Goal: Task Accomplishment & Management: Manage account settings

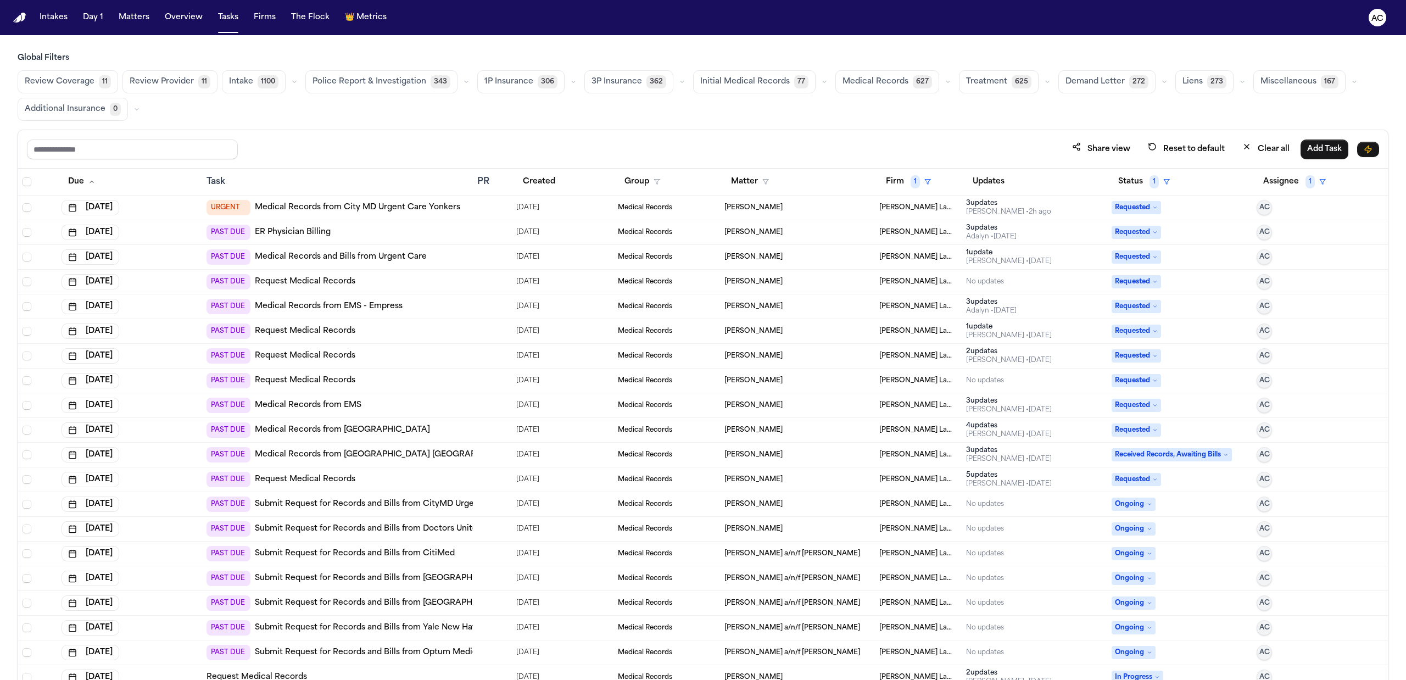
click at [769, 51] on main "Global Filters Review Coverage 11 Review Provider 11 Intake 1100 Police Report …" at bounding box center [703, 357] width 1406 height 645
click at [1121, 185] on button "Status 1" at bounding box center [1143, 182] width 65 height 20
click at [1094, 119] on div "Global Filters Review Coverage 11 Review Provider 11 Intake 1100 Police Report …" at bounding box center [703, 390] width 1371 height 675
drag, startPoint x: 862, startPoint y: 113, endPoint x: 879, endPoint y: 139, distance: 31.4
click at [863, 113] on div "Review Coverage 11 Review Provider 11 Intake 1100 Police Report & Investigation…" at bounding box center [703, 95] width 1371 height 51
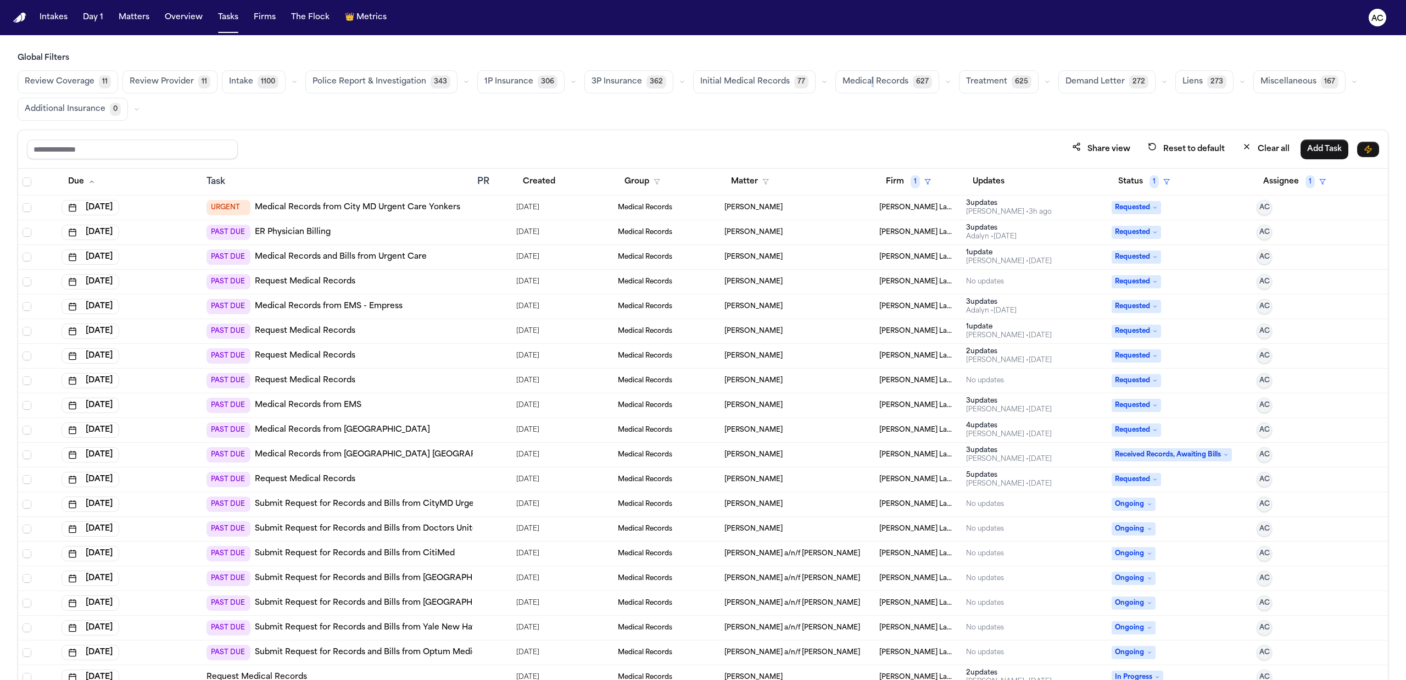
click at [328, 281] on link "Request Medical Records" at bounding box center [305, 281] width 100 height 11
click at [894, 115] on div "Review Coverage 11 Review Provider 11 Intake 1100 Police Report & Investigation…" at bounding box center [703, 95] width 1371 height 51
click at [1149, 180] on span "1" at bounding box center [1153, 181] width 9 height 13
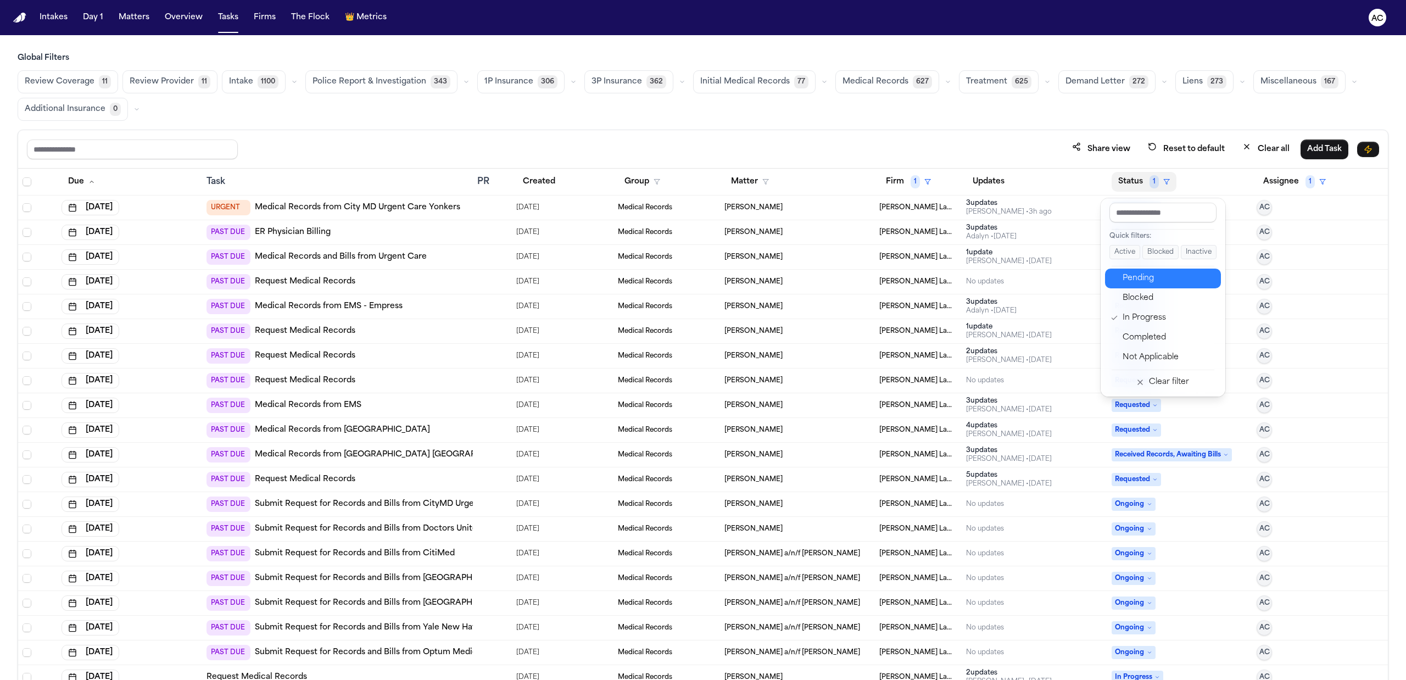
click at [1146, 282] on div "Pending" at bounding box center [1168, 278] width 92 height 13
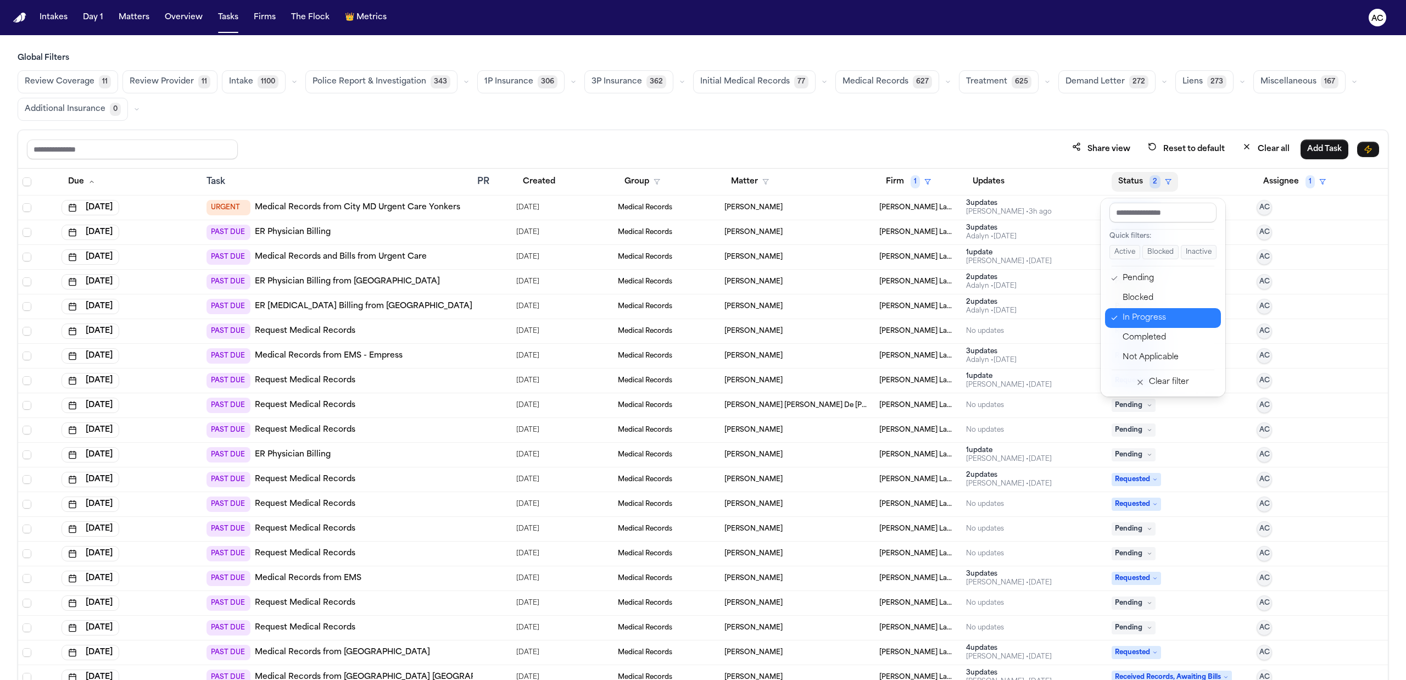
click at [1138, 319] on div "In Progress" at bounding box center [1168, 317] width 92 height 13
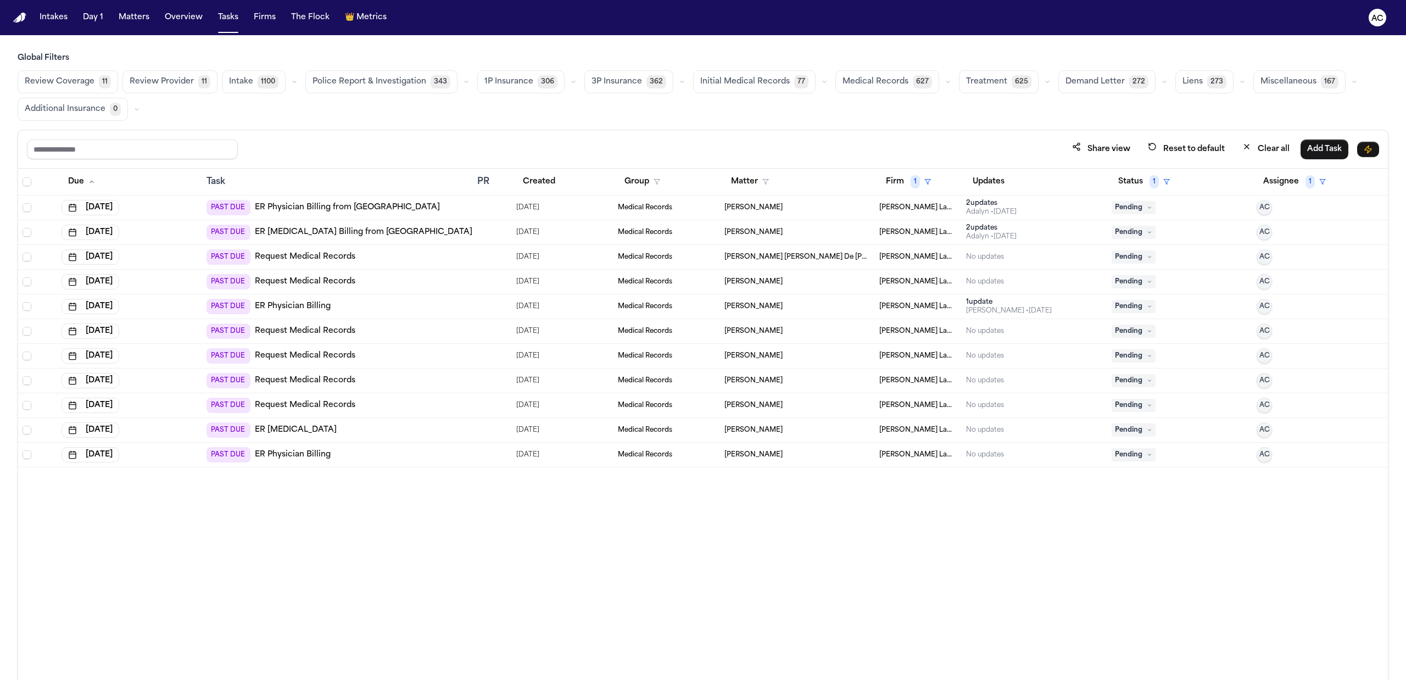
click at [320, 257] on link "Request Medical Records" at bounding box center [305, 256] width 100 height 11
click at [1147, 258] on icon at bounding box center [1148, 256] width 5 height 5
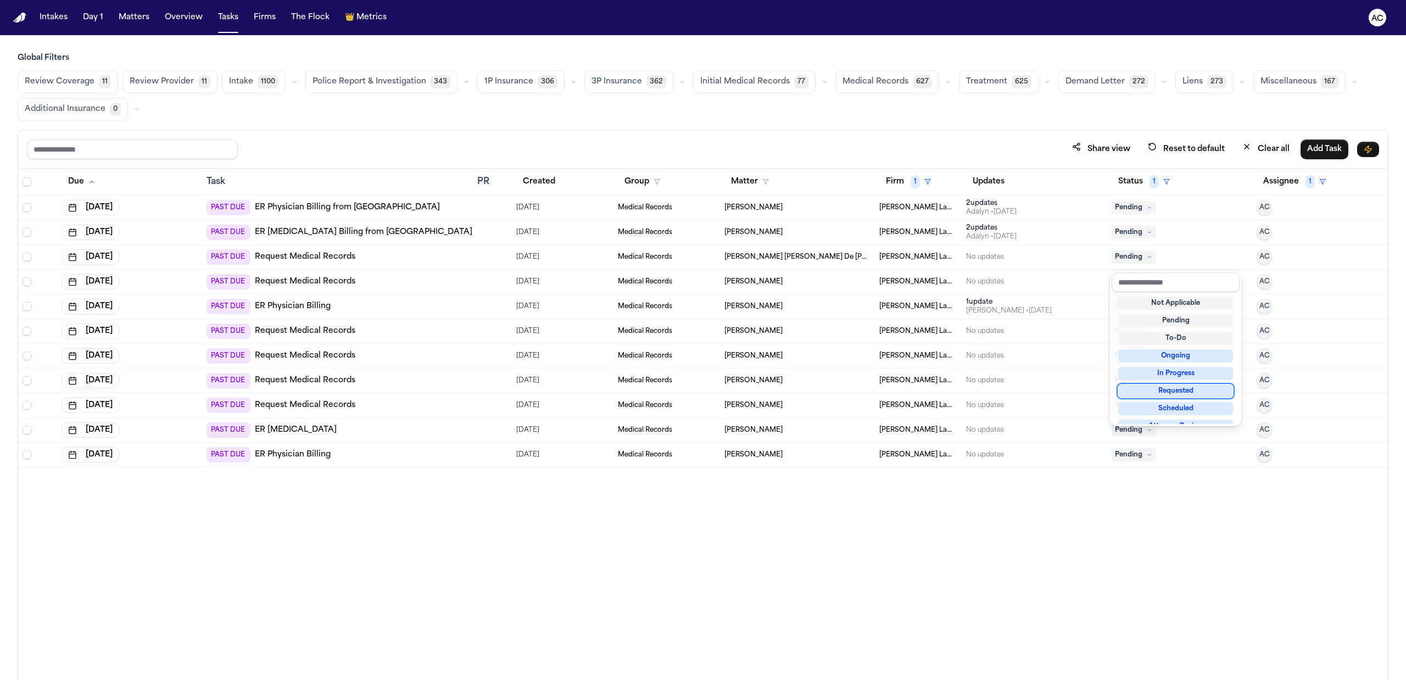
click at [1151, 389] on div "Requested" at bounding box center [1175, 390] width 115 height 13
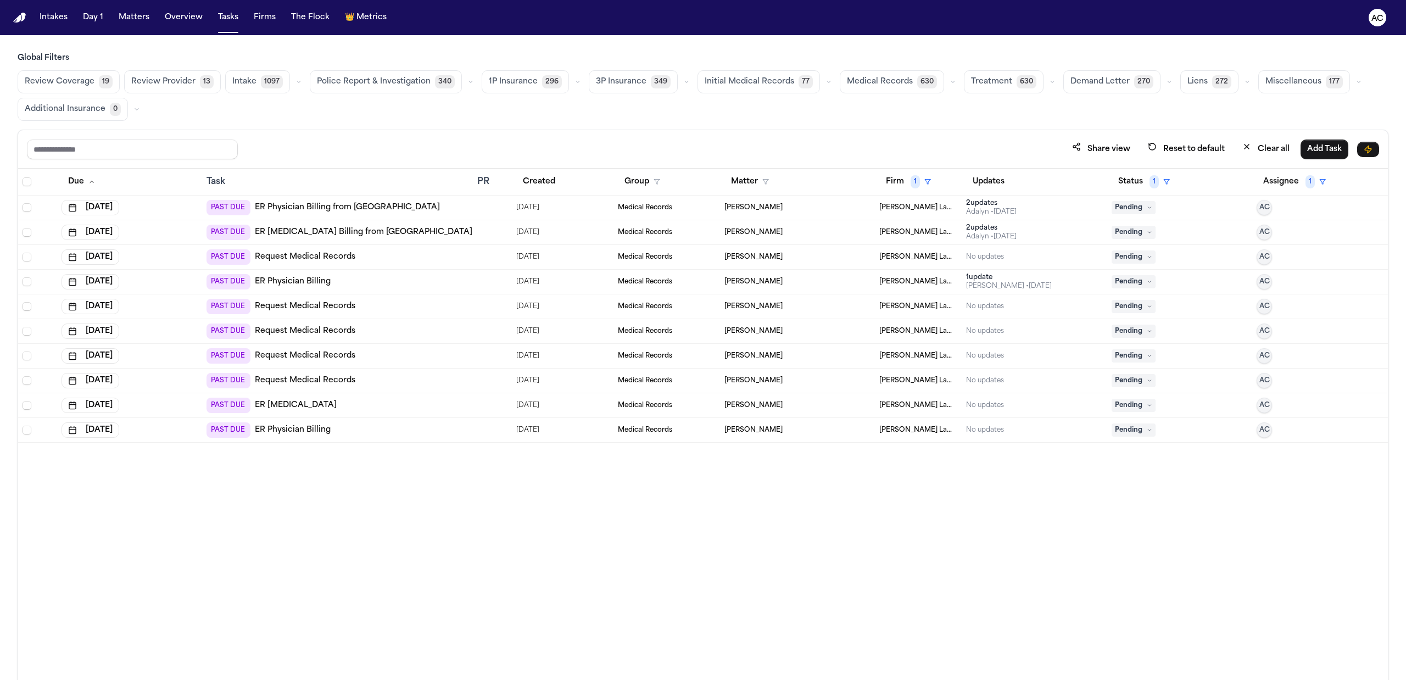
click at [299, 259] on link "Request Medical Records" at bounding box center [305, 256] width 100 height 11
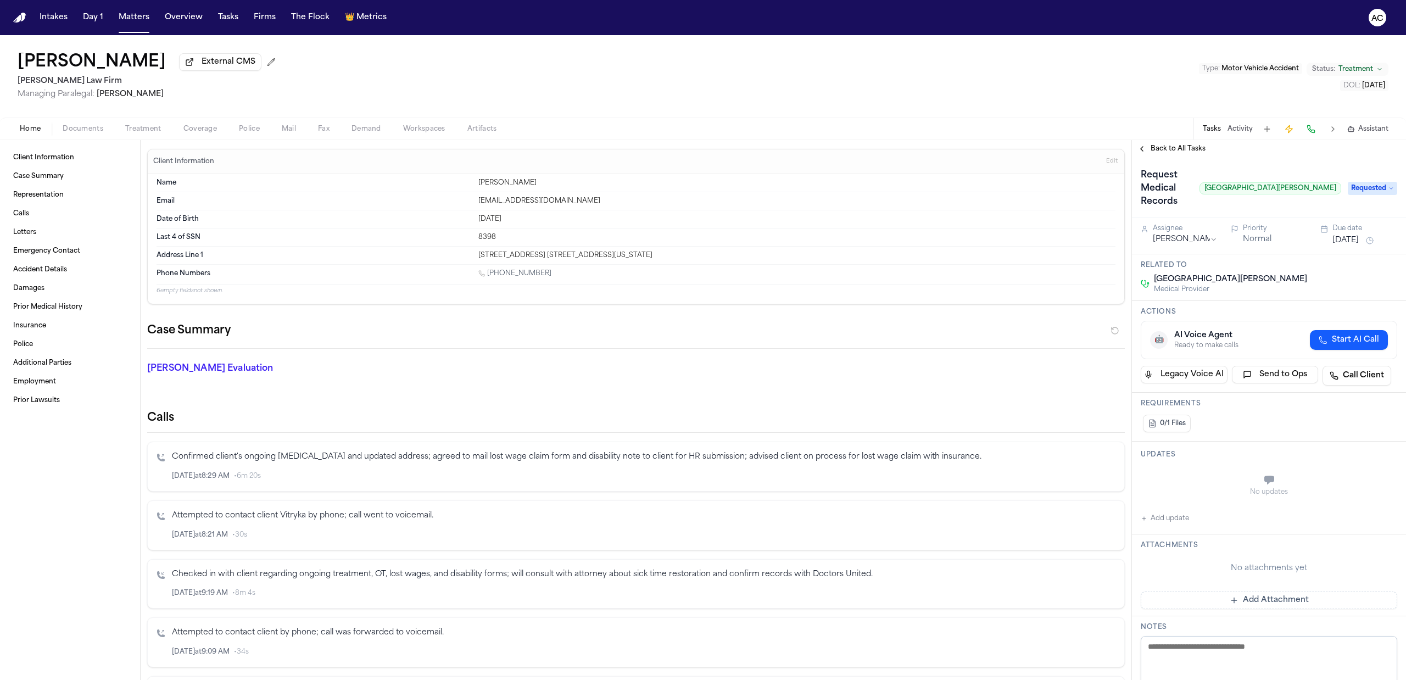
click at [130, 132] on span "Treatment" at bounding box center [143, 129] width 36 height 9
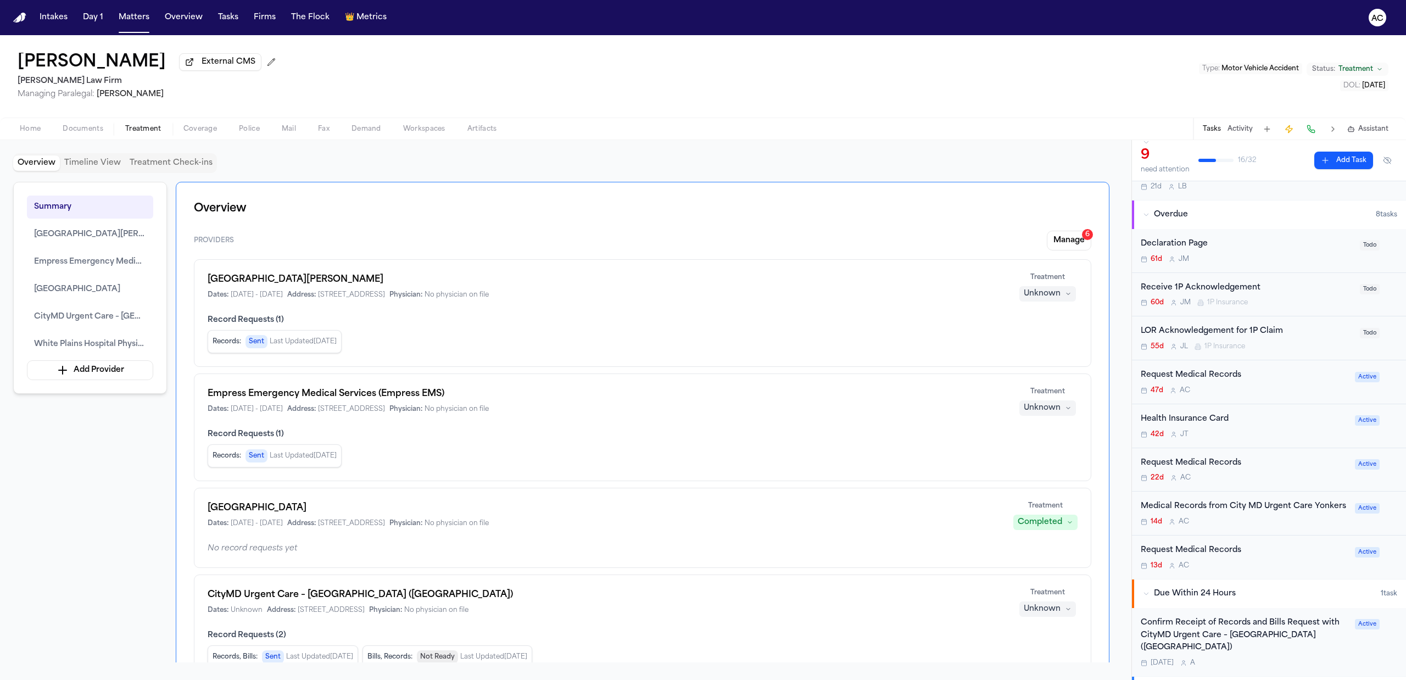
scroll to position [146, 0]
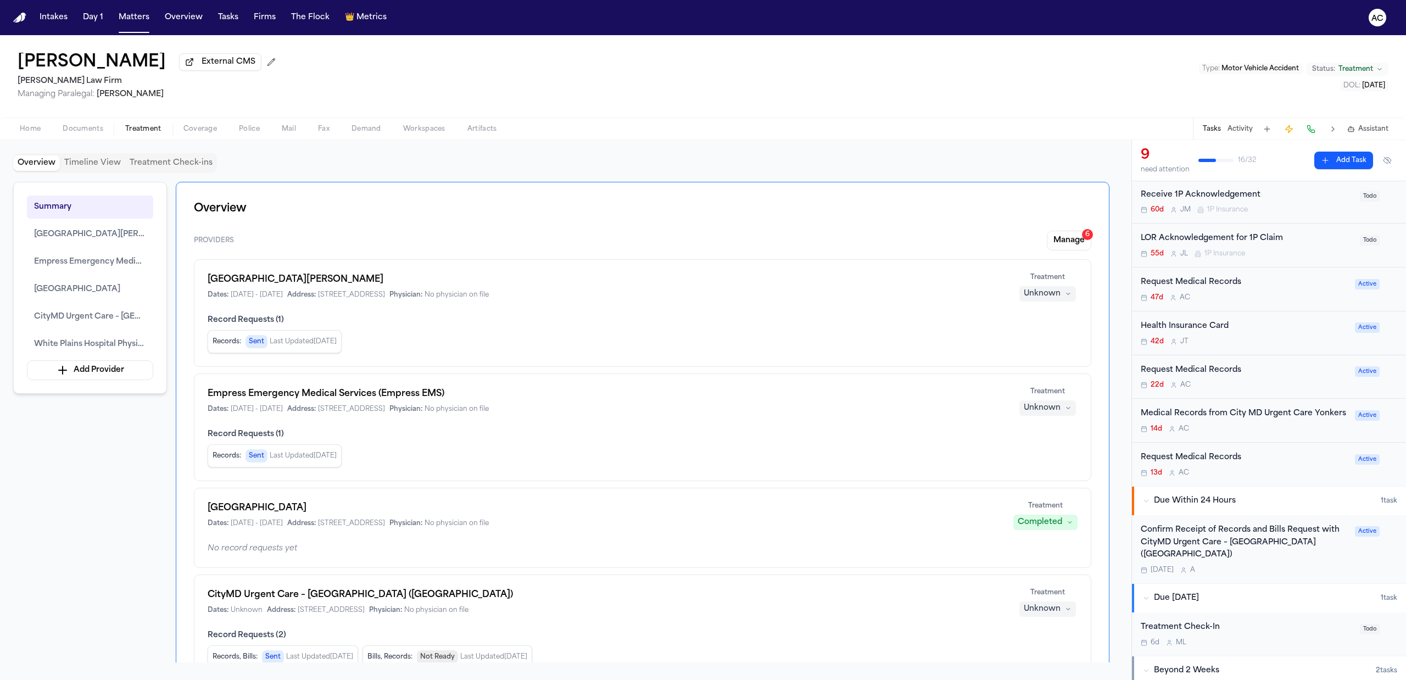
click at [1192, 464] on div "Request Medical Records" at bounding box center [1244, 457] width 208 height 13
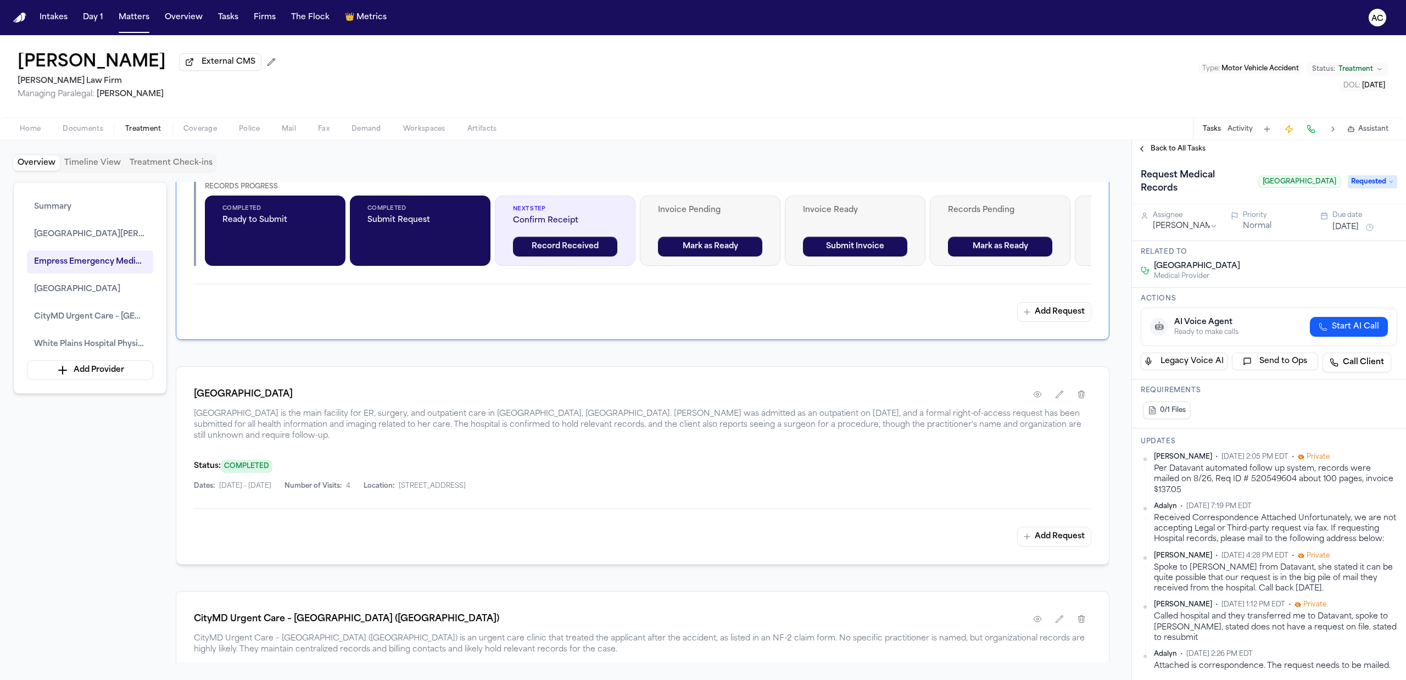
scroll to position [1171, 0]
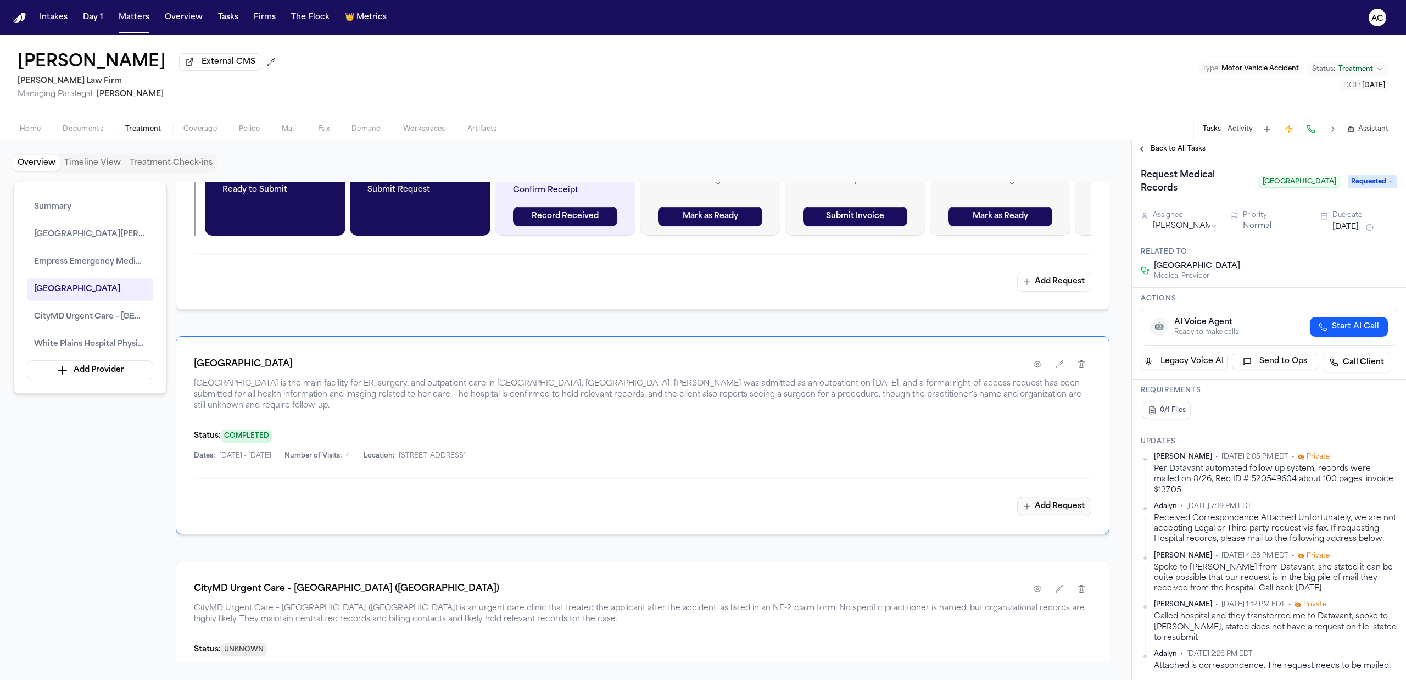
click at [1051, 490] on div "[GEOGRAPHIC_DATA] is the main facility for ER, surgery, and outpatient care in …" at bounding box center [642, 435] width 933 height 198
click at [1060, 500] on button "Add Request" at bounding box center [1054, 506] width 74 height 20
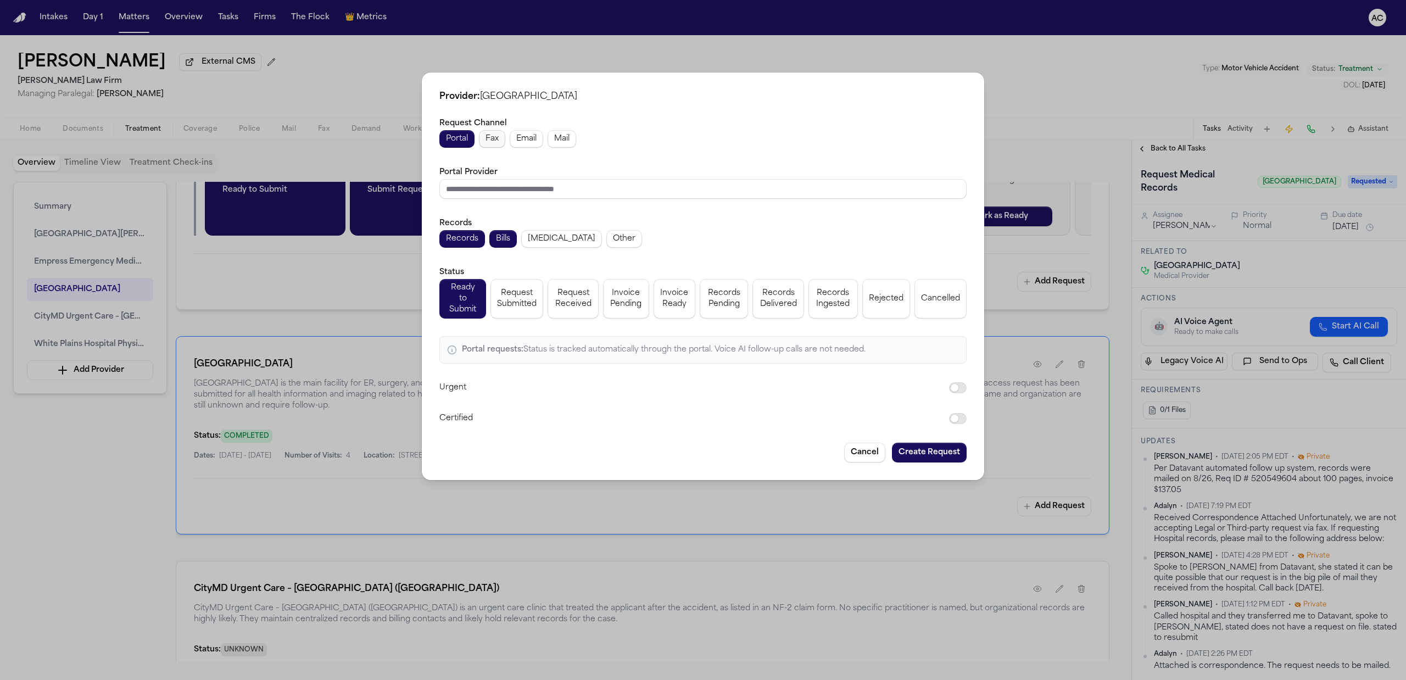
click at [486, 143] on span "Fax" at bounding box center [491, 138] width 13 height 11
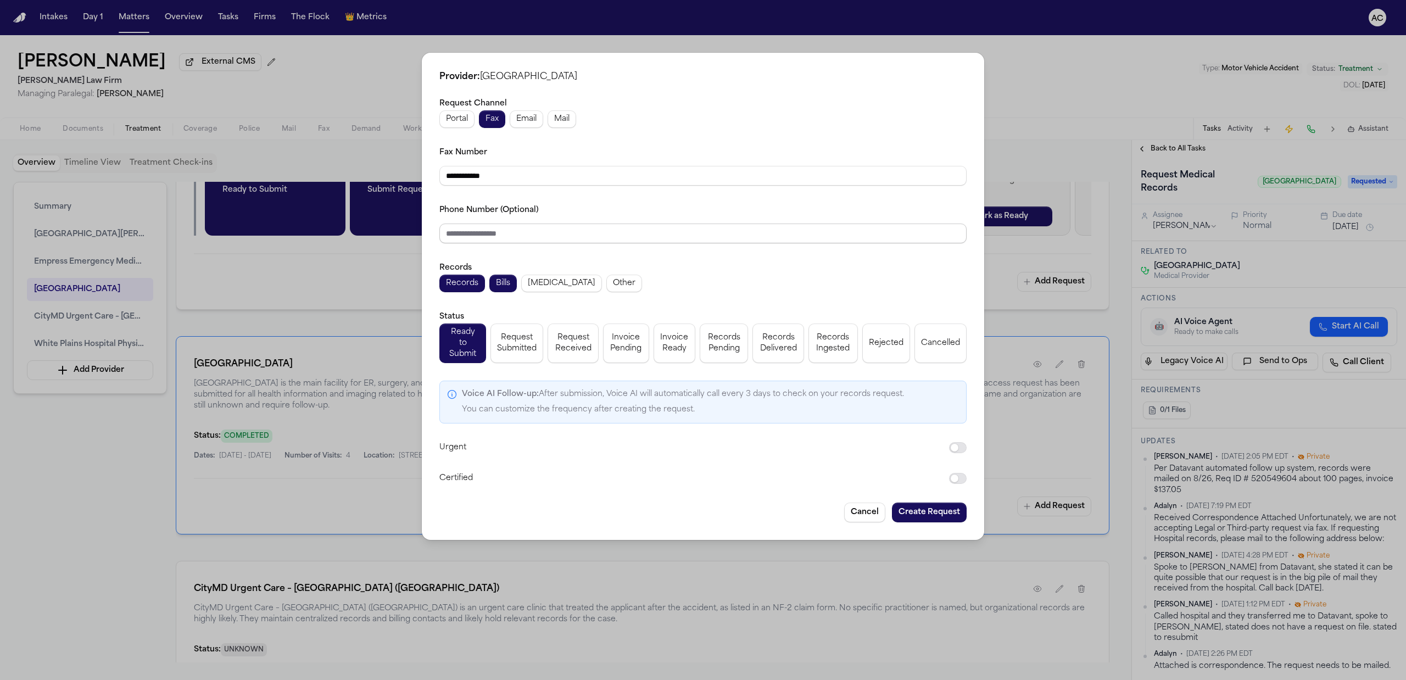
click at [561, 227] on input "Phone Number (Optional)" at bounding box center [702, 233] width 527 height 20
drag, startPoint x: 556, startPoint y: 187, endPoint x: 367, endPoint y: 176, distance: 188.7
click at [367, 176] on div "**********" at bounding box center [703, 340] width 1406 height 680
paste input "*****"
type input "**********"
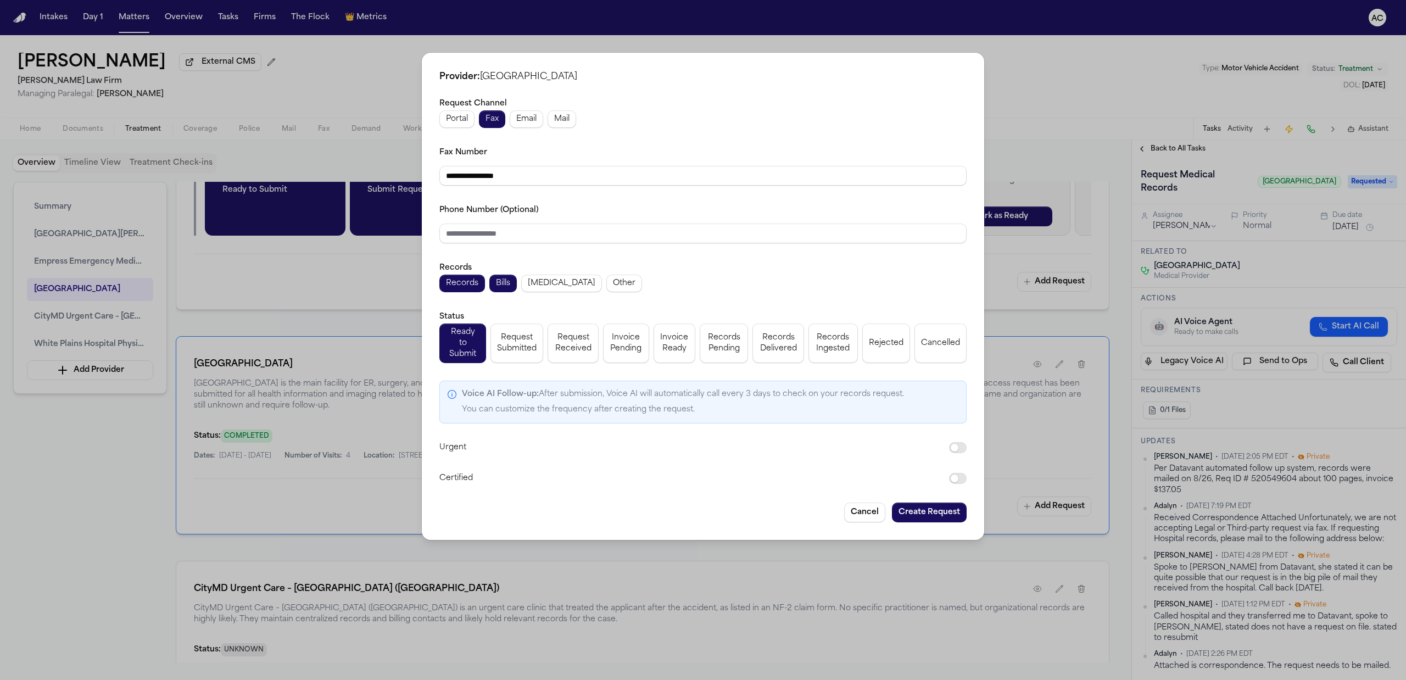
click at [526, 350] on span "Request Submitted" at bounding box center [517, 343] width 40 height 22
click at [551, 284] on span "[MEDICAL_DATA]" at bounding box center [562, 283] width 68 height 11
click at [952, 512] on button "Create Request" at bounding box center [929, 512] width 75 height 20
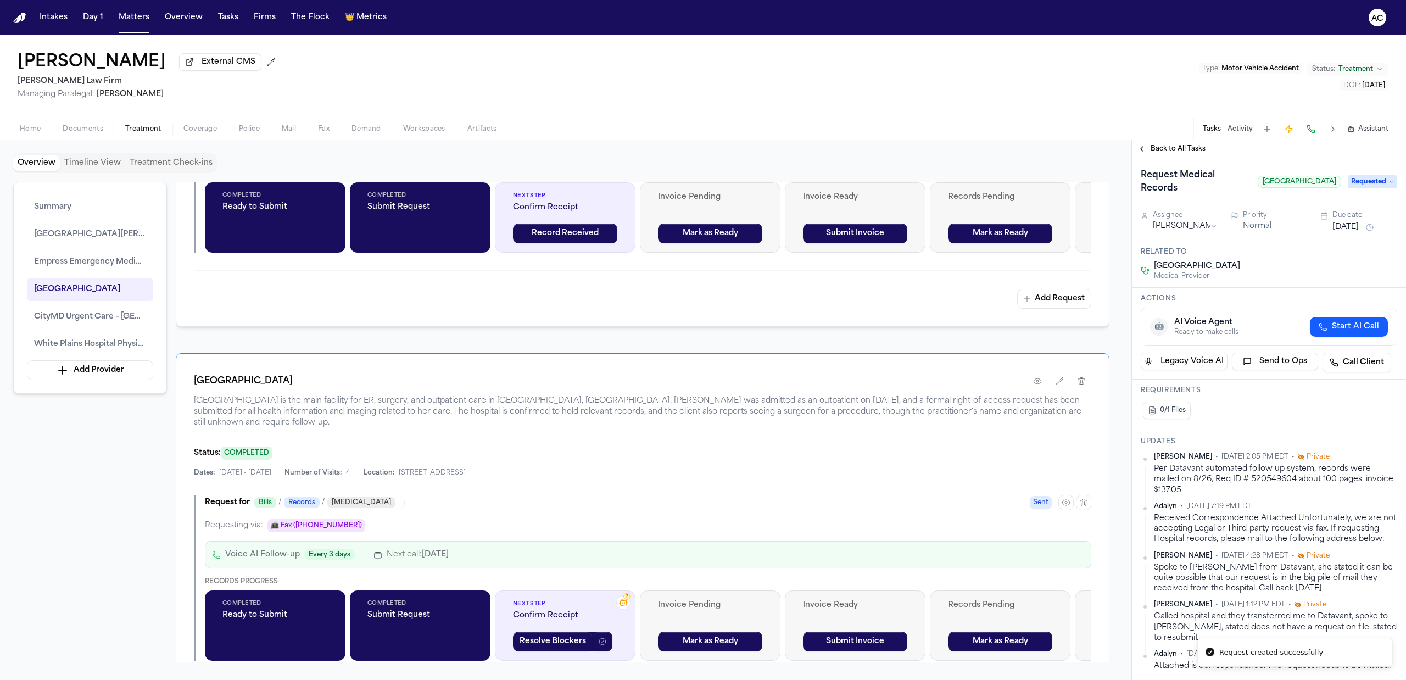
scroll to position [1272, 0]
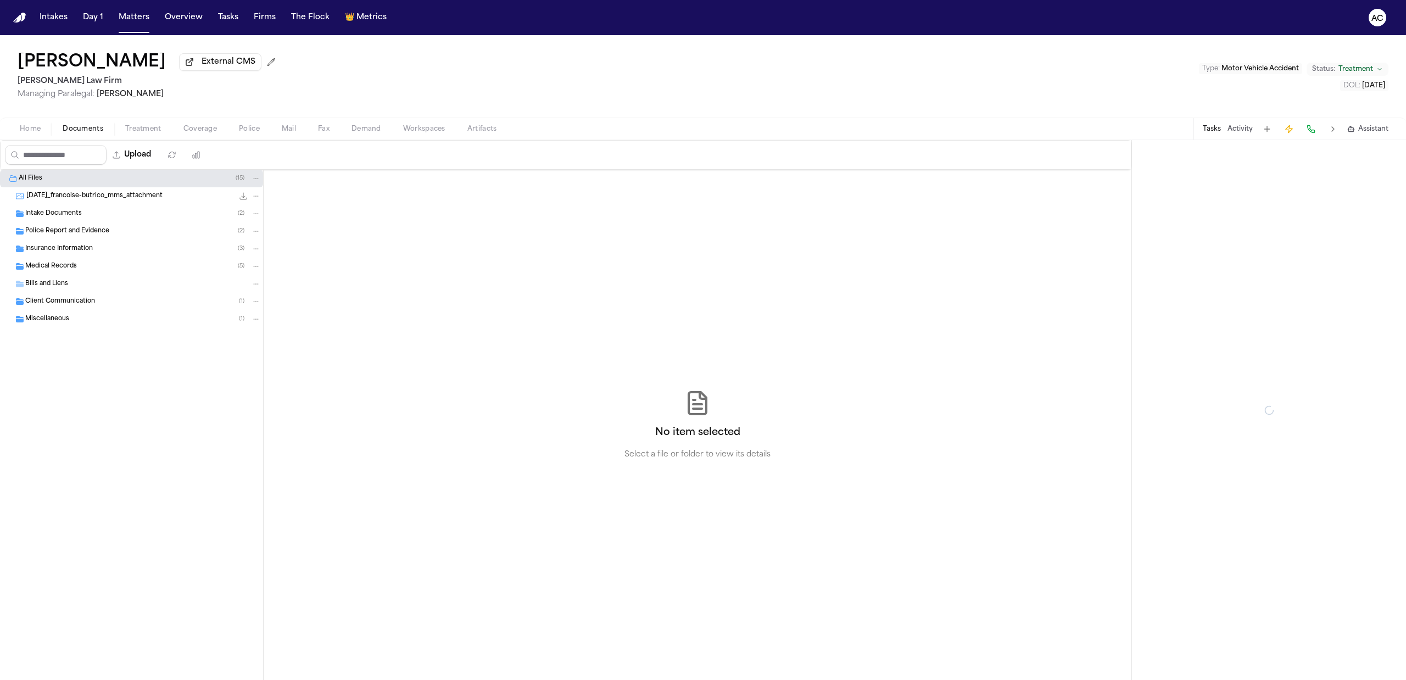
click at [90, 131] on span "Documents" at bounding box center [83, 129] width 41 height 9
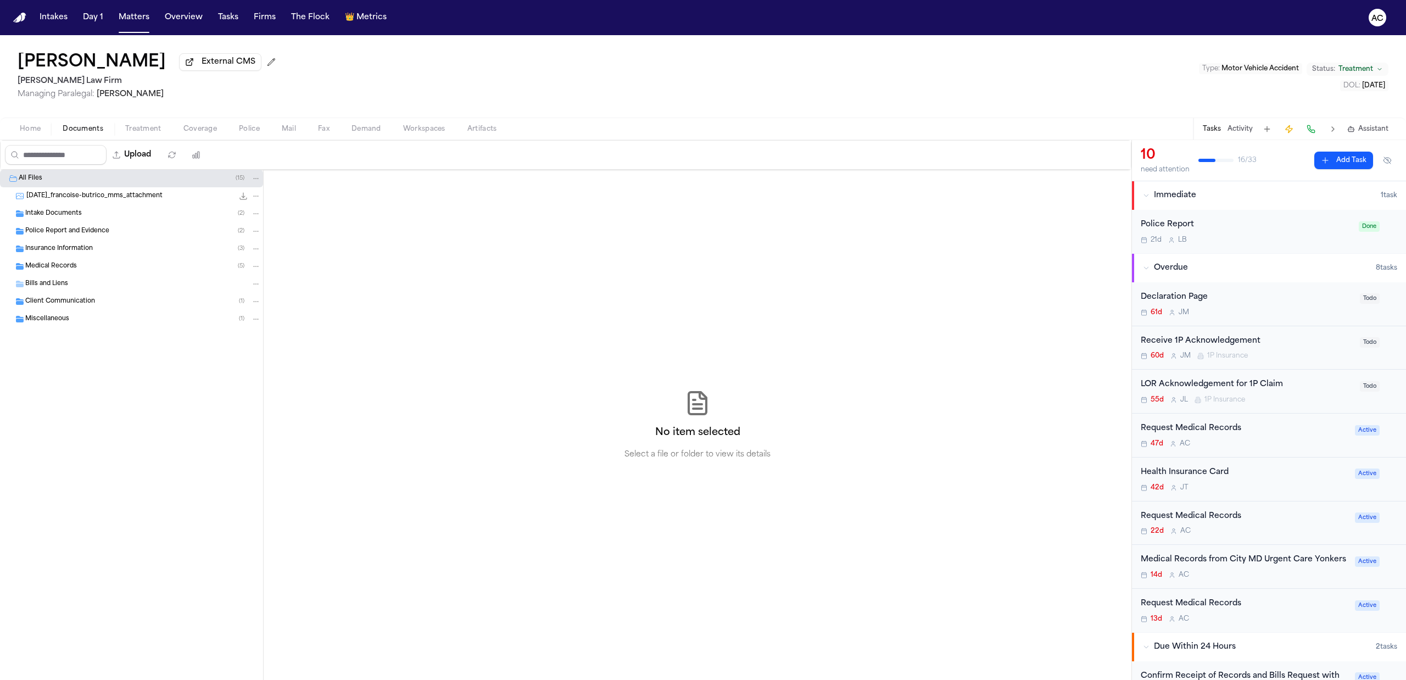
click at [94, 267] on div "Medical Records ( 5 )" at bounding box center [143, 266] width 236 height 10
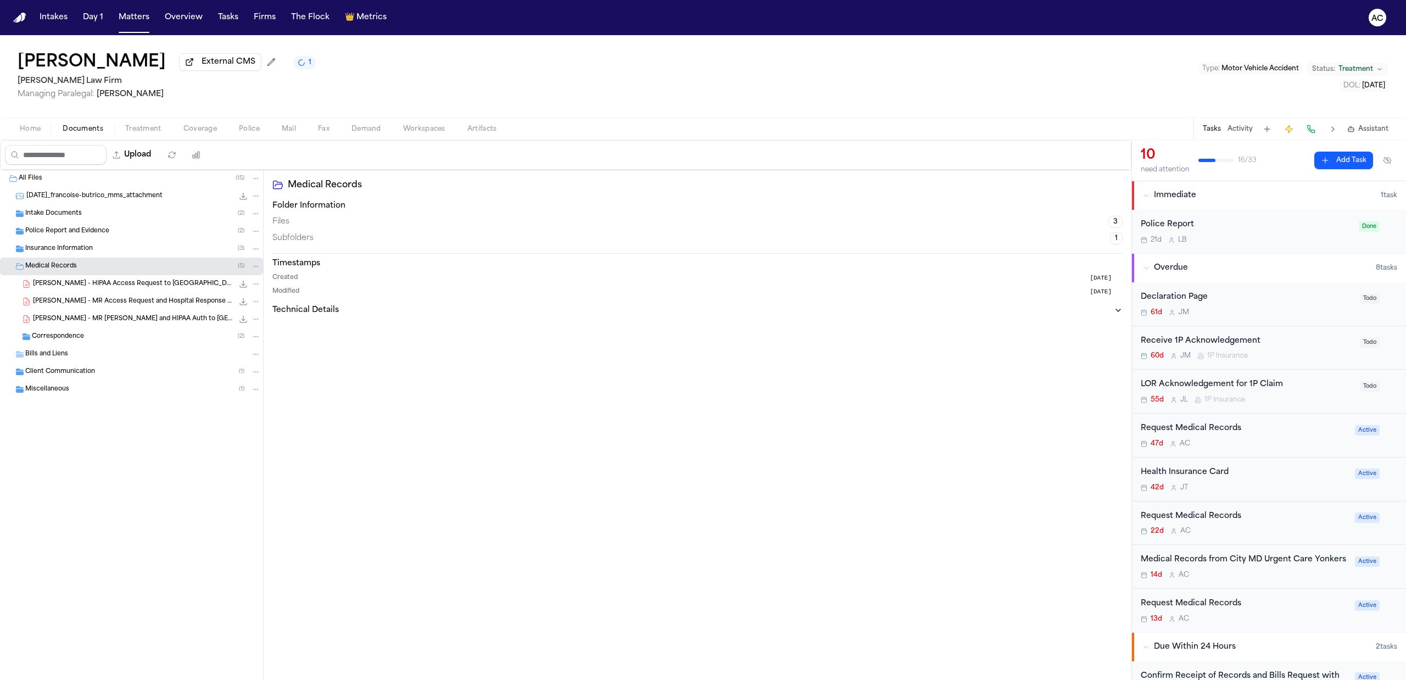
click at [110, 302] on span "F. Butrico - MR Access Request and Hospital Response - White Plains Hospital - …" at bounding box center [133, 301] width 200 height 9
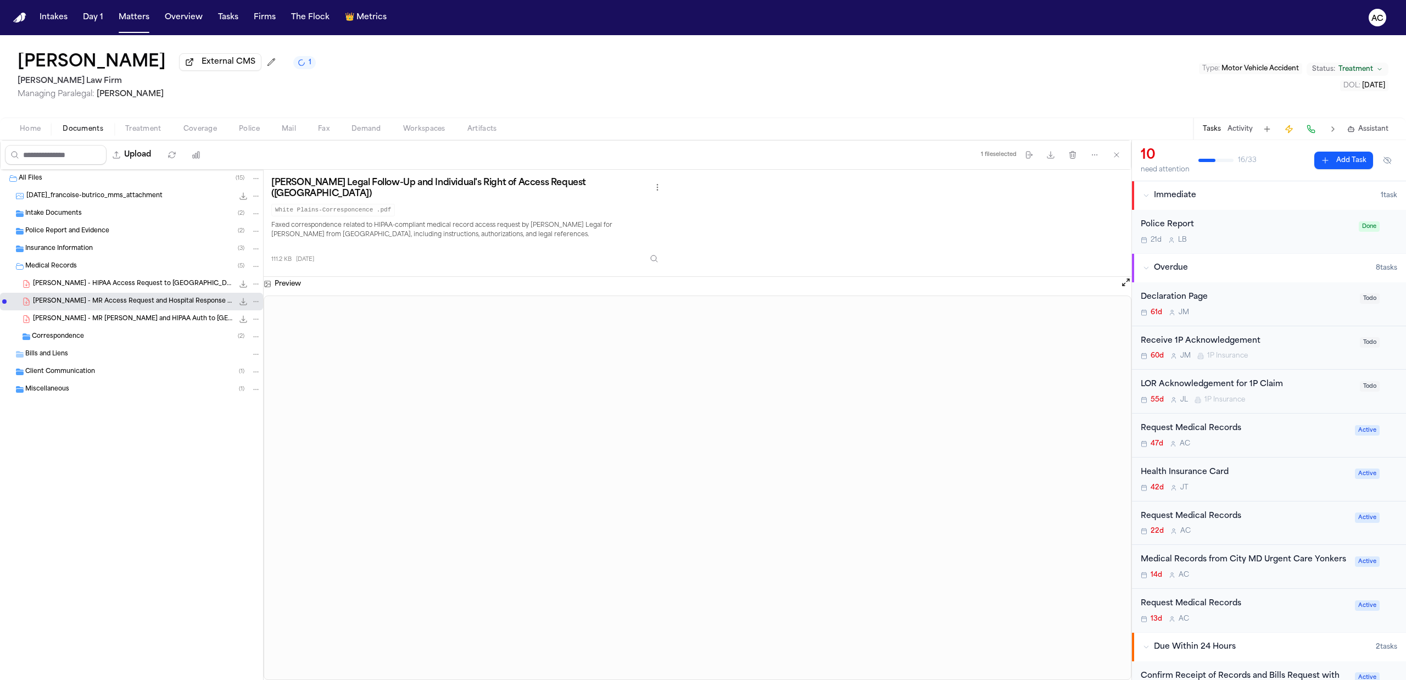
click at [72, 339] on span "Correspondence" at bounding box center [58, 336] width 52 height 9
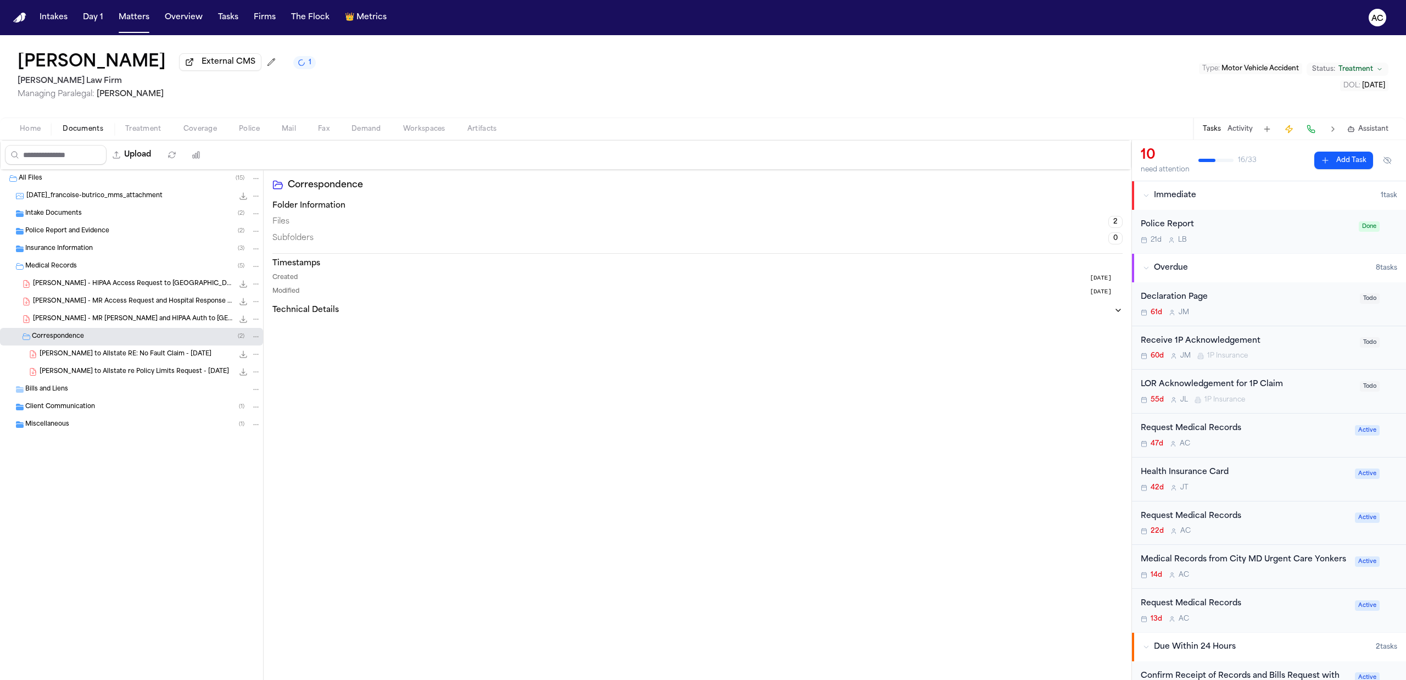
click at [38, 385] on span "Bills and Liens" at bounding box center [46, 389] width 43 height 9
click at [55, 435] on div "Miscellaneous ( 1 )" at bounding box center [131, 442] width 263 height 18
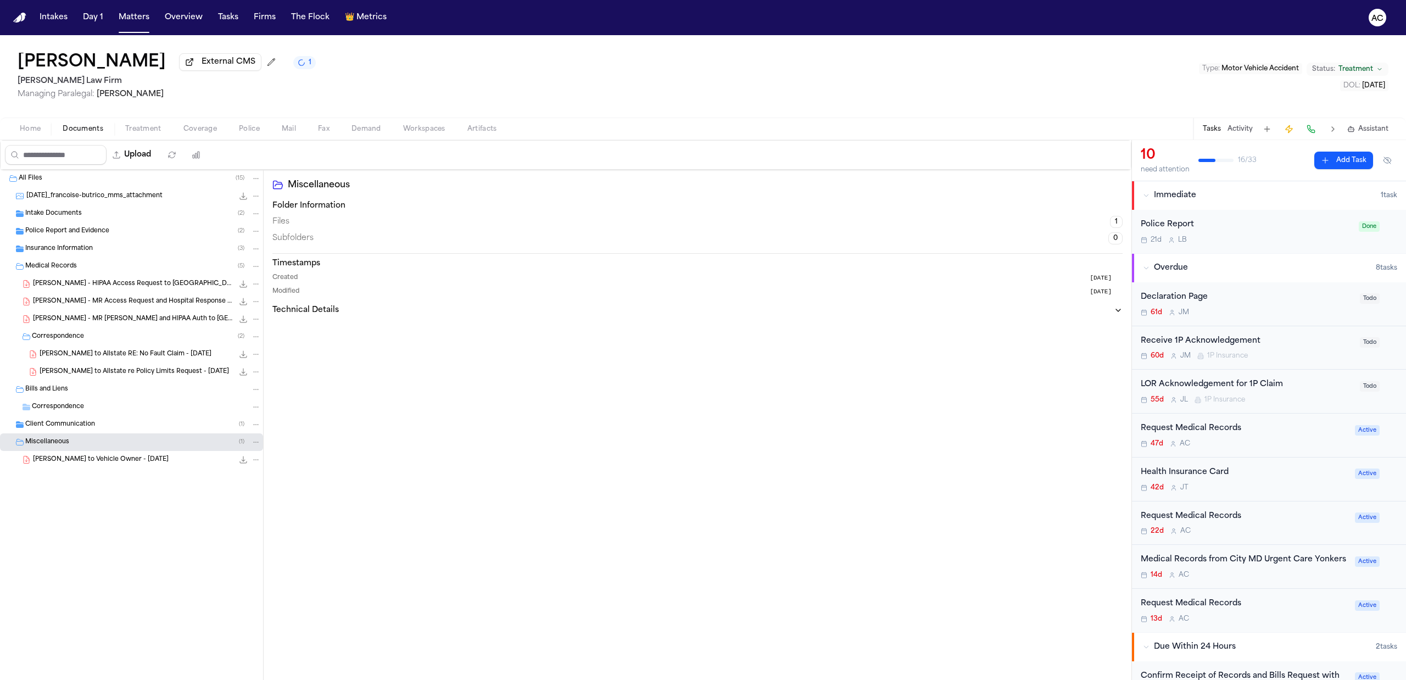
click at [54, 429] on span "Client Communication" at bounding box center [60, 424] width 70 height 9
click at [96, 284] on span "F. Butrico - HIPAA Access Request to White Plains Hospital - 8.4.25" at bounding box center [133, 283] width 200 height 9
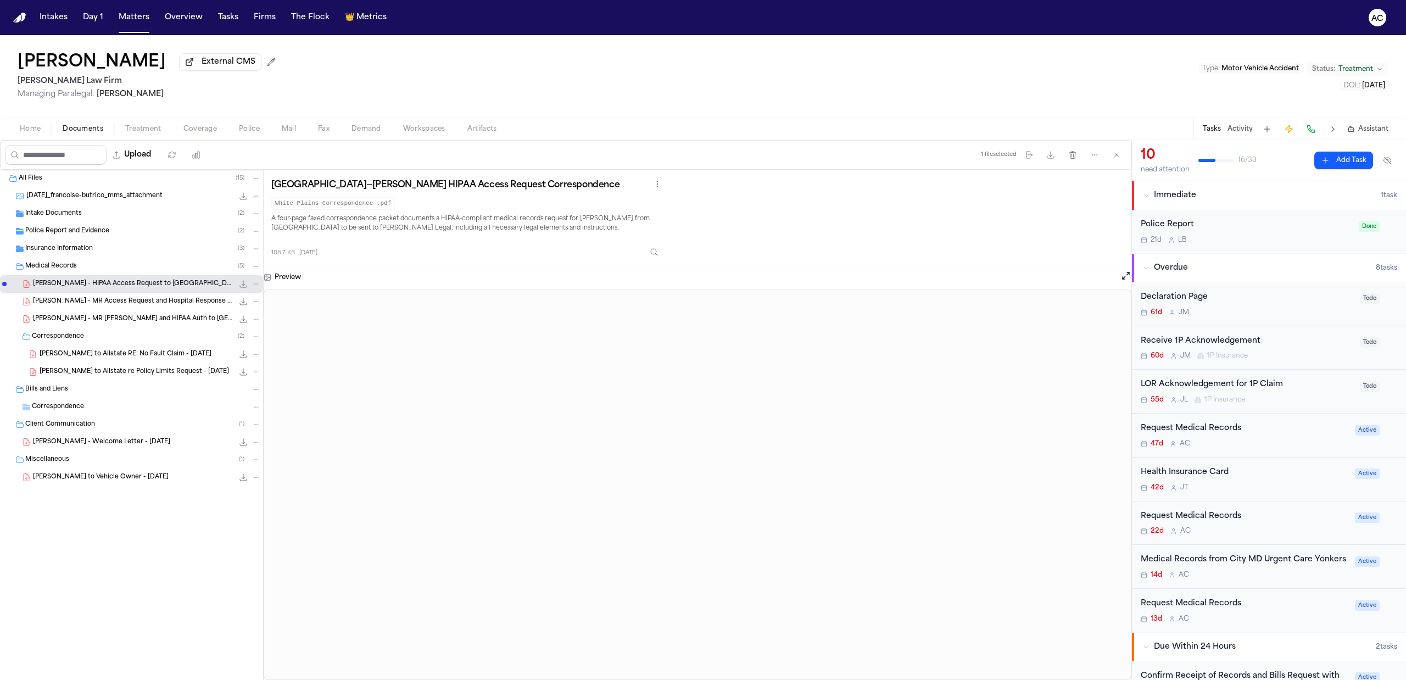
click at [114, 306] on span "F. Butrico - MR Access Request and Hospital Response - White Plains Hospital - …" at bounding box center [133, 301] width 200 height 9
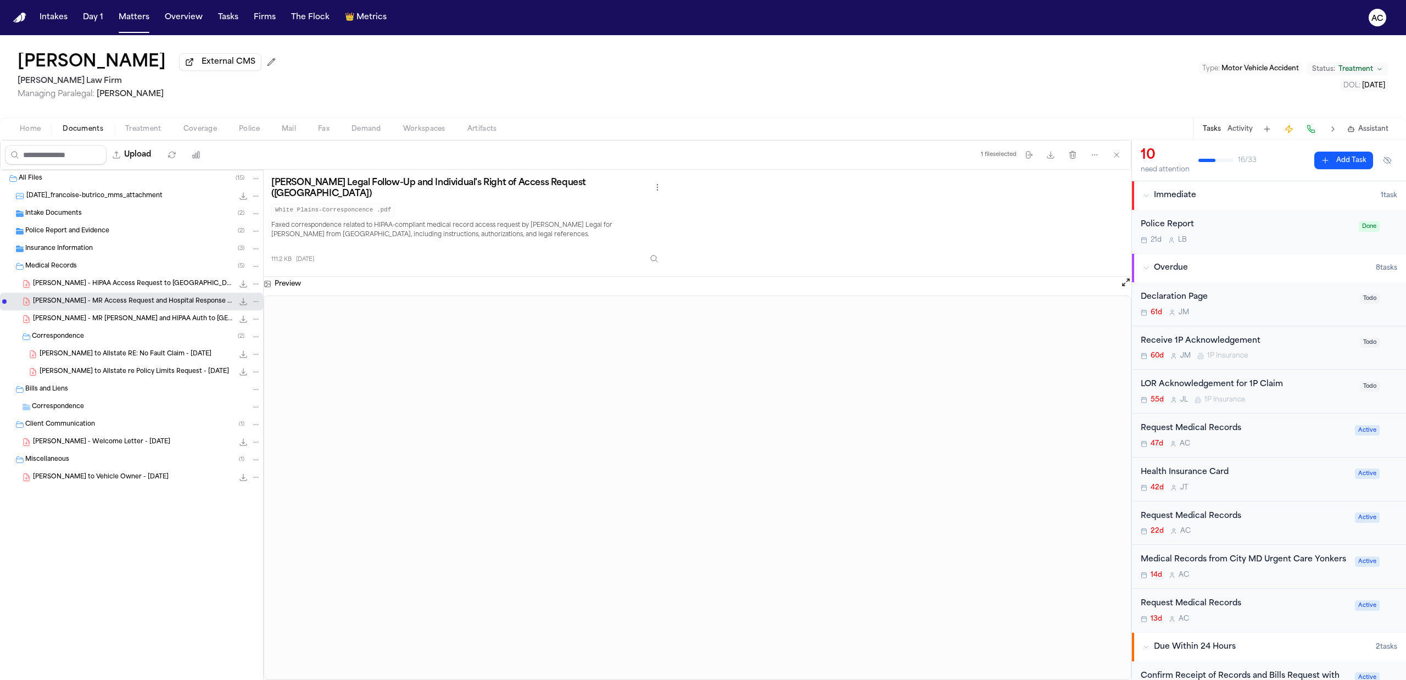
click at [119, 315] on span "R. Alexander - MR Request and HIPAA Auth to Corewell Health Wayne Hospital - 7.…" at bounding box center [133, 319] width 200 height 9
click at [1215, 517] on div "Request Medical Records" at bounding box center [1244, 516] width 208 height 13
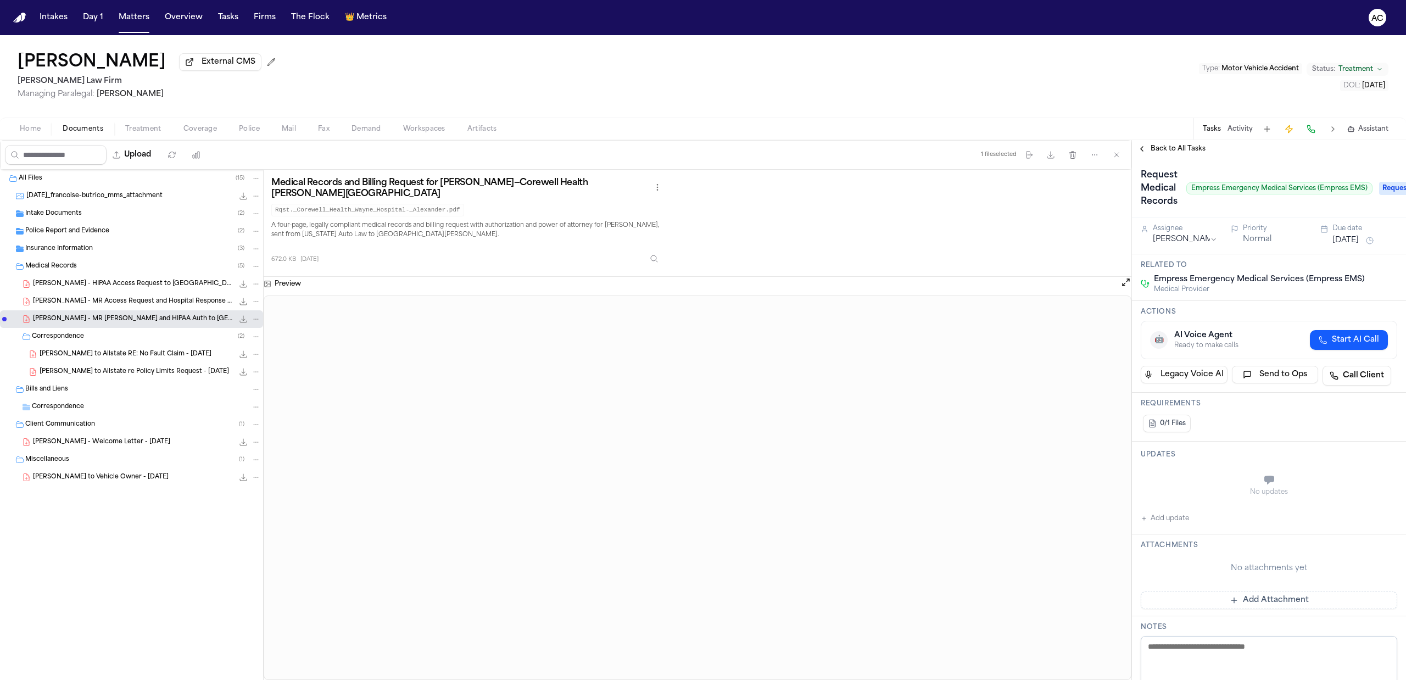
click at [1161, 152] on span "Back to All Tasks" at bounding box center [1177, 148] width 55 height 9
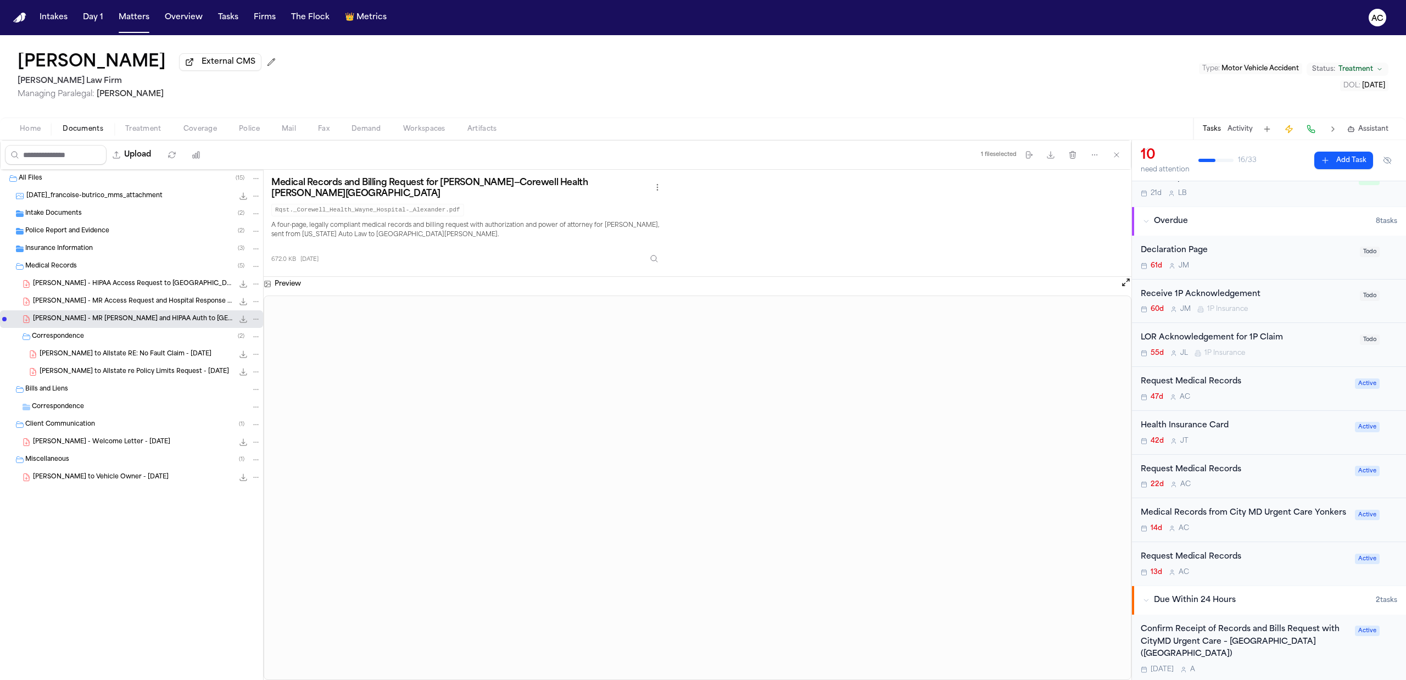
scroll to position [73, 0]
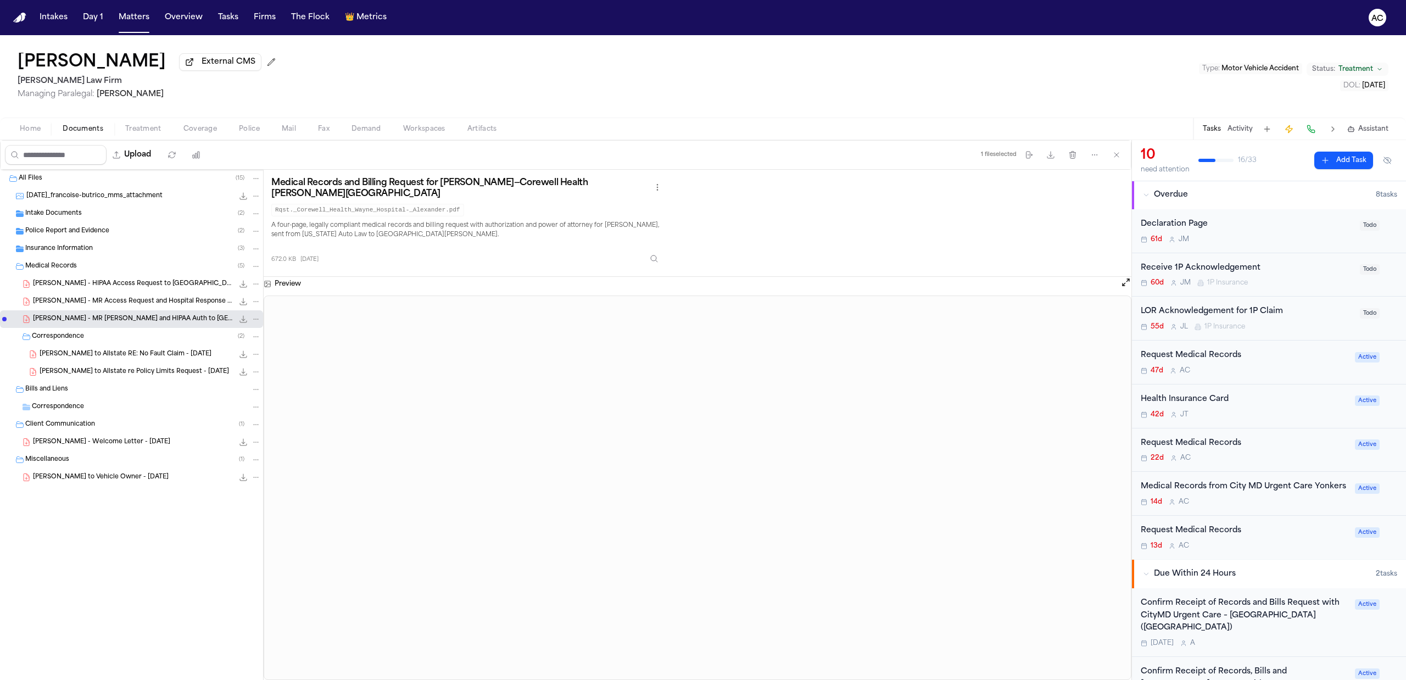
click at [1205, 537] on div "Request Medical Records" at bounding box center [1244, 530] width 208 height 13
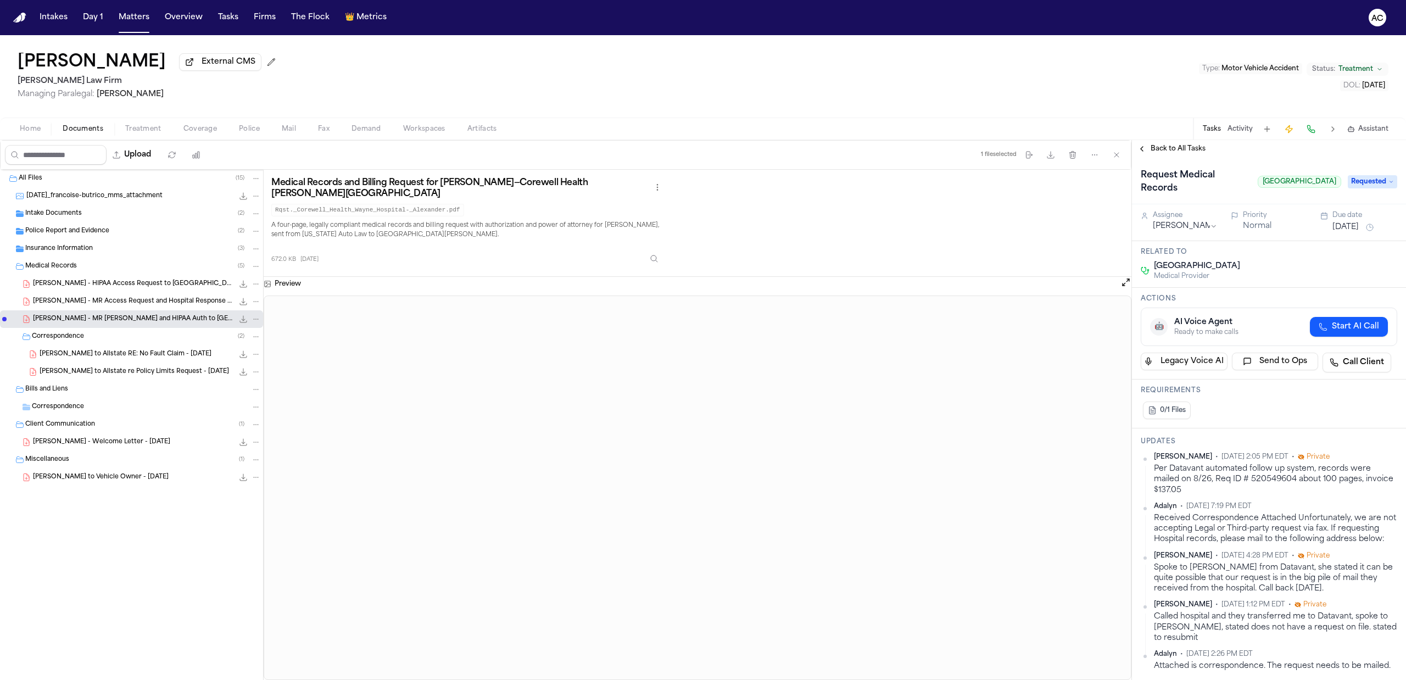
click at [137, 299] on span "F. Butrico - MR Access Request and Hospital Response - White Plains Hospital - …" at bounding box center [133, 301] width 200 height 9
click at [584, 55] on div "Francoise Butrico External CMS Martello Law Firm Managing Paralegal: Michelle L…" at bounding box center [703, 76] width 1406 height 82
drag, startPoint x: 164, startPoint y: 66, endPoint x: 13, endPoint y: 65, distance: 150.5
click at [13, 65] on div "Francoise Butrico External CMS Martello Law Firm Managing Paralegal: Michelle L…" at bounding box center [703, 76] width 1406 height 82
copy h1 "Francoise Butrico"
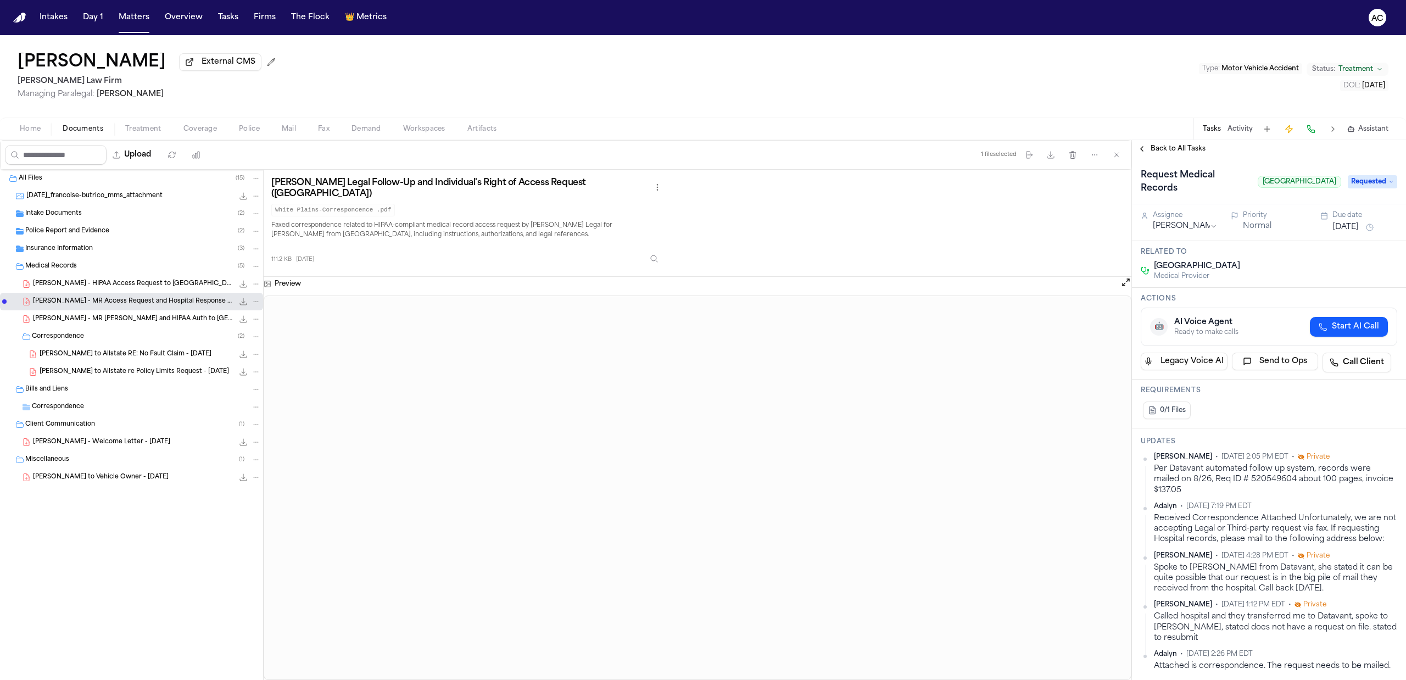
drag, startPoint x: 1104, startPoint y: 64, endPoint x: 909, endPoint y: 80, distance: 195.0
click at [1101, 65] on div "Francoise Butrico External CMS Martello Law Firm Managing Paralegal: Michelle L…" at bounding box center [703, 76] width 1406 height 82
click at [648, 101] on div "Francoise Butrico External CMS Martello Law Firm Managing Paralegal: Michelle L…" at bounding box center [703, 76] width 1406 height 82
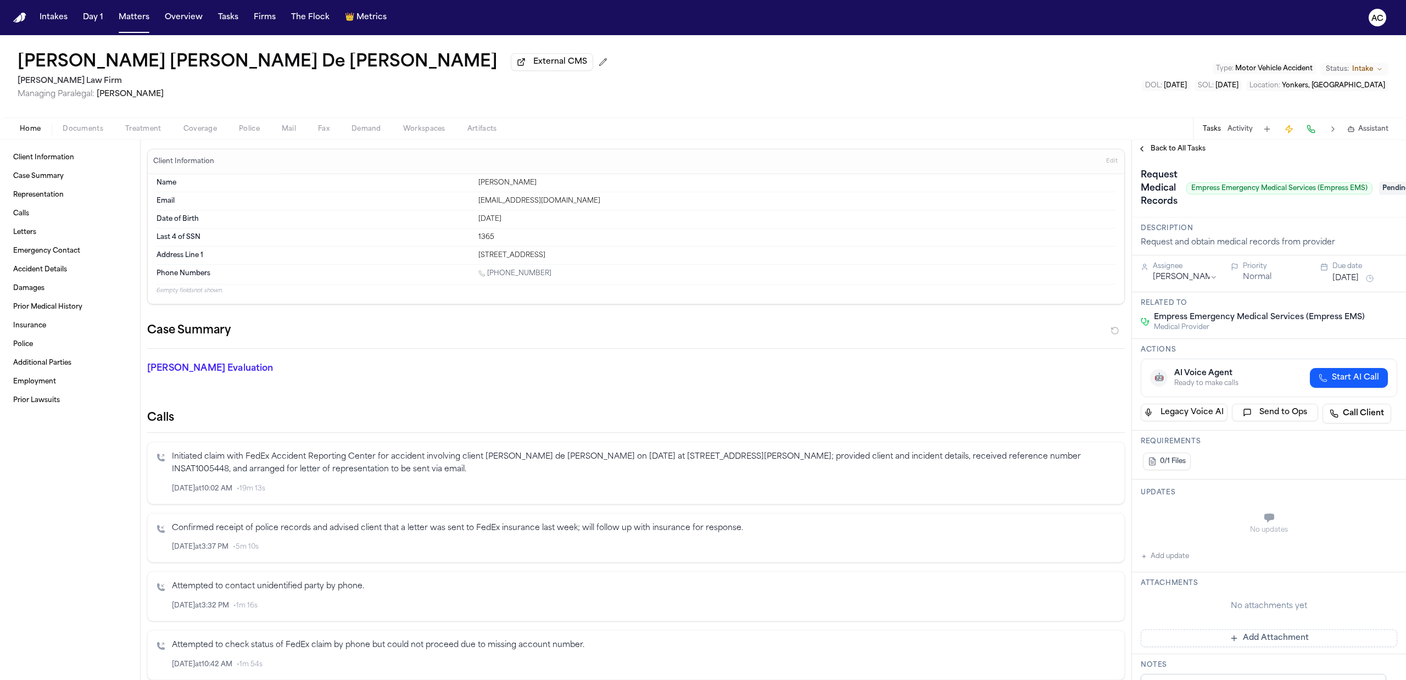
click at [1175, 147] on span "Back to All Tasks" at bounding box center [1177, 148] width 55 height 9
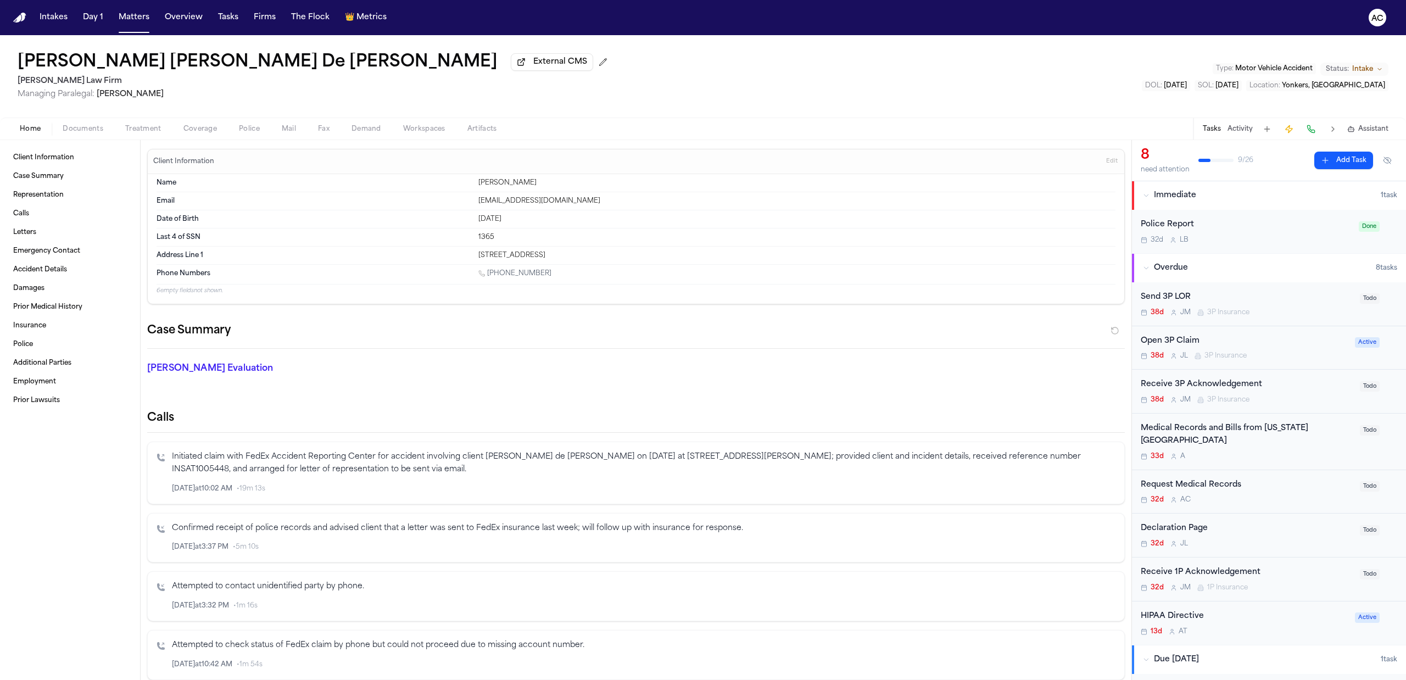
click at [1211, 489] on div "Request Medical Records" at bounding box center [1246, 485] width 212 height 13
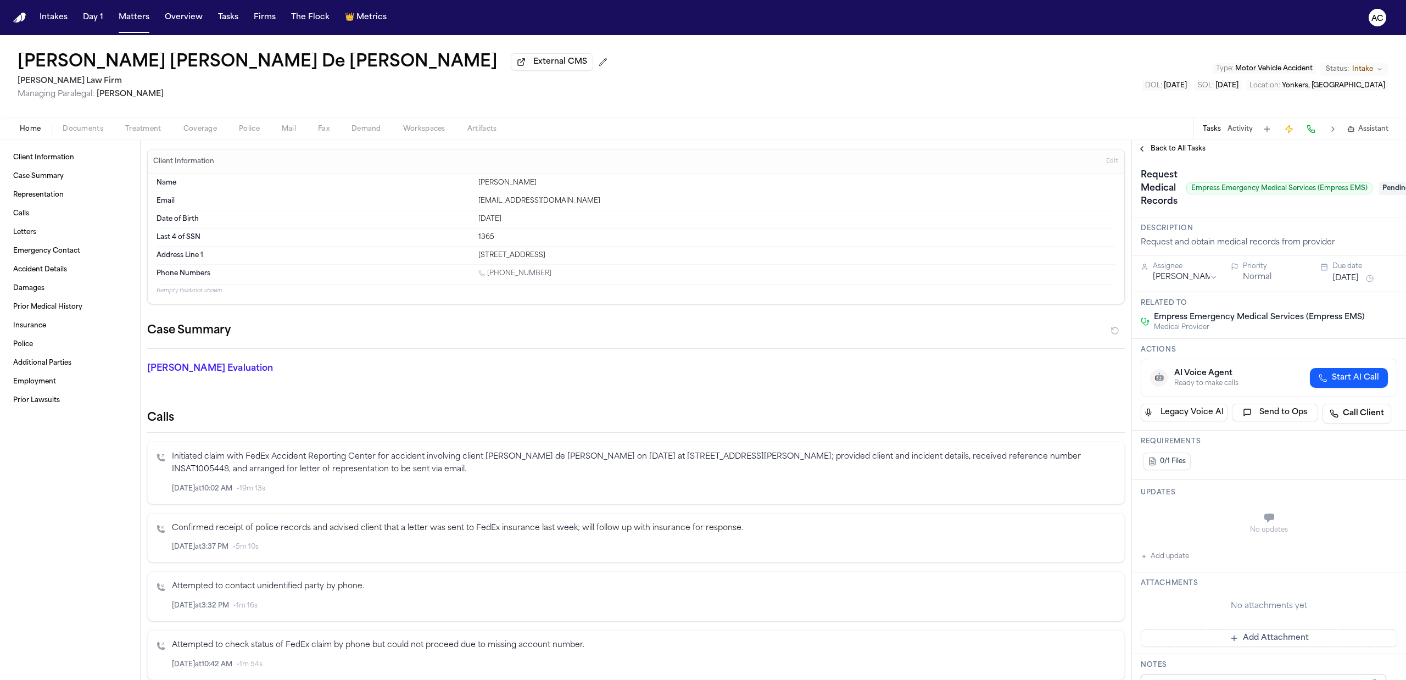
click at [146, 121] on div "Home Documents Treatment Coverage Police Mail Fax Demand Workspaces Artifacts T…" at bounding box center [703, 129] width 1406 height 22
click at [145, 131] on span "Treatment" at bounding box center [143, 129] width 36 height 9
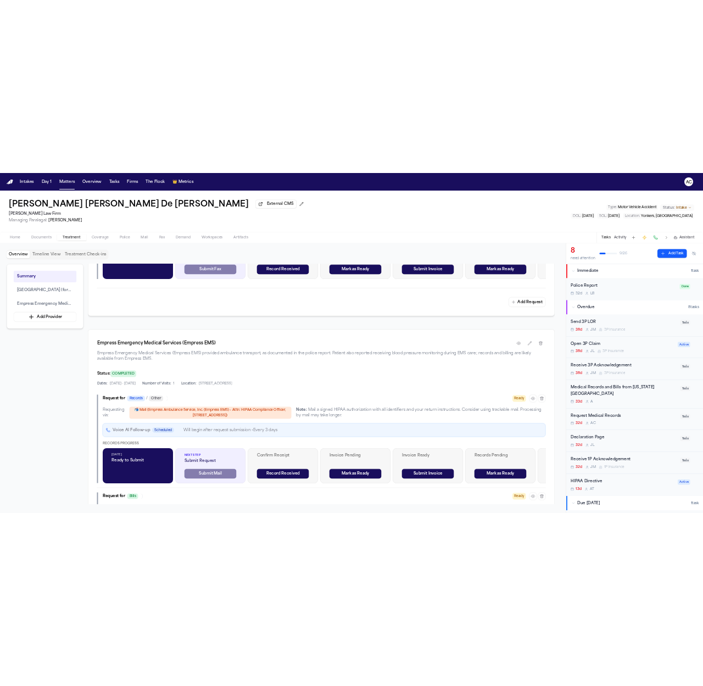
scroll to position [732, 0]
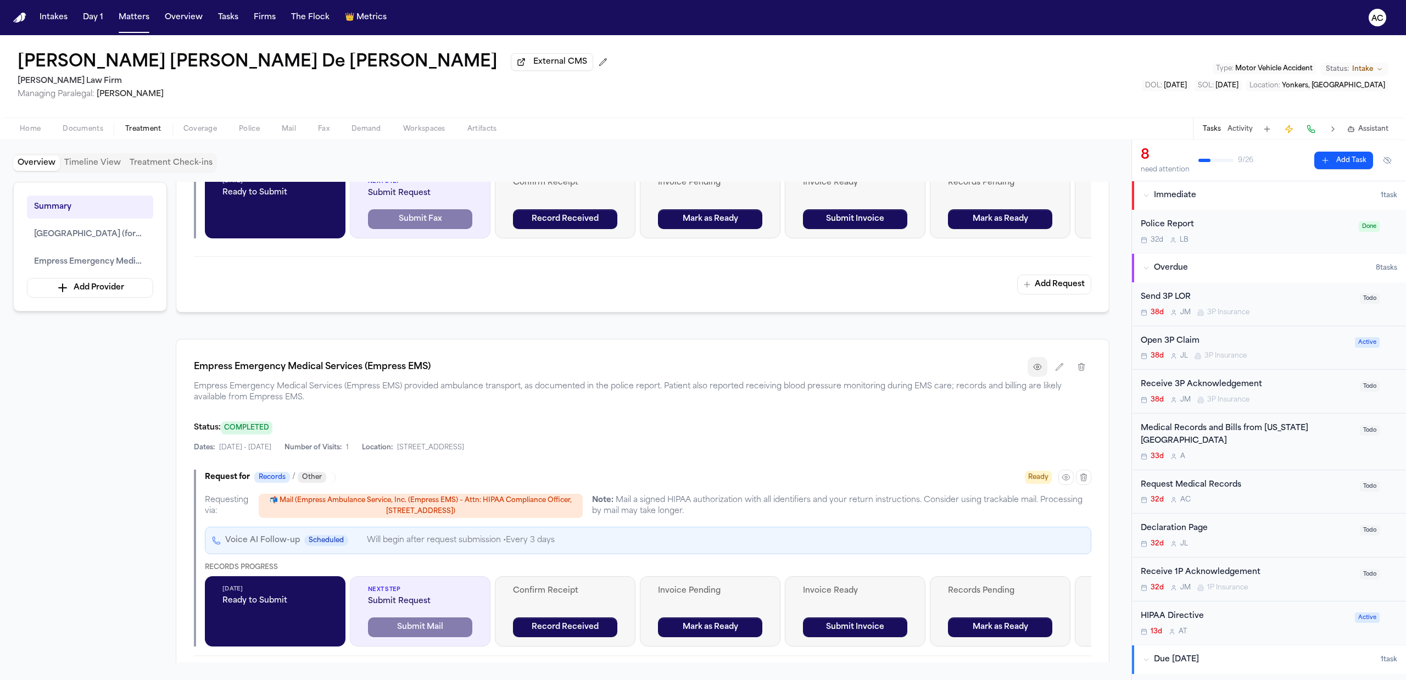
click at [1038, 369] on icon "button" at bounding box center [1037, 366] width 9 height 9
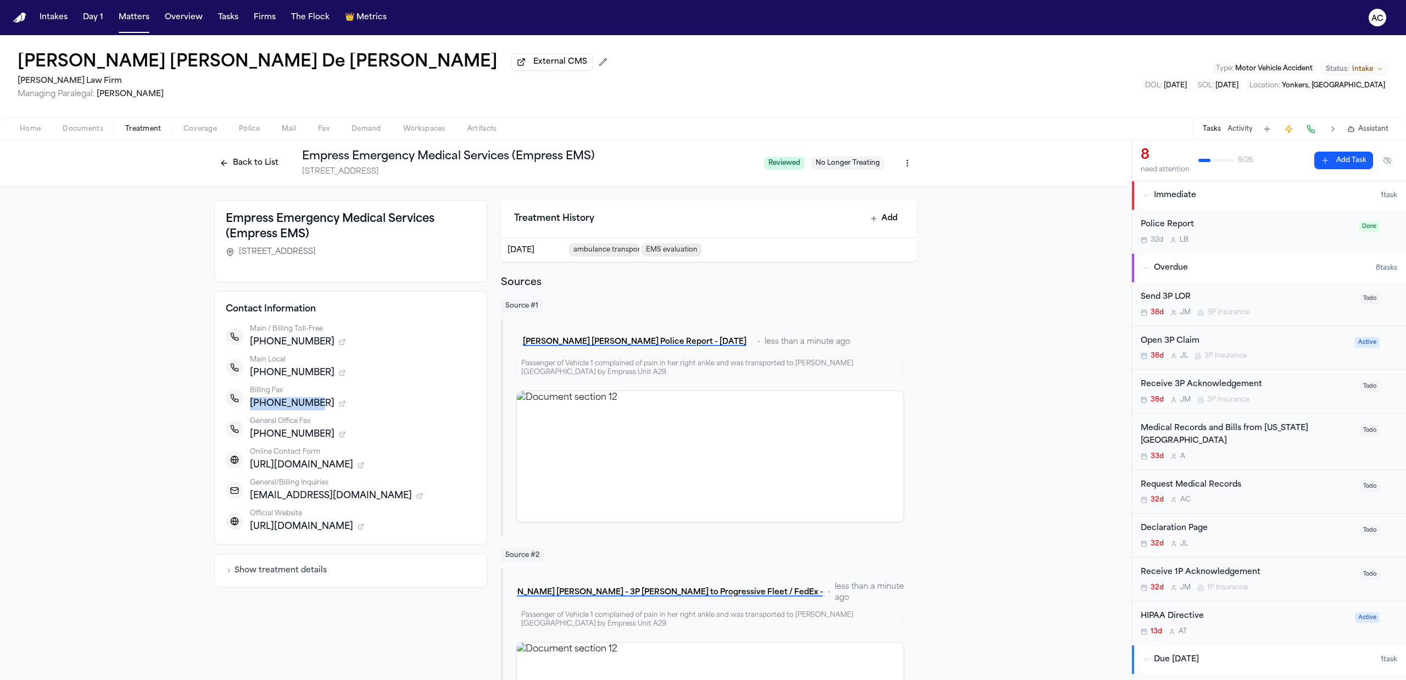
drag, startPoint x: 305, startPoint y: 403, endPoint x: 245, endPoint y: 398, distance: 60.6
click at [250, 398] on div "+18667539811" at bounding box center [363, 403] width 226 height 13
copy span "+18667539811"
click at [1210, 486] on div "Request Medical Records" at bounding box center [1246, 485] width 212 height 13
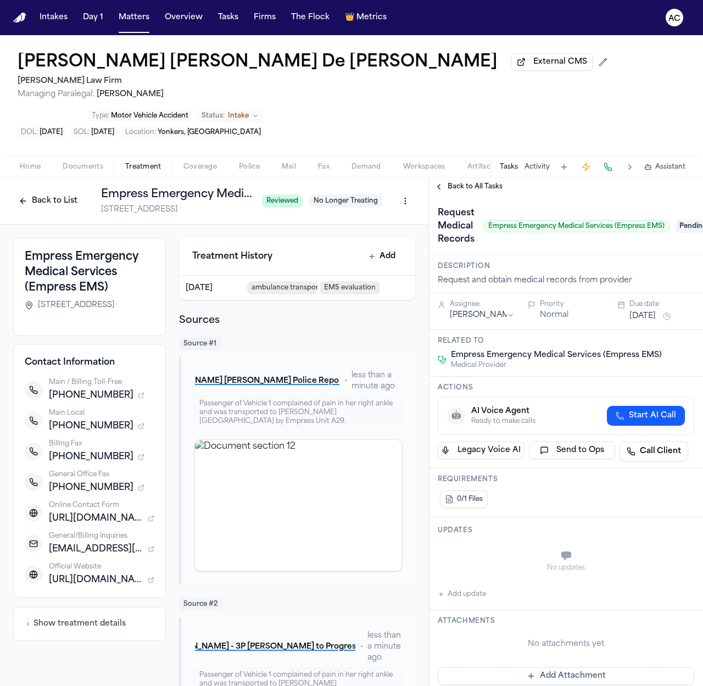
click at [683, 220] on span "Pending" at bounding box center [698, 226] width 44 height 13
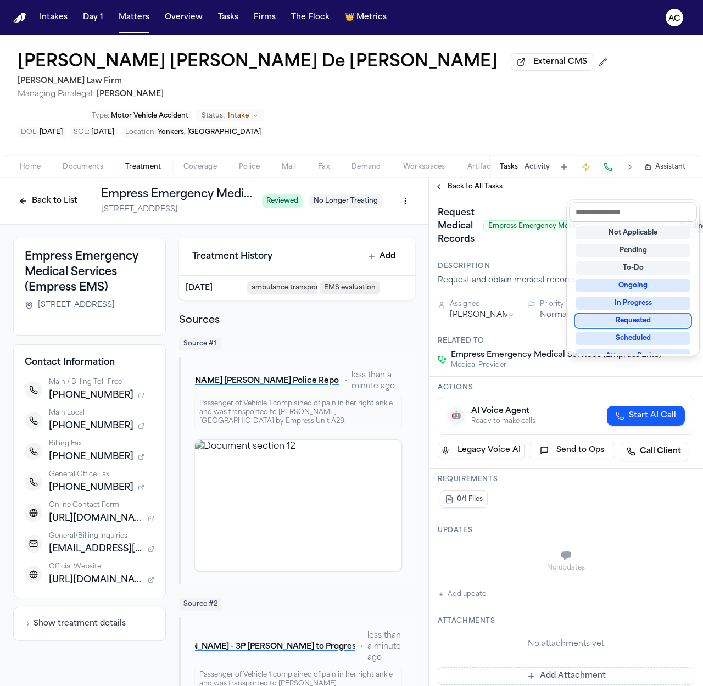
click at [641, 317] on div "Requested" at bounding box center [632, 320] width 115 height 13
click at [545, 218] on div "**********" at bounding box center [566, 610] width 274 height 830
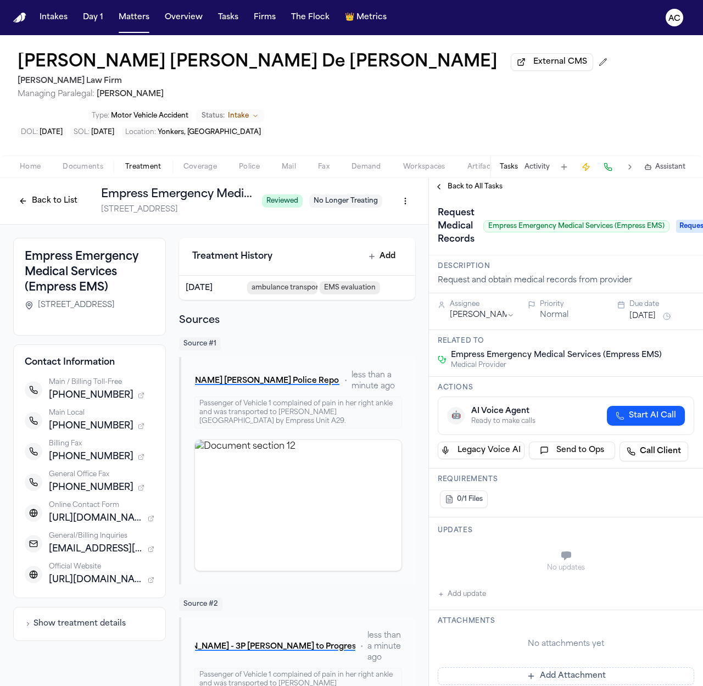
click at [42, 192] on button "Back to List" at bounding box center [48, 201] width 70 height 18
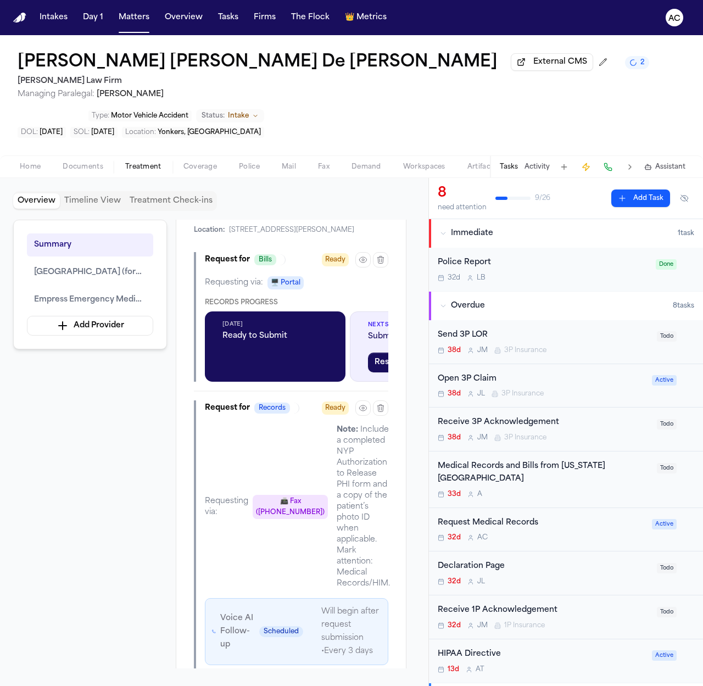
scroll to position [732, 0]
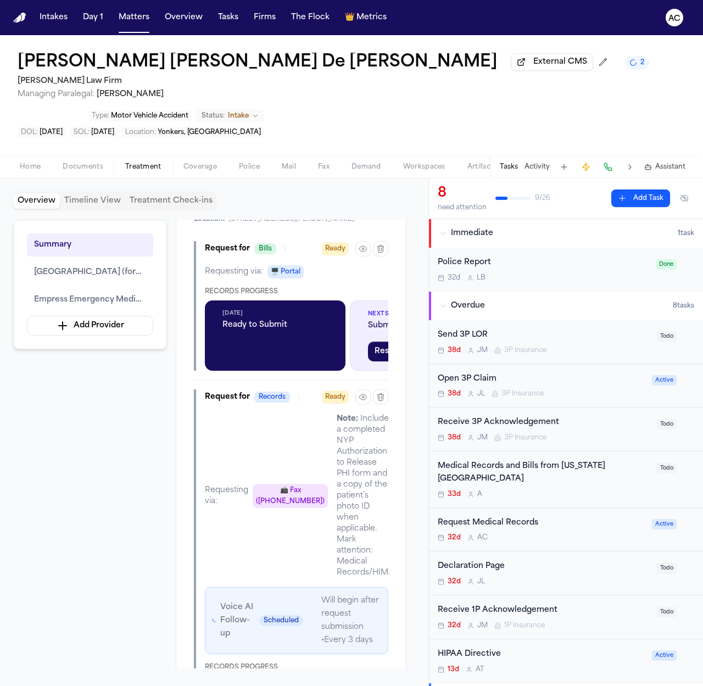
click at [674, 189] on button at bounding box center [684, 198] width 20 height 18
click at [675, 189] on button at bounding box center [684, 198] width 20 height 18
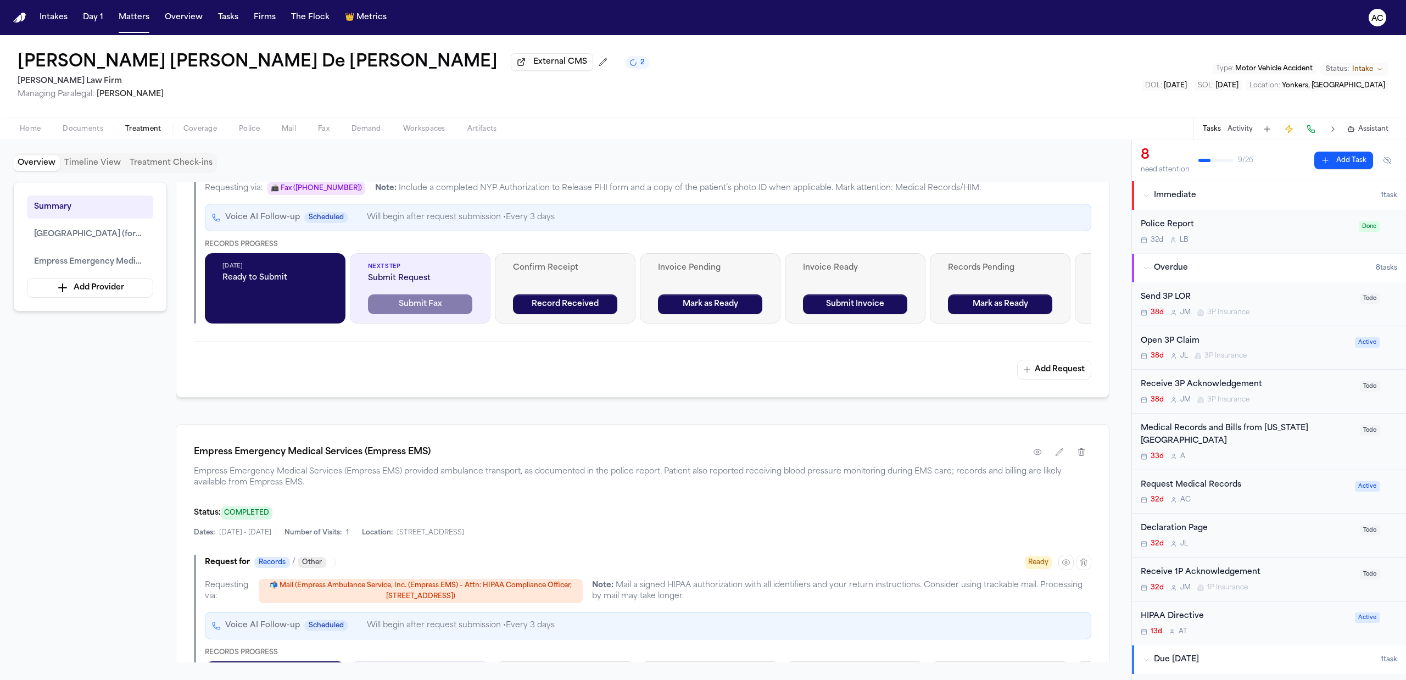
scroll to position [810, 0]
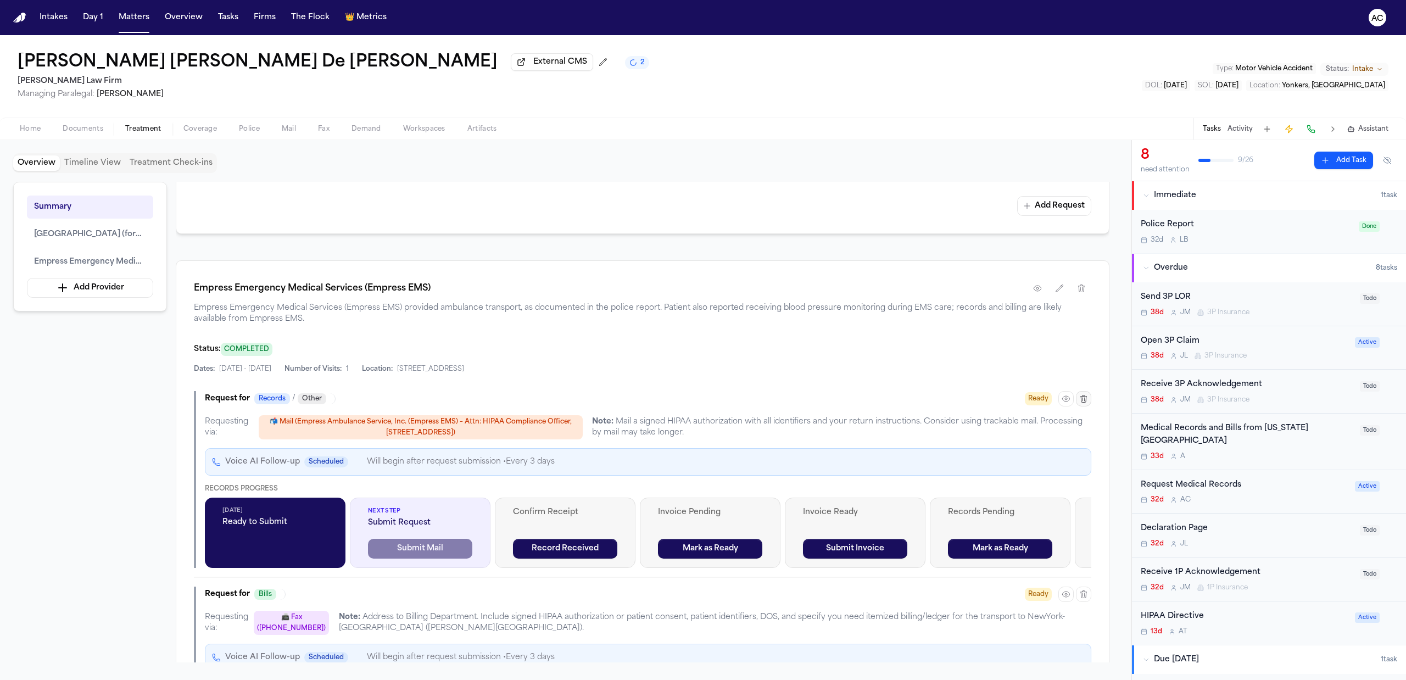
click at [1085, 403] on icon "button" at bounding box center [1083, 398] width 9 height 9
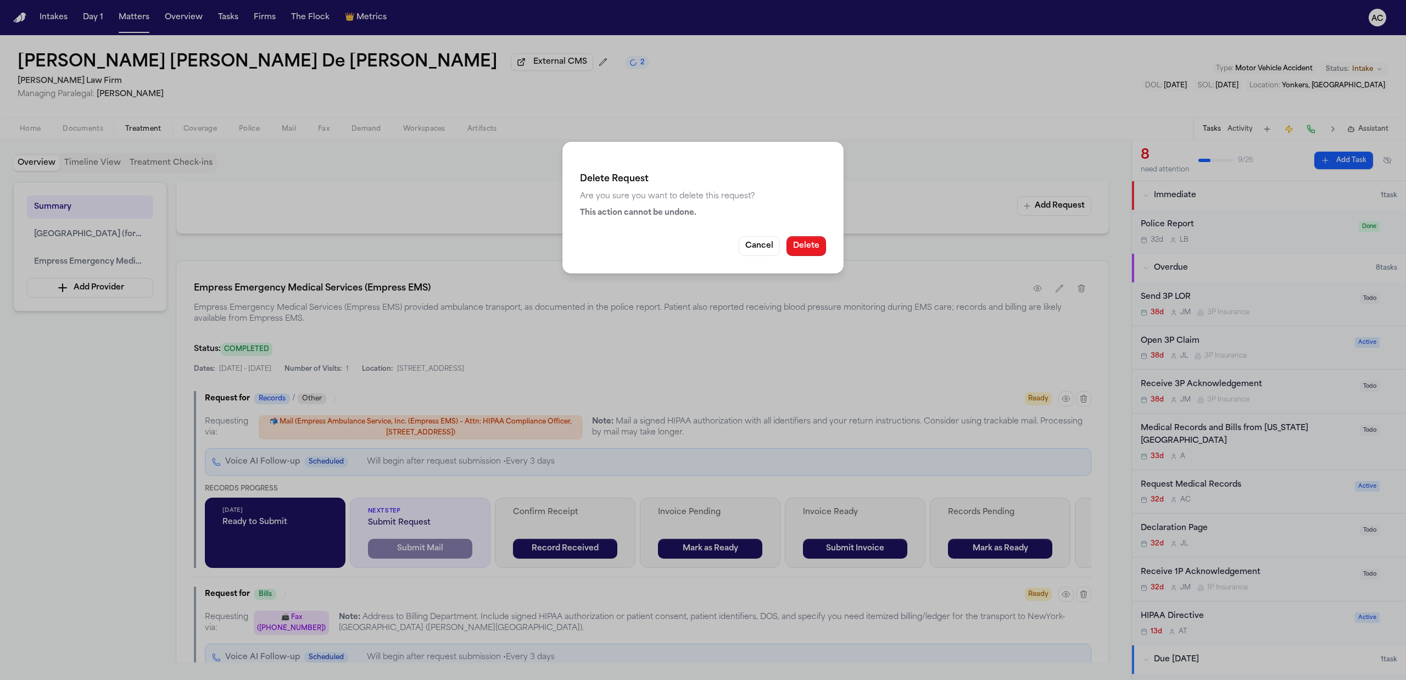
click at [795, 236] on button "Delete" at bounding box center [806, 246] width 40 height 20
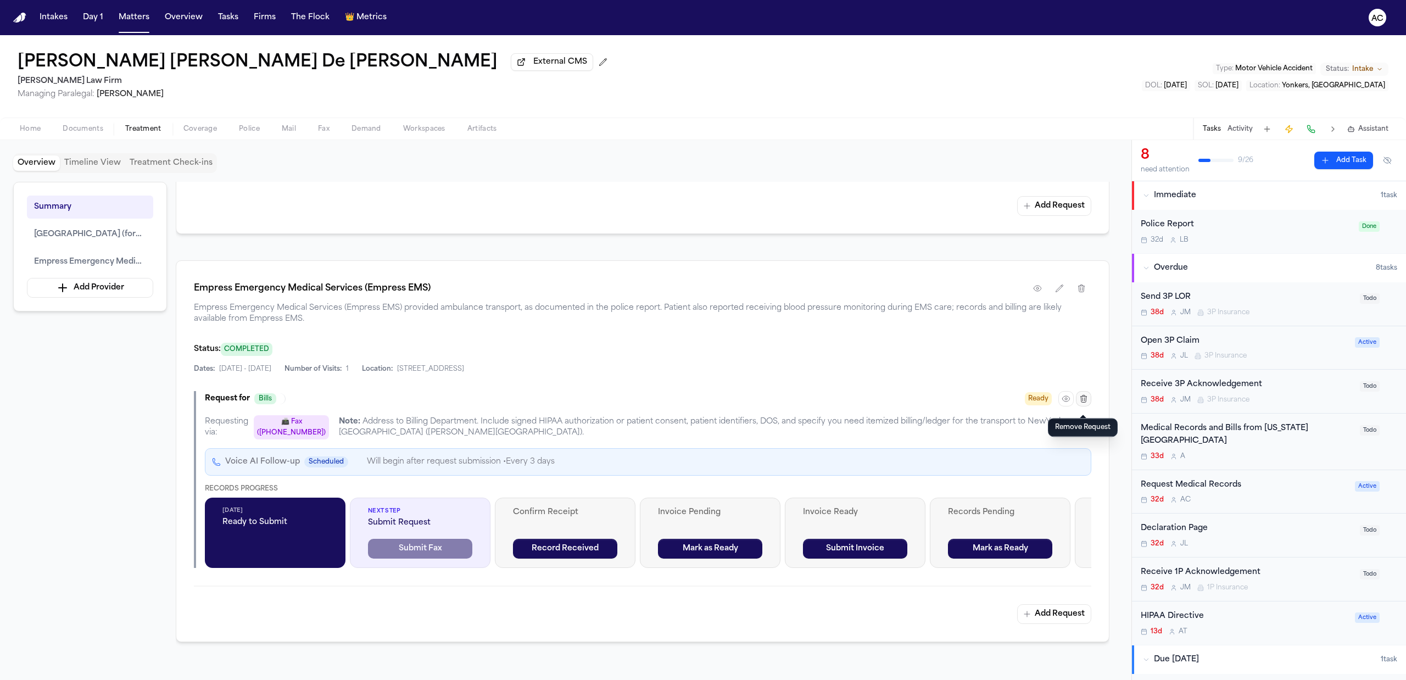
click at [1084, 402] on icon "button" at bounding box center [1084, 398] width 6 height 7
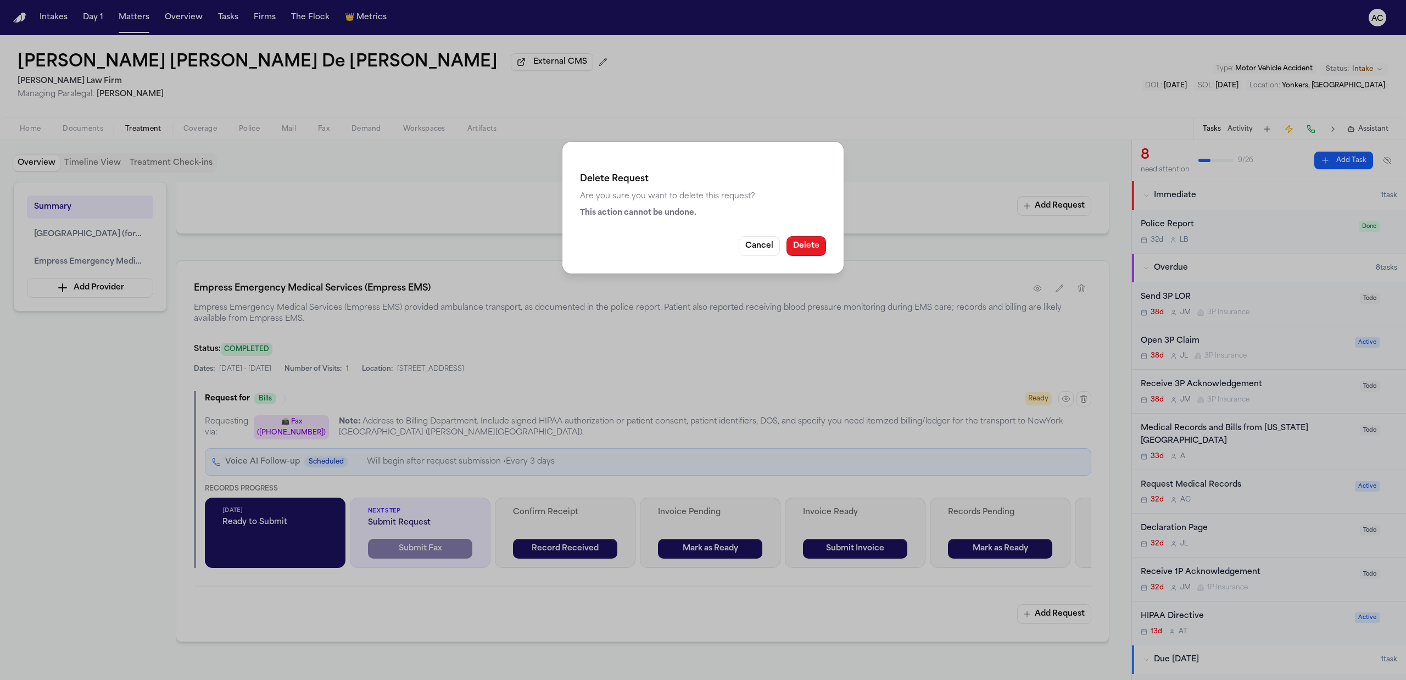
click at [809, 253] on button "Delete" at bounding box center [806, 246] width 40 height 20
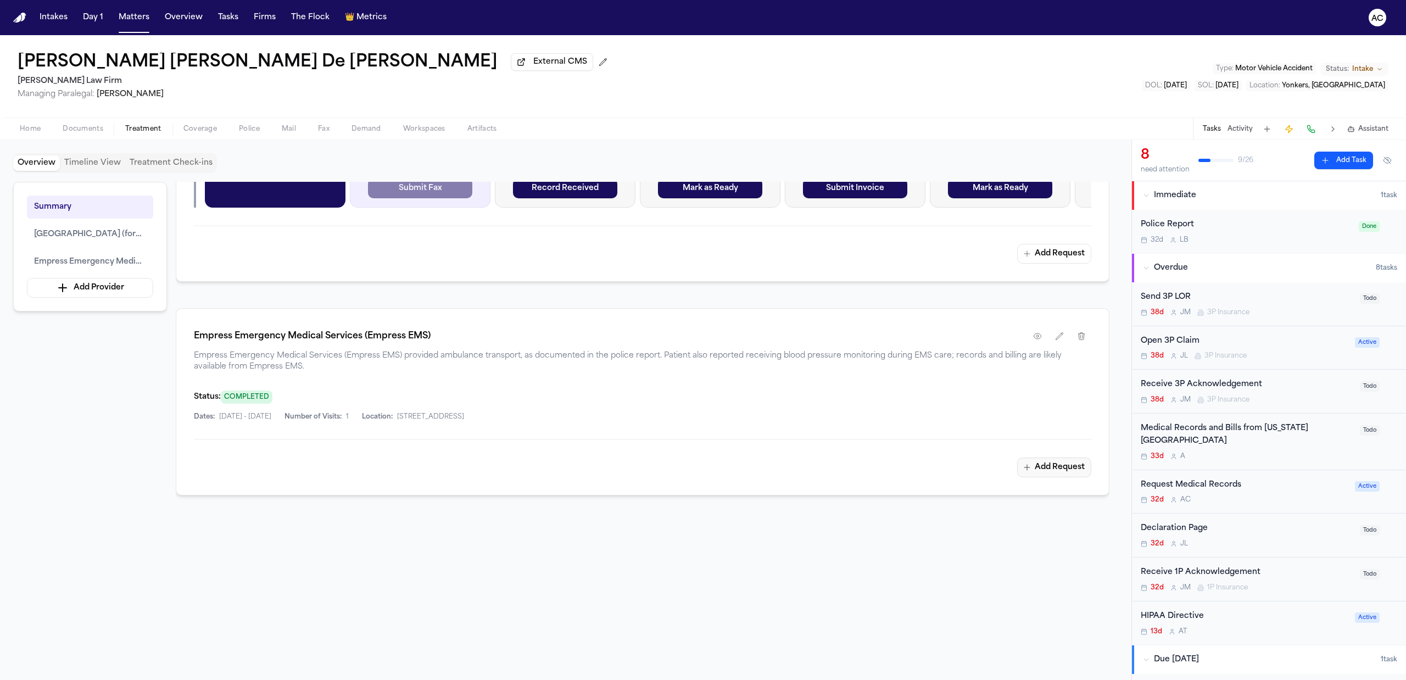
click at [1073, 474] on button "Add Request" at bounding box center [1054, 467] width 74 height 20
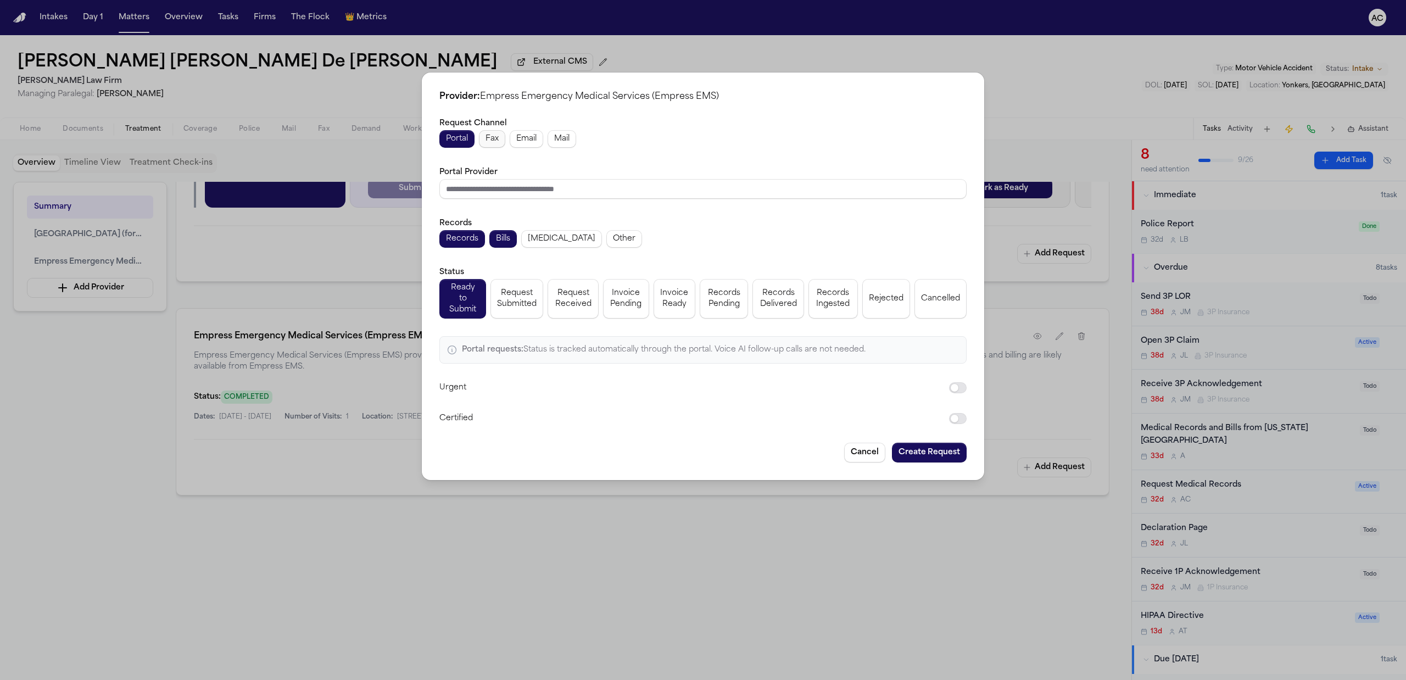
click at [489, 138] on span "Fax" at bounding box center [491, 138] width 13 height 11
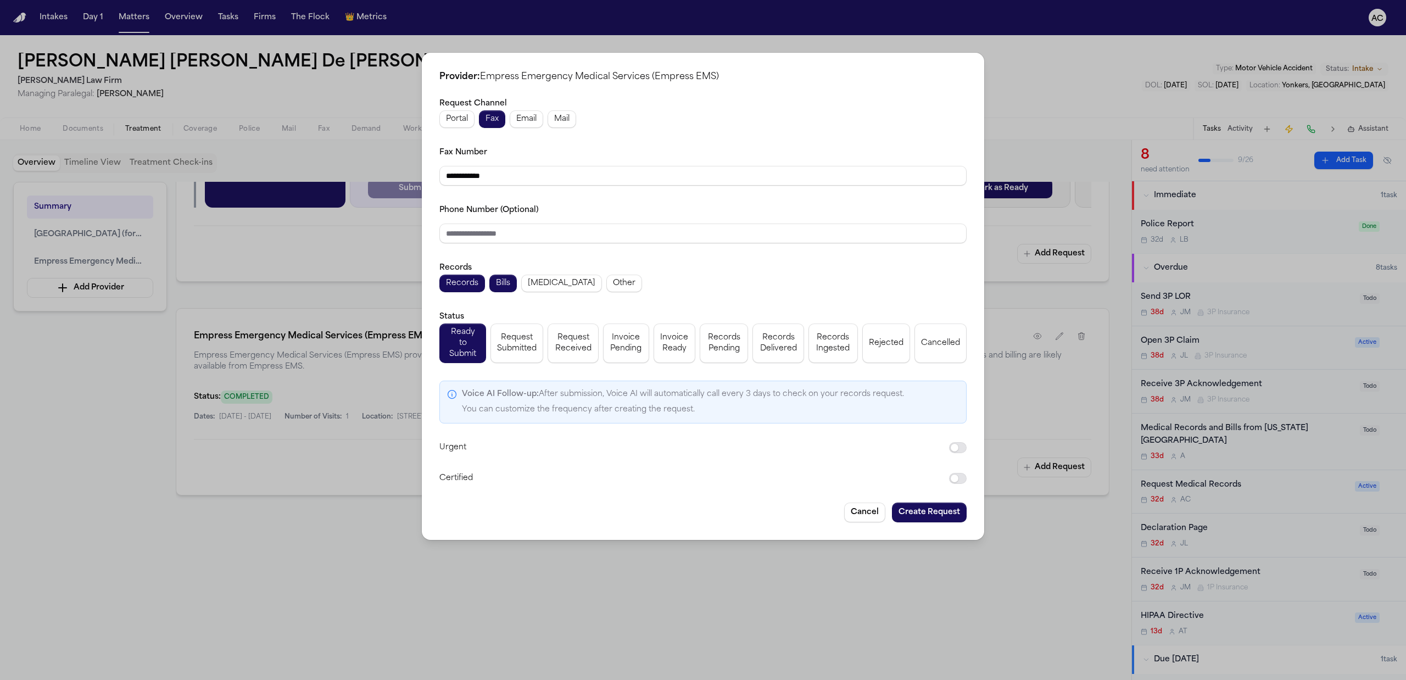
drag, startPoint x: 524, startPoint y: 181, endPoint x: 403, endPoint y: 184, distance: 120.9
click at [403, 184] on div "**********" at bounding box center [703, 340] width 1406 height 680
click at [517, 336] on span "Request Submitted" at bounding box center [517, 343] width 40 height 22
click at [954, 504] on button "Create Request" at bounding box center [929, 512] width 75 height 20
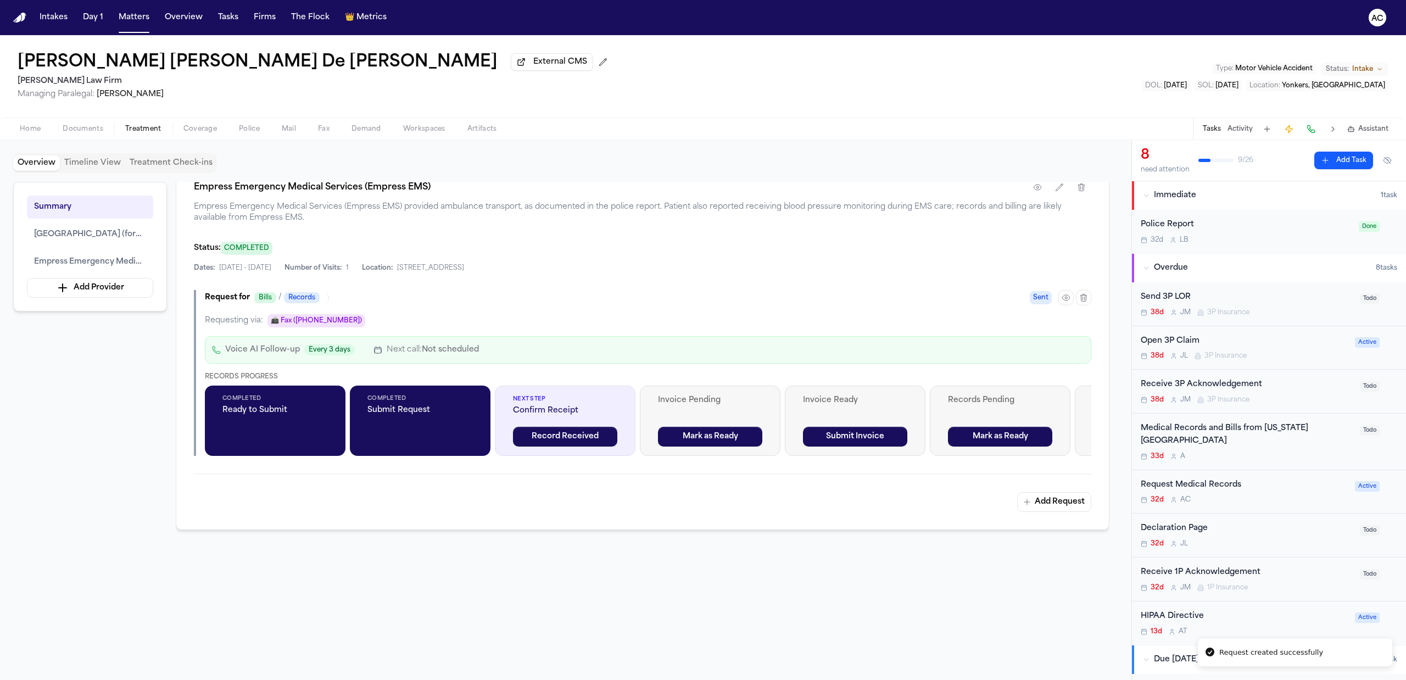
scroll to position [913, 0]
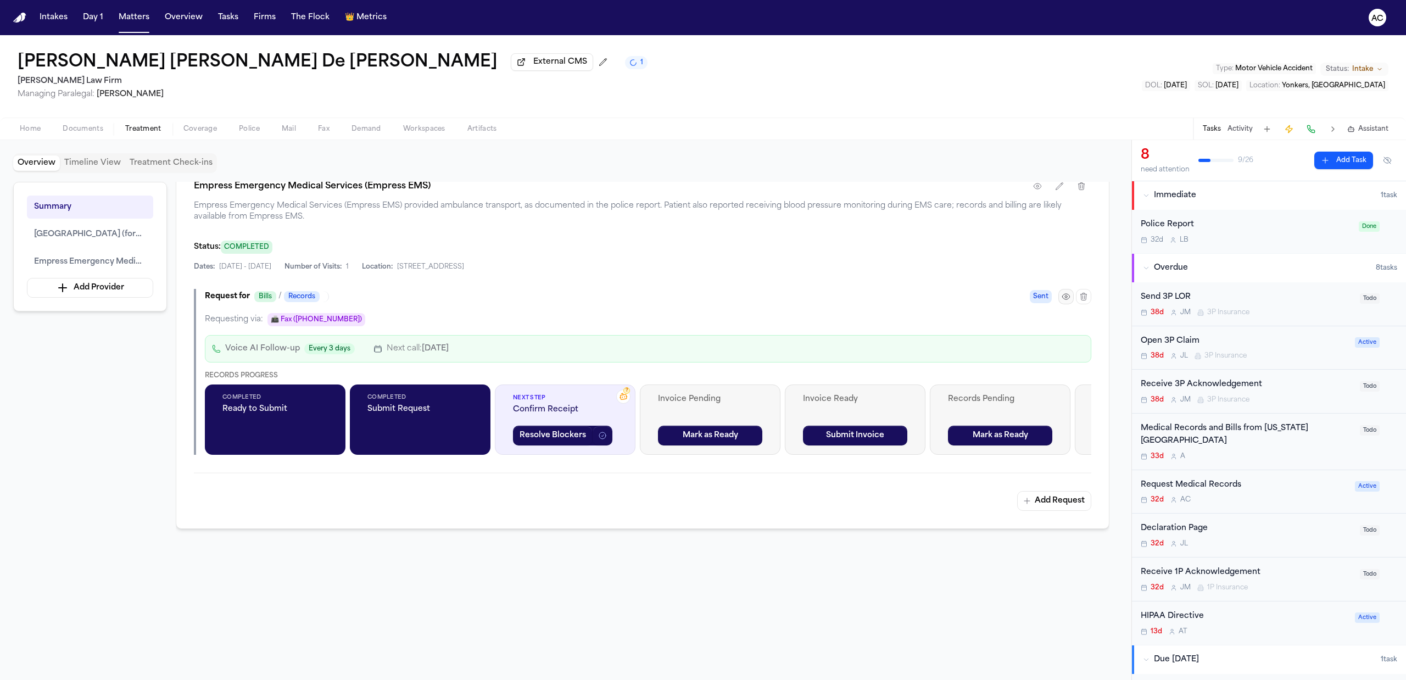
click at [1063, 299] on icon "button" at bounding box center [1065, 296] width 7 height 5
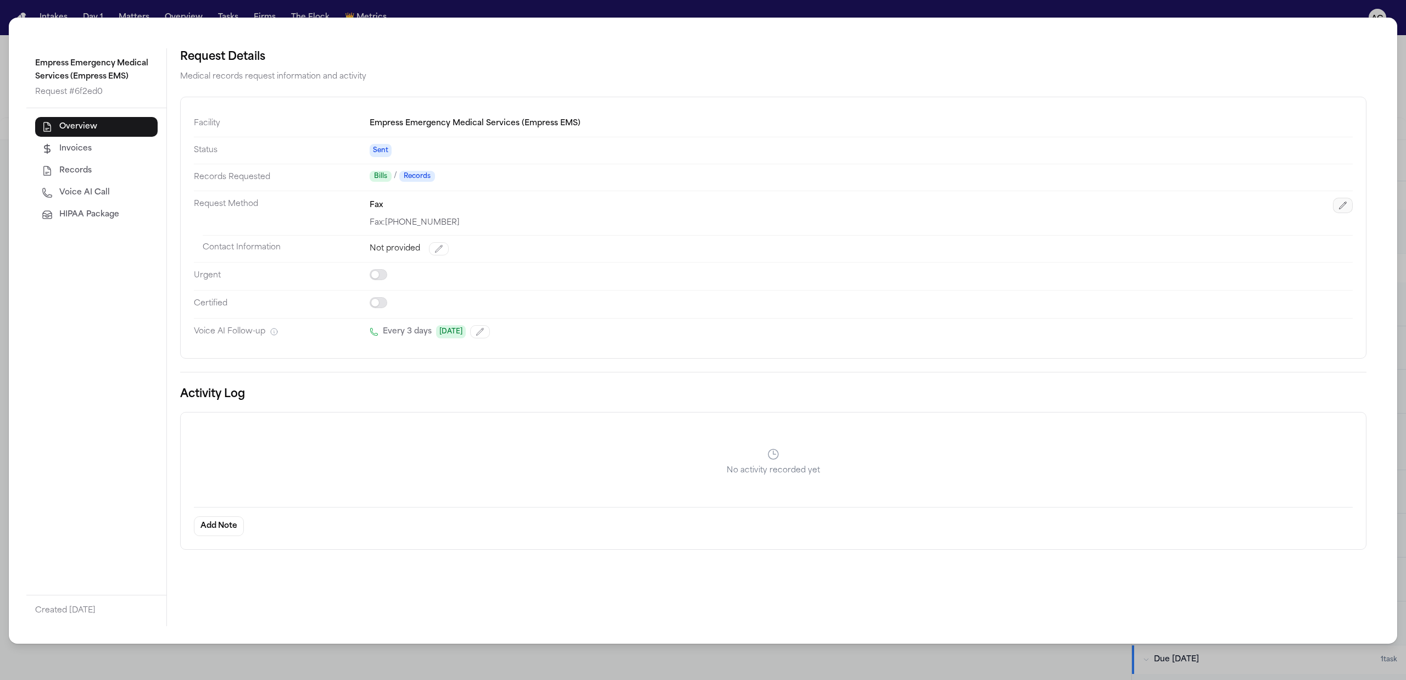
click at [1343, 207] on icon "button" at bounding box center [1342, 205] width 7 height 7
select select "***"
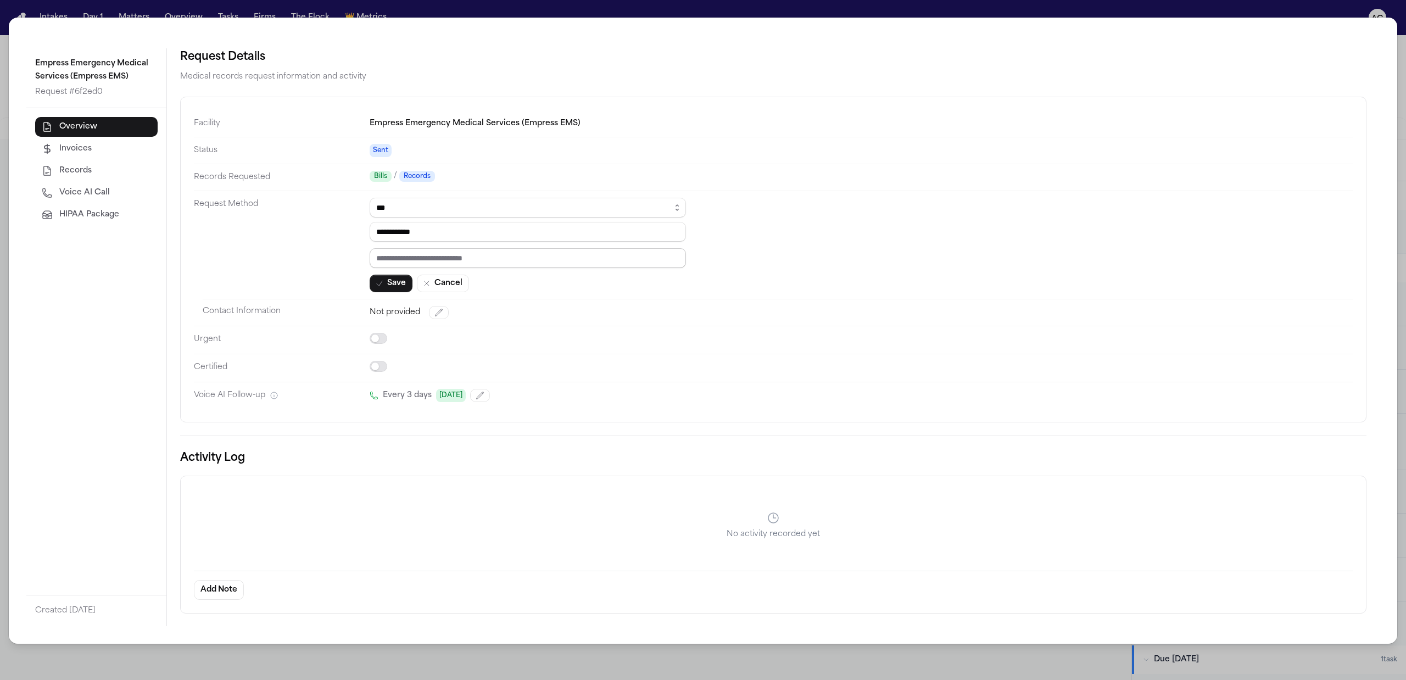
click at [440, 266] on input "text" at bounding box center [528, 258] width 316 height 20
paste input "*********"
type input "*********"
click at [387, 287] on button "Save" at bounding box center [391, 284] width 43 height 18
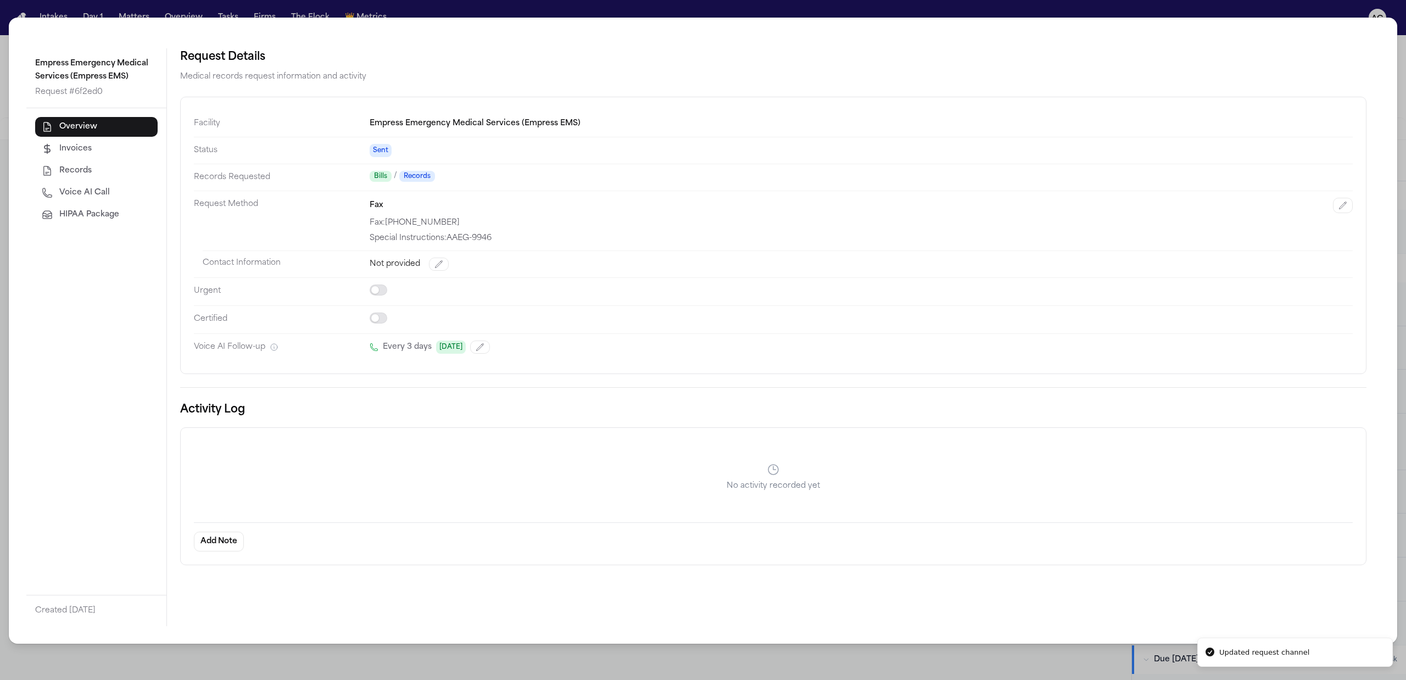
click at [428, 16] on div "Empress Emergency Medical Services (Empress EMS) Request # 6f2ed0 Overview Invo…" at bounding box center [703, 340] width 1406 height 680
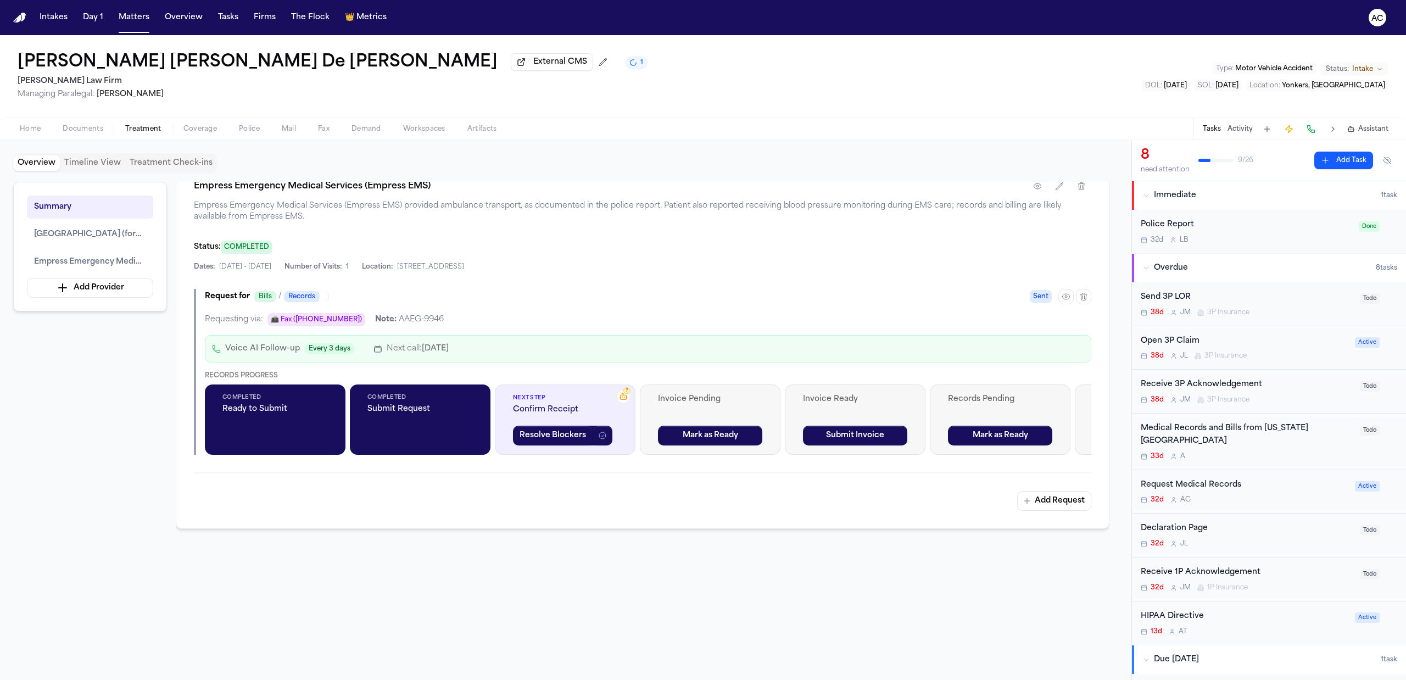
click at [1226, 489] on div "Request Medical Records" at bounding box center [1244, 485] width 208 height 13
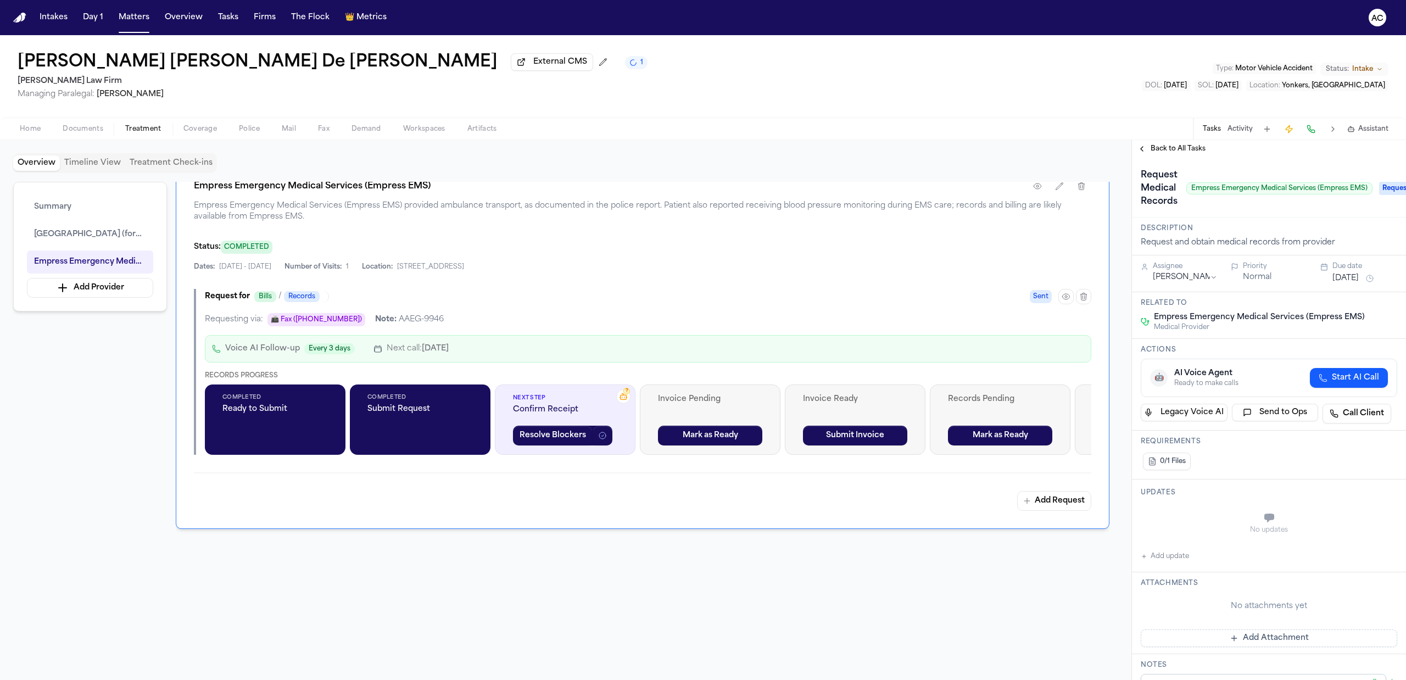
click at [1179, 555] on button "Add update" at bounding box center [1164, 556] width 48 height 13
click at [1186, 517] on textarea "Add your update" at bounding box center [1275, 519] width 234 height 22
click at [1178, 552] on div "Private Cancel Add" at bounding box center [1275, 545] width 234 height 13
click at [1160, 545] on button "Private" at bounding box center [1162, 545] width 9 height 9
click at [1176, 512] on textarea "Add your update" at bounding box center [1275, 519] width 234 height 22
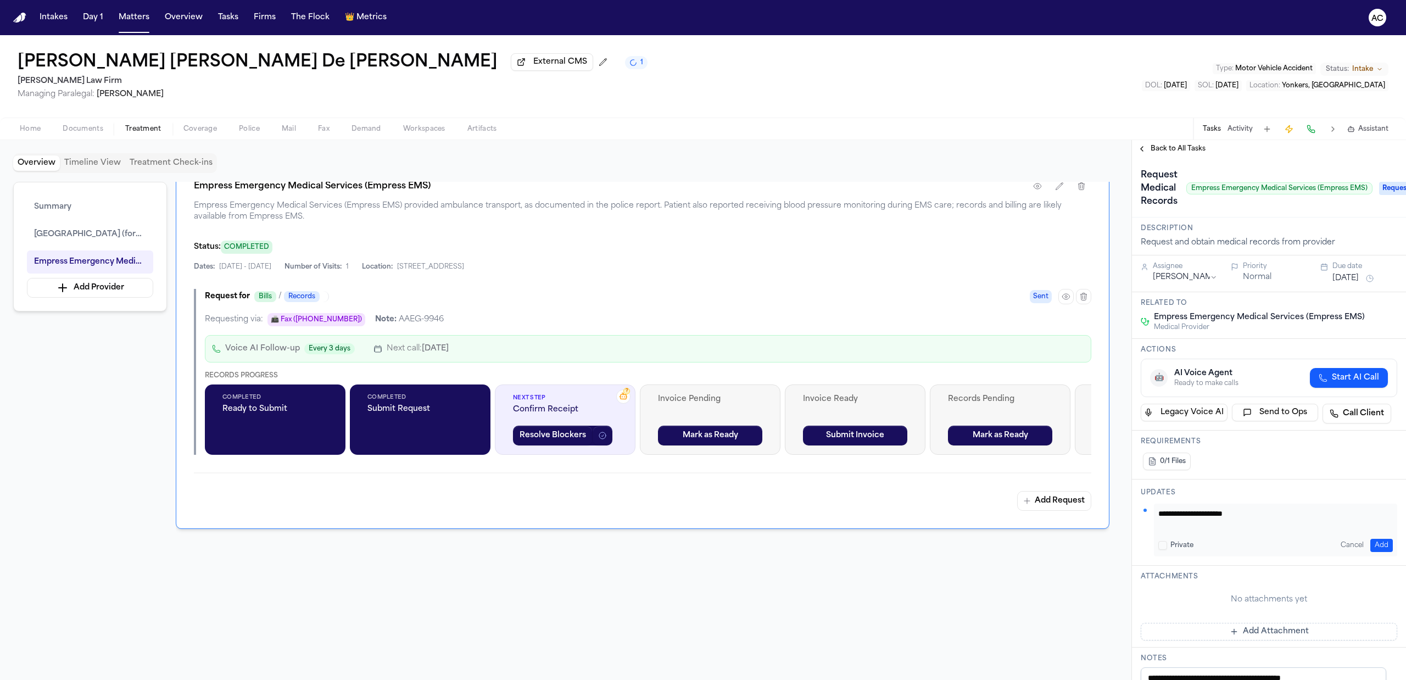
paste textarea "* *********"
type textarea "**********"
click at [1372, 541] on button "Add" at bounding box center [1381, 545] width 23 height 13
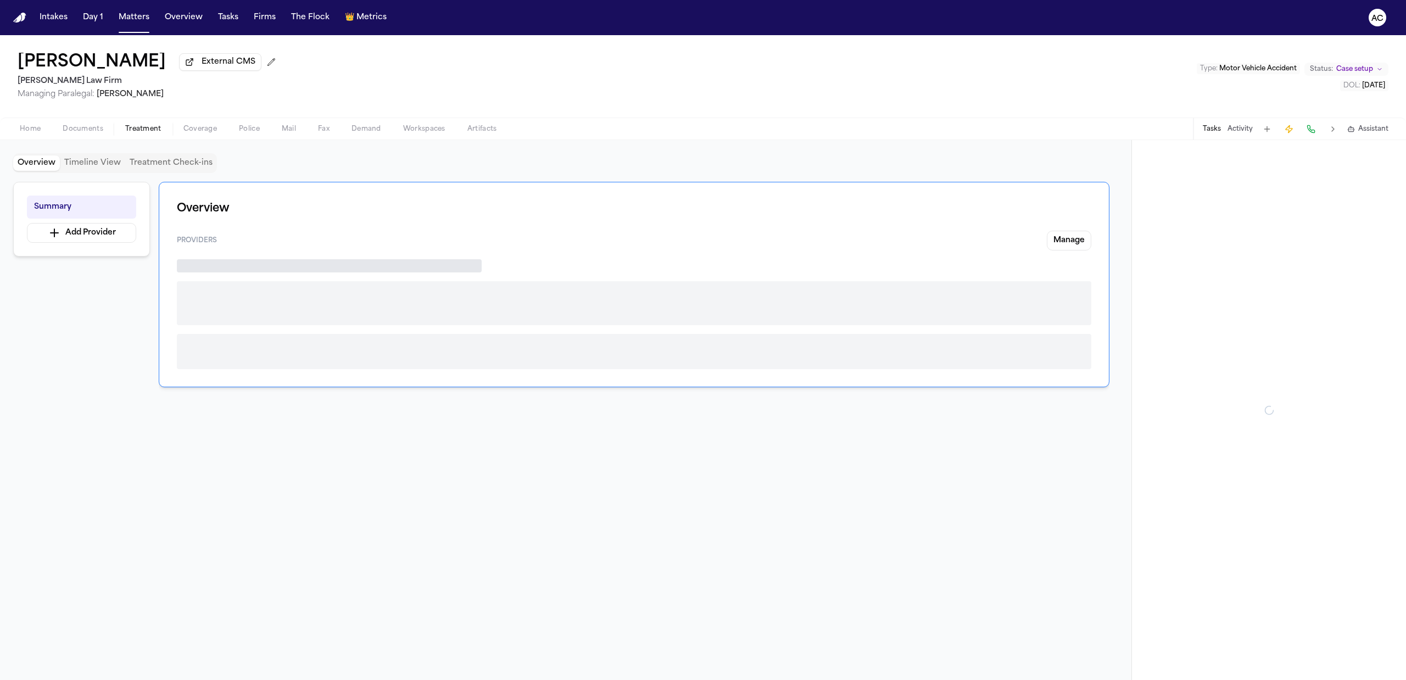
click at [150, 133] on button "Treatment" at bounding box center [143, 128] width 58 height 13
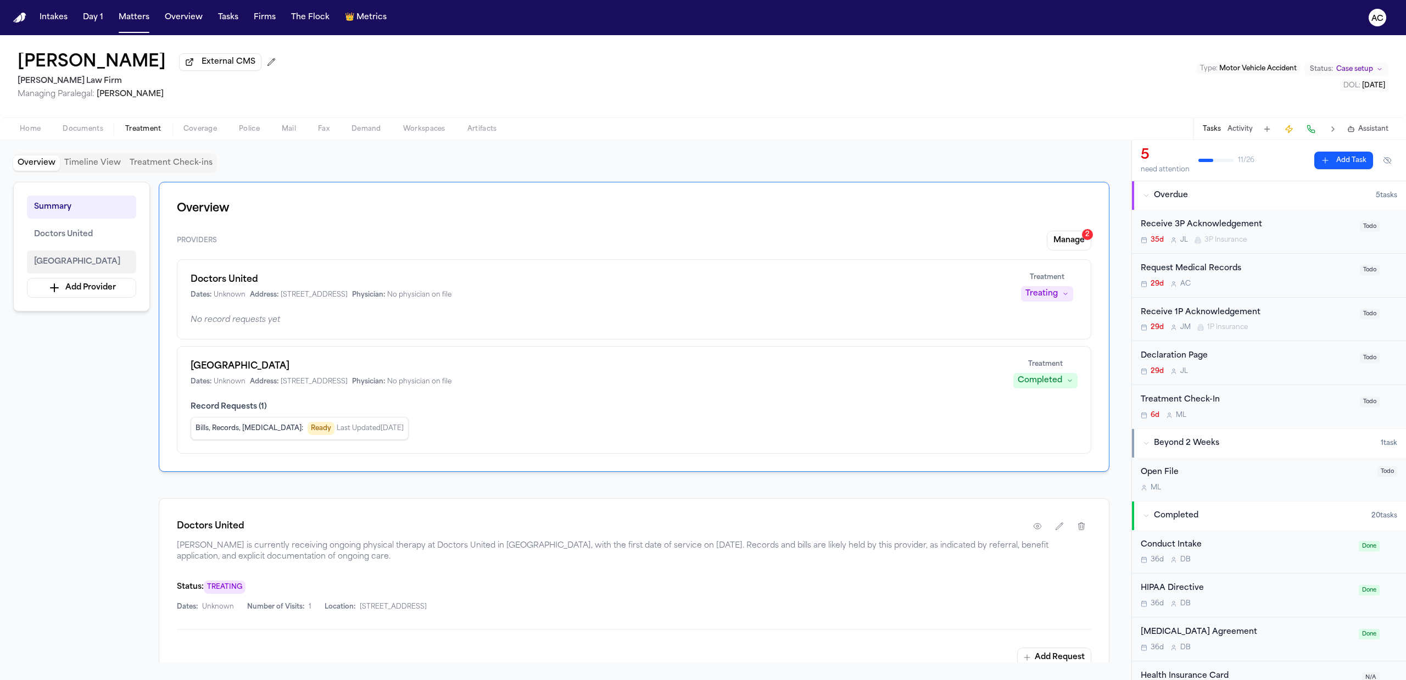
click at [69, 265] on span "Greenwich Hospital" at bounding box center [77, 261] width 86 height 13
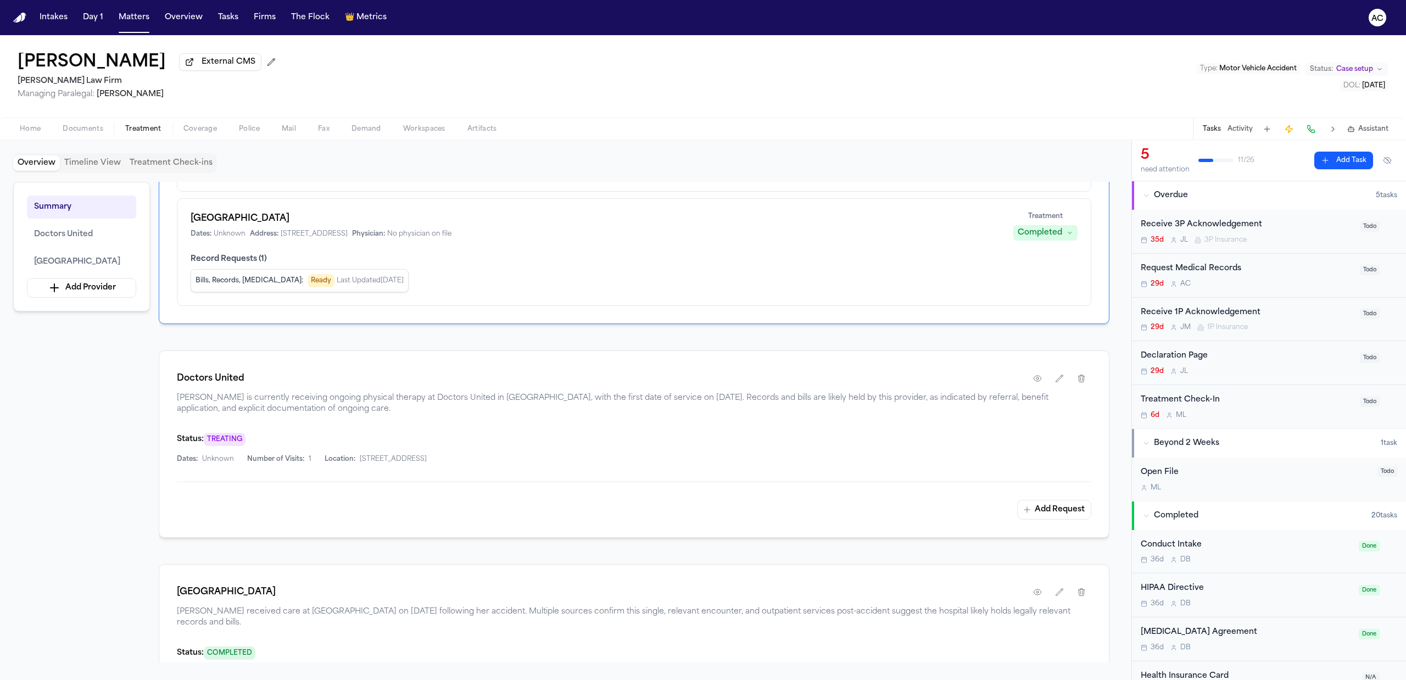
scroll to position [366, 0]
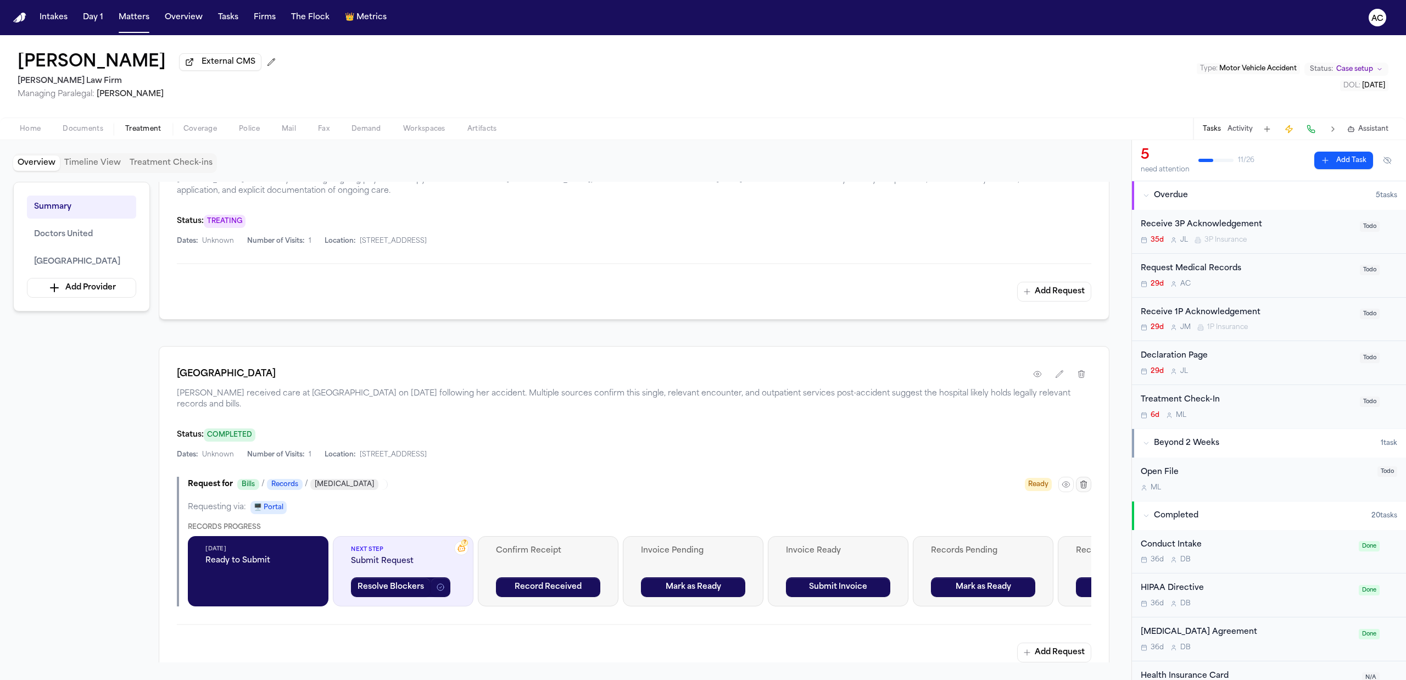
click at [1079, 488] on icon "button" at bounding box center [1083, 484] width 9 height 9
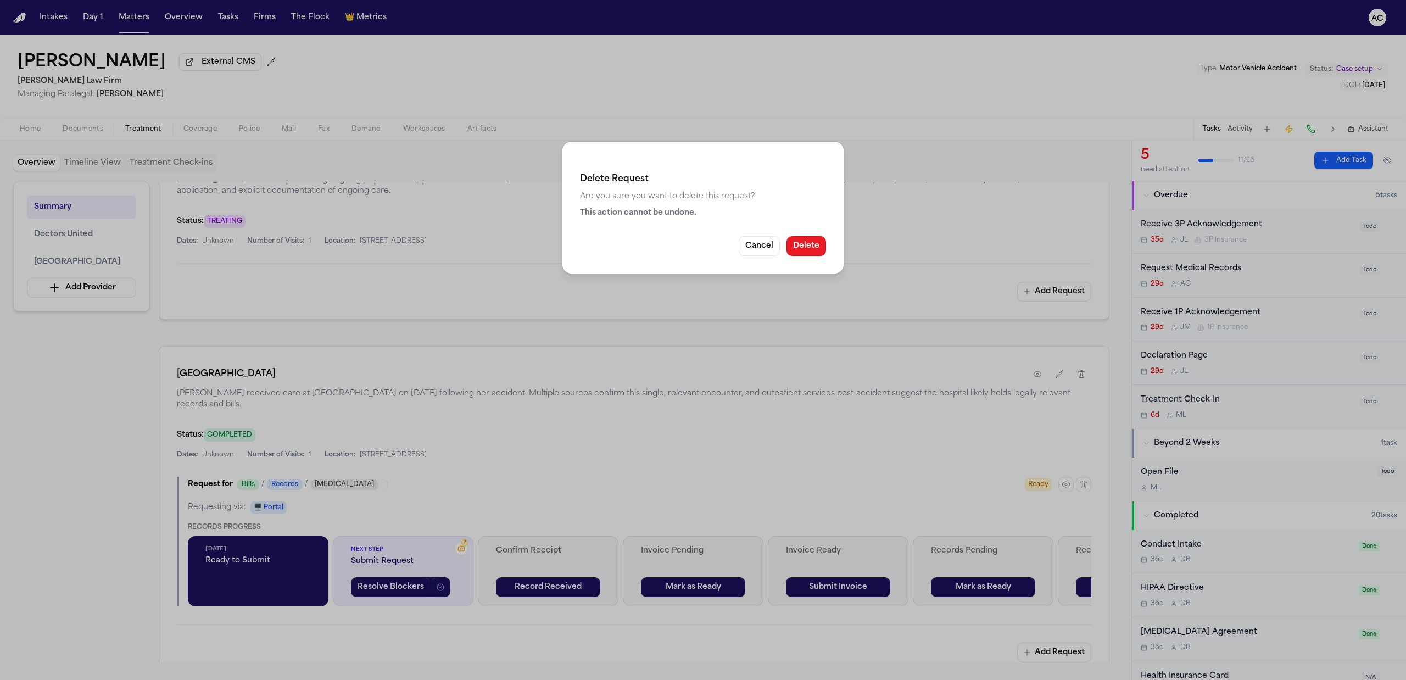
click at [809, 247] on button "Delete" at bounding box center [806, 246] width 40 height 20
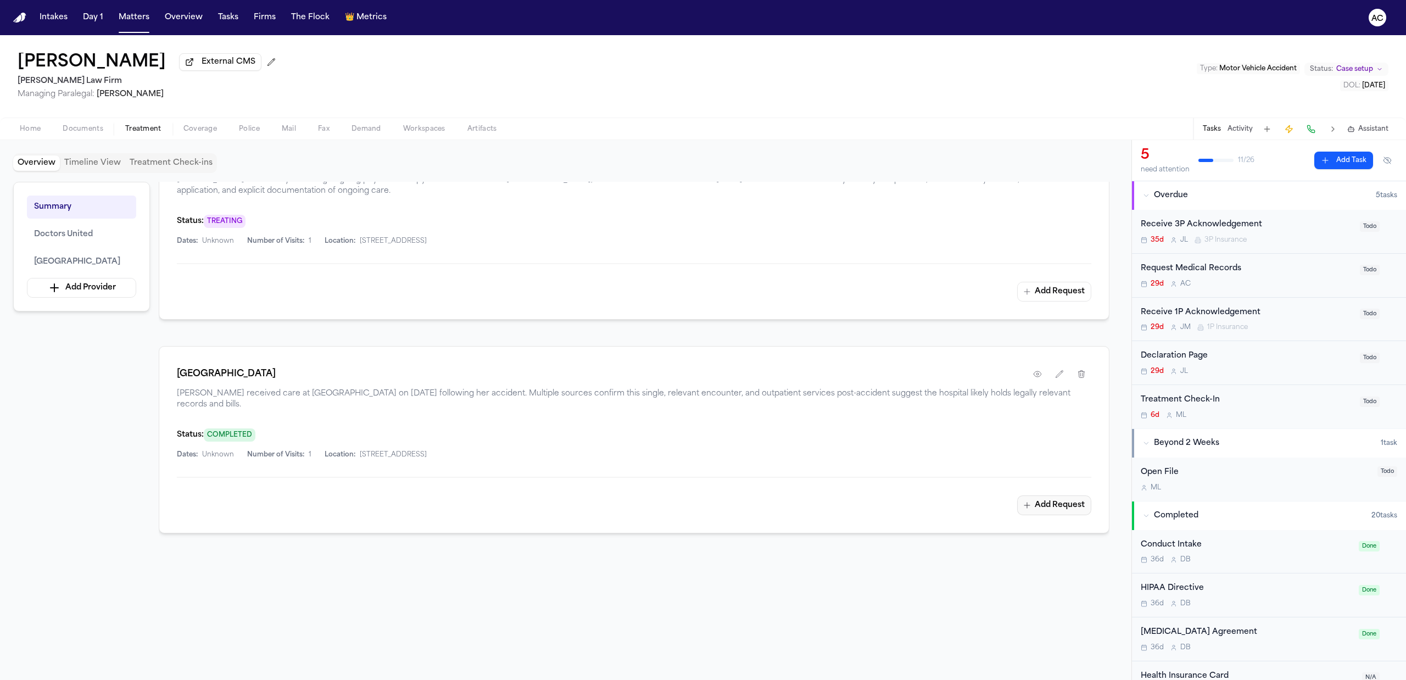
click at [1062, 508] on button "Add Request" at bounding box center [1054, 505] width 74 height 20
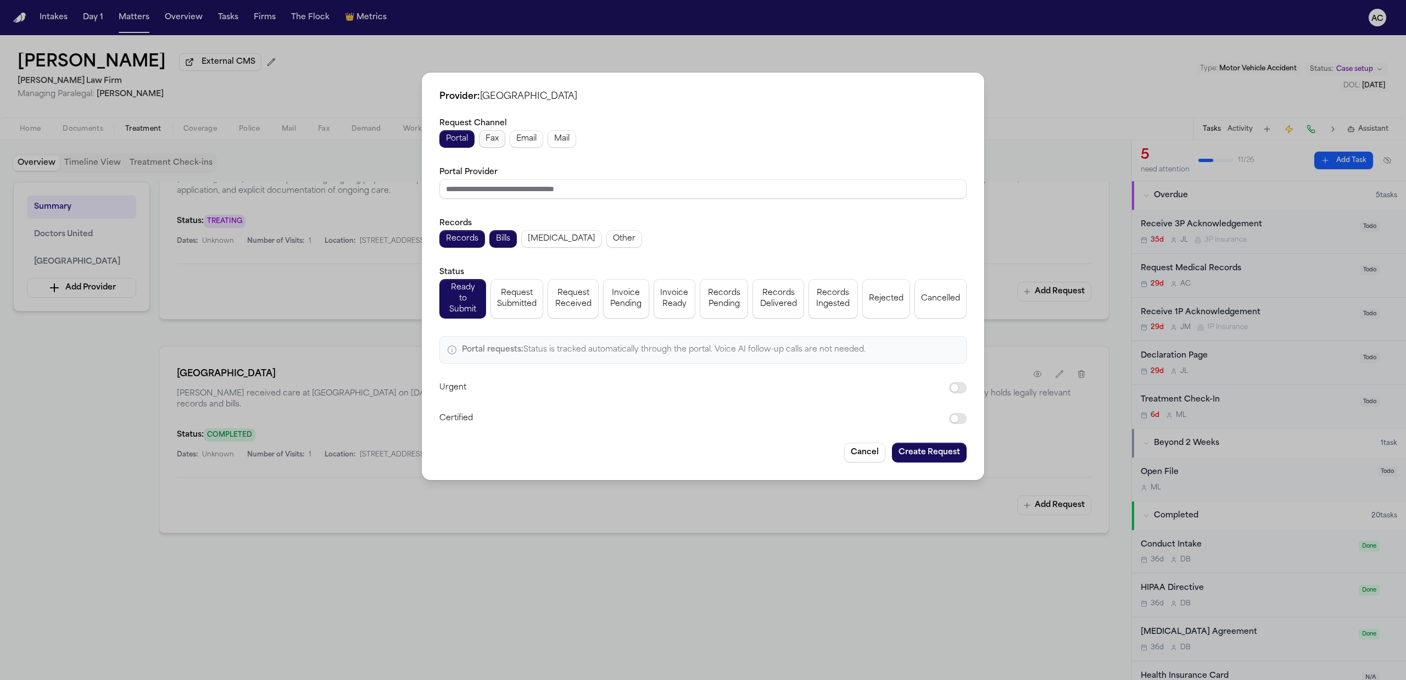
click at [495, 139] on span "Fax" at bounding box center [491, 138] width 13 height 11
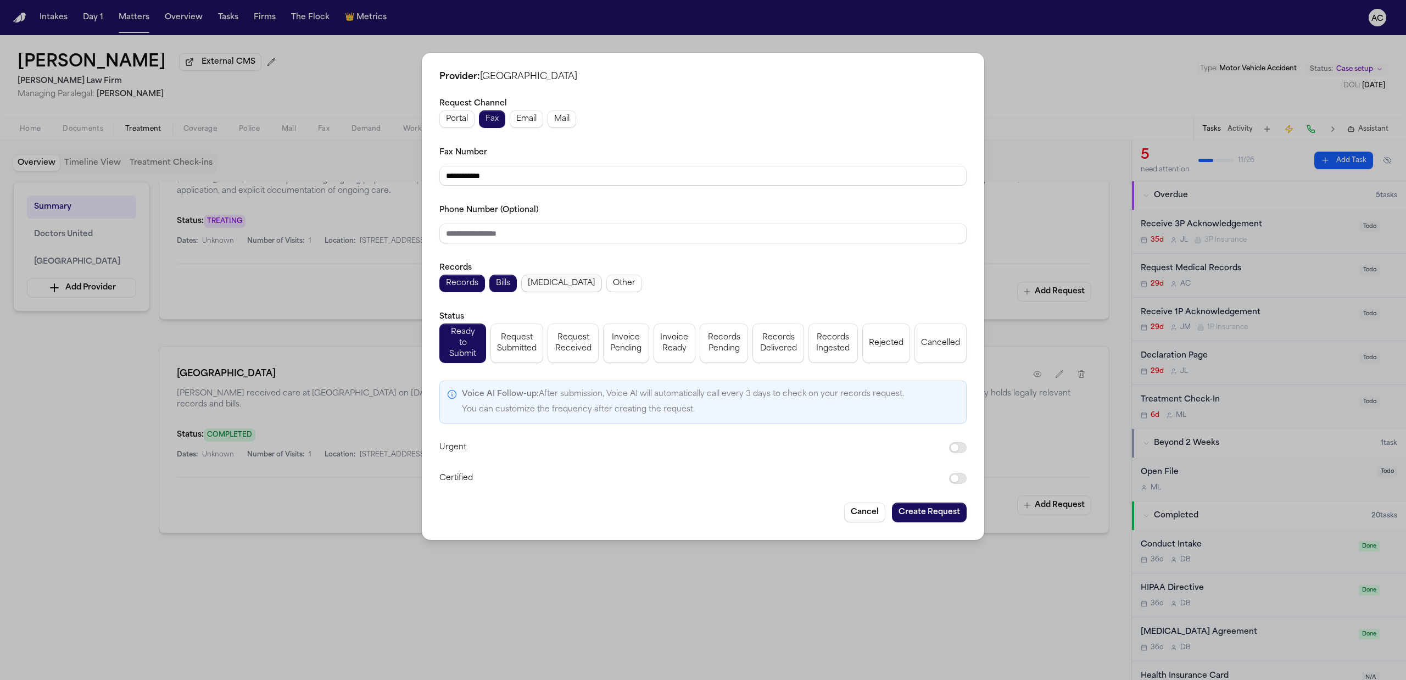
click at [559, 289] on span "[MEDICAL_DATA]" at bounding box center [562, 283] width 68 height 11
drag, startPoint x: 508, startPoint y: 172, endPoint x: 341, endPoint y: 160, distance: 167.9
click at [341, 160] on div "**********" at bounding box center [703, 340] width 1406 height 680
paste input "**"
type input "**********"
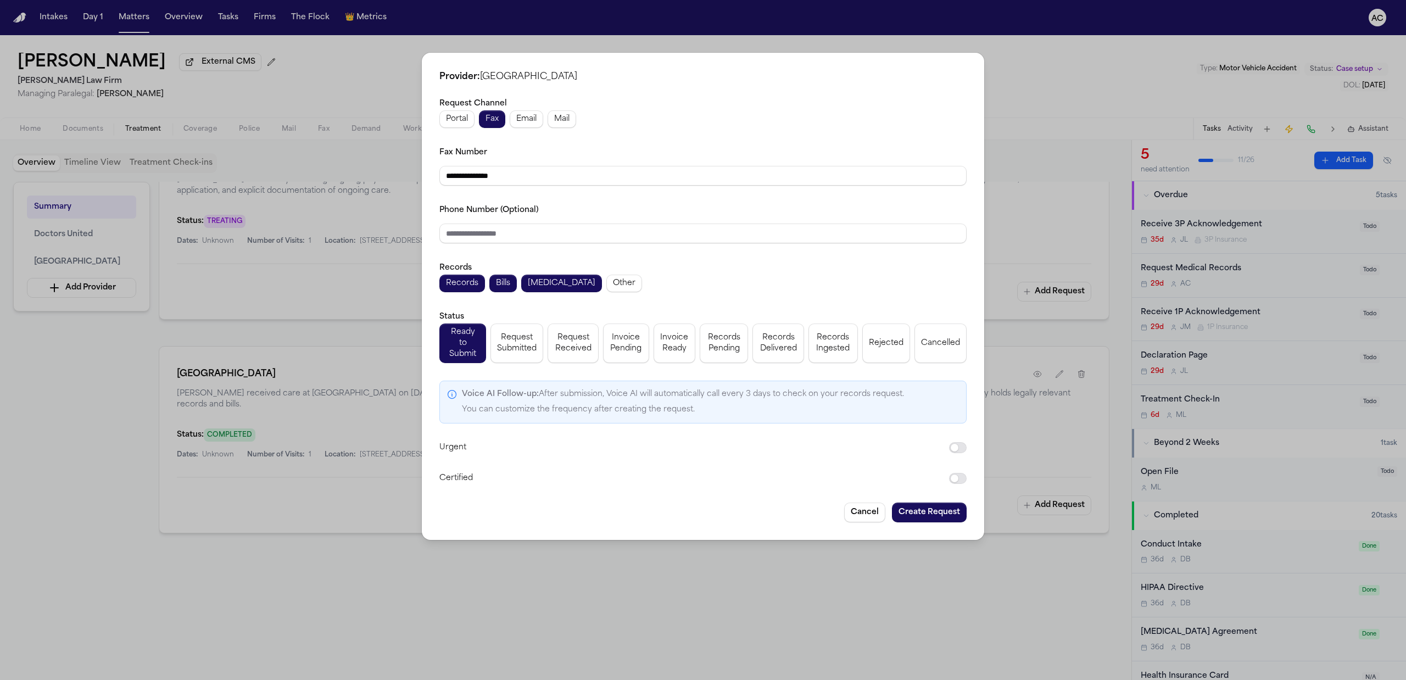
drag, startPoint x: 518, startPoint y: 225, endPoint x: 521, endPoint y: 231, distance: 6.9
click at [518, 225] on div "Phone Number (Optional)" at bounding box center [702, 223] width 527 height 40
drag, startPoint x: 521, startPoint y: 231, endPoint x: 515, endPoint y: 224, distance: 9.0
click at [519, 231] on input "Phone Number (Optional)" at bounding box center [702, 233] width 527 height 20
paste input "**********"
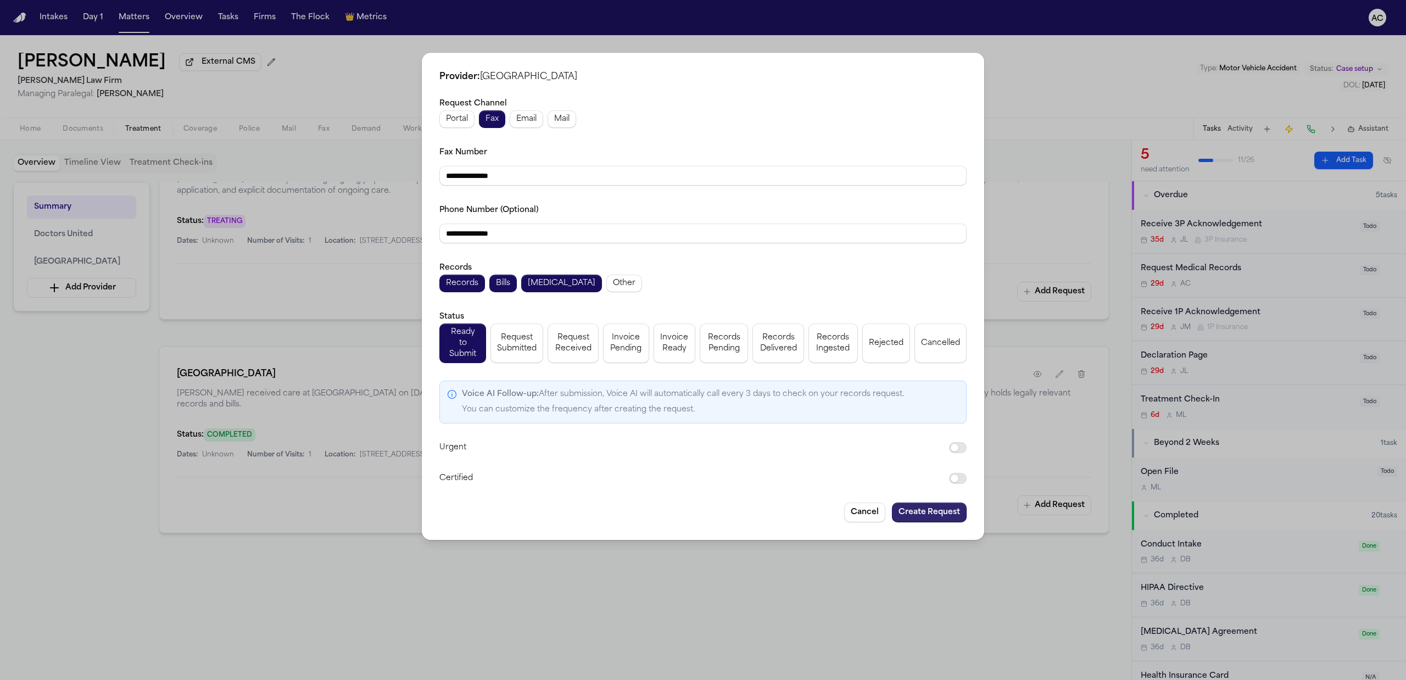
type input "**********"
click at [930, 505] on button "Create Request" at bounding box center [929, 512] width 75 height 20
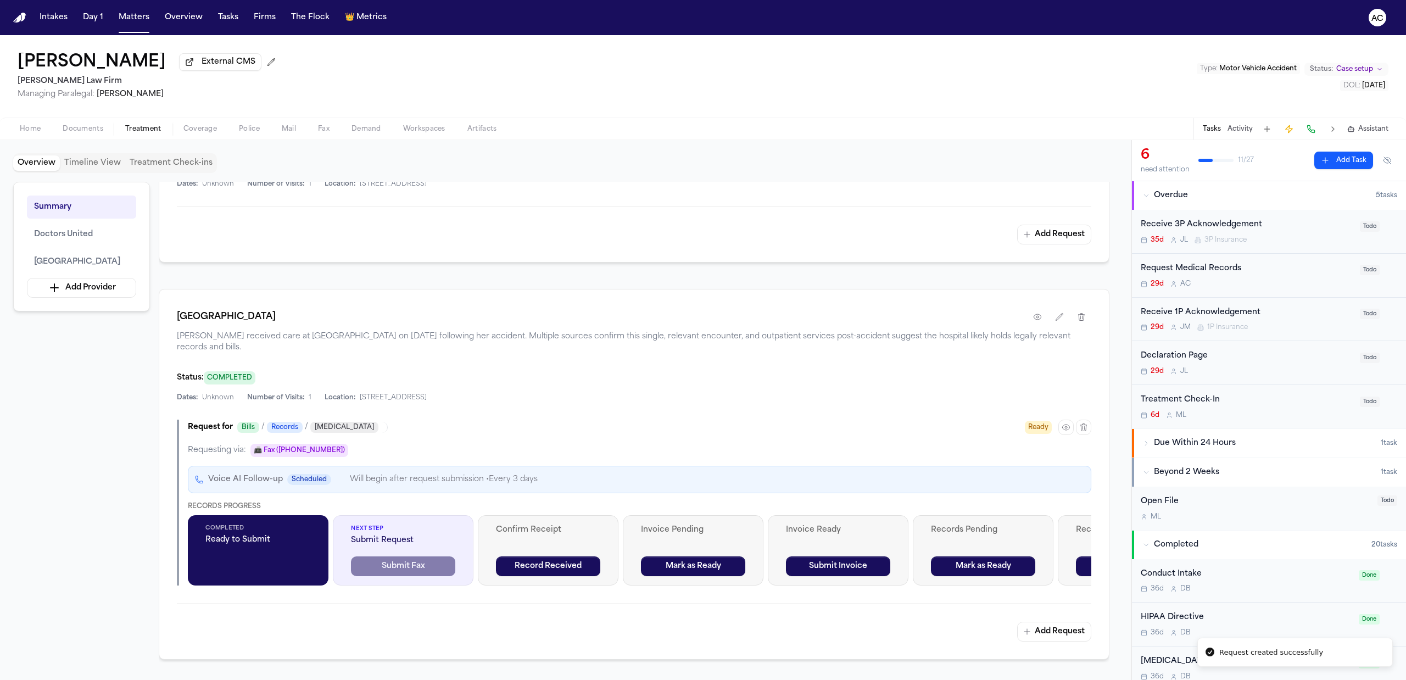
scroll to position [512, 0]
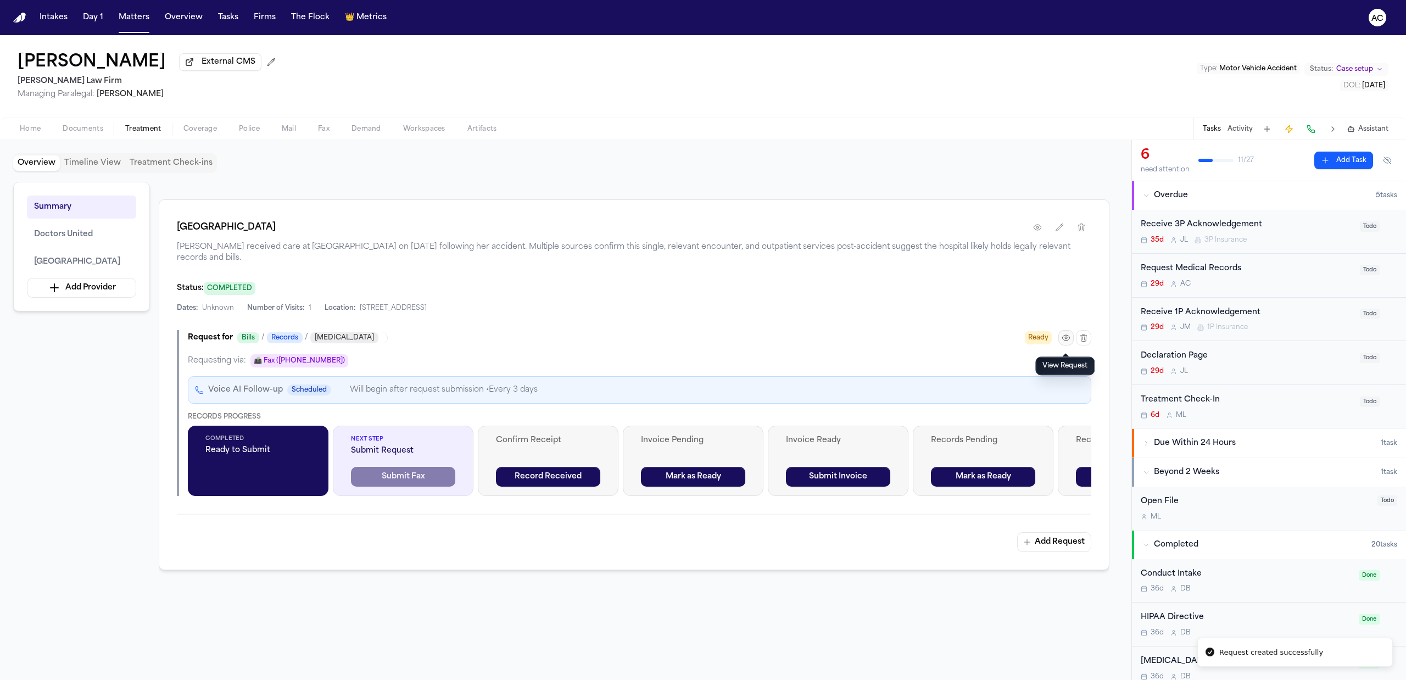
click at [1065, 339] on icon "button" at bounding box center [1066, 338] width 2 height 2
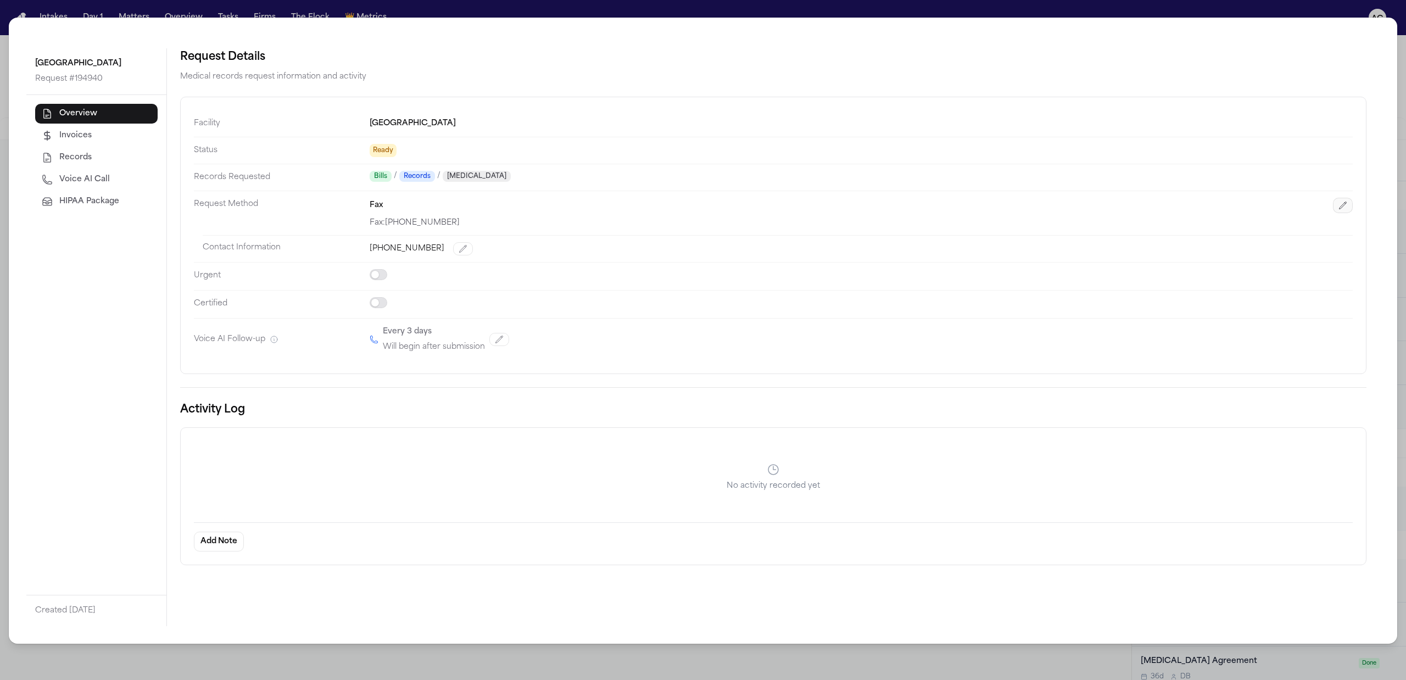
click at [1345, 209] on icon "button" at bounding box center [1342, 205] width 9 height 9
select select "***"
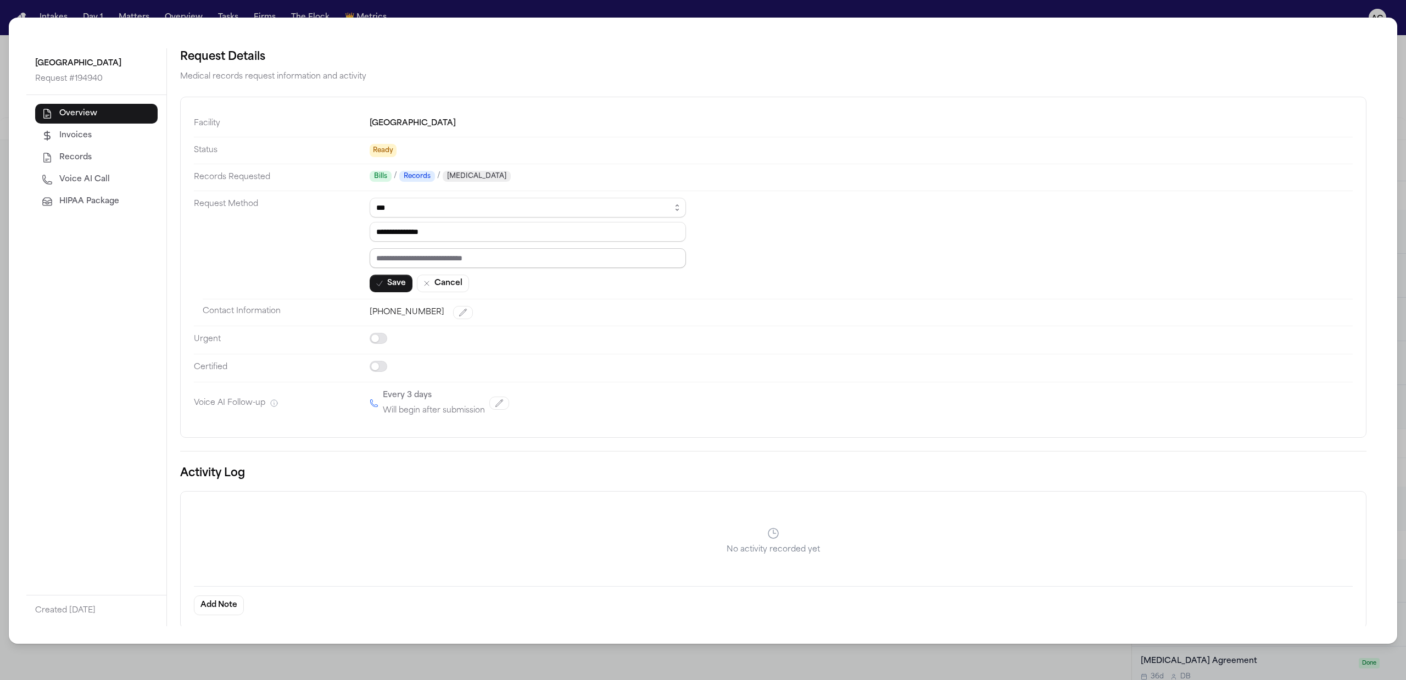
click at [467, 266] on input "text" at bounding box center [528, 258] width 316 height 20
paste input "*********"
type input "*********"
click at [389, 282] on button "Save" at bounding box center [391, 284] width 43 height 18
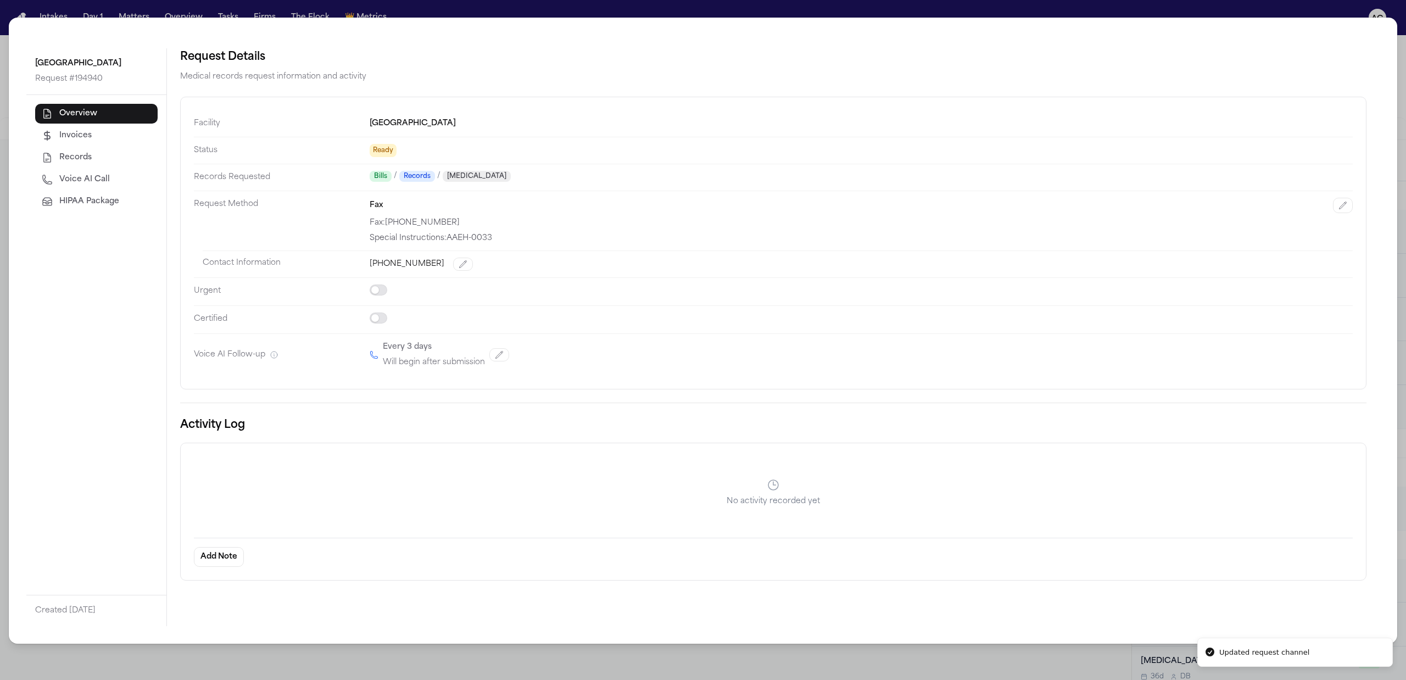
click at [1340, 7] on div "Greenwich Hospital Request # 194940 Overview Invoices Records Voice AI Call HIP…" at bounding box center [703, 340] width 1406 height 680
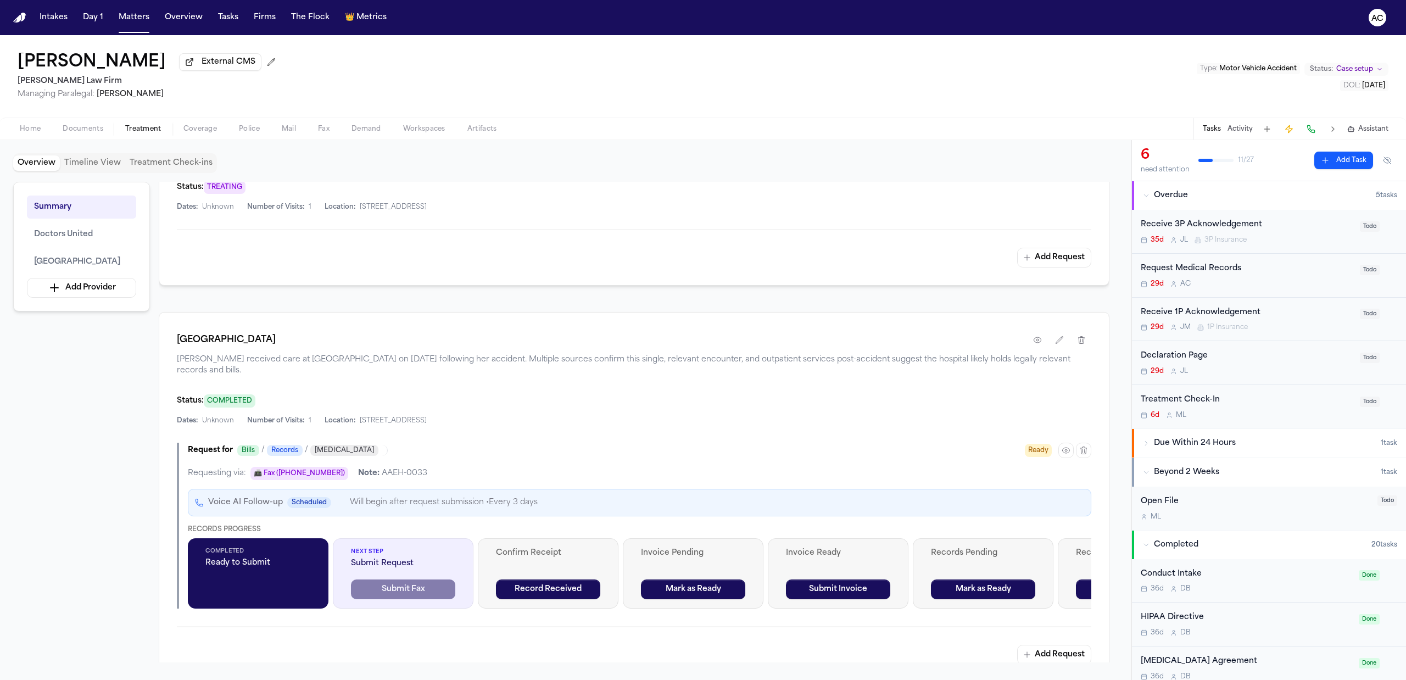
scroll to position [371, 0]
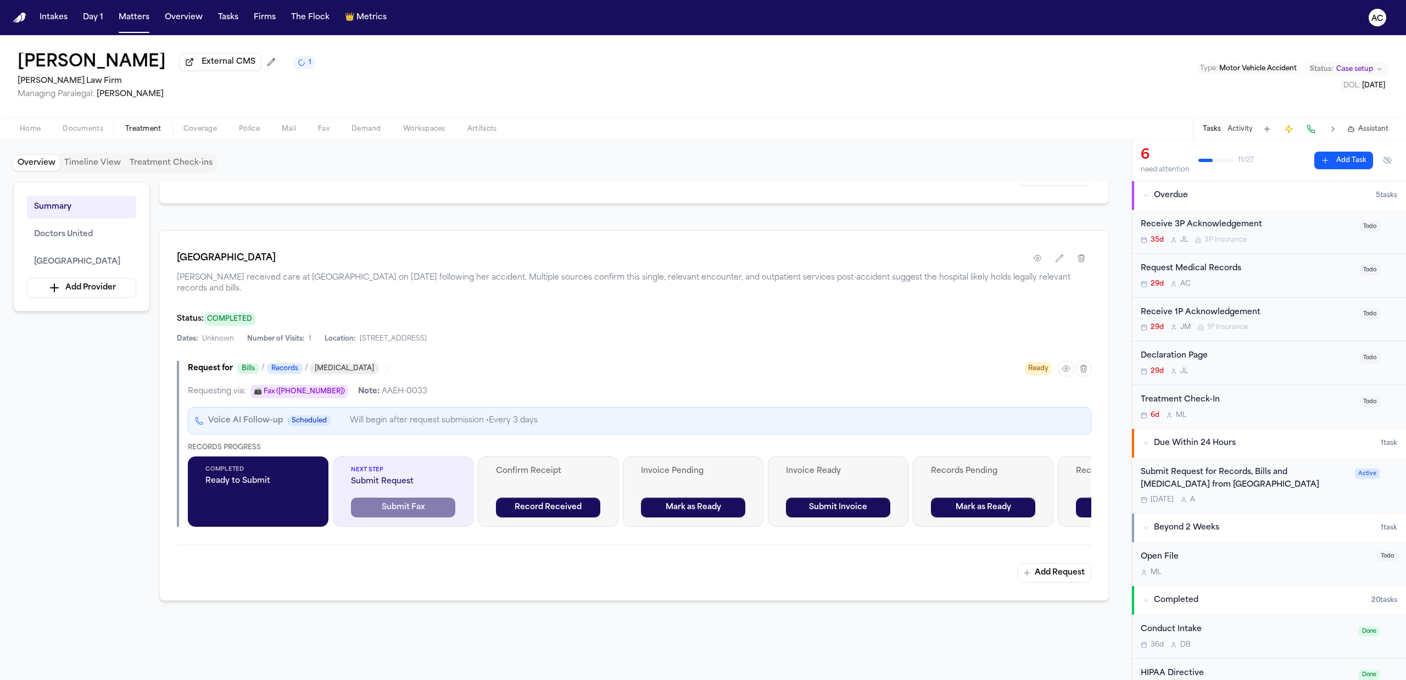
scroll to position [512, 0]
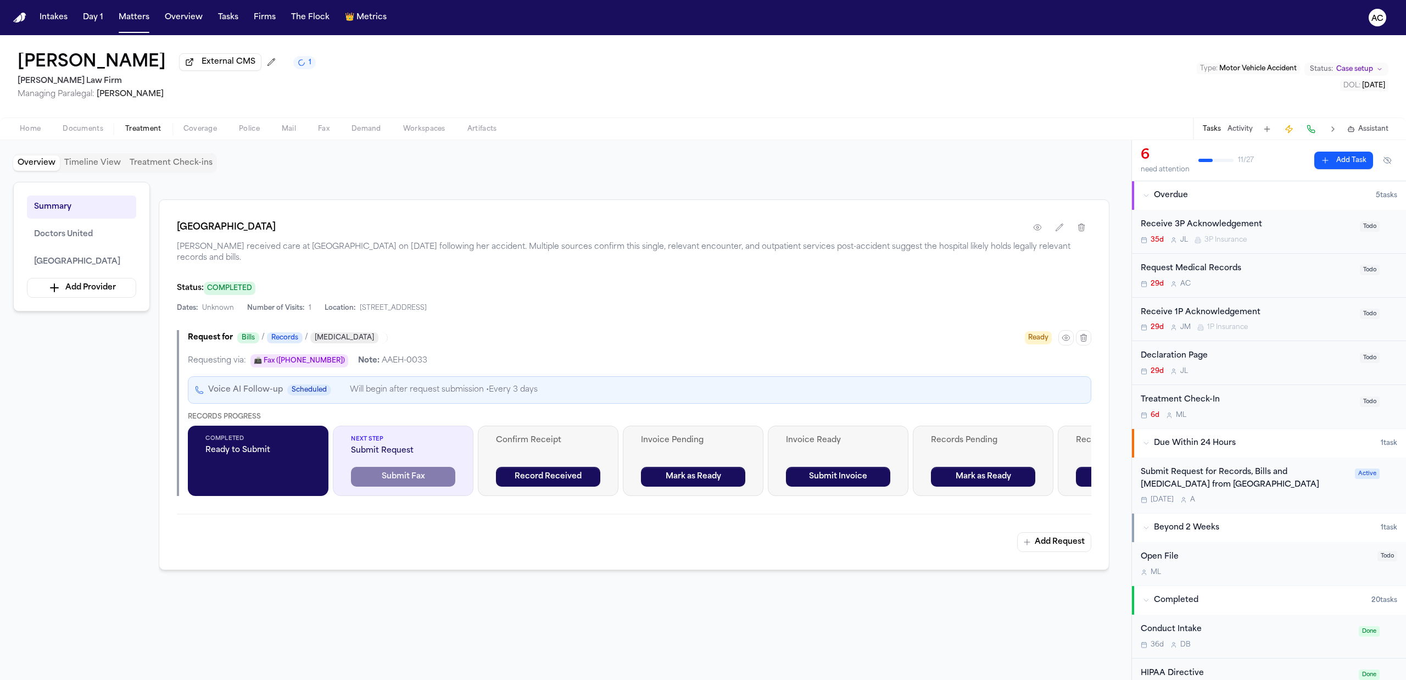
click at [1218, 488] on div "Submit Request for Records, Bills and Radiology from Greenwich Hospital" at bounding box center [1244, 478] width 208 height 25
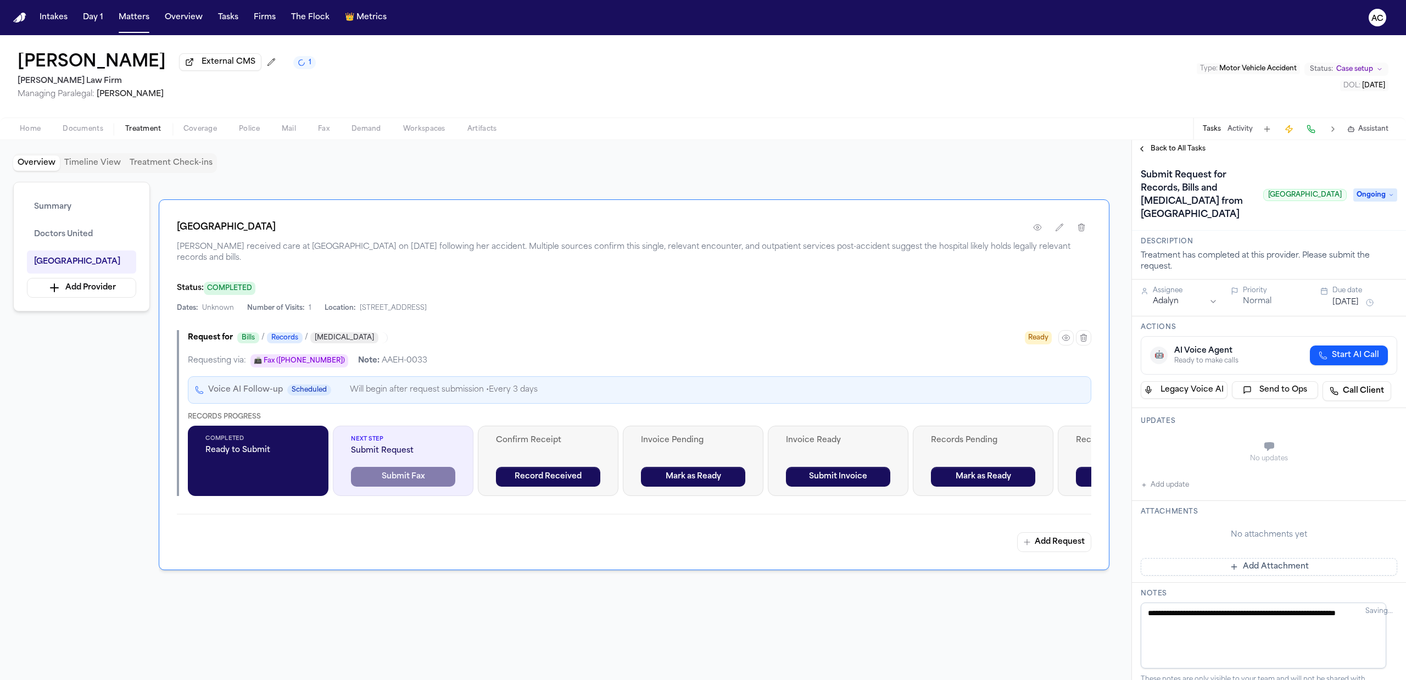
click at [1373, 198] on span "Ongoing" at bounding box center [1375, 194] width 44 height 13
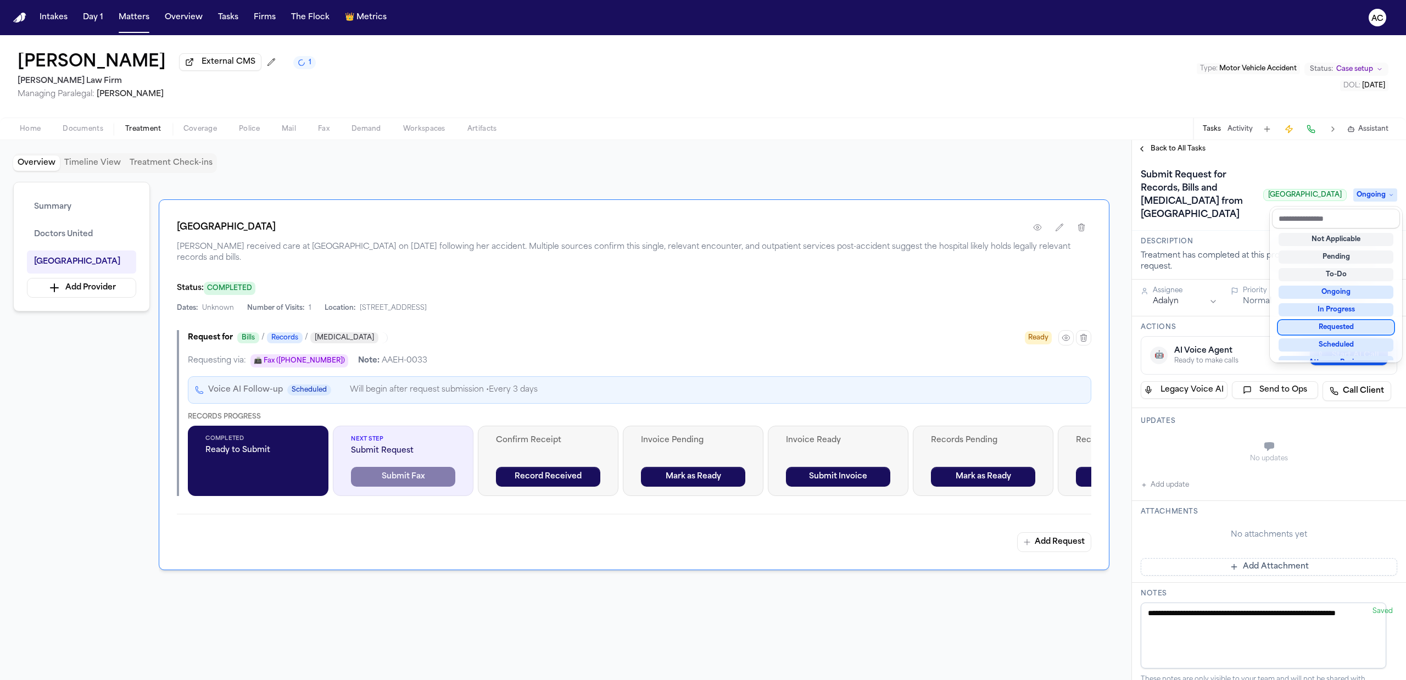
click at [1351, 327] on div "Requested" at bounding box center [1335, 327] width 115 height 13
click at [1288, 160] on div "Submit Request for Records, Bills and Radiology from Greenwich Hospital Greenwi…" at bounding box center [1269, 194] width 274 height 73
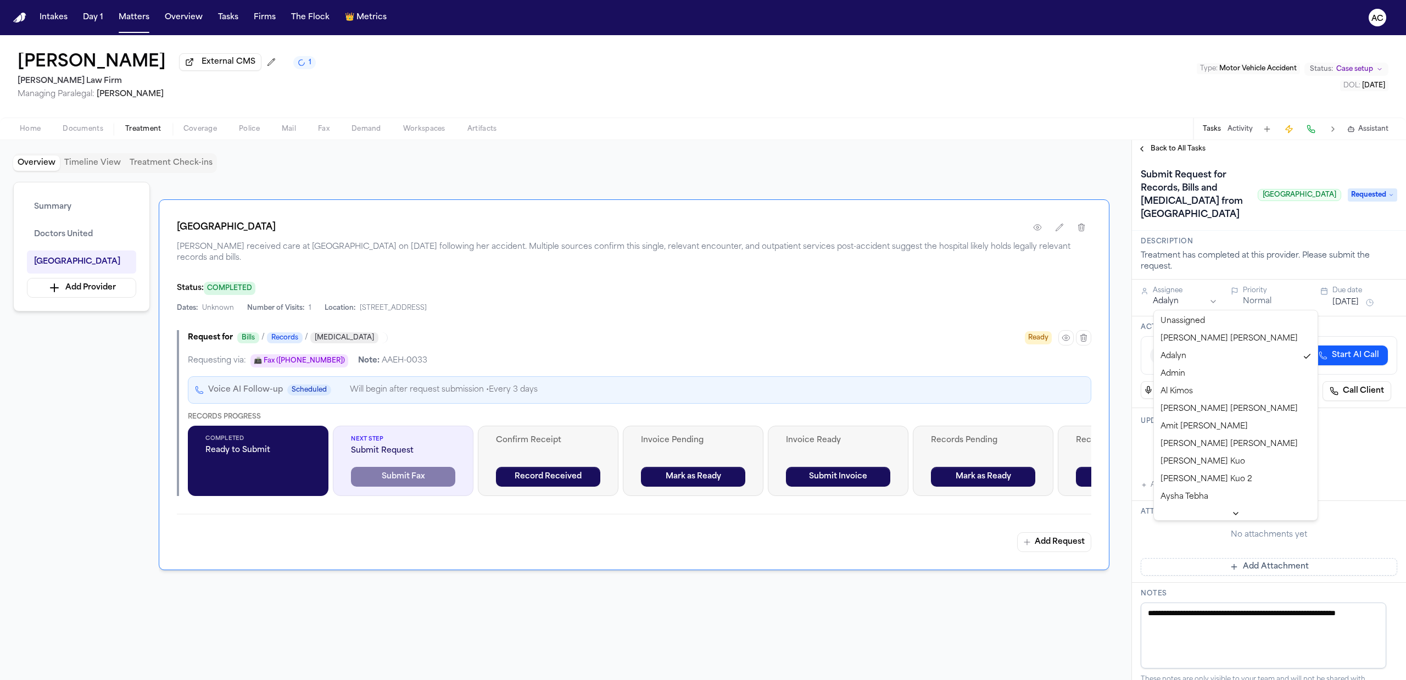
click at [1207, 305] on html "Intakes Day 1 Matters Overview Tasks Firms The Flock 👑 Metrics AC Jenni Perez E…" at bounding box center [703, 340] width 1406 height 680
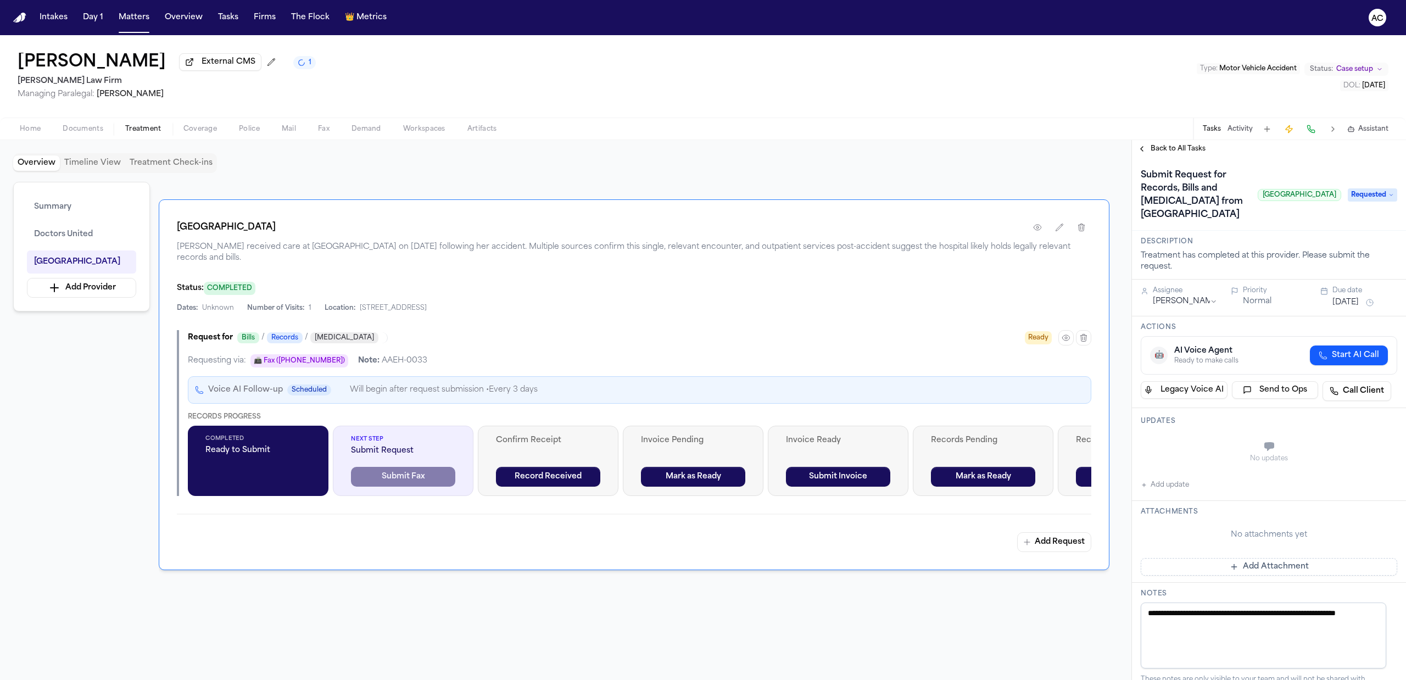
click at [1176, 148] on span "Back to All Tasks" at bounding box center [1177, 148] width 55 height 9
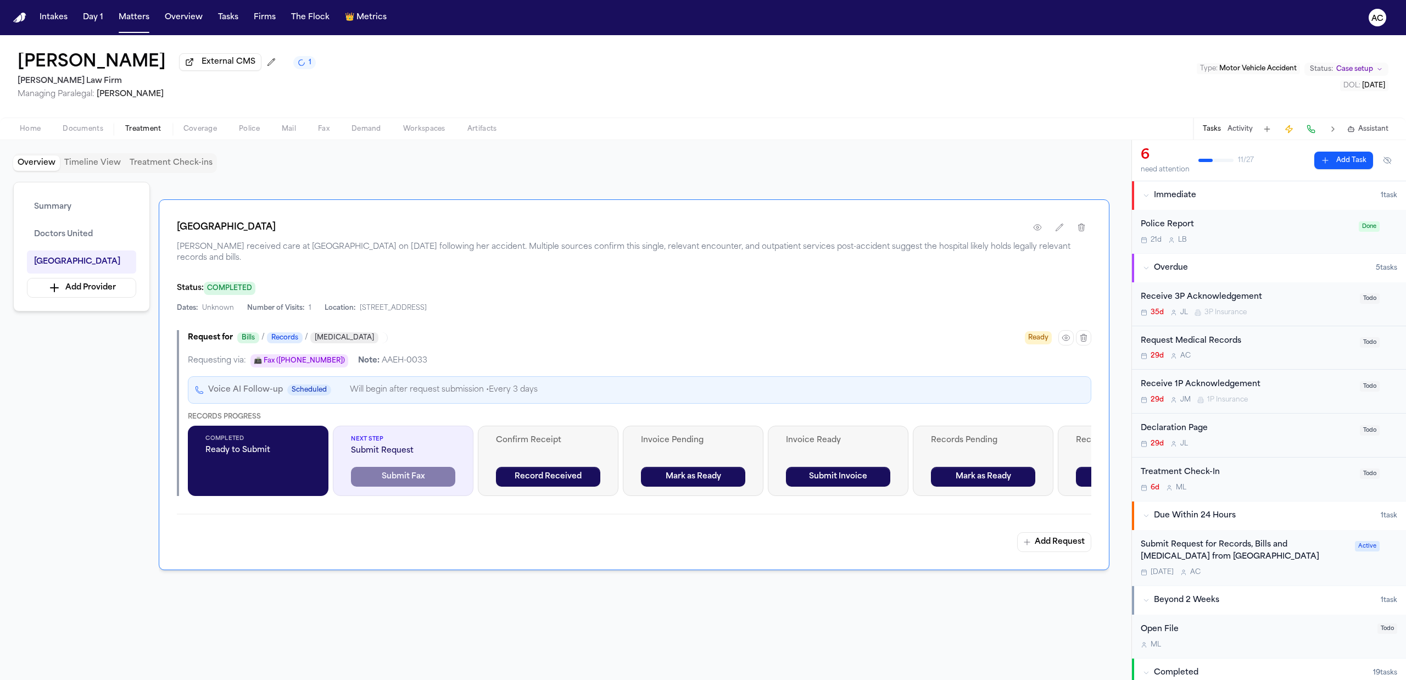
click at [1215, 340] on div "Request Medical Records" at bounding box center [1246, 341] width 212 height 13
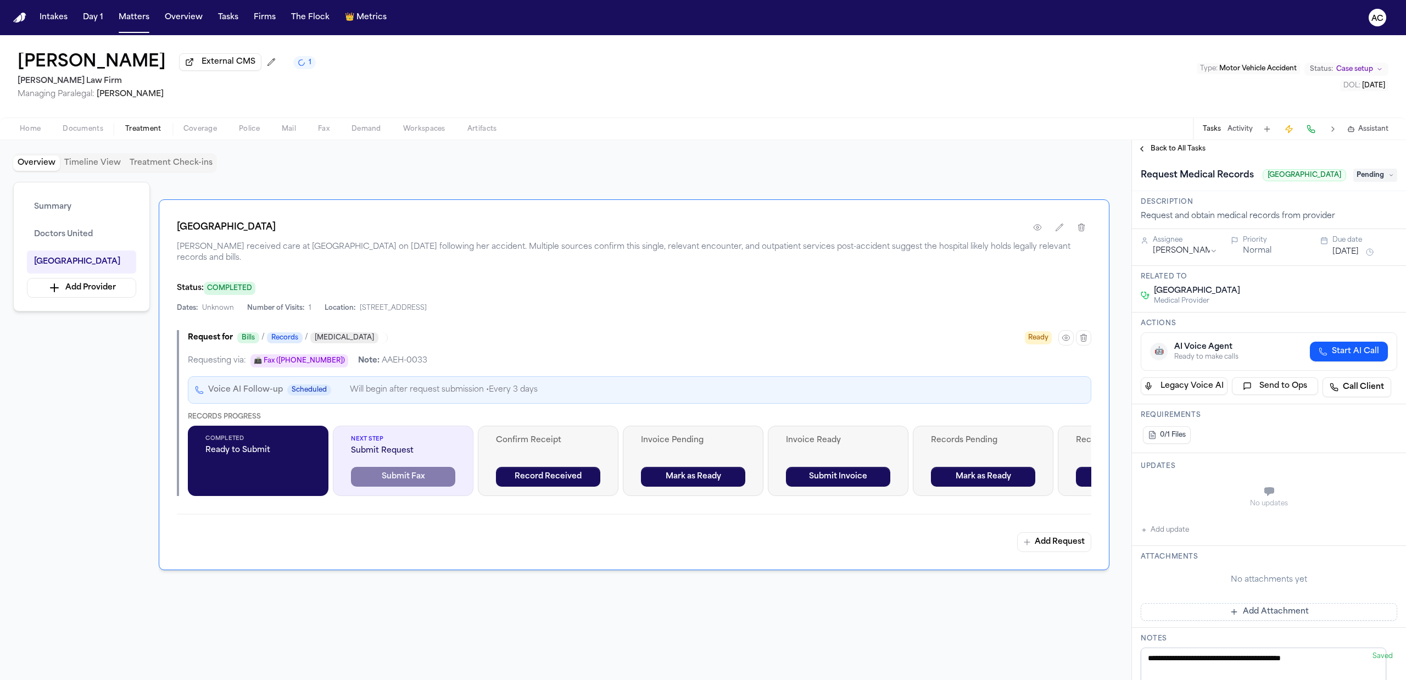
click at [1369, 181] on span "Pending" at bounding box center [1375, 175] width 44 height 13
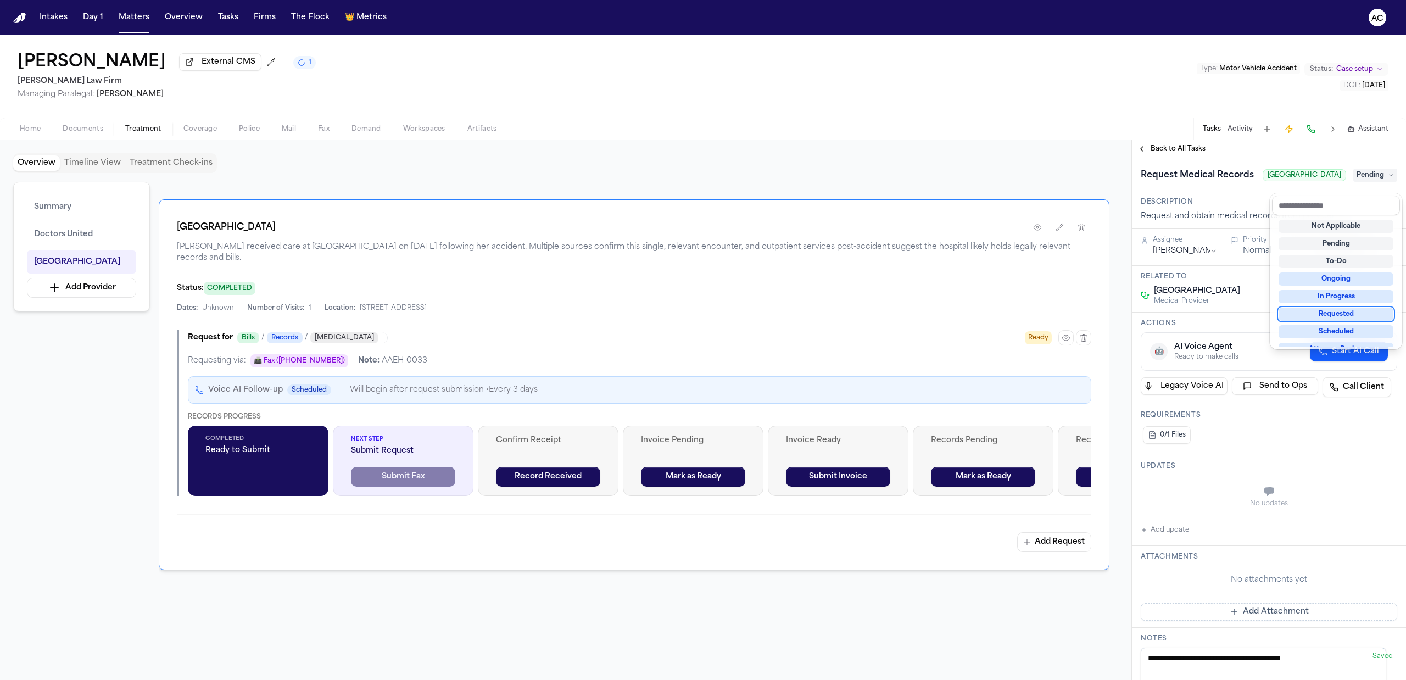
click at [1351, 312] on div "Requested" at bounding box center [1335, 313] width 115 height 13
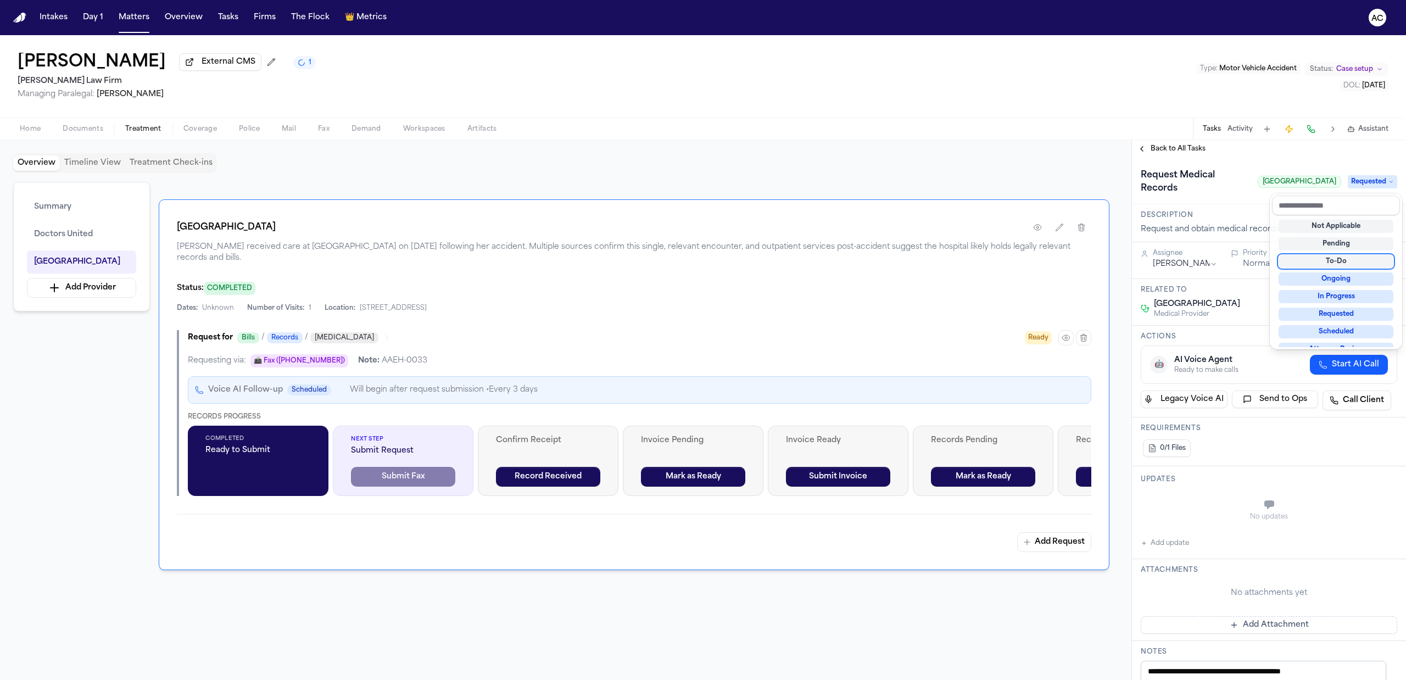
click at [1227, 187] on div "Request Medical Records Greenwich Hospital Requested" at bounding box center [1268, 181] width 256 height 31
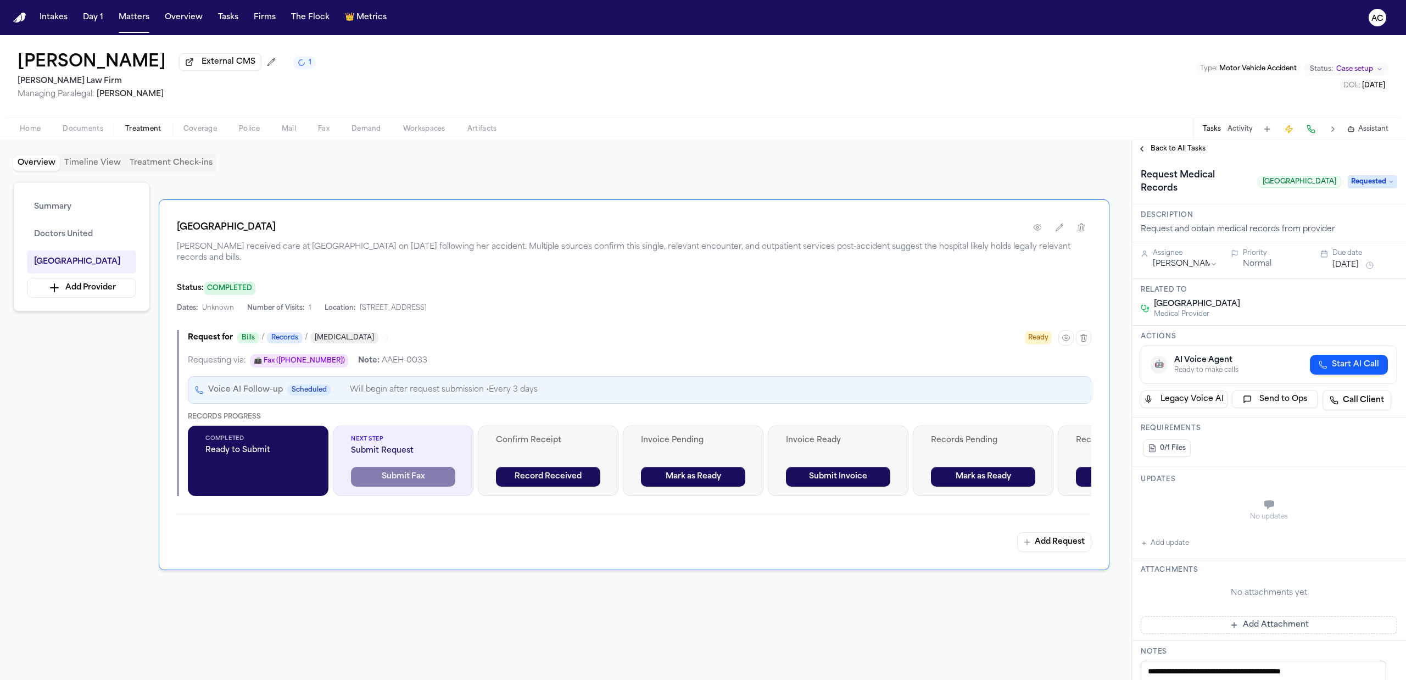
drag, startPoint x: 1166, startPoint y: 544, endPoint x: 1198, endPoint y: 484, distance: 67.5
click at [1166, 543] on button "Add update" at bounding box center [1164, 542] width 48 height 13
click at [1170, 530] on label "Private" at bounding box center [1181, 532] width 23 height 9
click at [1167, 530] on button "Private" at bounding box center [1162, 532] width 9 height 9
click at [1167, 504] on textarea "Add your update" at bounding box center [1275, 506] width 234 height 22
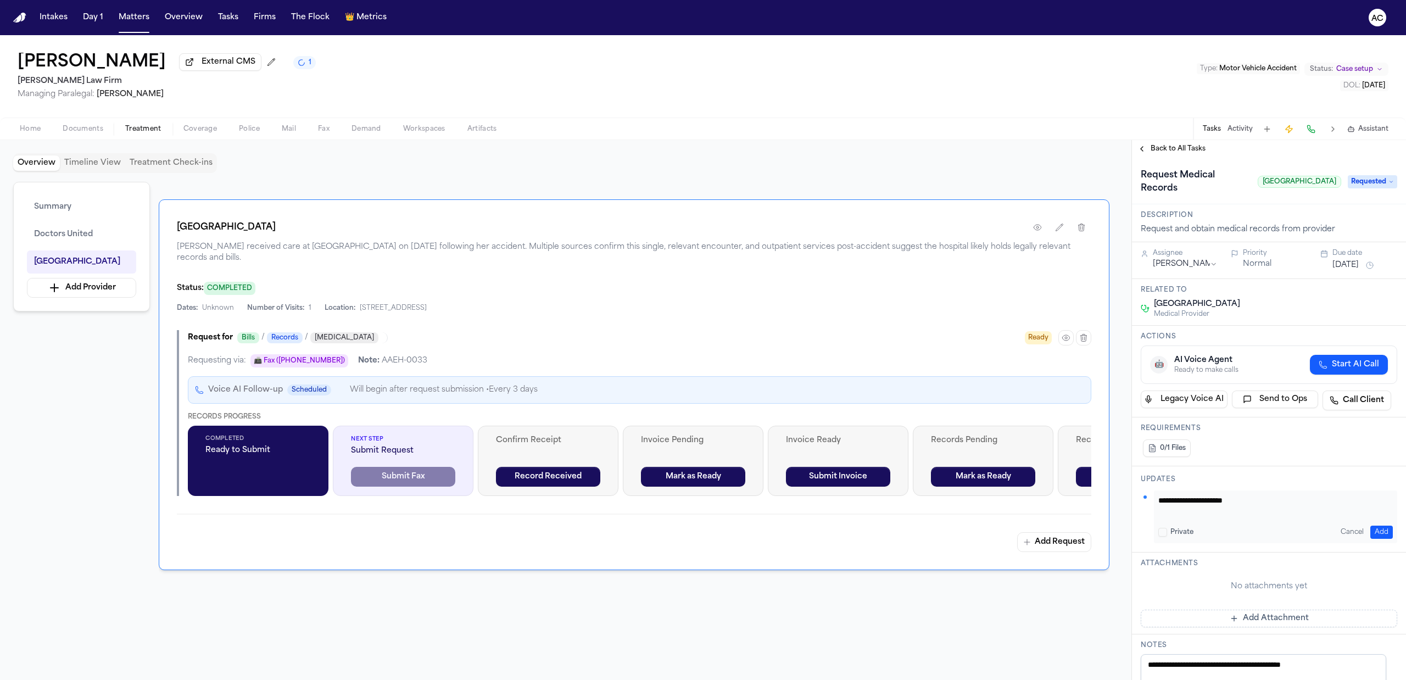
paste textarea "* *********"
type textarea "**********"
click at [1370, 533] on button "Add" at bounding box center [1381, 531] width 23 height 13
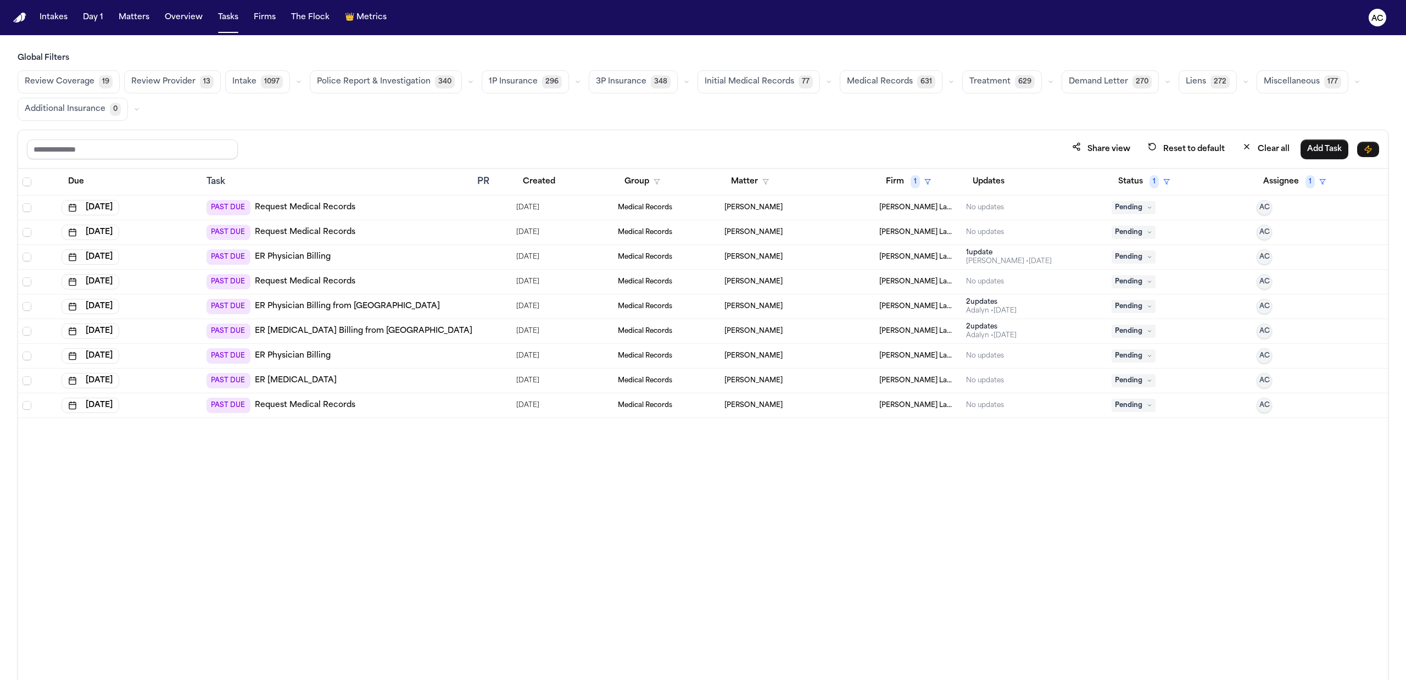
click at [313, 286] on link "Request Medical Records" at bounding box center [305, 281] width 100 height 11
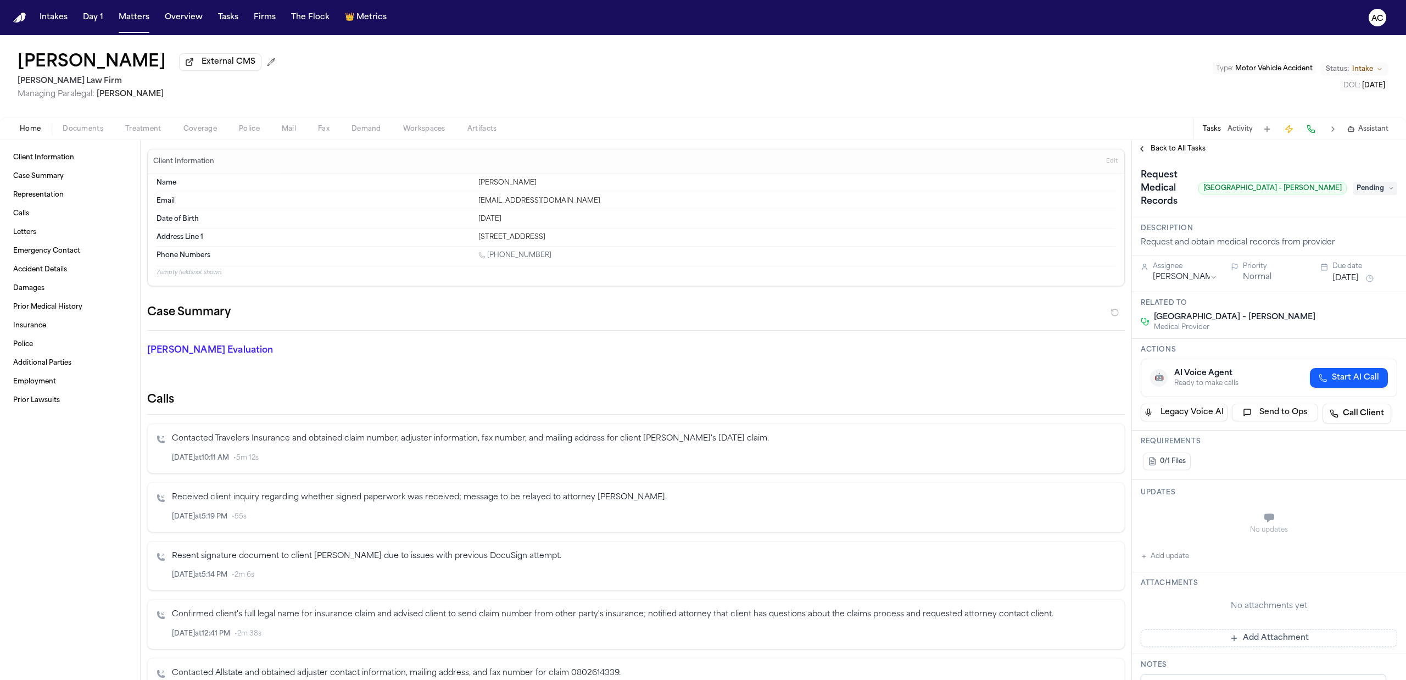
click at [353, 64] on div "[PERSON_NAME] External CMS [PERSON_NAME] Law Firm Managing Paralegal: [PERSON_N…" at bounding box center [703, 76] width 1406 height 82
click at [143, 128] on span "Treatment" at bounding box center [143, 129] width 36 height 9
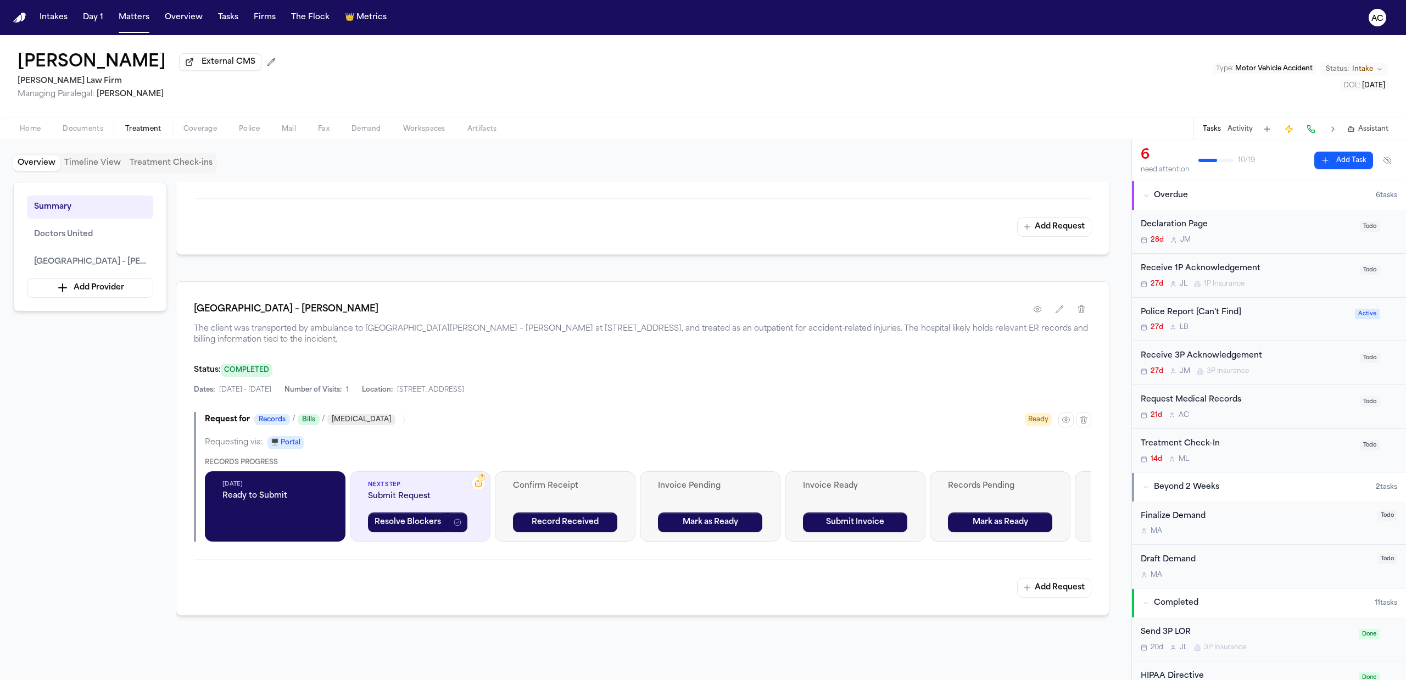
scroll to position [659, 0]
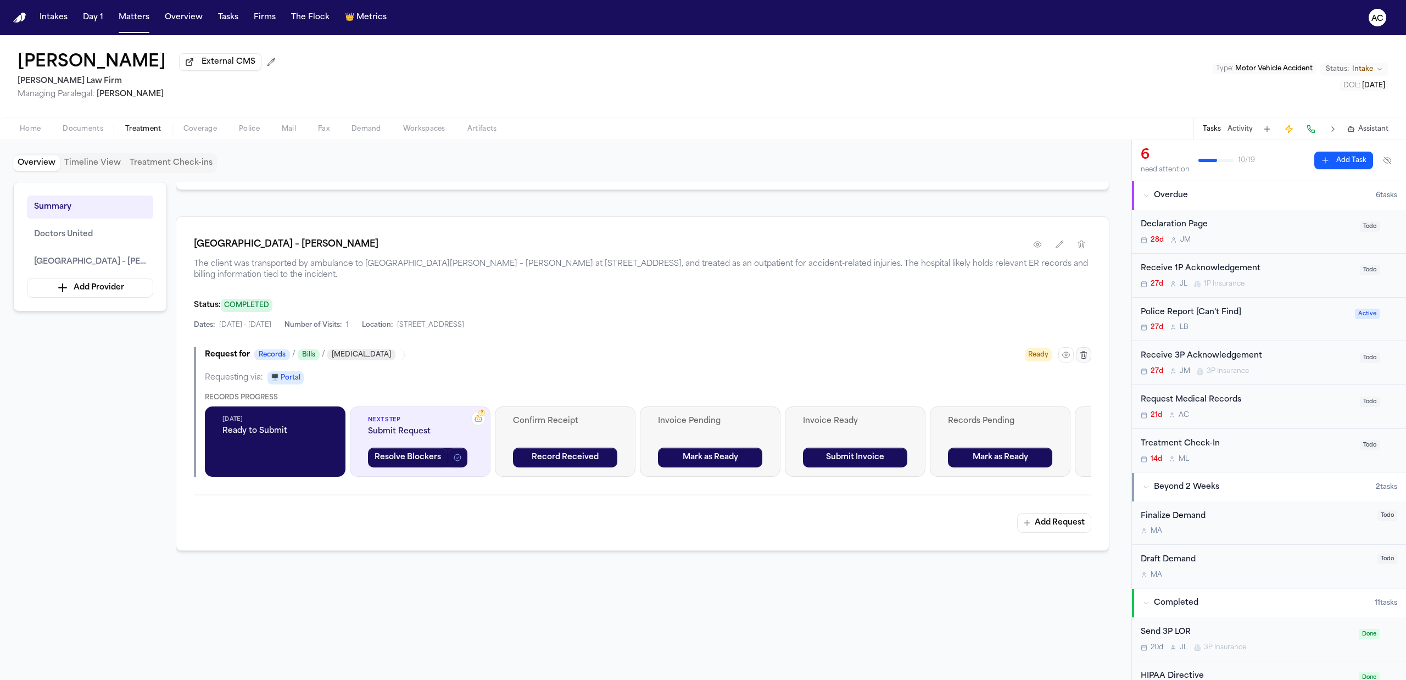
click at [1088, 359] on button "button" at bounding box center [1083, 354] width 15 height 15
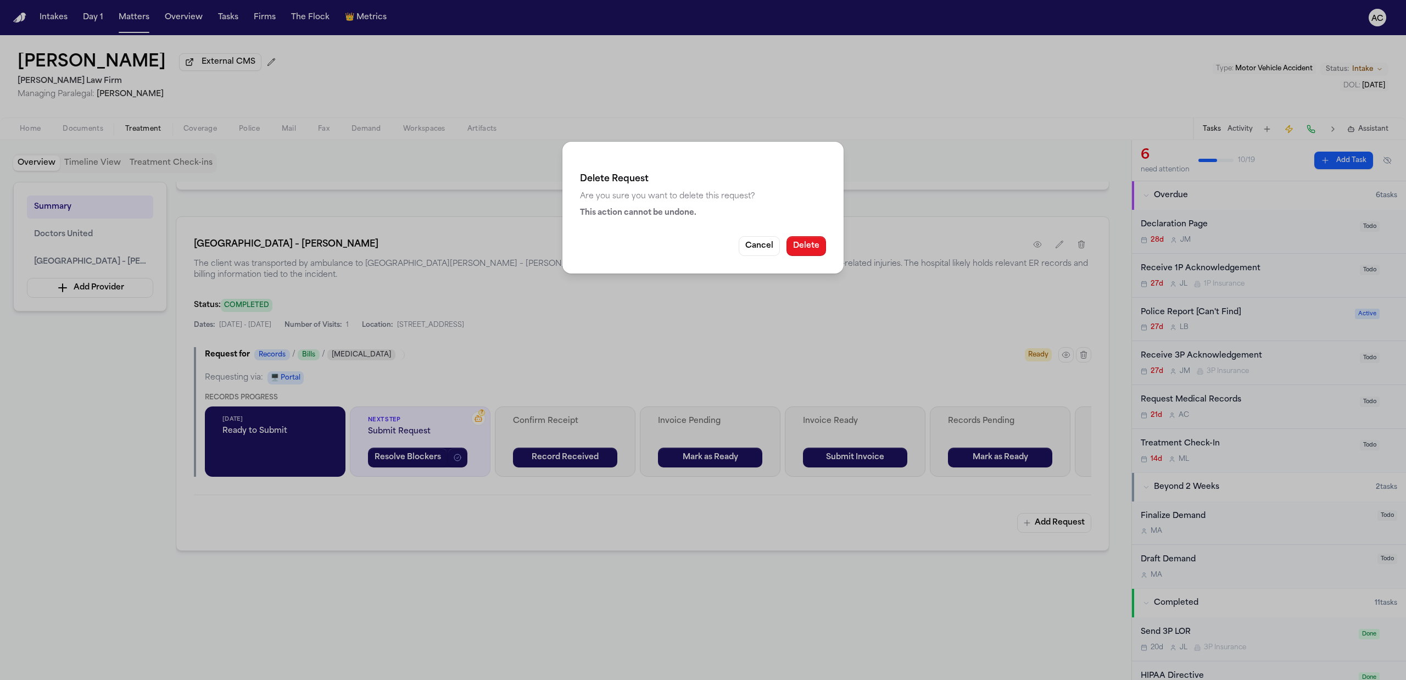
click at [805, 243] on button "Delete" at bounding box center [806, 246] width 40 height 20
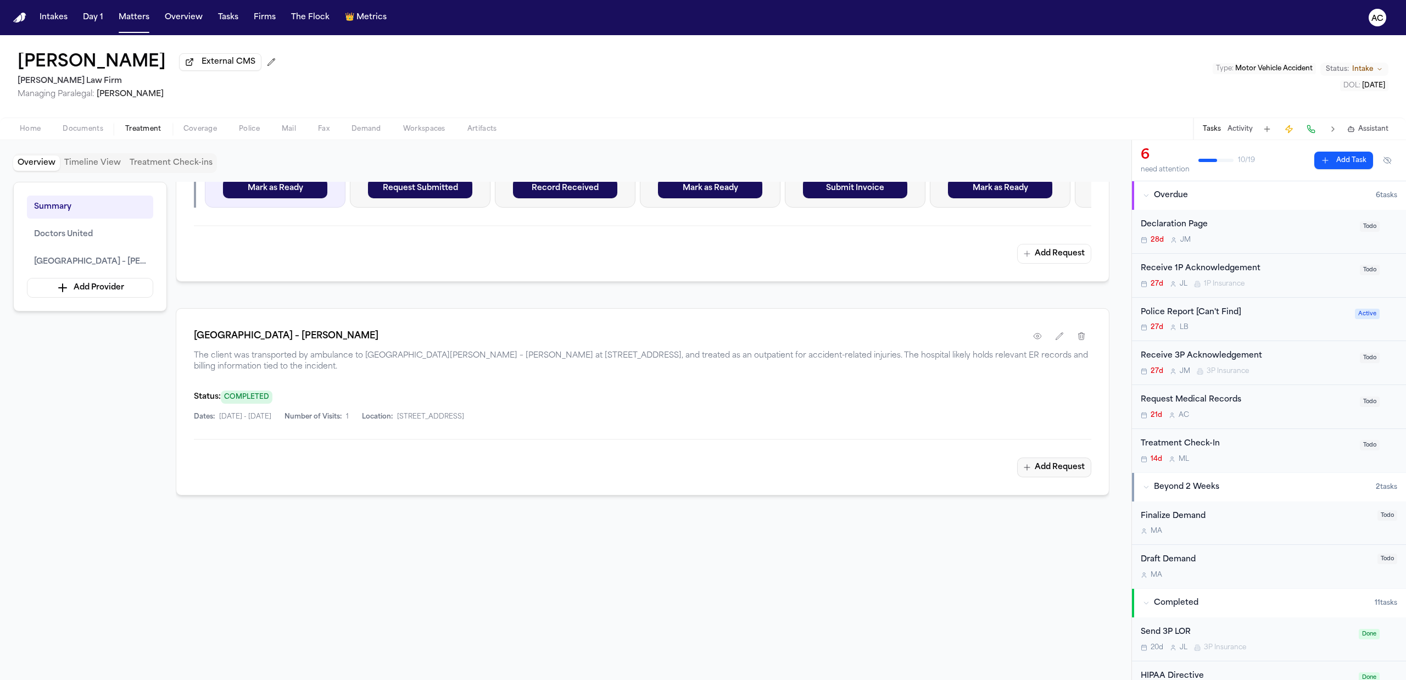
click at [1061, 469] on button "Add Request" at bounding box center [1054, 467] width 74 height 20
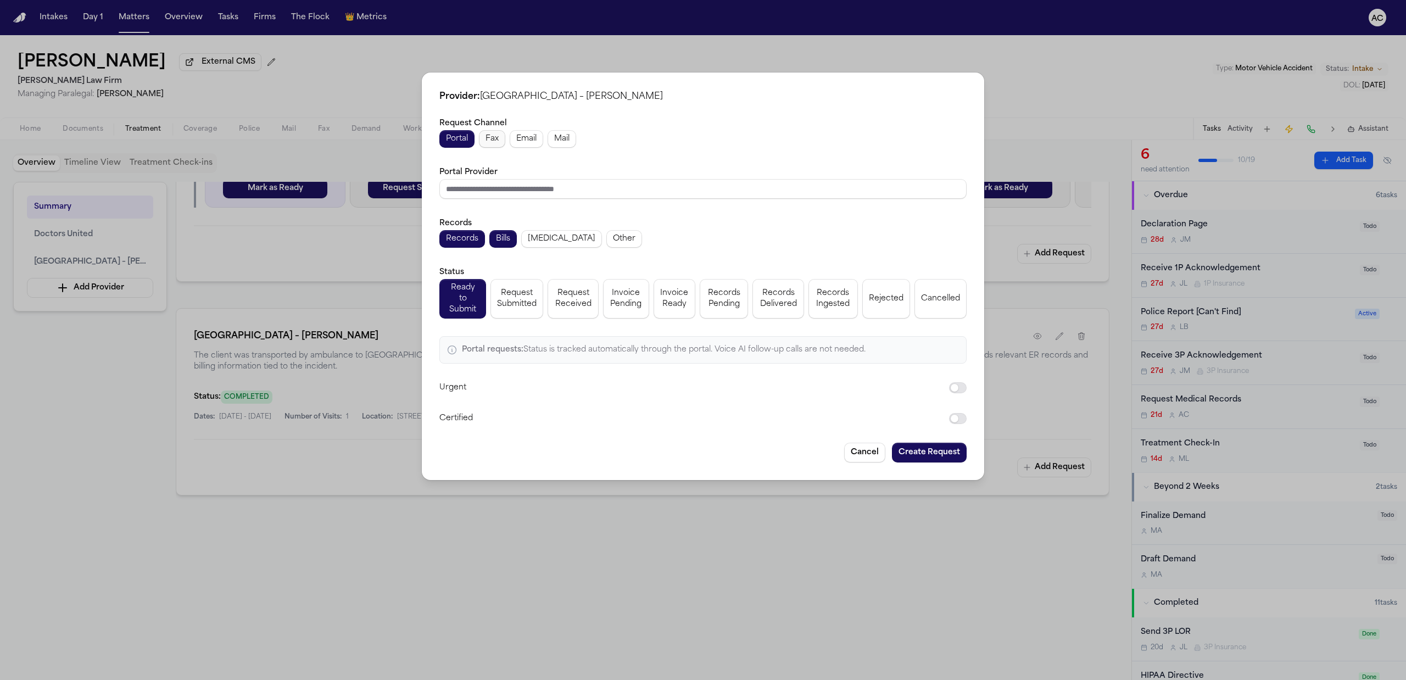
click at [494, 143] on span "Fax" at bounding box center [491, 138] width 13 height 11
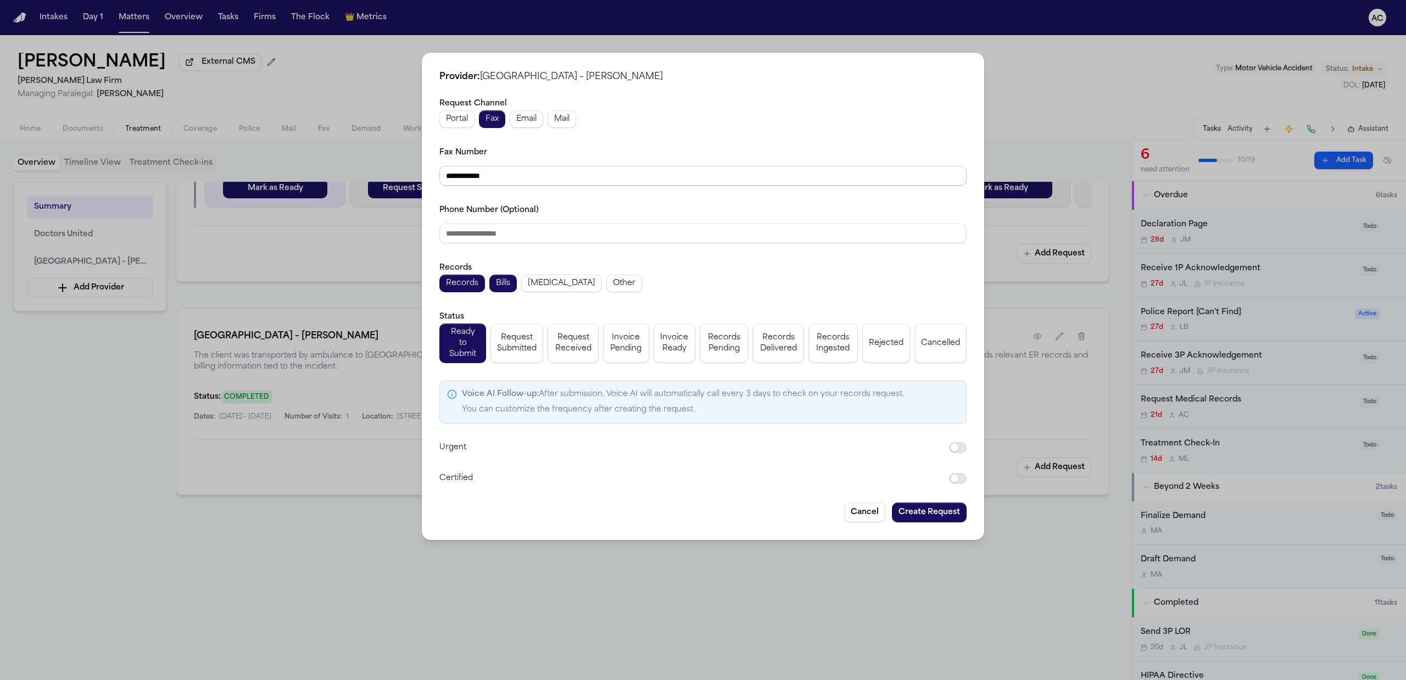
drag, startPoint x: 519, startPoint y: 181, endPoint x: 370, endPoint y: 189, distance: 150.2
click at [370, 189] on div "**********" at bounding box center [703, 340] width 1406 height 680
paste input "**"
type input "**********"
click at [539, 288] on span "Radiology" at bounding box center [562, 283] width 68 height 11
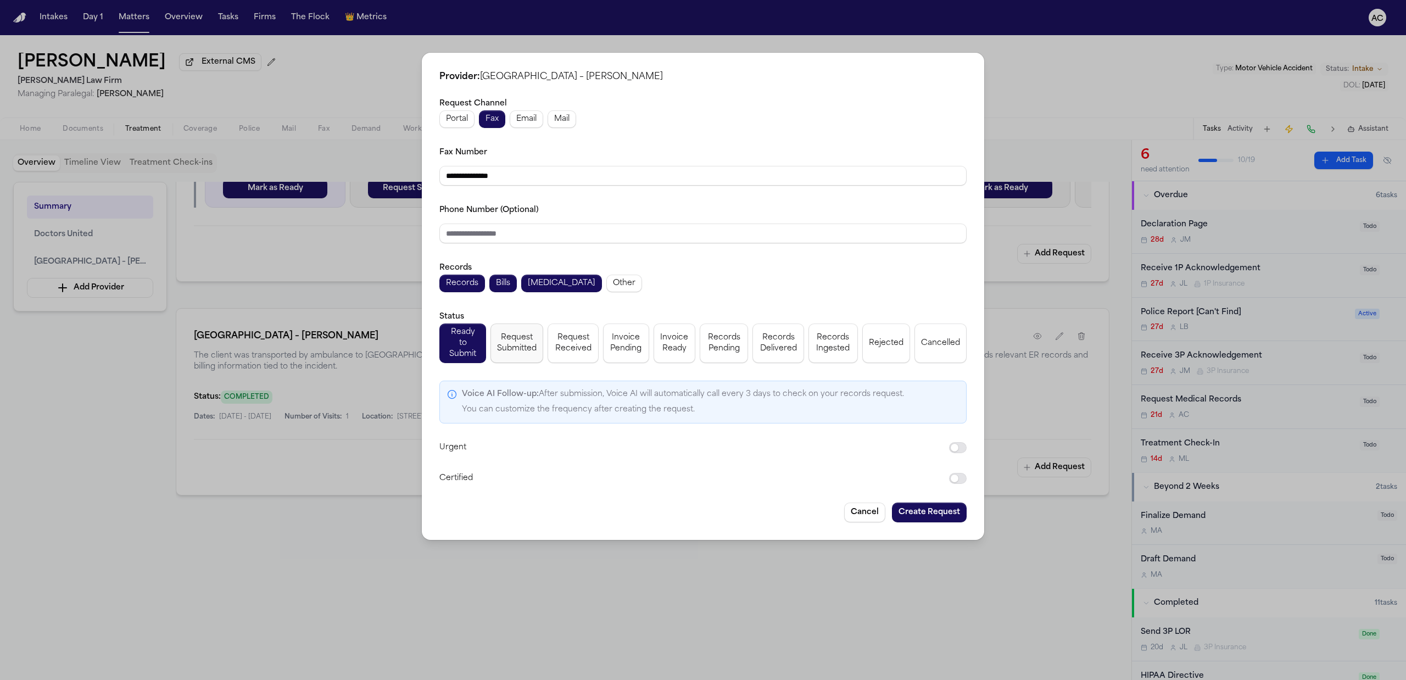
click at [512, 341] on span "Request Submitted" at bounding box center [517, 343] width 40 height 22
drag, startPoint x: 925, startPoint y: 506, endPoint x: 932, endPoint y: 503, distance: 7.9
click at [925, 506] on button "Create Request" at bounding box center [929, 512] width 75 height 20
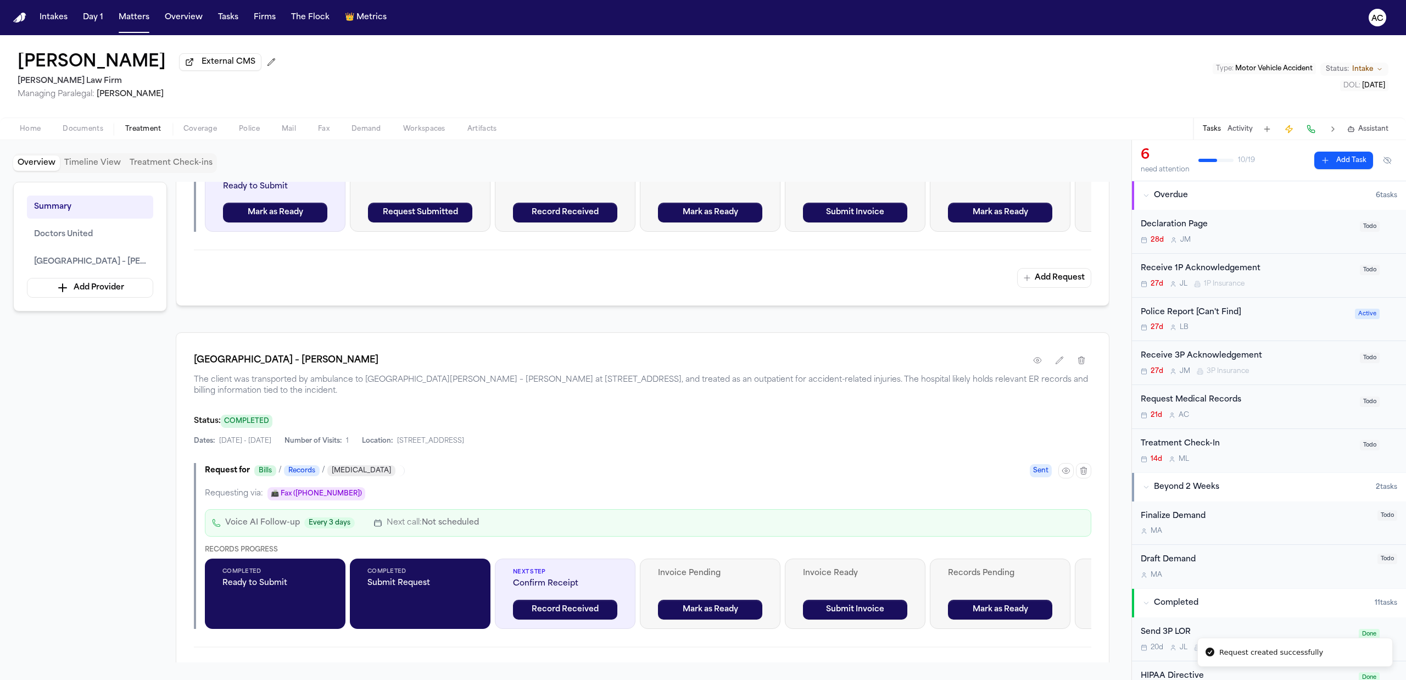
scroll to position [571, 0]
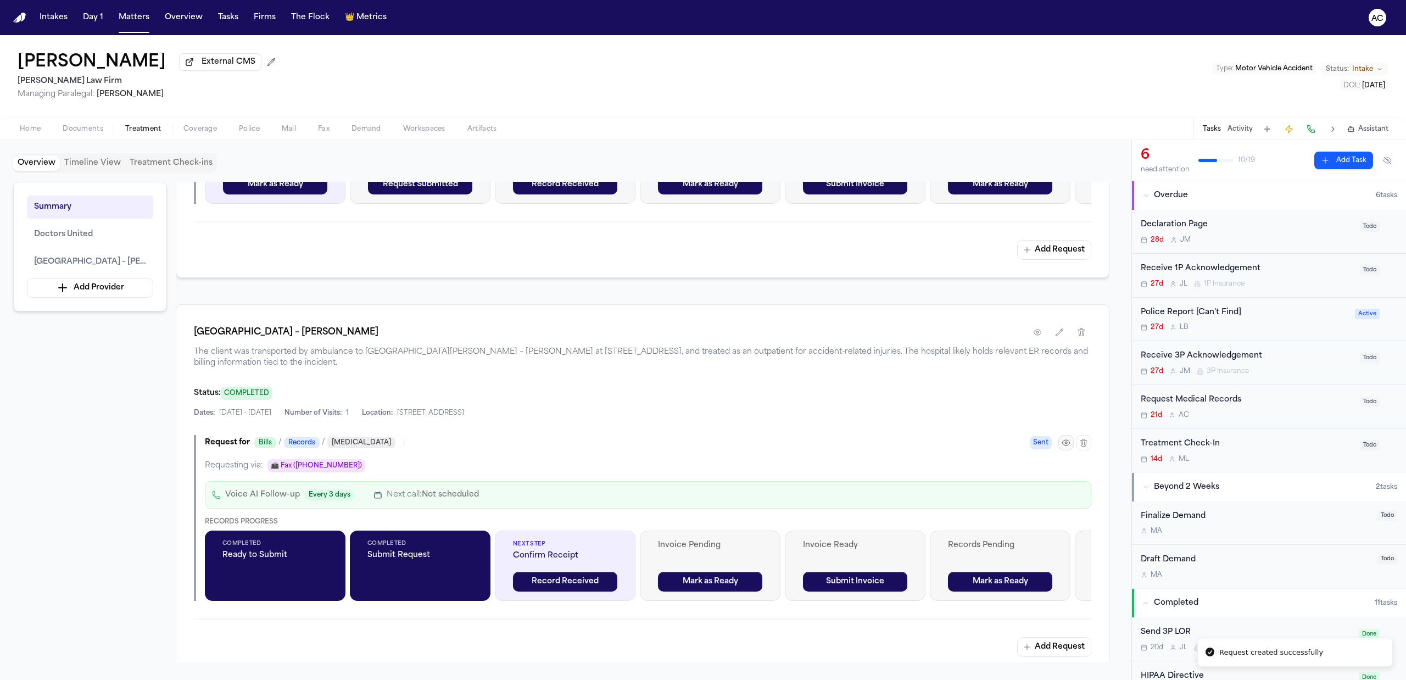
click at [1067, 444] on icon "button" at bounding box center [1065, 442] width 9 height 9
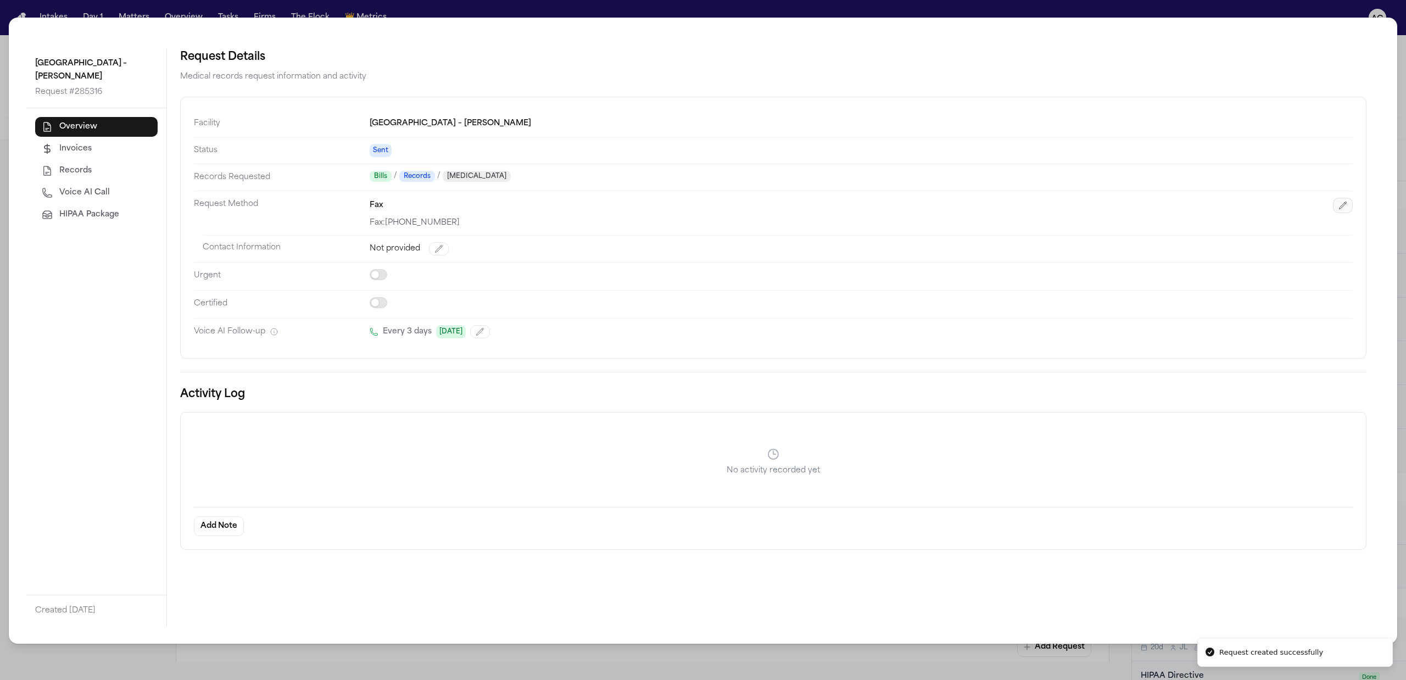
click at [1343, 207] on icon "button" at bounding box center [1342, 205] width 9 height 9
select select "***"
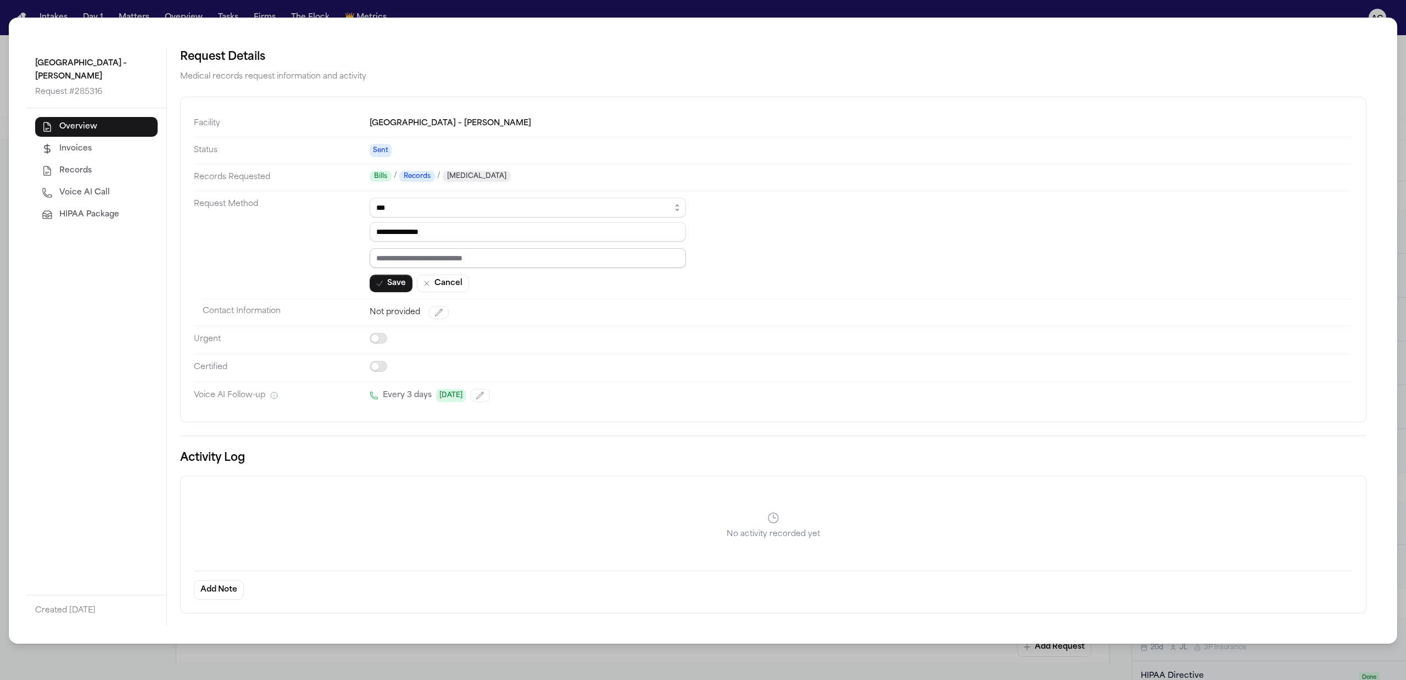
click at [436, 254] on input "text" at bounding box center [528, 258] width 316 height 20
paste input "*********"
type input "*********"
click at [404, 282] on button "Save" at bounding box center [391, 284] width 43 height 18
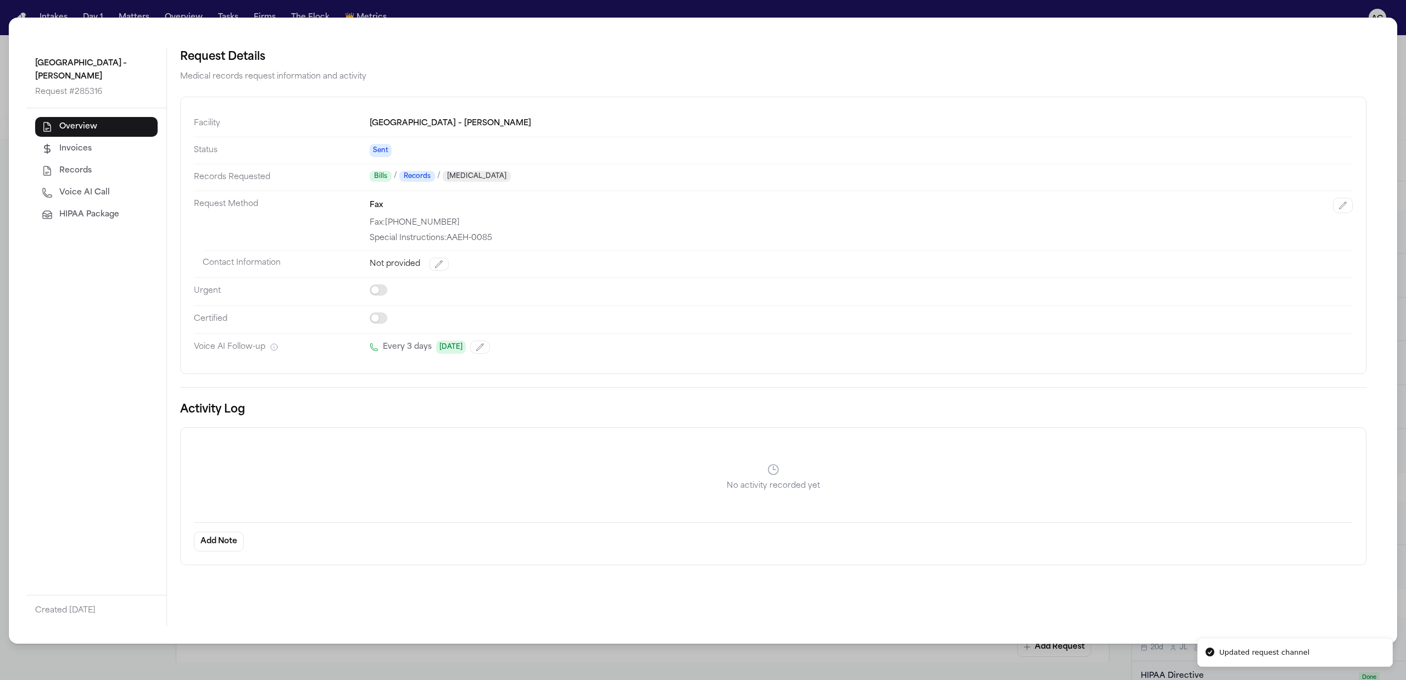
drag, startPoint x: 1136, startPoint y: 4, endPoint x: 1121, endPoint y: 8, distance: 15.7
click at [1134, 4] on div "St. John’s Riverside Hospital – Andrus Pavilion Request # 285316 Overview Invoi…" at bounding box center [703, 340] width 1406 height 680
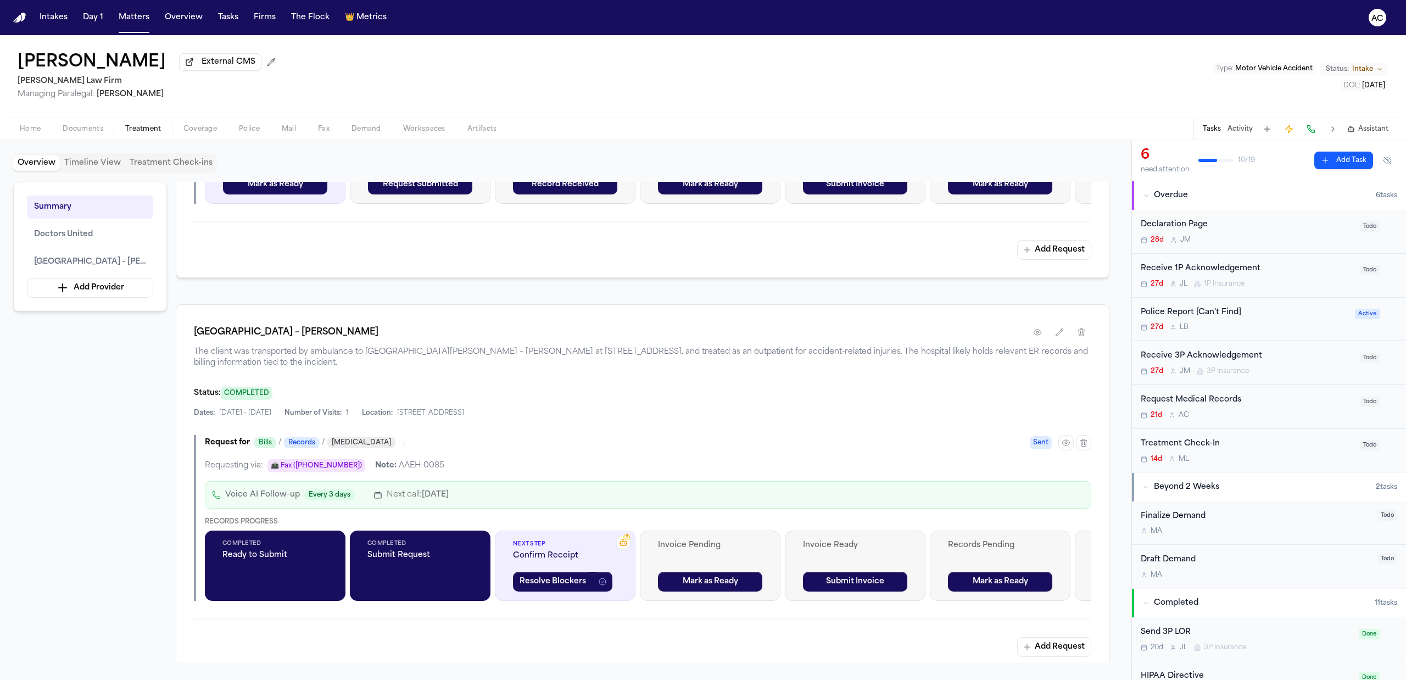
click at [1209, 400] on div "Request Medical Records" at bounding box center [1246, 400] width 212 height 13
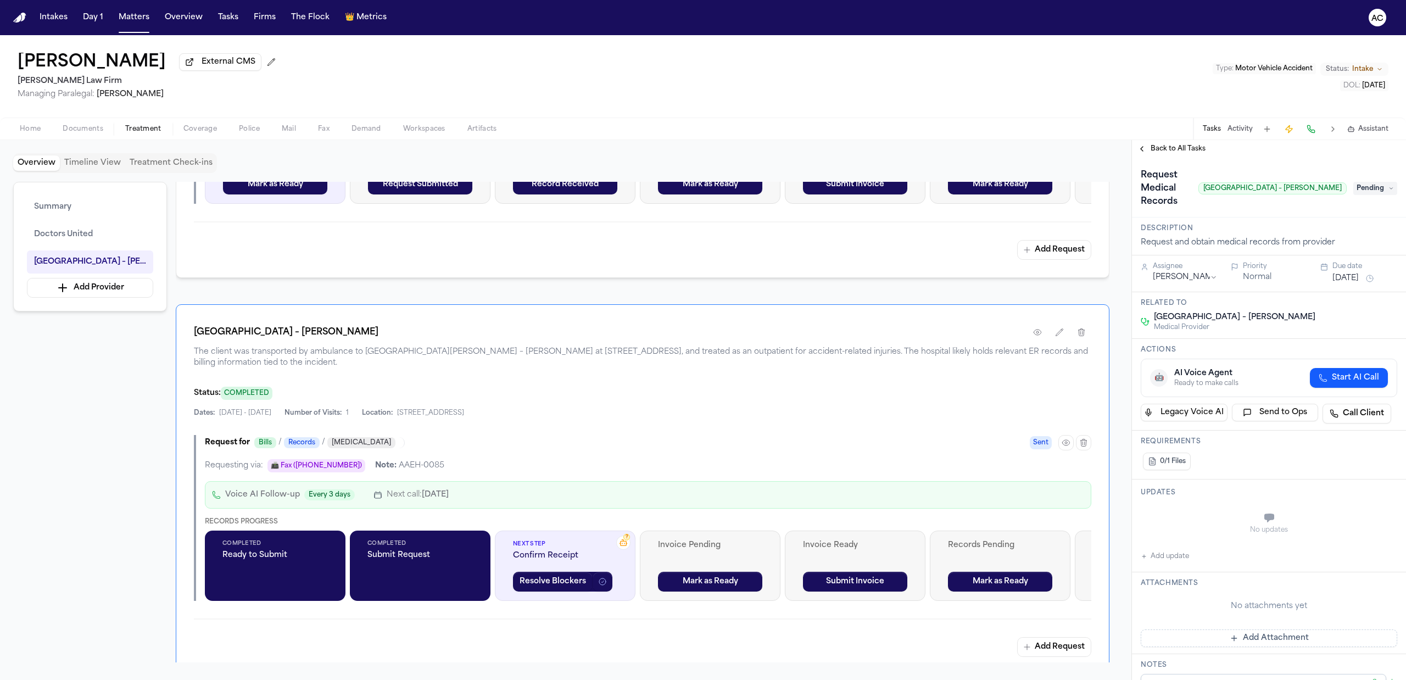
click at [1369, 185] on span "Pending" at bounding box center [1375, 188] width 44 height 13
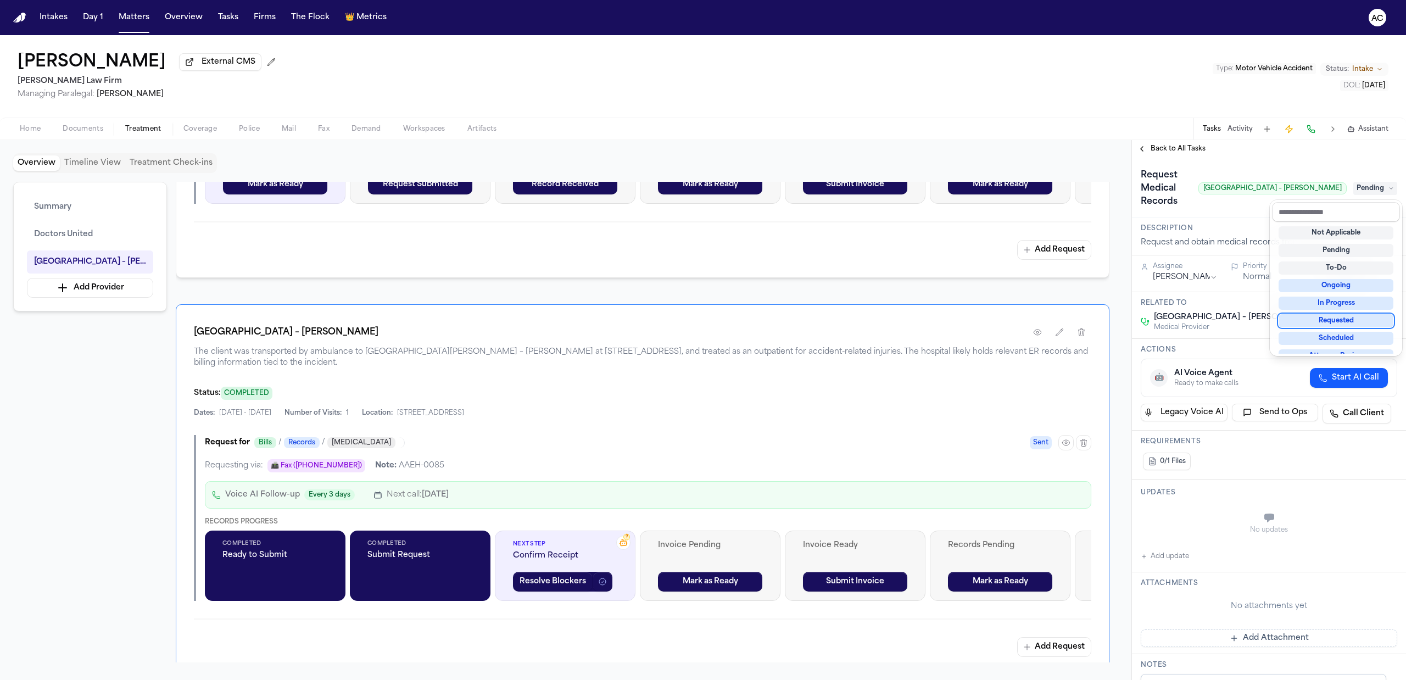
click at [1341, 317] on div "Requested" at bounding box center [1335, 320] width 115 height 13
click at [1173, 552] on div "**********" at bounding box center [1269, 573] width 274 height 830
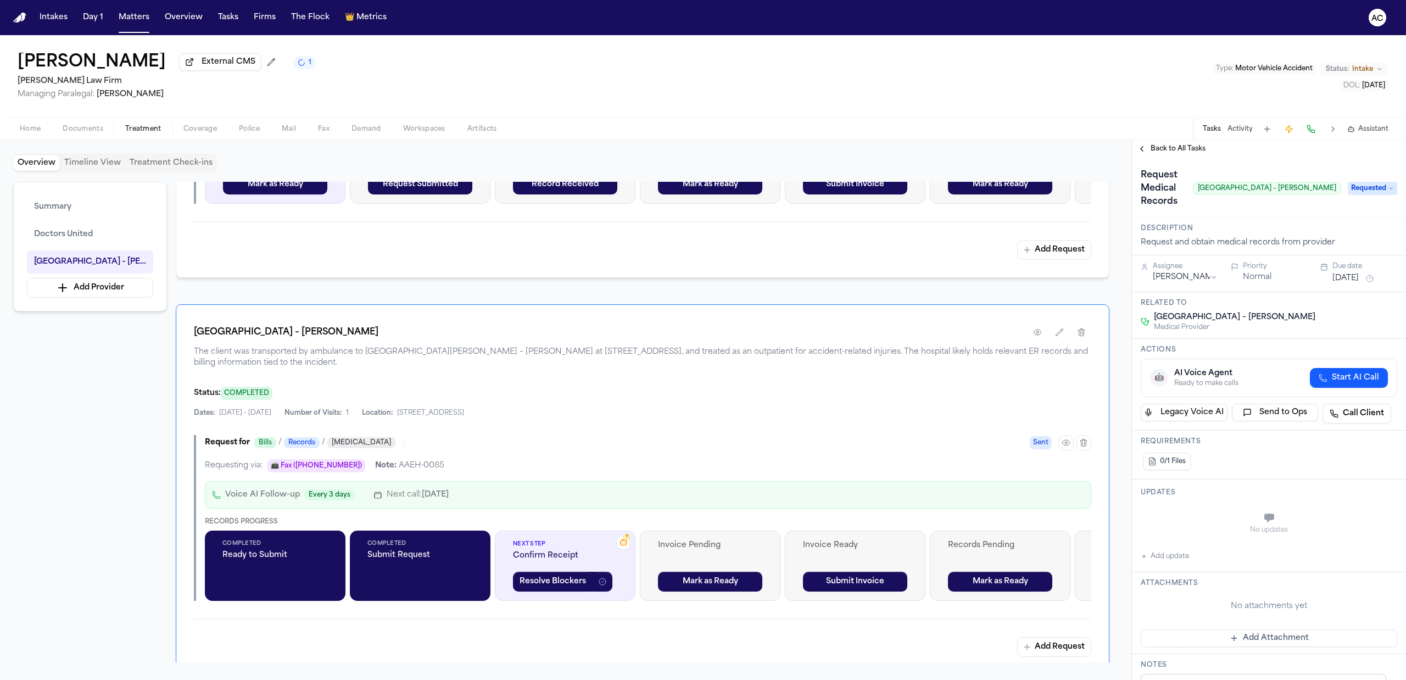
click at [1173, 555] on button "Add update" at bounding box center [1164, 556] width 48 height 13
click at [1164, 543] on button "Private" at bounding box center [1162, 545] width 9 height 9
click at [1176, 519] on textarea "Add your update" at bounding box center [1275, 519] width 234 height 22
paste textarea "* *********"
click at [1285, 519] on textarea "**********" at bounding box center [1269, 519] width 223 height 22
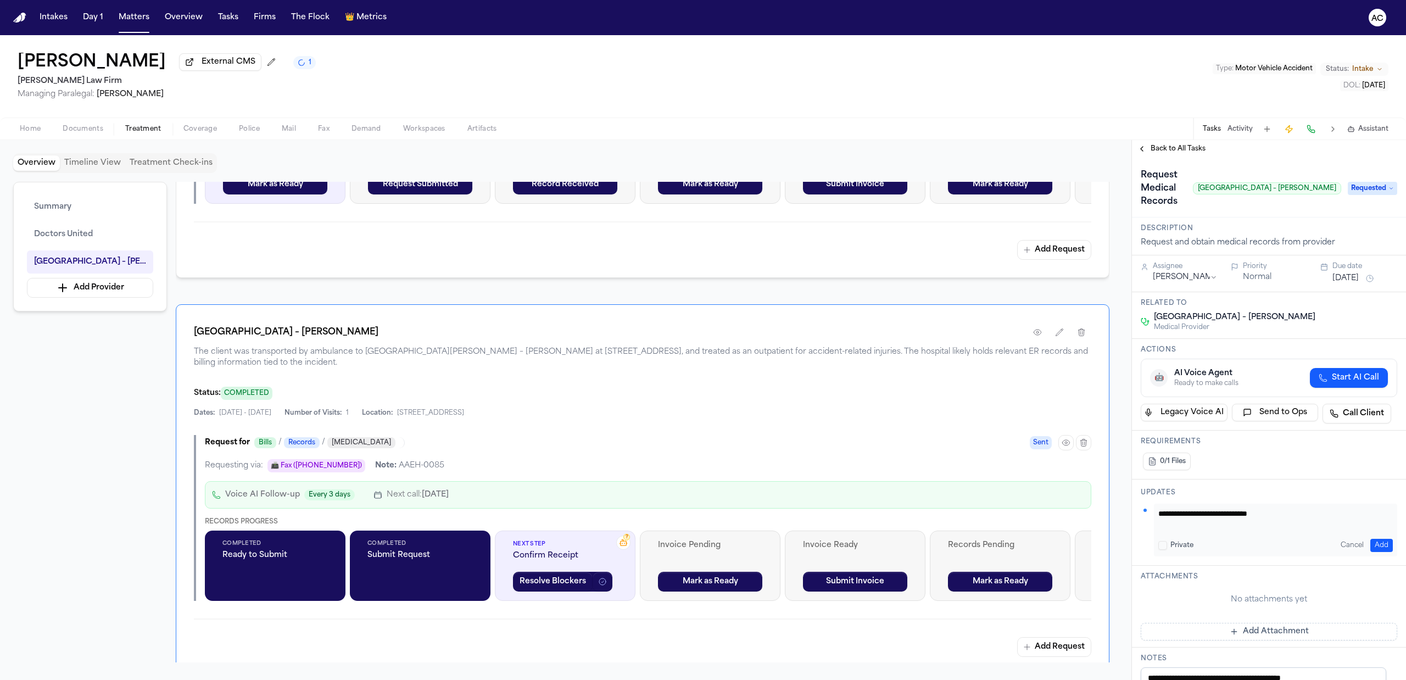
type textarea "**********"
click at [1370, 545] on button "Add" at bounding box center [1381, 545] width 23 height 13
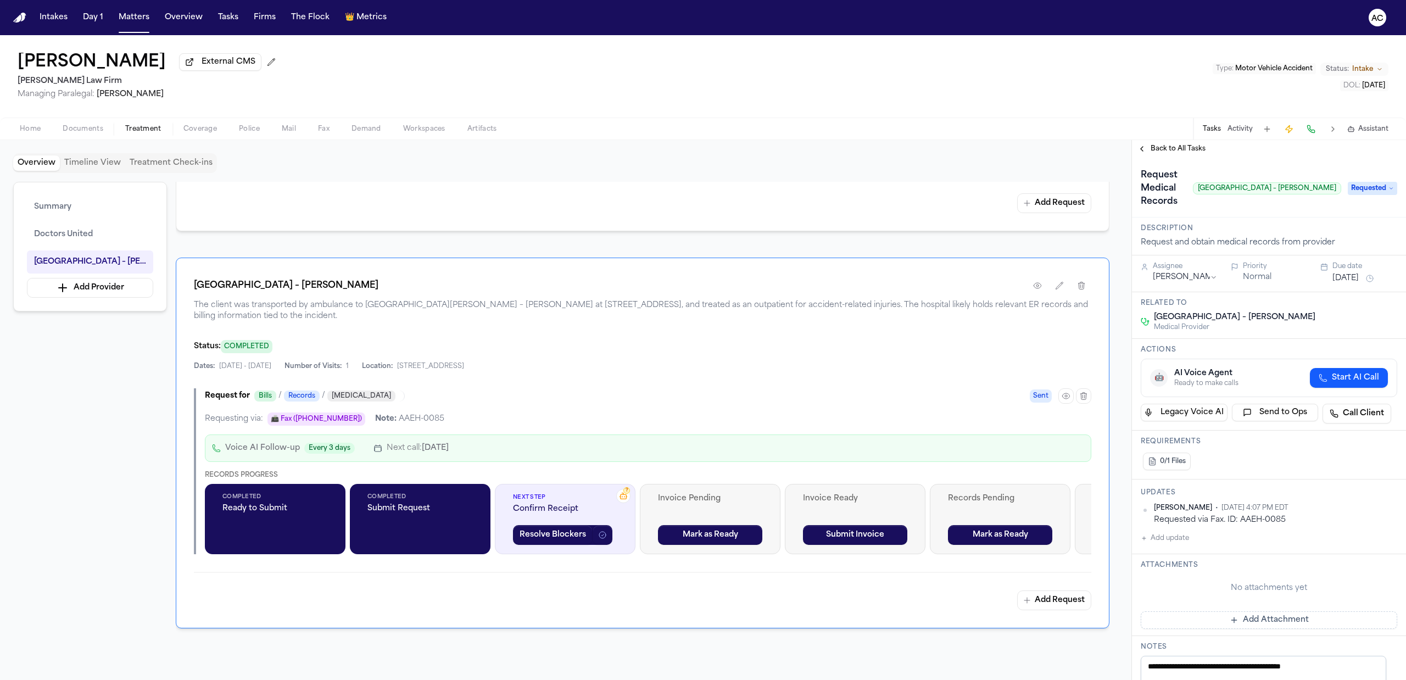
scroll to position [644, 0]
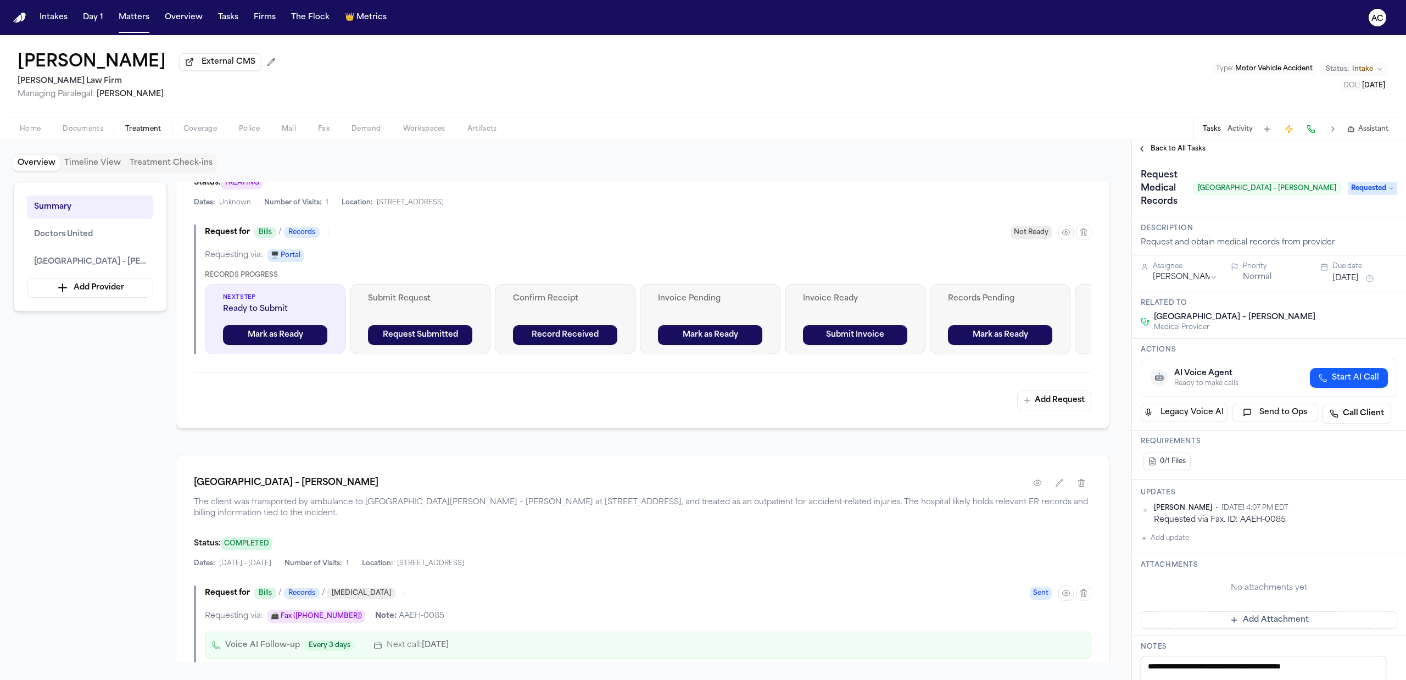
scroll to position [732, 0]
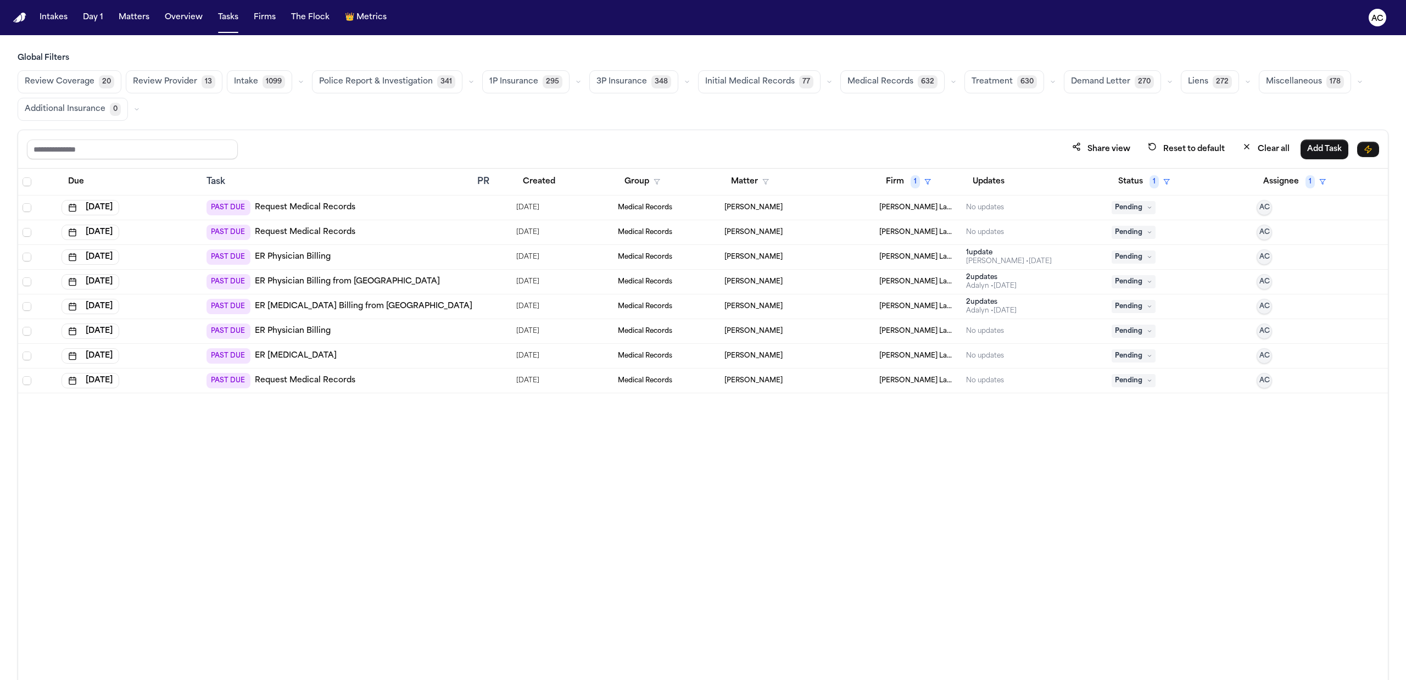
click at [338, 205] on link "Request Medical Records" at bounding box center [305, 207] width 100 height 11
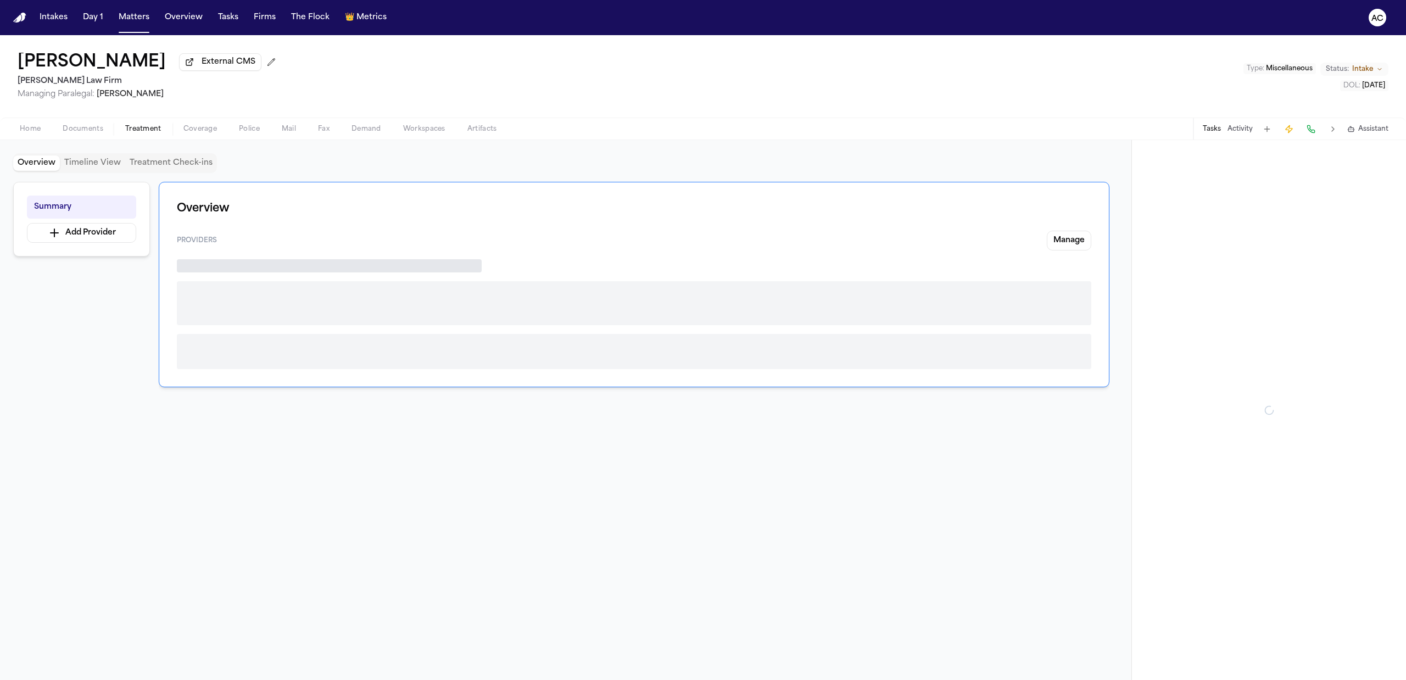
click at [144, 128] on span "Treatment" at bounding box center [143, 129] width 36 height 9
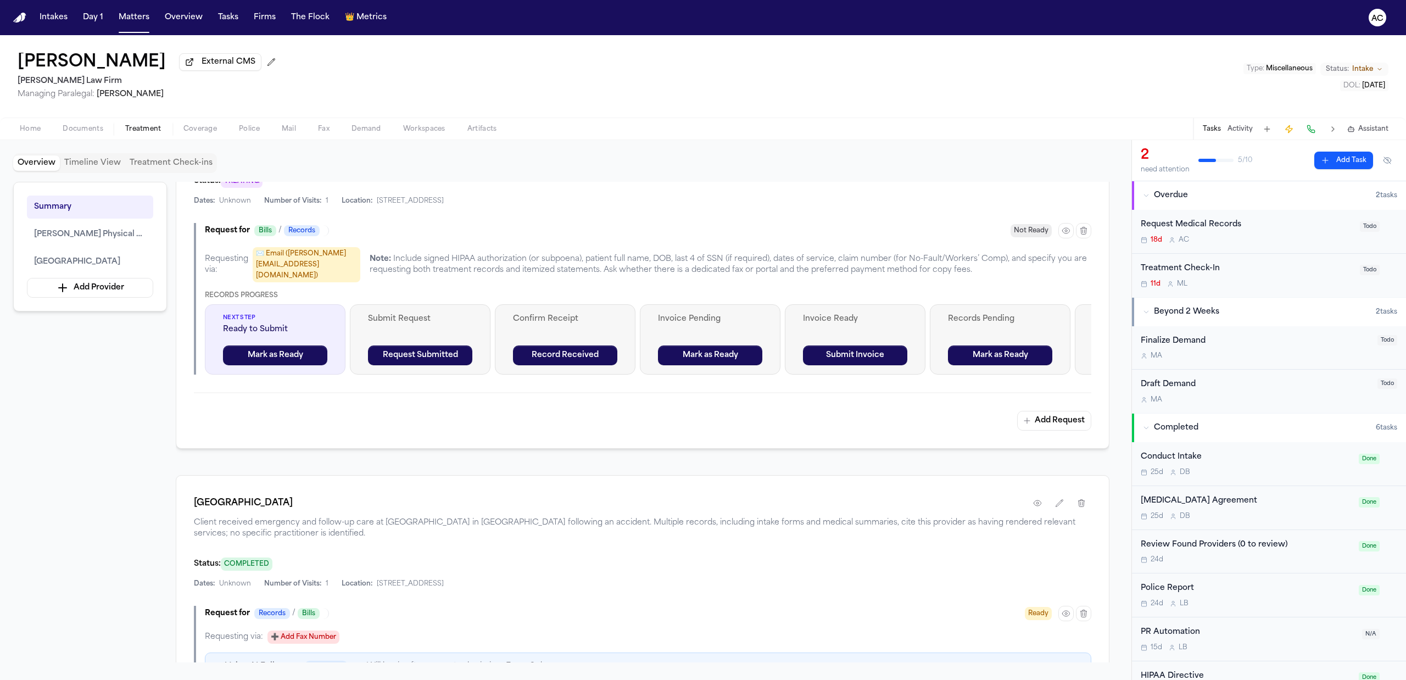
scroll to position [512, 0]
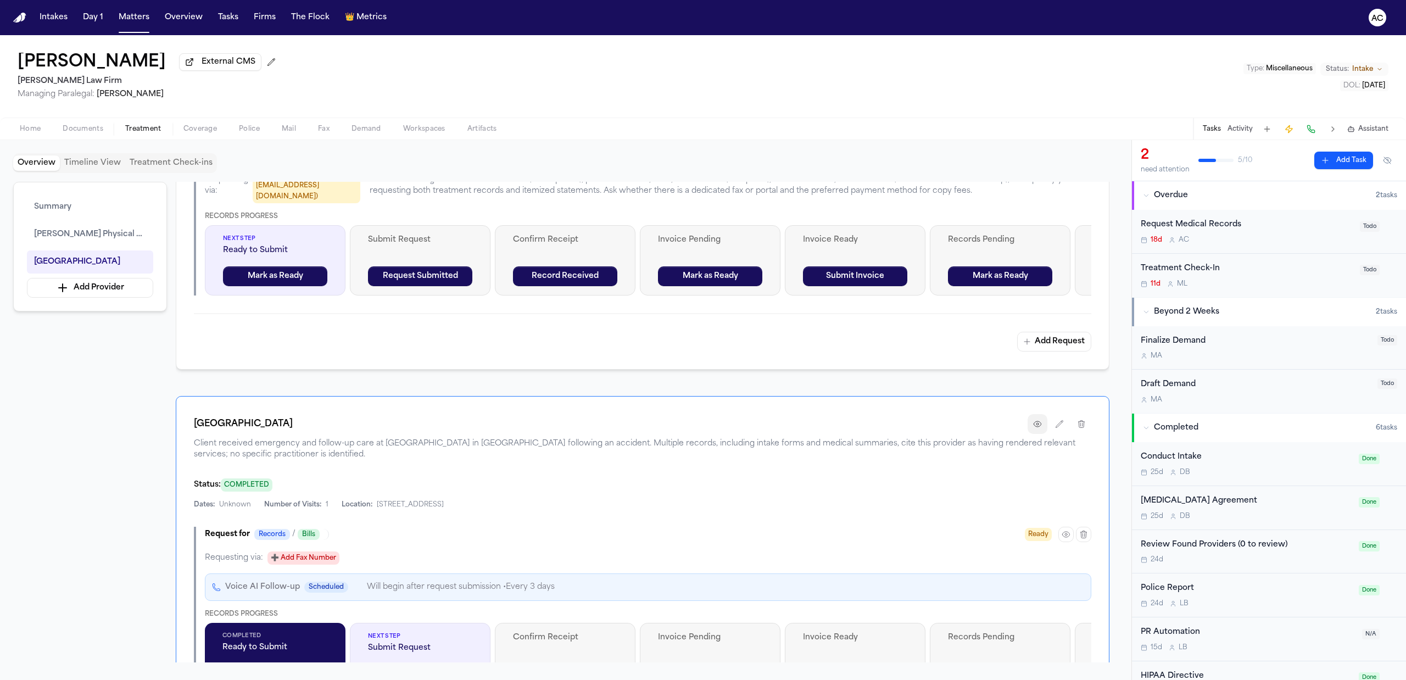
click at [1041, 418] on button "button" at bounding box center [1037, 424] width 20 height 20
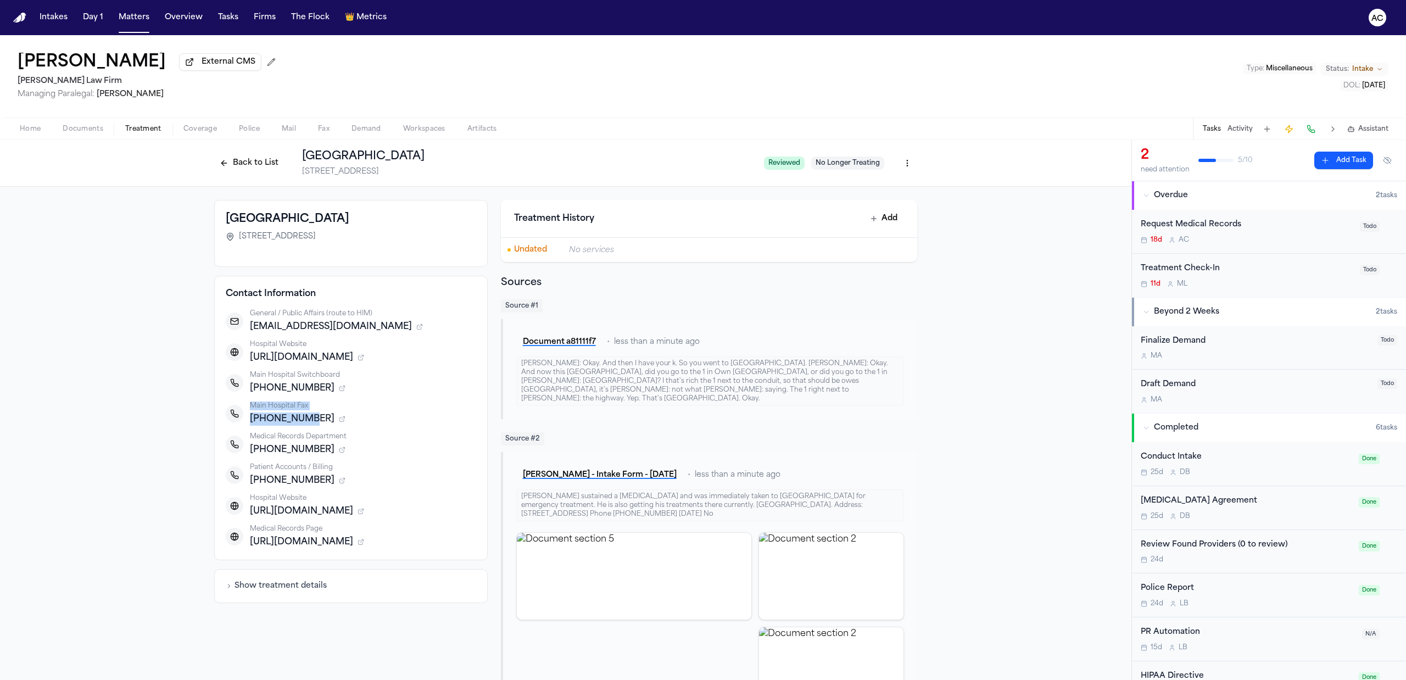
drag, startPoint x: 304, startPoint y: 421, endPoint x: 241, endPoint y: 420, distance: 63.1
click at [241, 420] on div "Main Hospital Fax [PHONE_NUMBER]" at bounding box center [351, 413] width 250 height 24
click at [423, 420] on div "+17182066801" at bounding box center [363, 418] width 226 height 13
drag, startPoint x: 393, startPoint y: 325, endPoint x: 244, endPoint y: 330, distance: 148.9
click at [250, 330] on div "publicaffairs@jamaicahospital.org" at bounding box center [363, 326] width 226 height 13
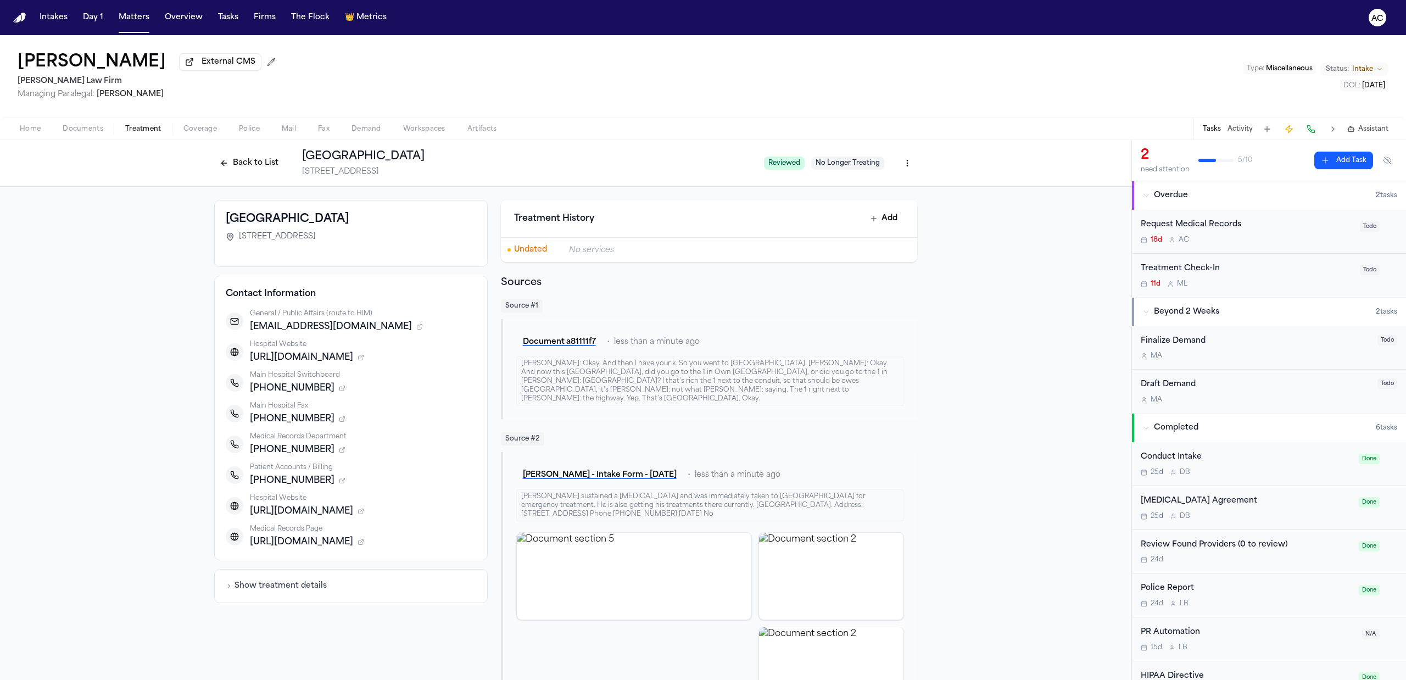
copy span "publicaffairs@jamaicahospital.org"
click at [304, 416] on span "+17182066801" at bounding box center [292, 418] width 85 height 13
drag, startPoint x: 307, startPoint y: 448, endPoint x: 243, endPoint y: 451, distance: 64.9
click at [243, 451] on div "Medical Records Department +19173002900" at bounding box center [351, 444] width 250 height 24
copy span "+19173002900"
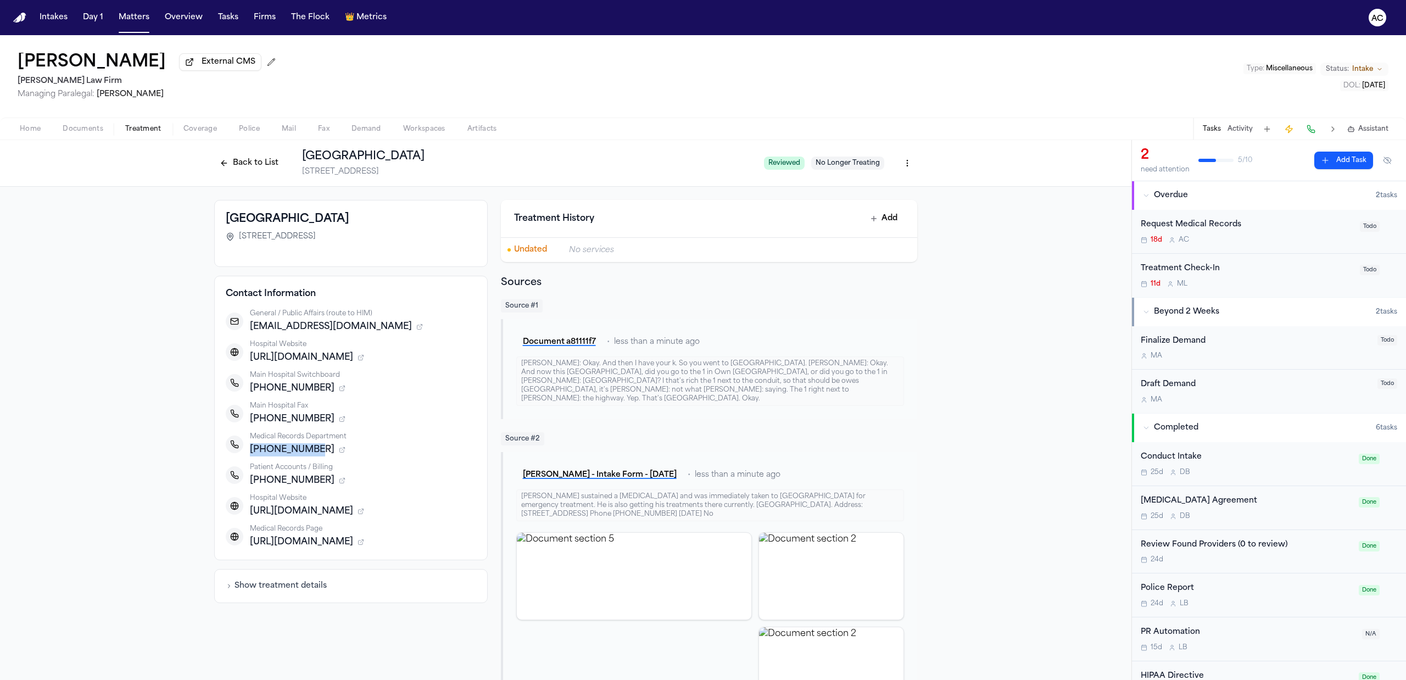
click at [293, 450] on span "+19173002900" at bounding box center [292, 449] width 85 height 13
drag, startPoint x: 309, startPoint y: 448, endPoint x: 267, endPoint y: 445, distance: 41.9
click at [254, 446] on div "+19173002900" at bounding box center [363, 449] width 226 height 13
copy span "9173002900"
click at [248, 163] on button "Back to List" at bounding box center [249, 163] width 70 height 18
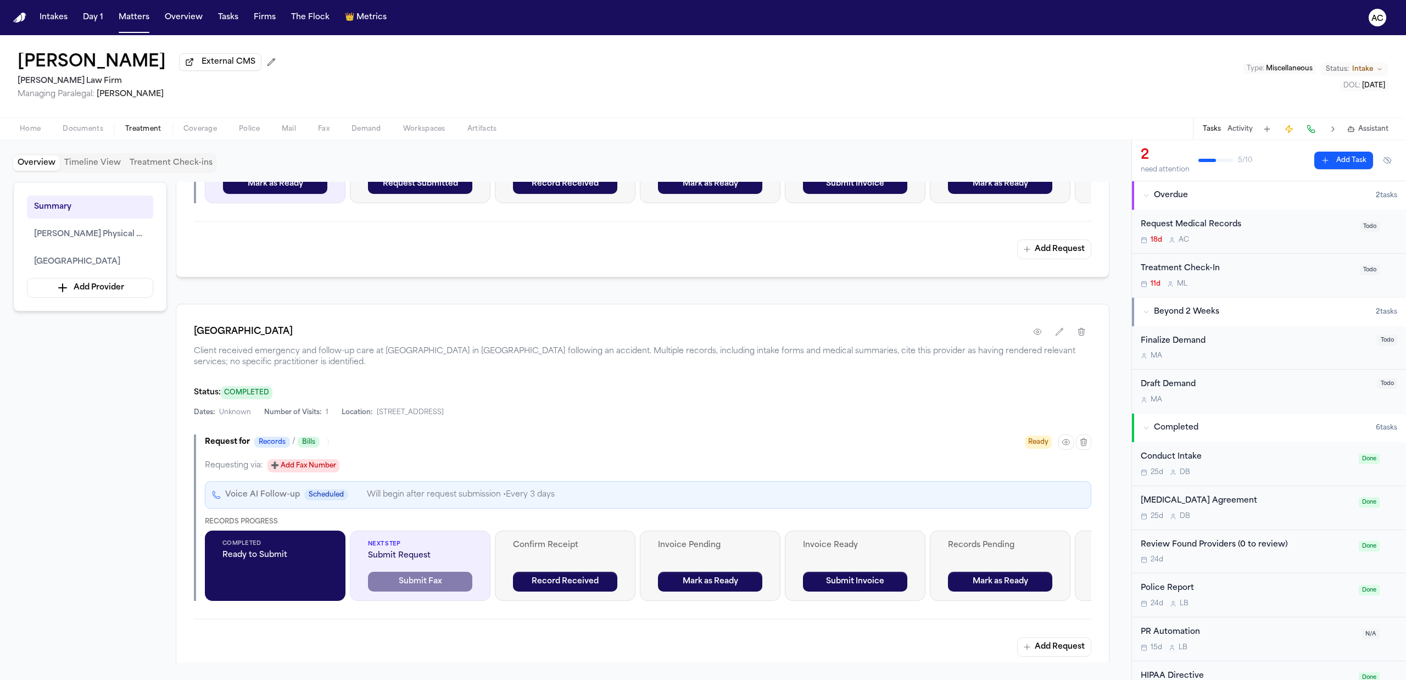
scroll to position [659, 0]
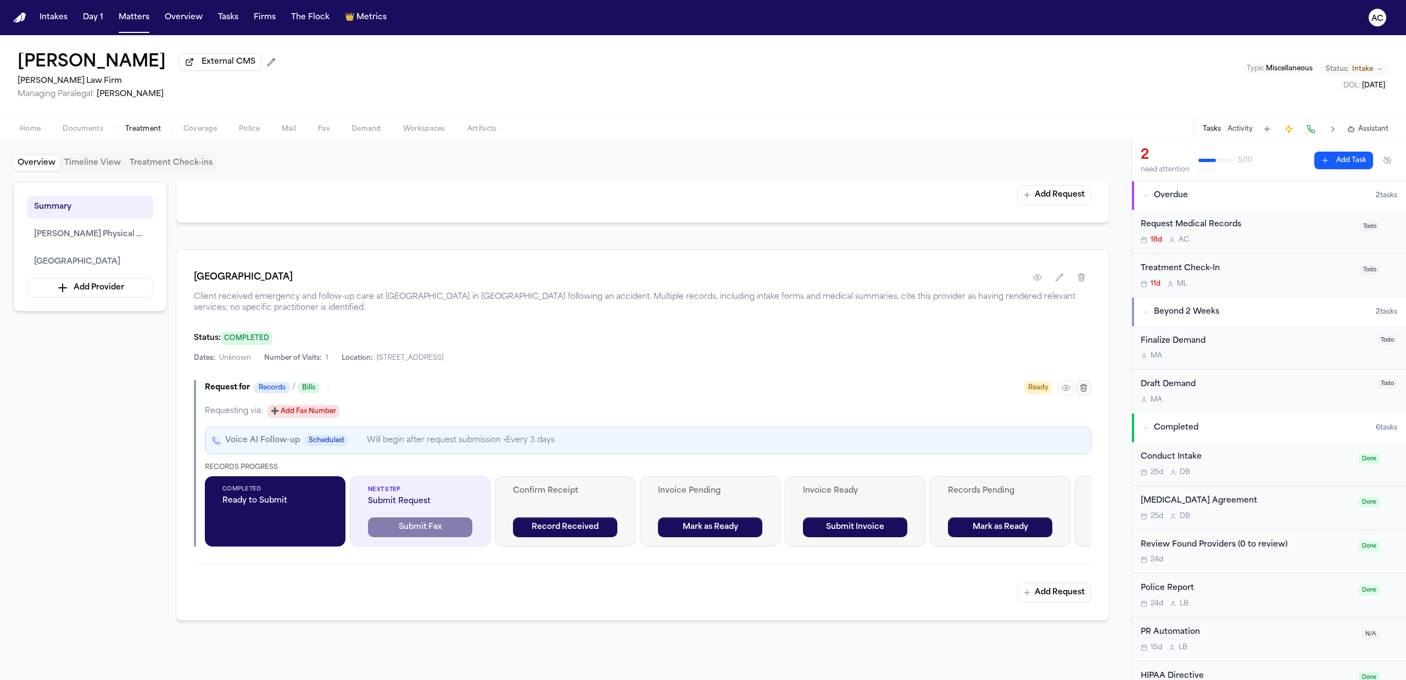
click at [1079, 383] on icon "button" at bounding box center [1083, 387] width 9 height 9
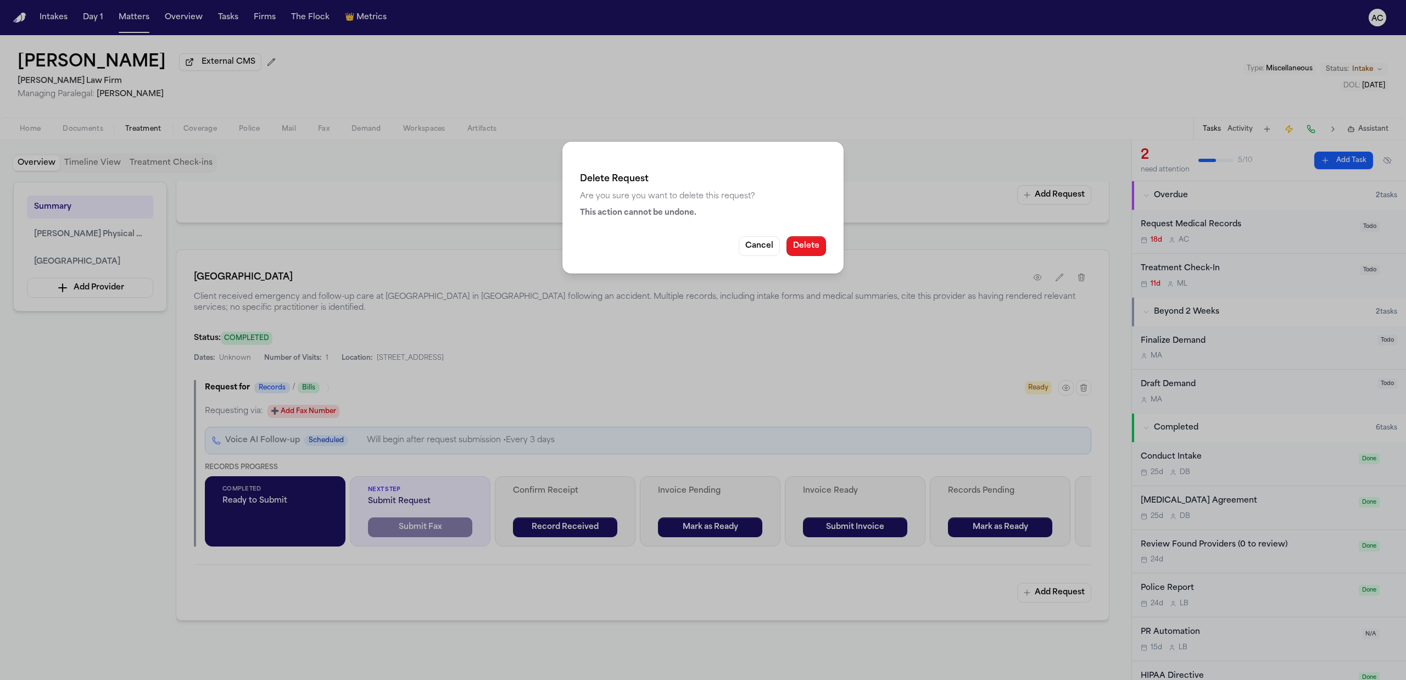
click at [798, 244] on button "Delete" at bounding box center [806, 246] width 40 height 20
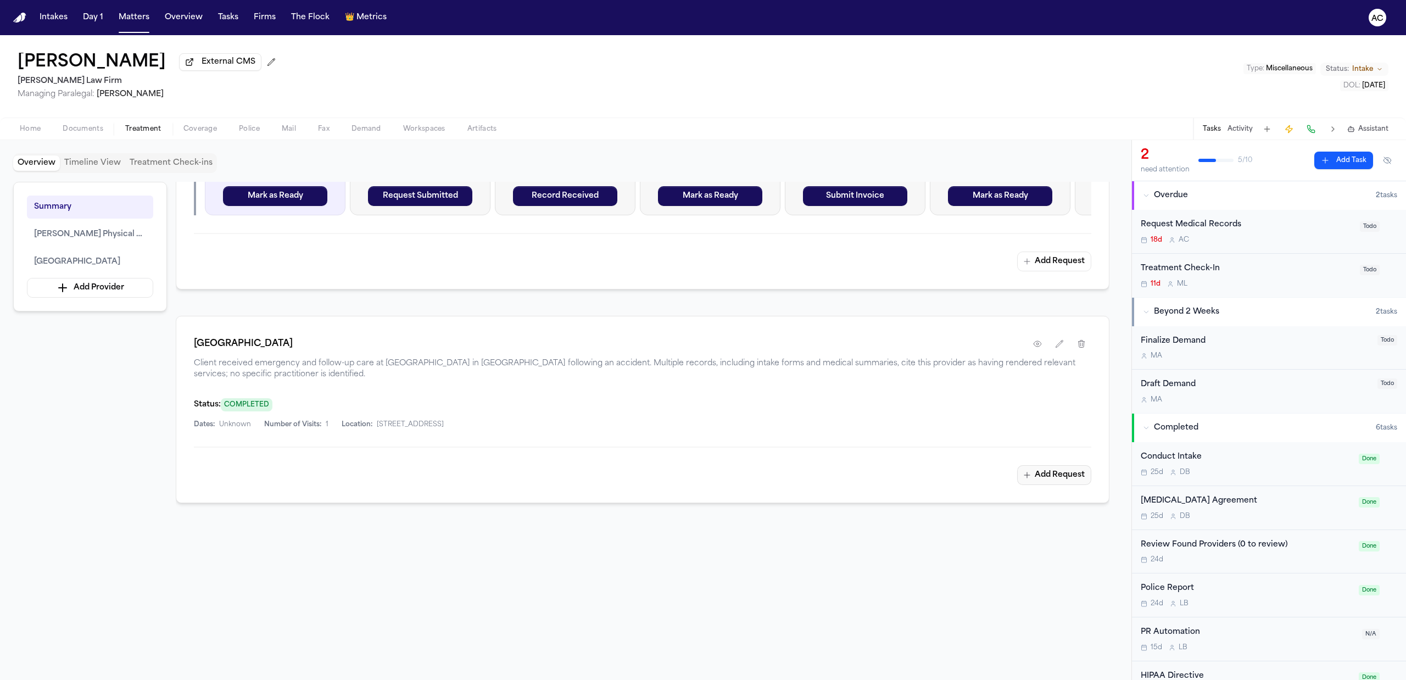
click at [1059, 465] on button "Add Request" at bounding box center [1054, 475] width 74 height 20
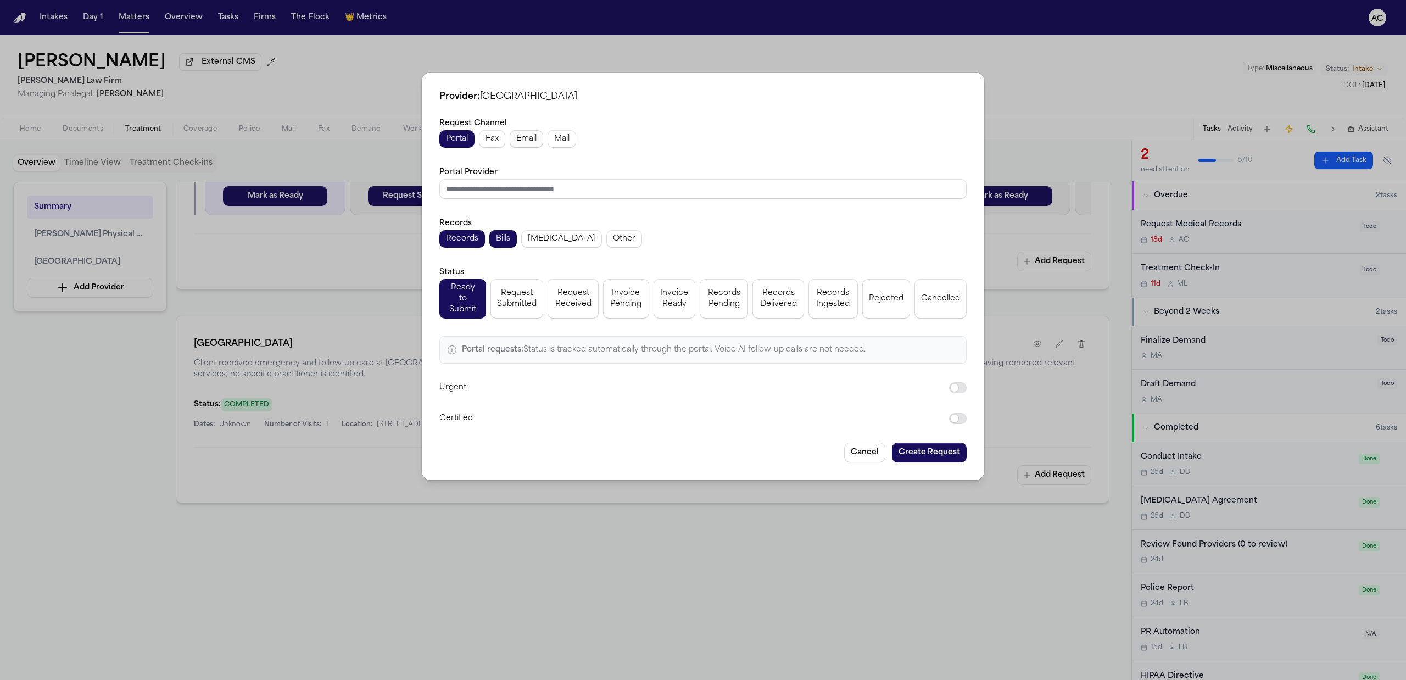
click at [532, 139] on span "Email" at bounding box center [526, 138] width 20 height 11
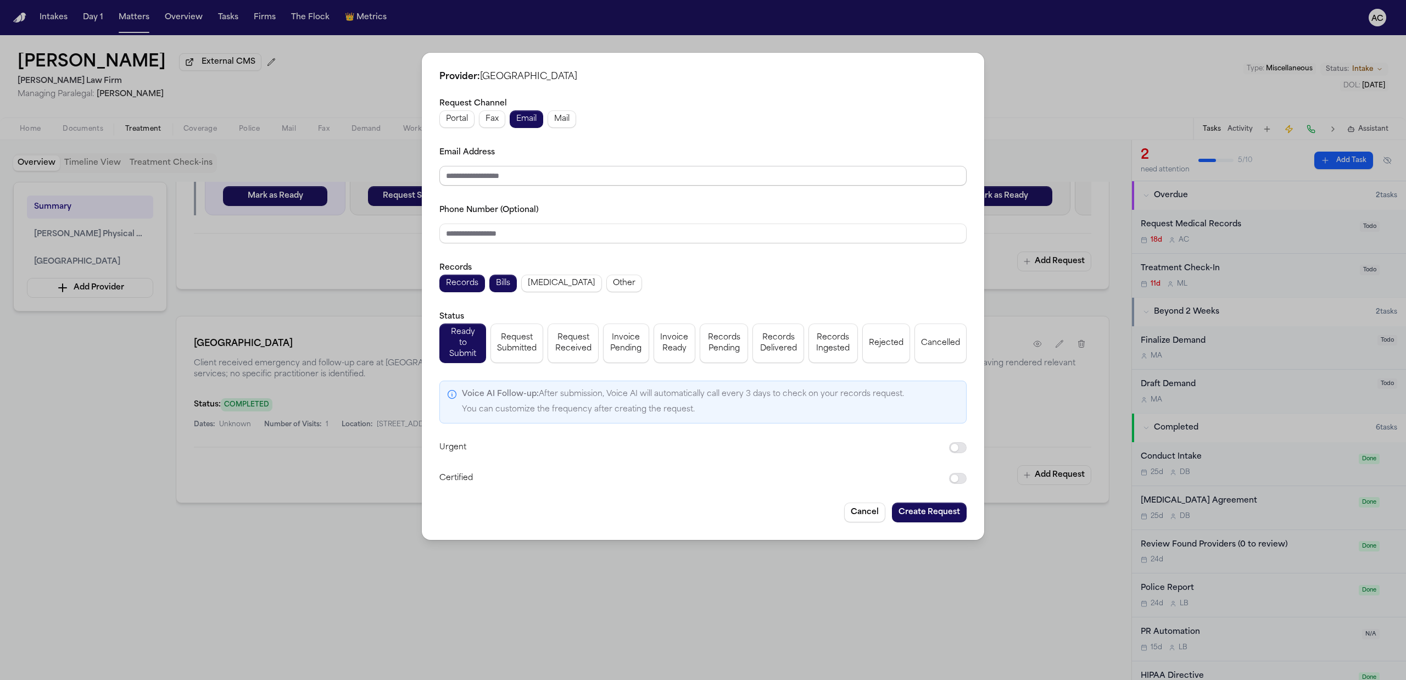
click at [521, 179] on input "Email Address" at bounding box center [702, 176] width 527 height 20
paste input "**********"
type input "**********"
click at [752, 213] on div "Phone Number (Optional)" at bounding box center [702, 223] width 527 height 40
drag, startPoint x: 528, startPoint y: 343, endPoint x: 548, endPoint y: 356, distance: 23.9
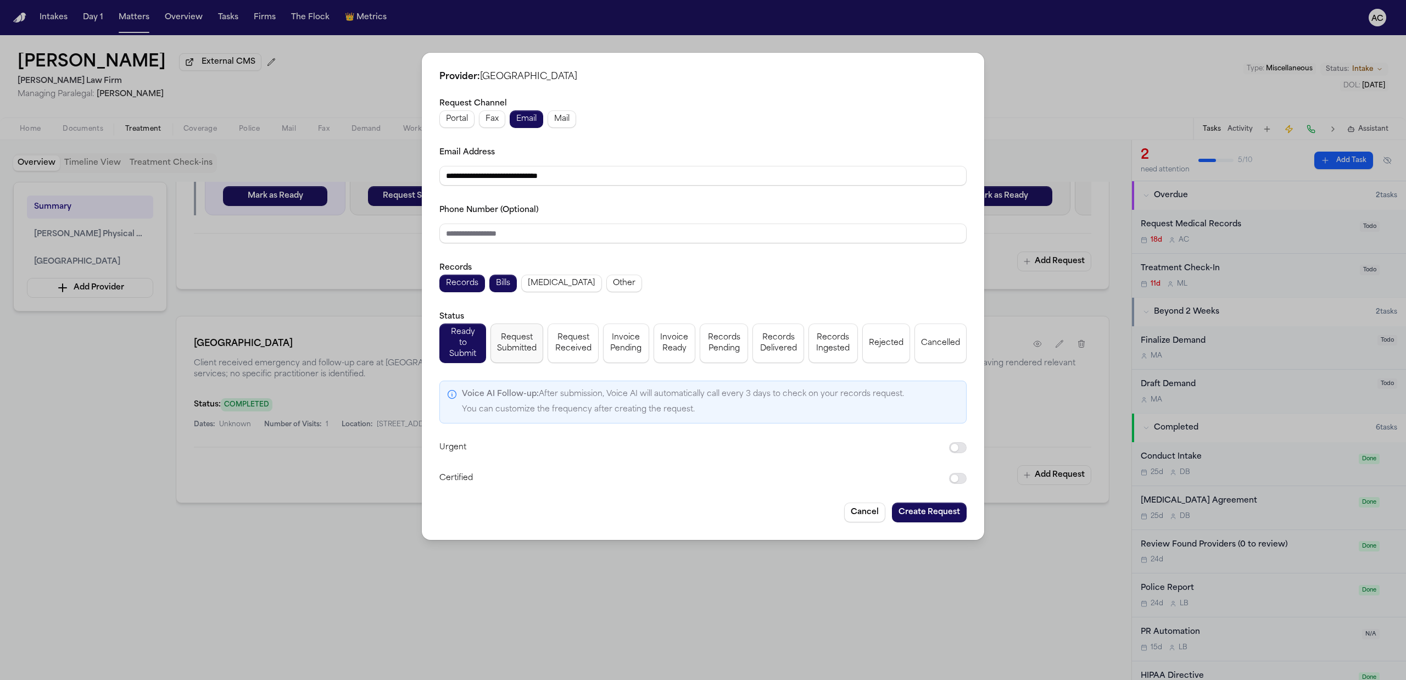
click at [527, 343] on span "Request Submitted" at bounding box center [517, 343] width 40 height 22
click at [924, 506] on button "Create Request" at bounding box center [929, 512] width 75 height 20
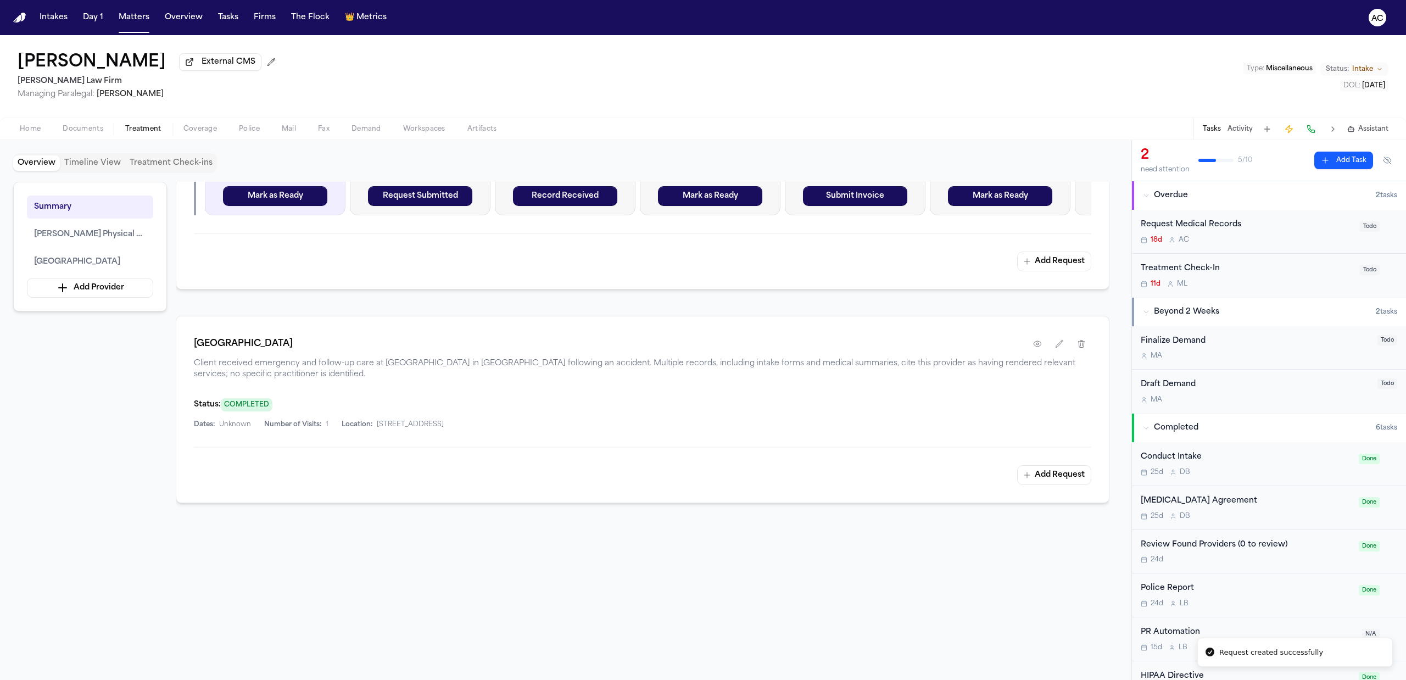
scroll to position [593, 0]
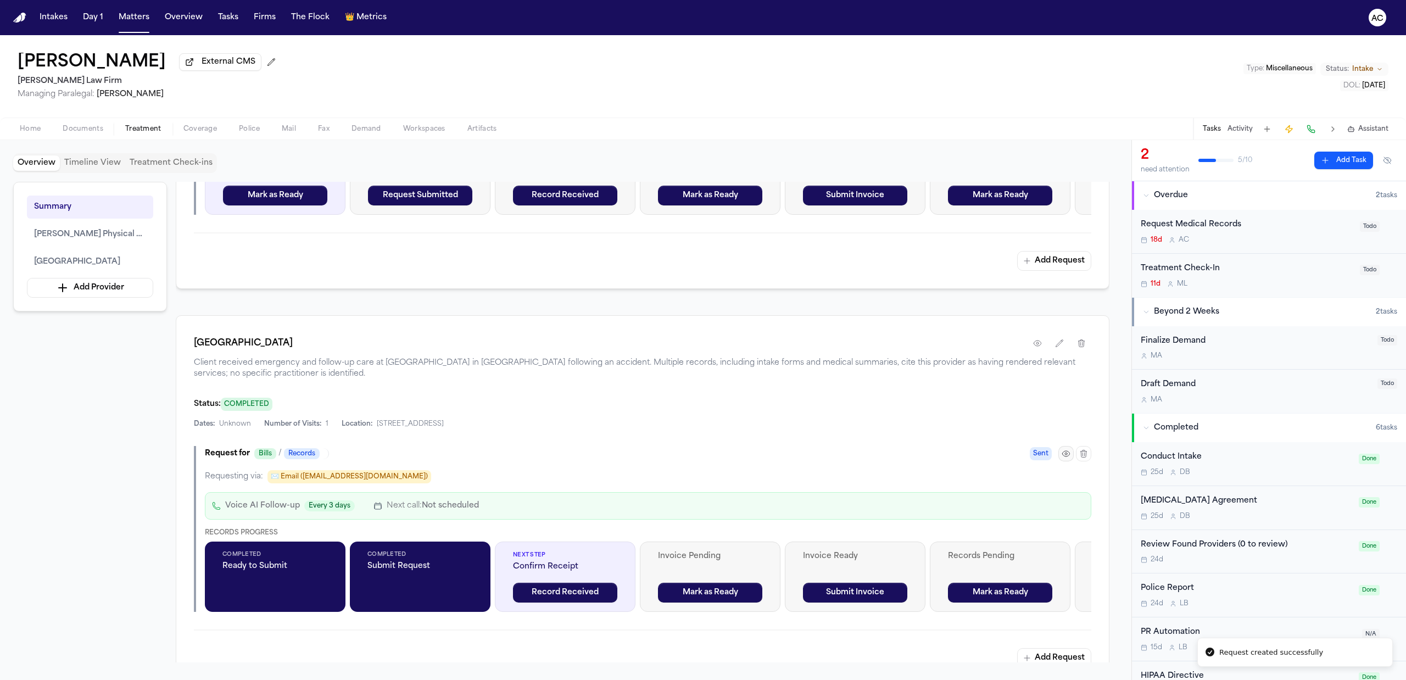
click at [1068, 451] on icon "button" at bounding box center [1065, 453] width 7 height 5
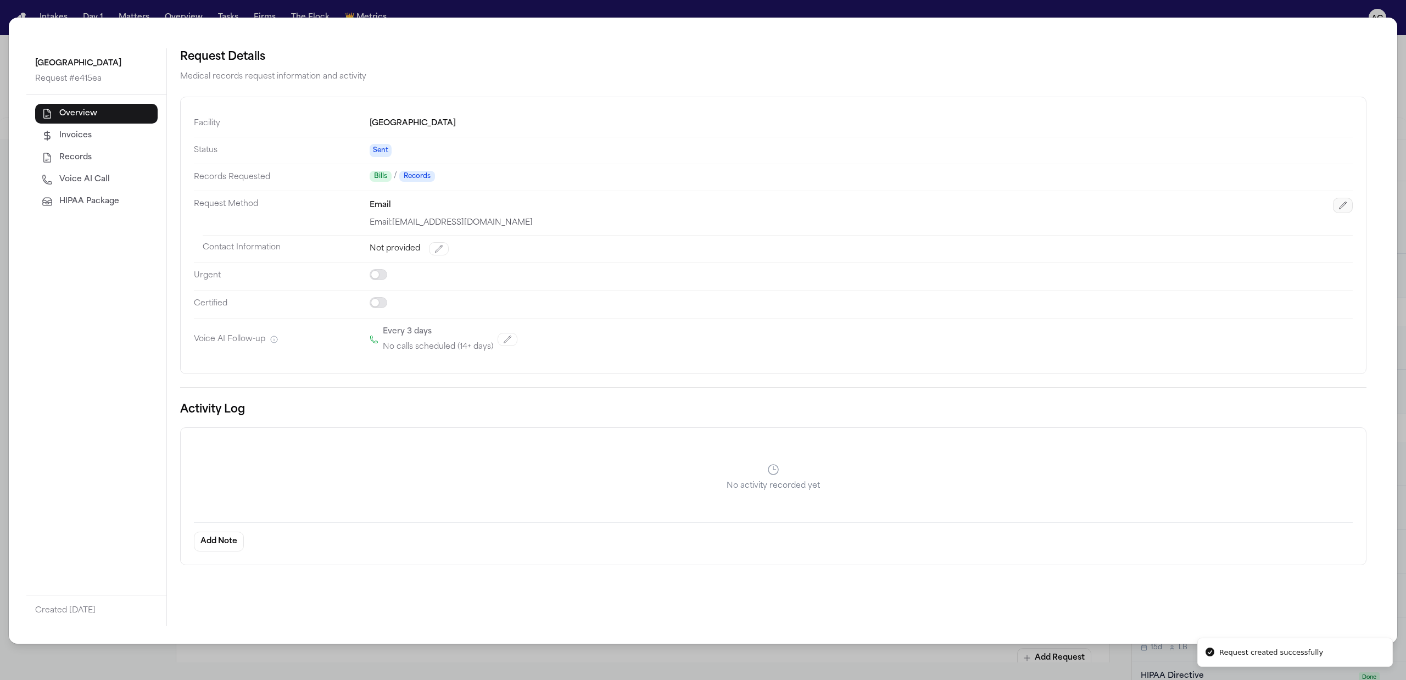
click at [1343, 203] on icon "button" at bounding box center [1342, 205] width 9 height 9
select select "*****"
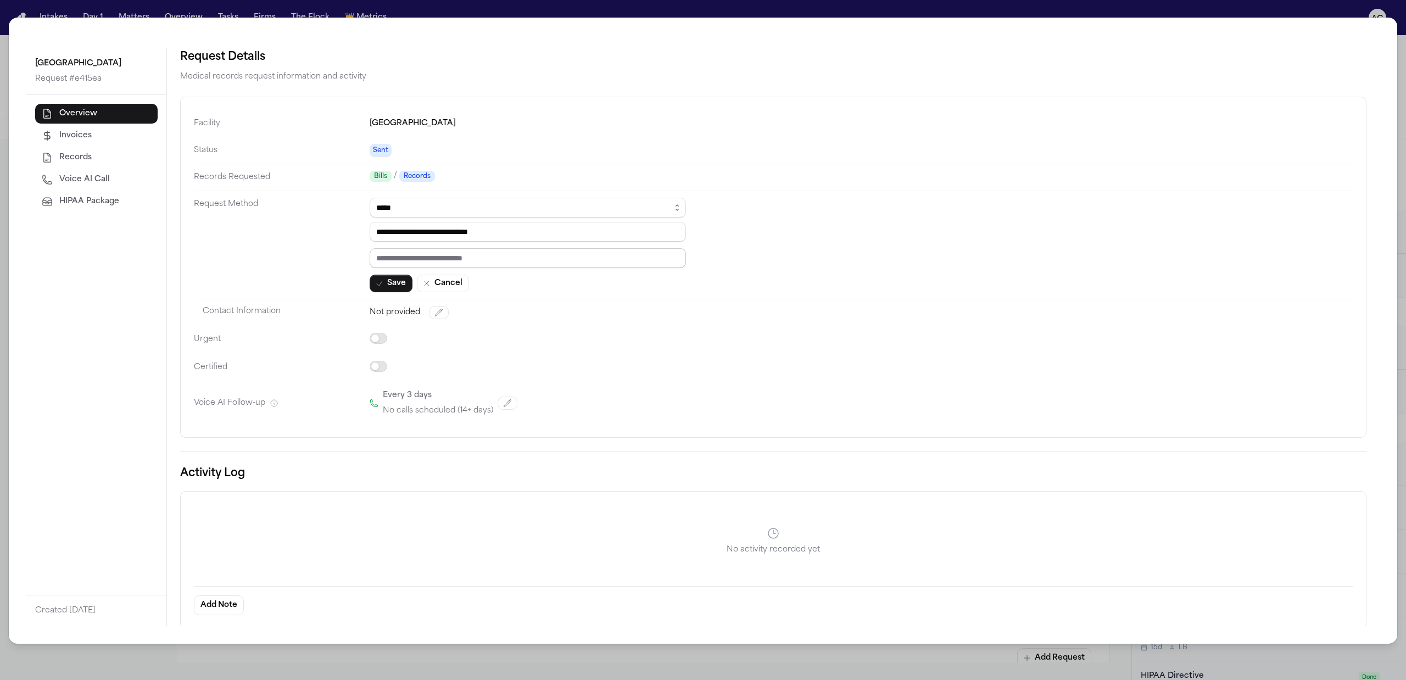
click at [430, 258] on input "text" at bounding box center [528, 258] width 316 height 20
paste input "*********"
type input "*********"
click at [396, 282] on button "Save" at bounding box center [391, 284] width 43 height 18
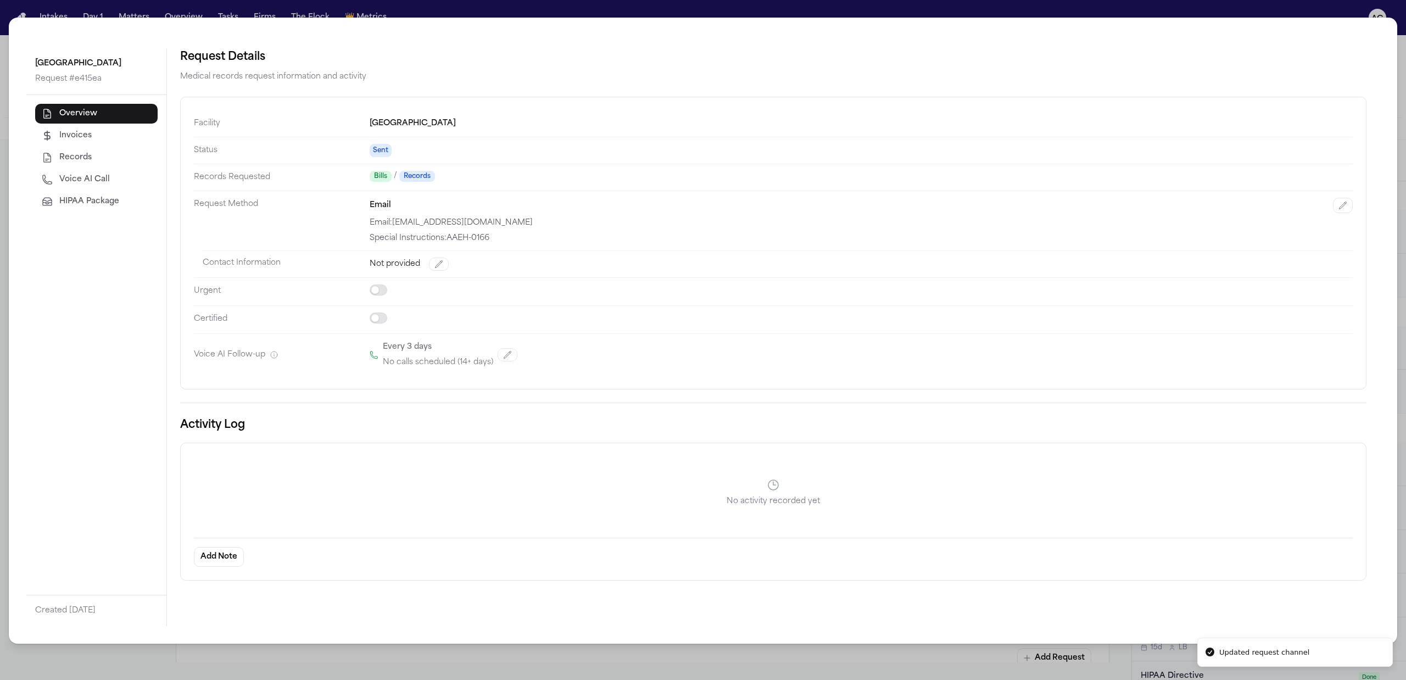
click at [1132, 7] on div "Jamaica Hospital Medical Center Request # e415ea Overview Invoices Records Voic…" at bounding box center [703, 340] width 1406 height 680
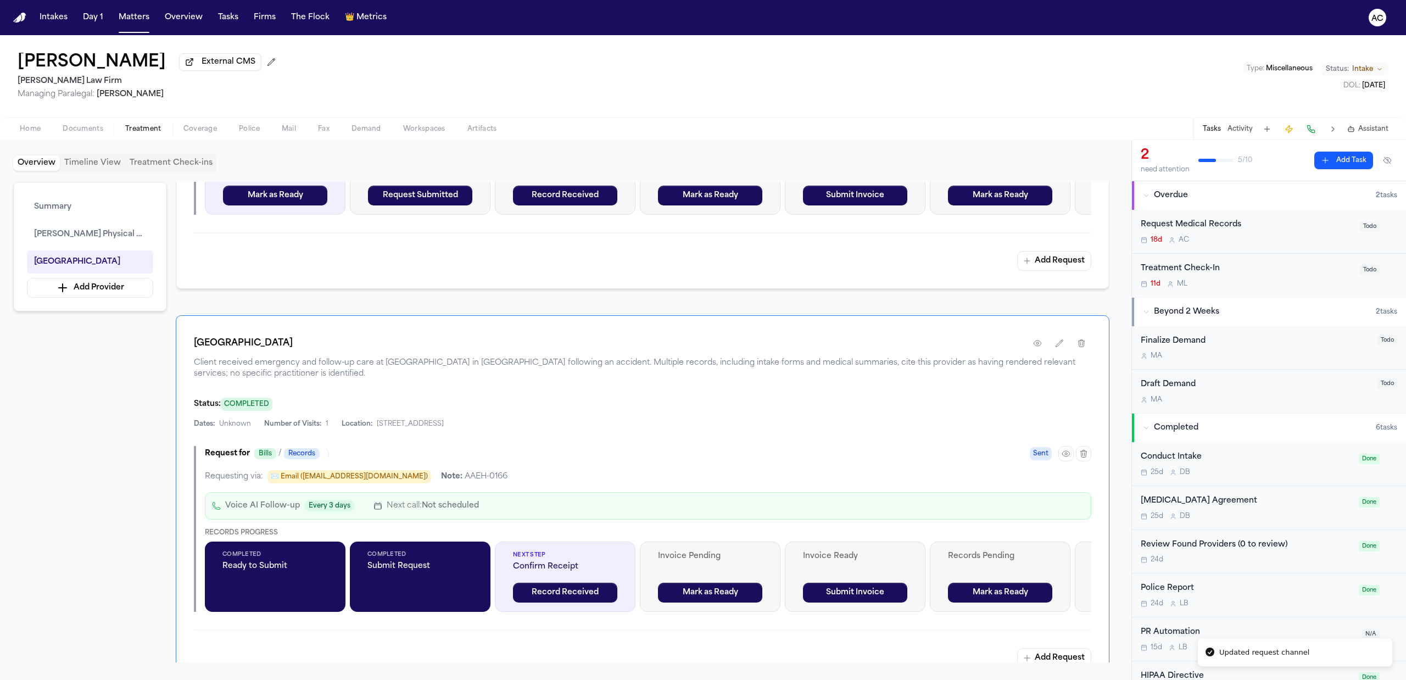
click at [1204, 225] on div "Request Medical Records" at bounding box center [1246, 225] width 212 height 13
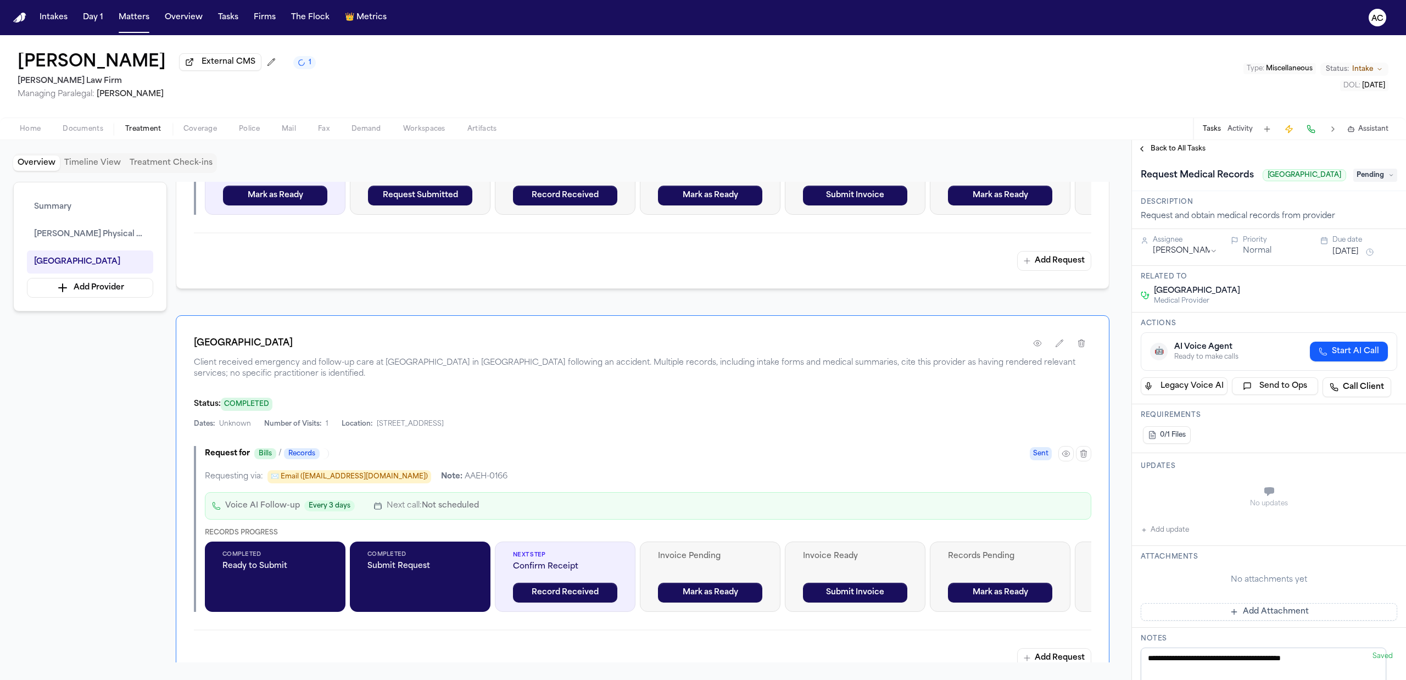
click at [1169, 536] on button "Add update" at bounding box center [1164, 529] width 48 height 13
click at [1171, 523] on label "Private" at bounding box center [1181, 518] width 23 height 9
click at [1167, 523] on button "Private" at bounding box center [1162, 518] width 9 height 9
click at [1177, 504] on textarea "Add your update" at bounding box center [1275, 493] width 234 height 22
type textarea "*"
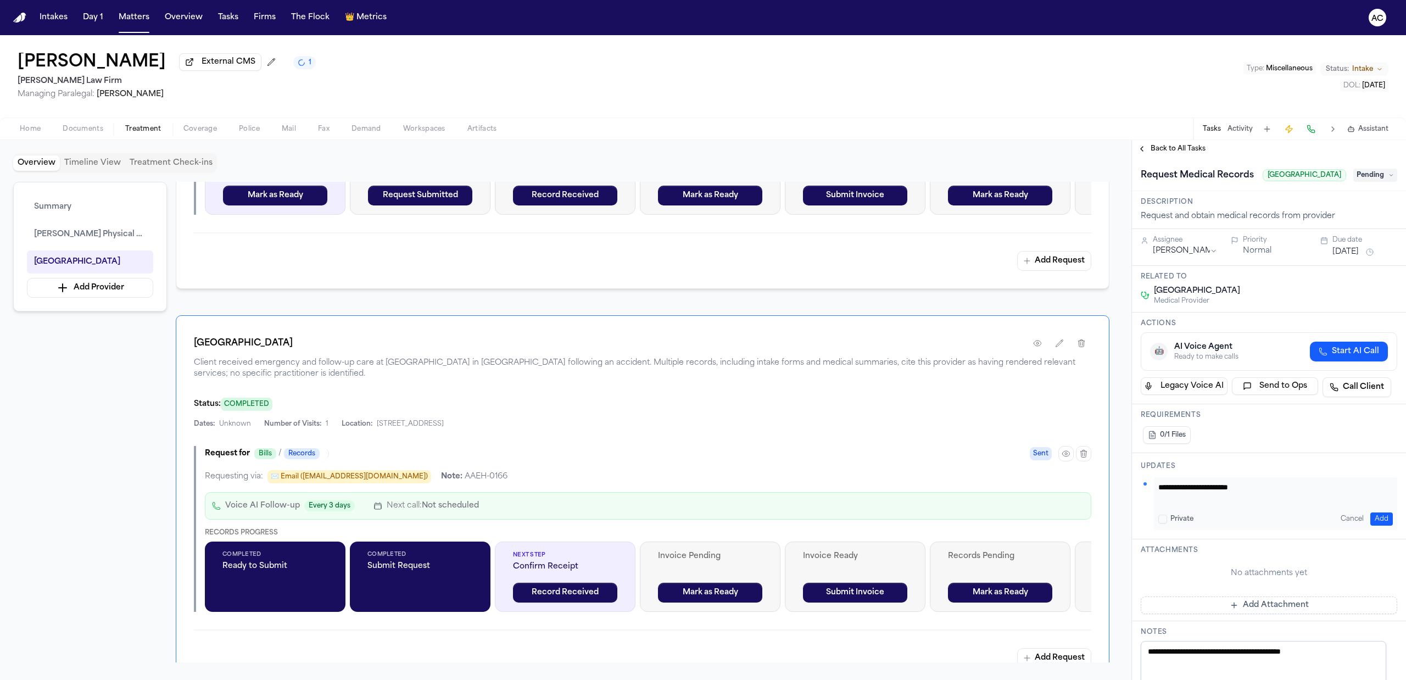
paste textarea "* *********"
click at [1268, 507] on div "**********" at bounding box center [1275, 503] width 243 height 53
click at [1257, 504] on textarea "**********" at bounding box center [1269, 493] width 223 height 22
click at [1224, 504] on textarea "**********" at bounding box center [1269, 493] width 223 height 22
click at [1327, 504] on textarea "**********" at bounding box center [1269, 493] width 223 height 22
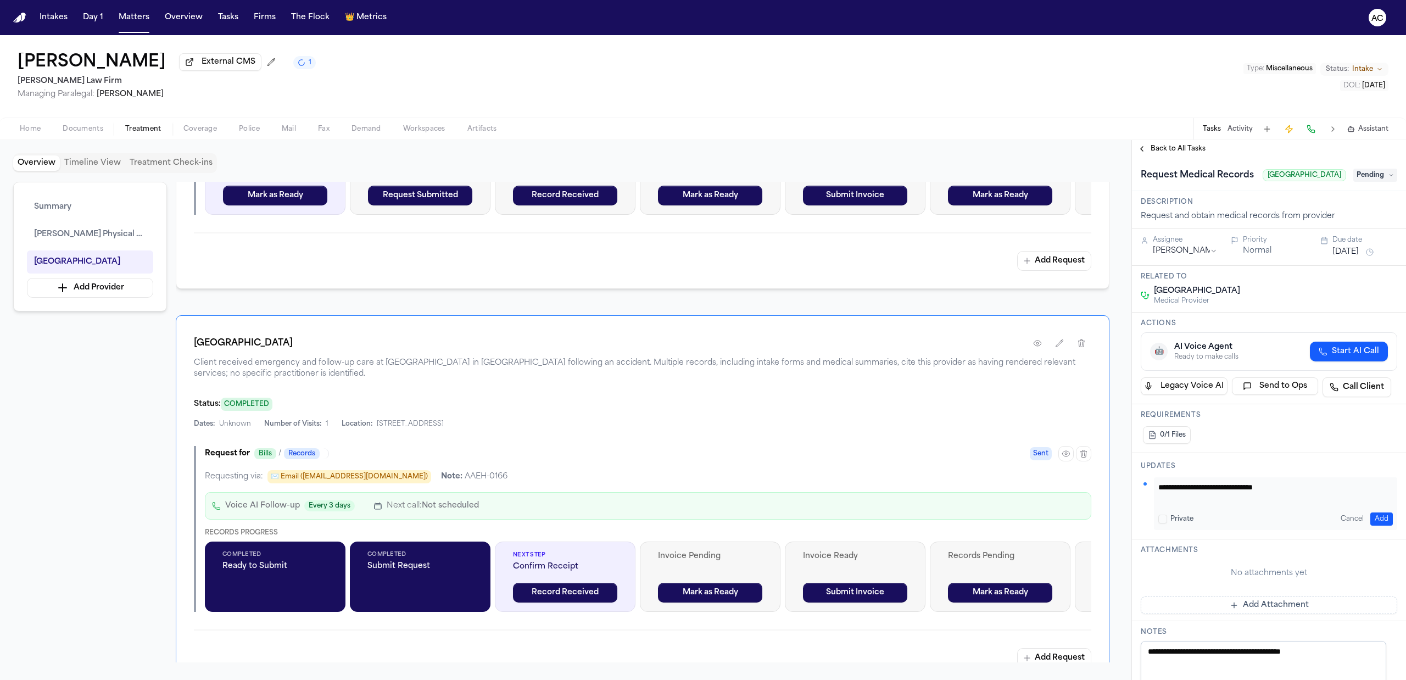
type textarea "**********"
click at [1374, 525] on button "Add" at bounding box center [1381, 518] width 23 height 13
click at [1376, 182] on span "Pending" at bounding box center [1375, 175] width 44 height 13
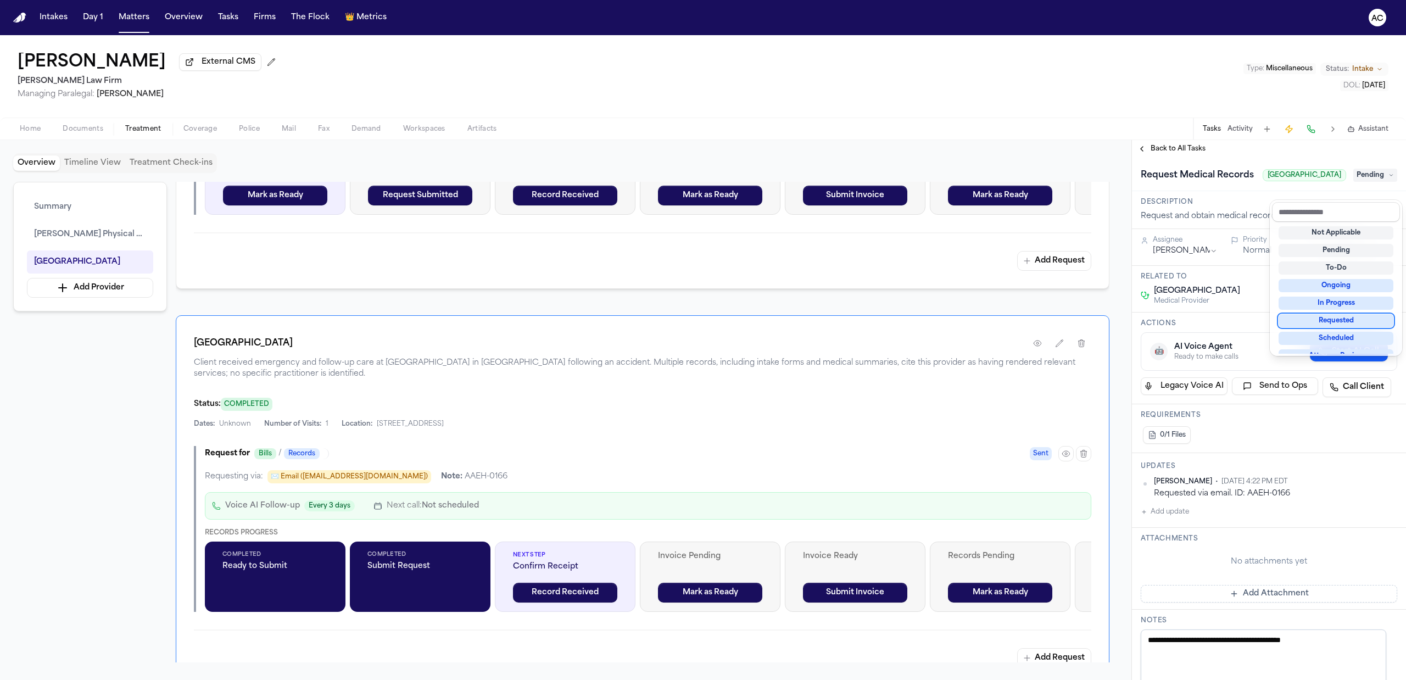
click at [1336, 318] on div "Requested" at bounding box center [1335, 320] width 115 height 13
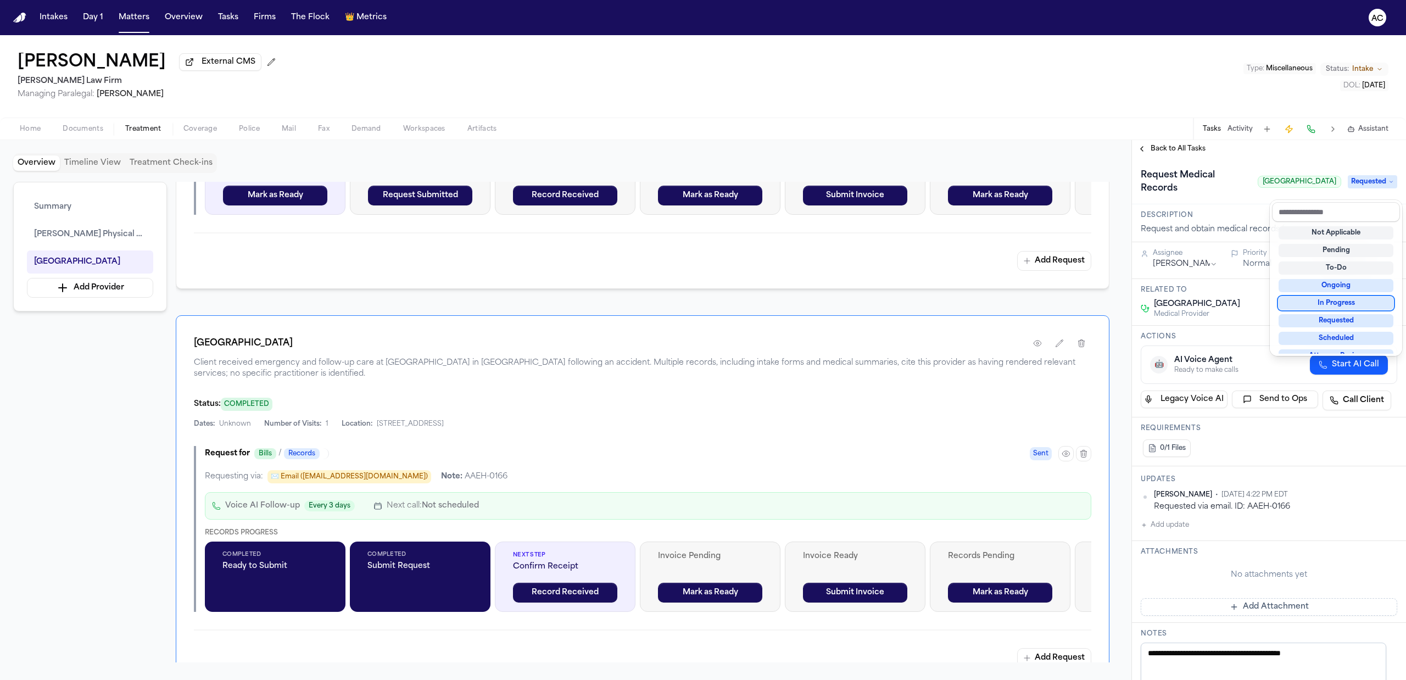
click at [1127, 269] on div "Overview Timeline View Treatment Check-ins Summary Fontanez Physical Therapy Ja…" at bounding box center [703, 410] width 1406 height 540
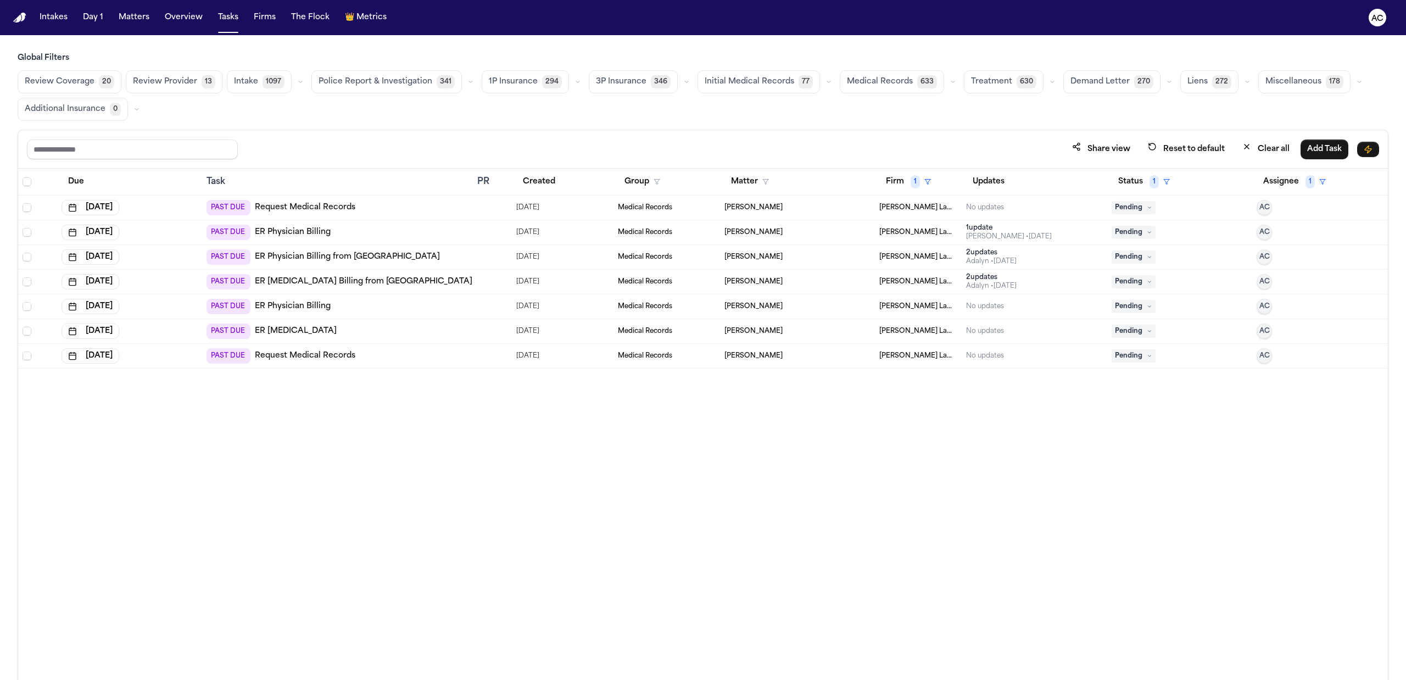
click at [307, 209] on link "Request Medical Records" at bounding box center [305, 207] width 100 height 11
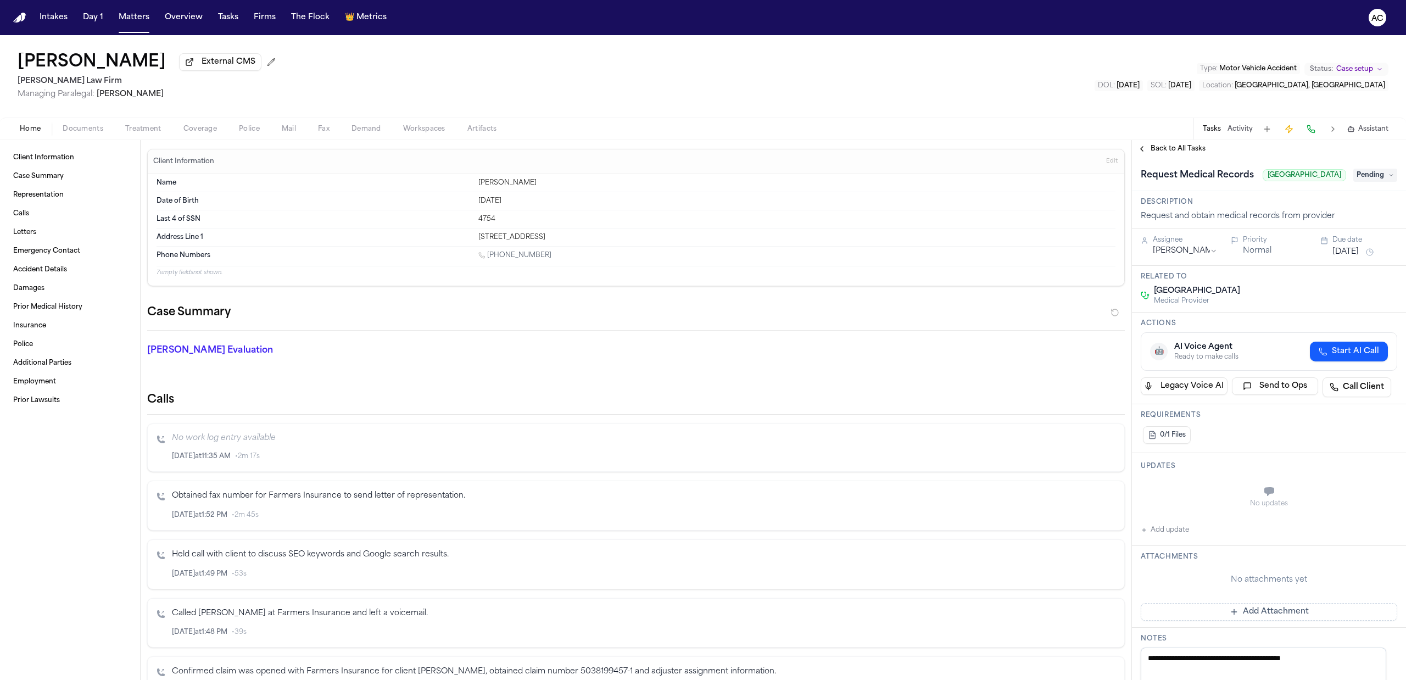
click at [157, 123] on button "Treatment" at bounding box center [143, 128] width 58 height 13
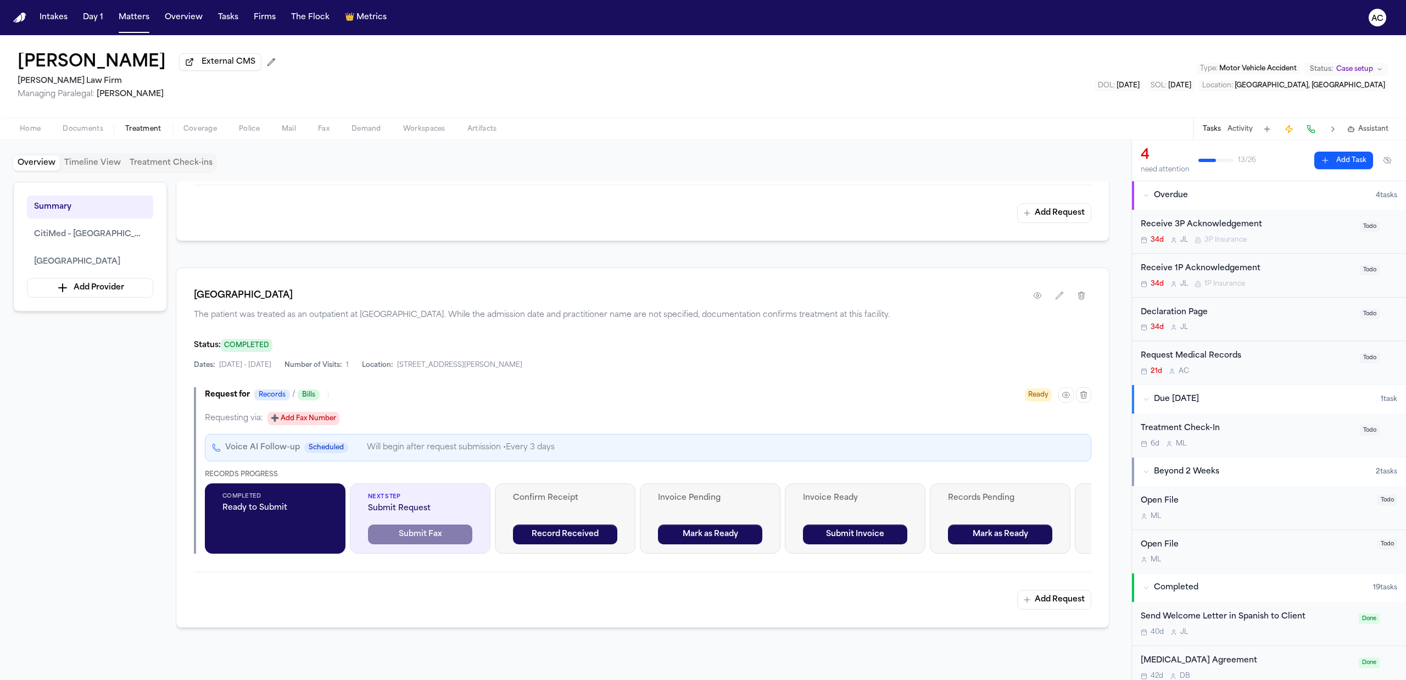
scroll to position [439, 0]
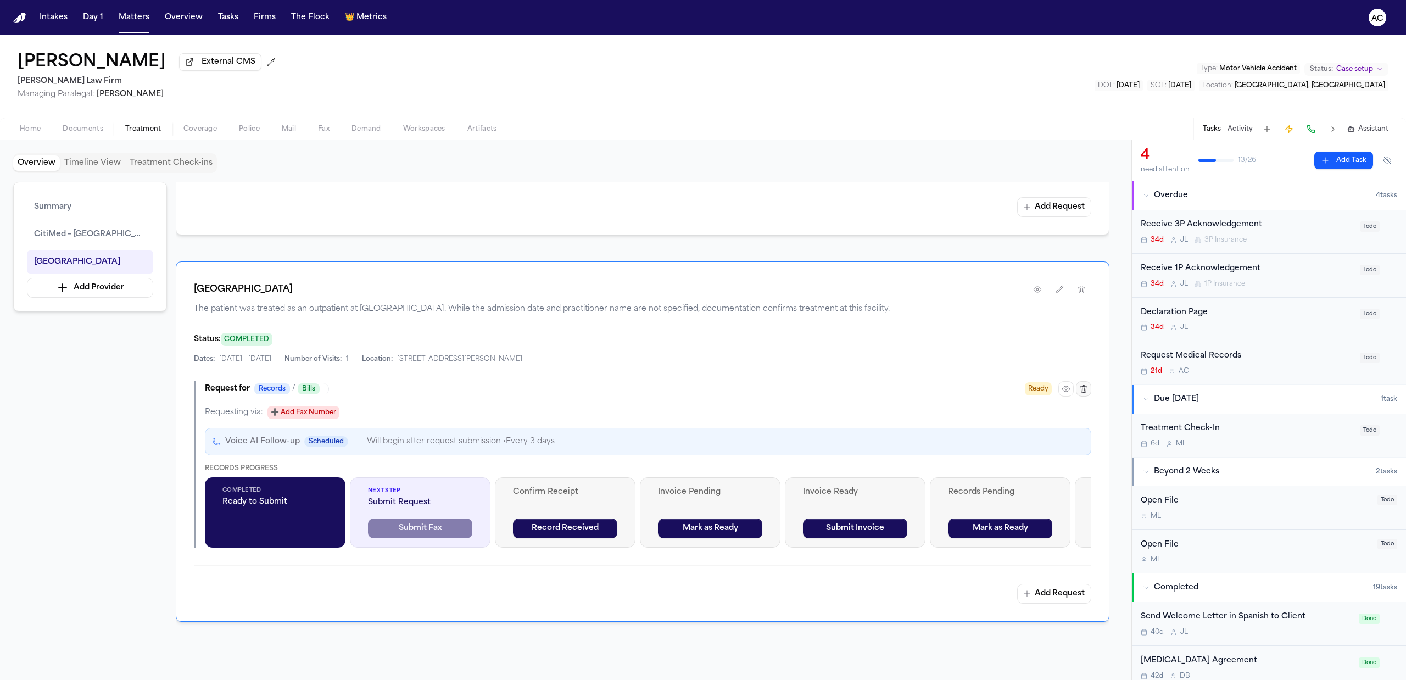
click at [1083, 393] on icon "button" at bounding box center [1083, 388] width 9 height 9
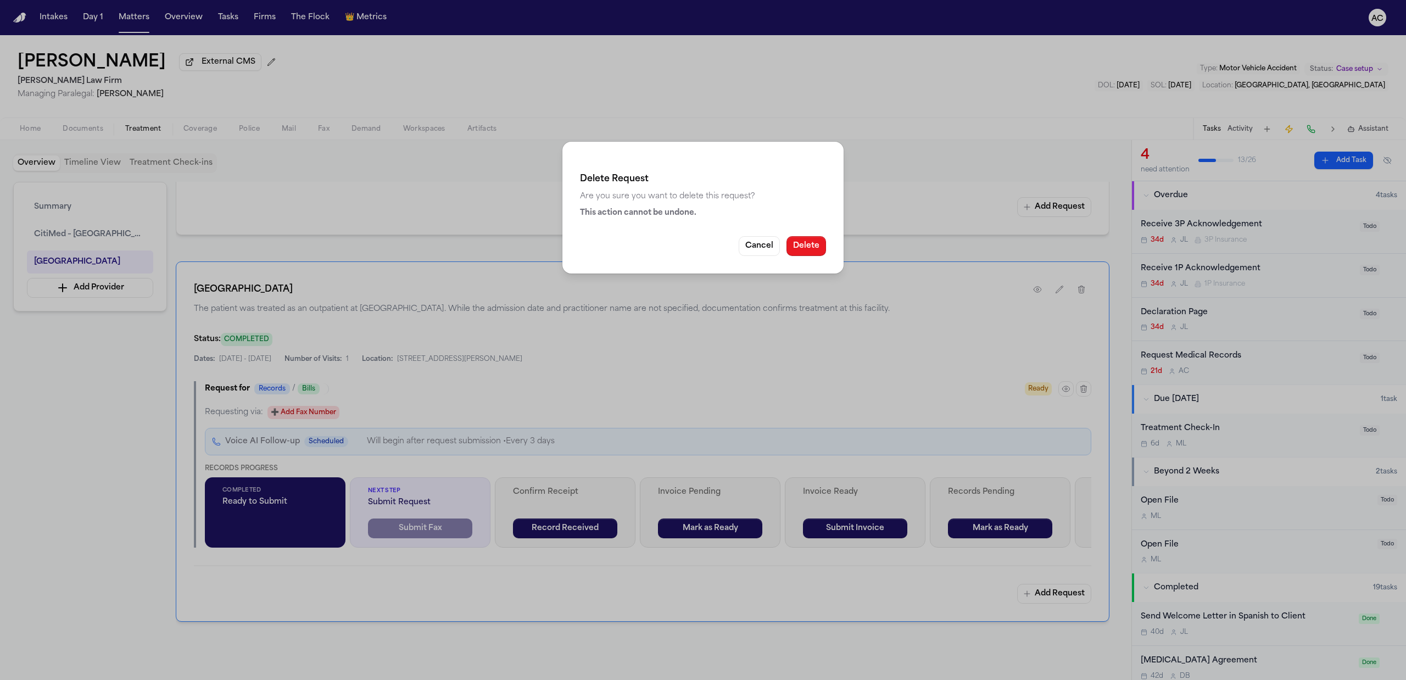
click at [811, 249] on button "Delete" at bounding box center [806, 246] width 40 height 20
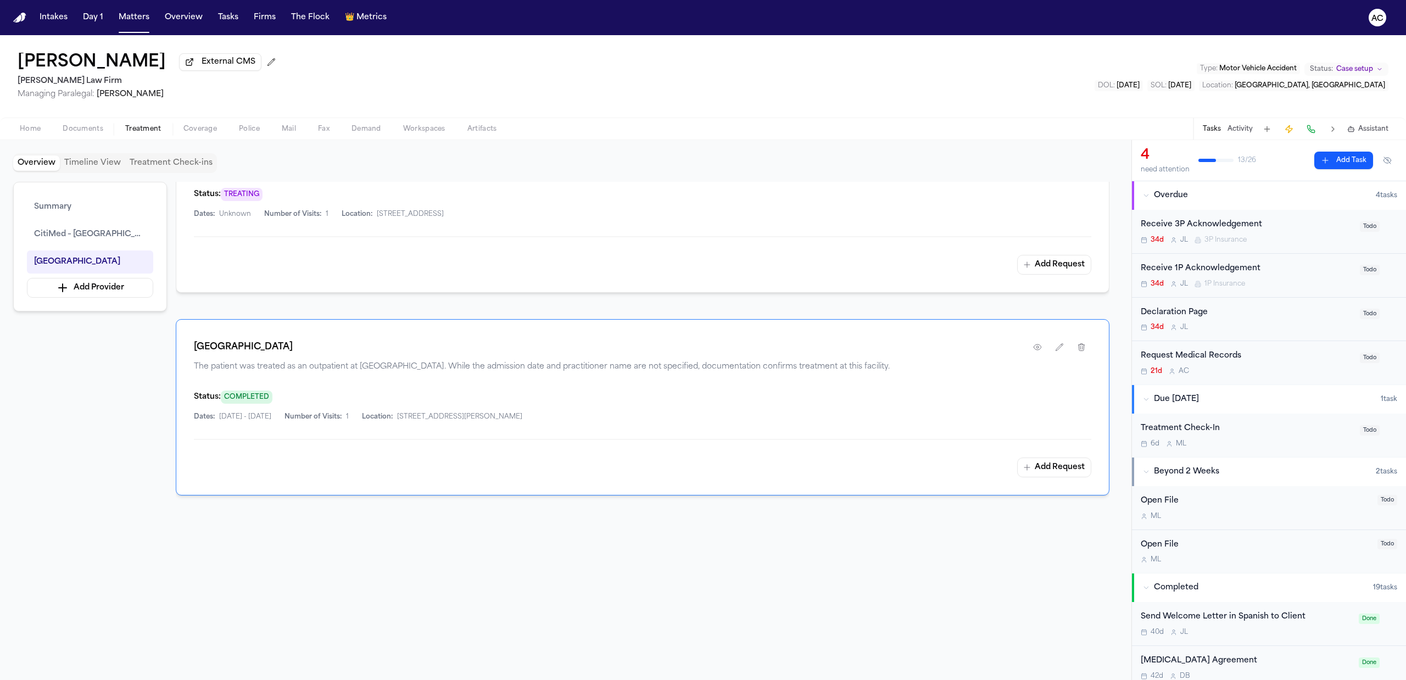
scroll to position [357, 0]
click at [1045, 464] on button "Add Request" at bounding box center [1054, 467] width 74 height 20
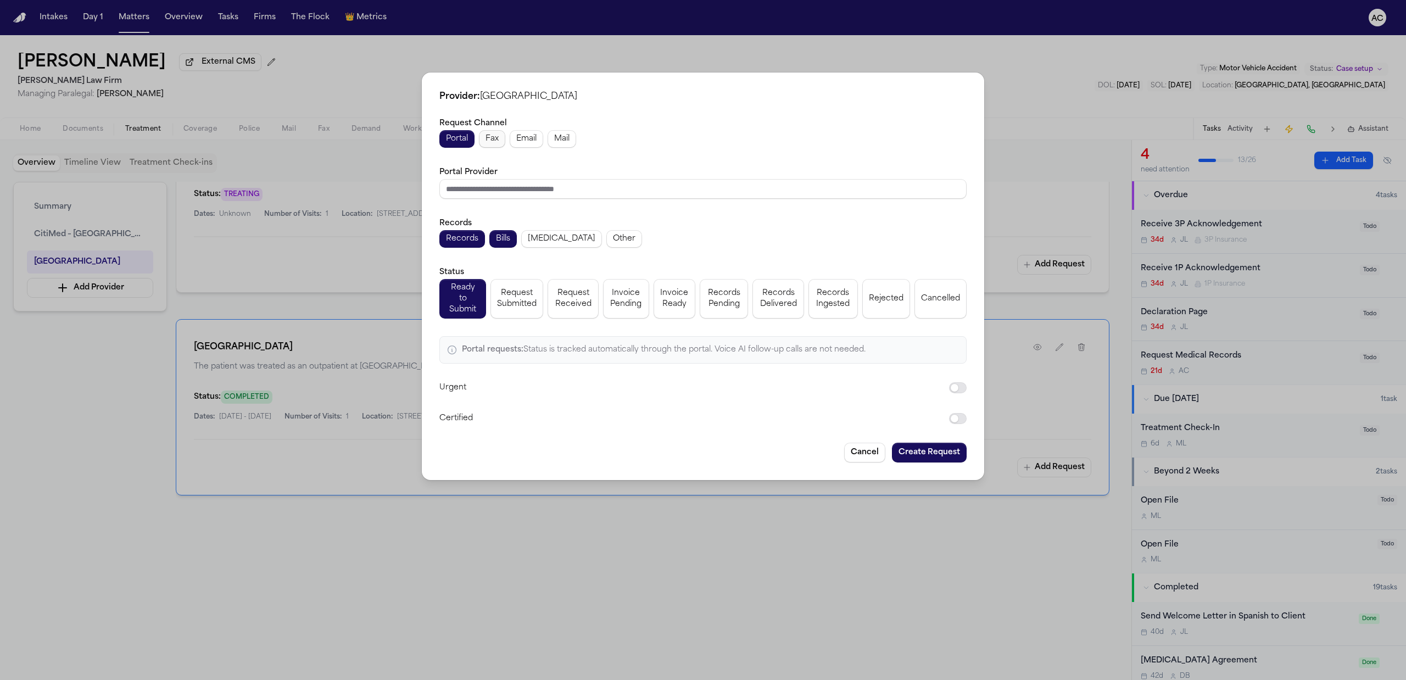
click at [490, 138] on span "Fax" at bounding box center [491, 138] width 13 height 11
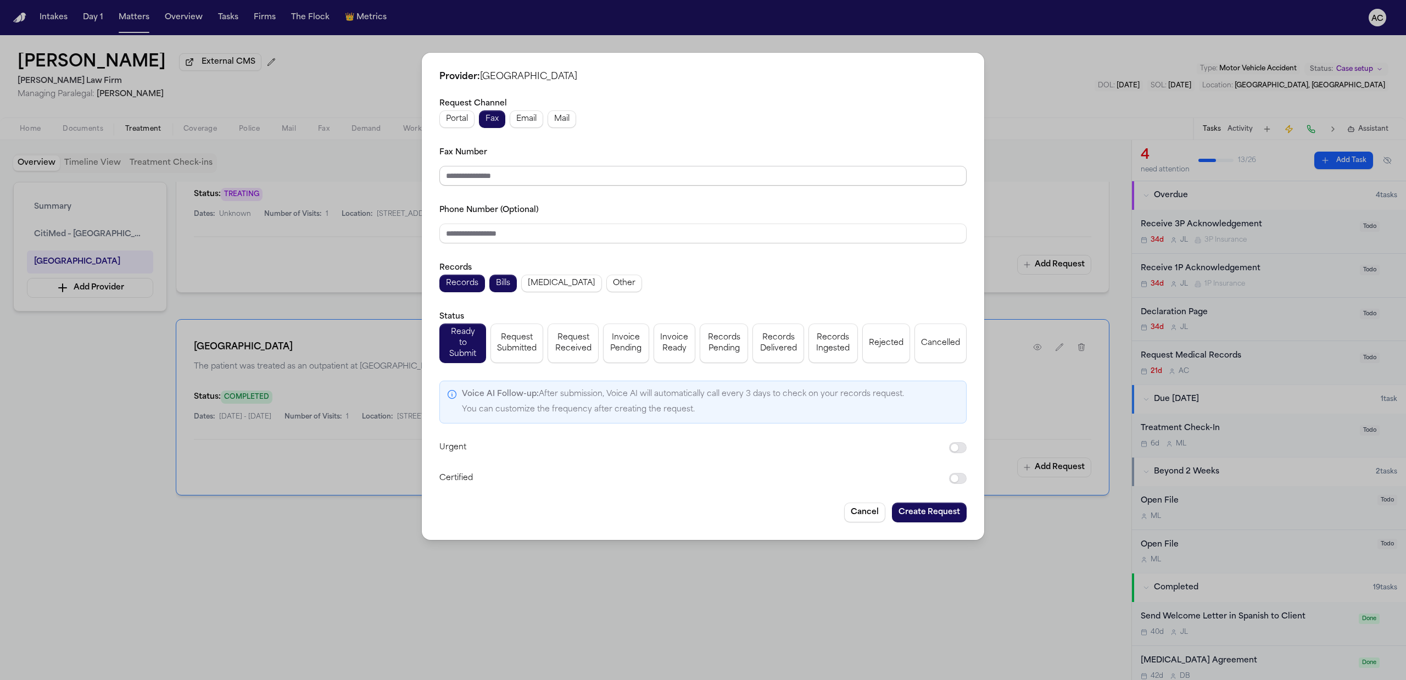
click at [490, 181] on input "Fax Number" at bounding box center [702, 176] width 527 height 20
paste input "**********"
type input "**********"
click at [507, 236] on input "Phone Number (Optional)" at bounding box center [702, 233] width 527 height 20
paste input "**********"
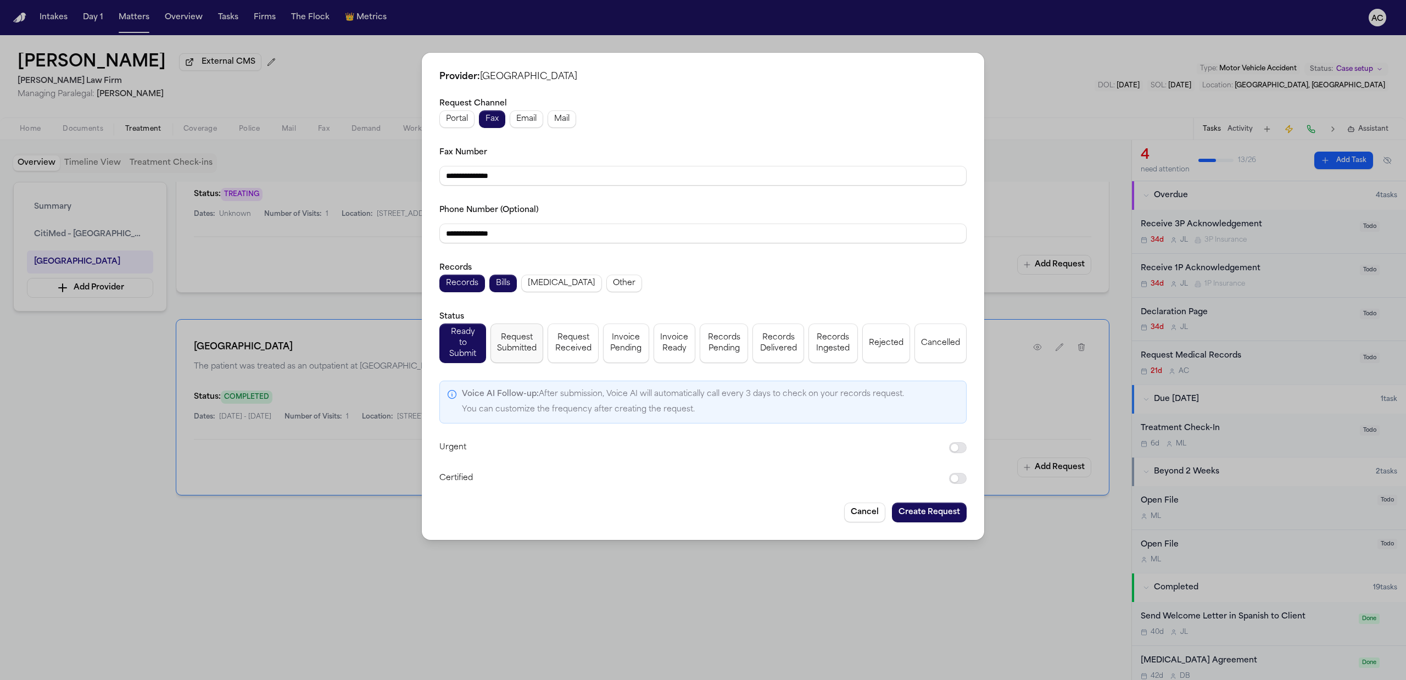
type input "**********"
click at [525, 356] on button "Request Submitted" at bounding box center [516, 343] width 53 height 40
click at [945, 511] on button "Create Request" at bounding box center [929, 512] width 75 height 20
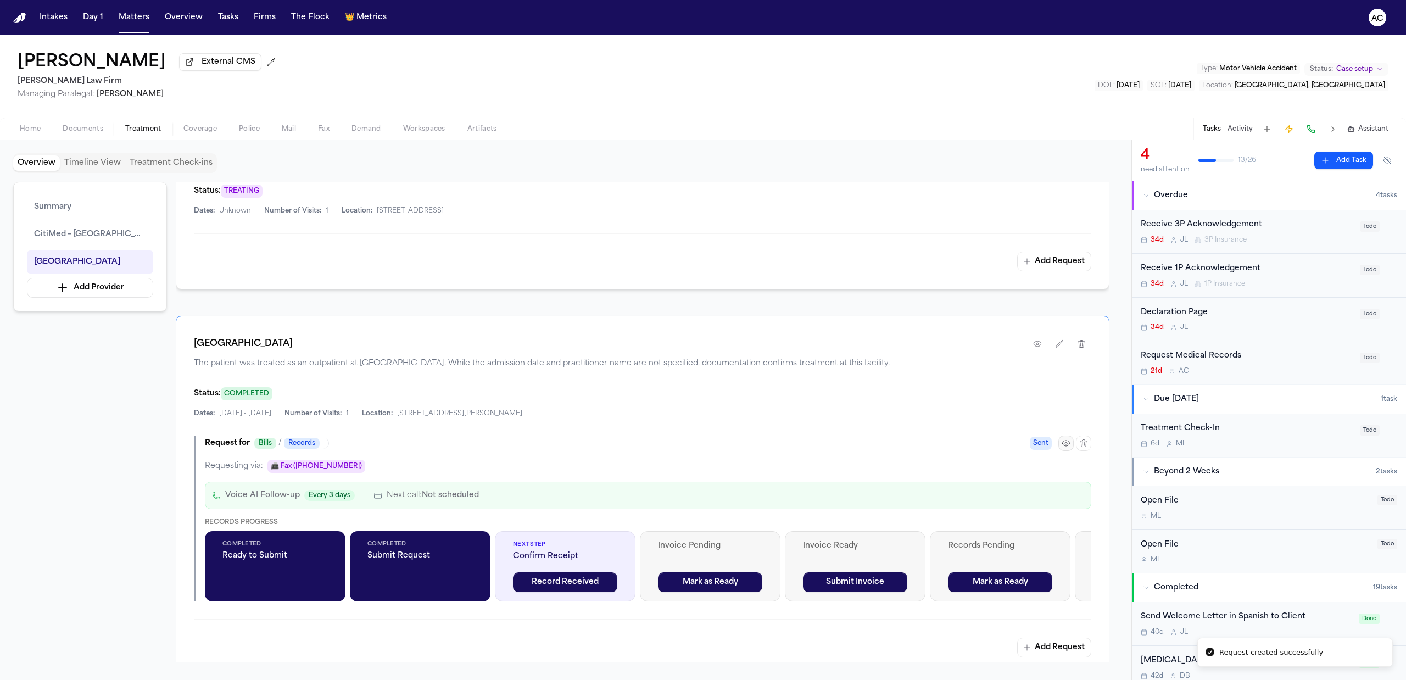
click at [1066, 448] on icon "button" at bounding box center [1065, 443] width 9 height 9
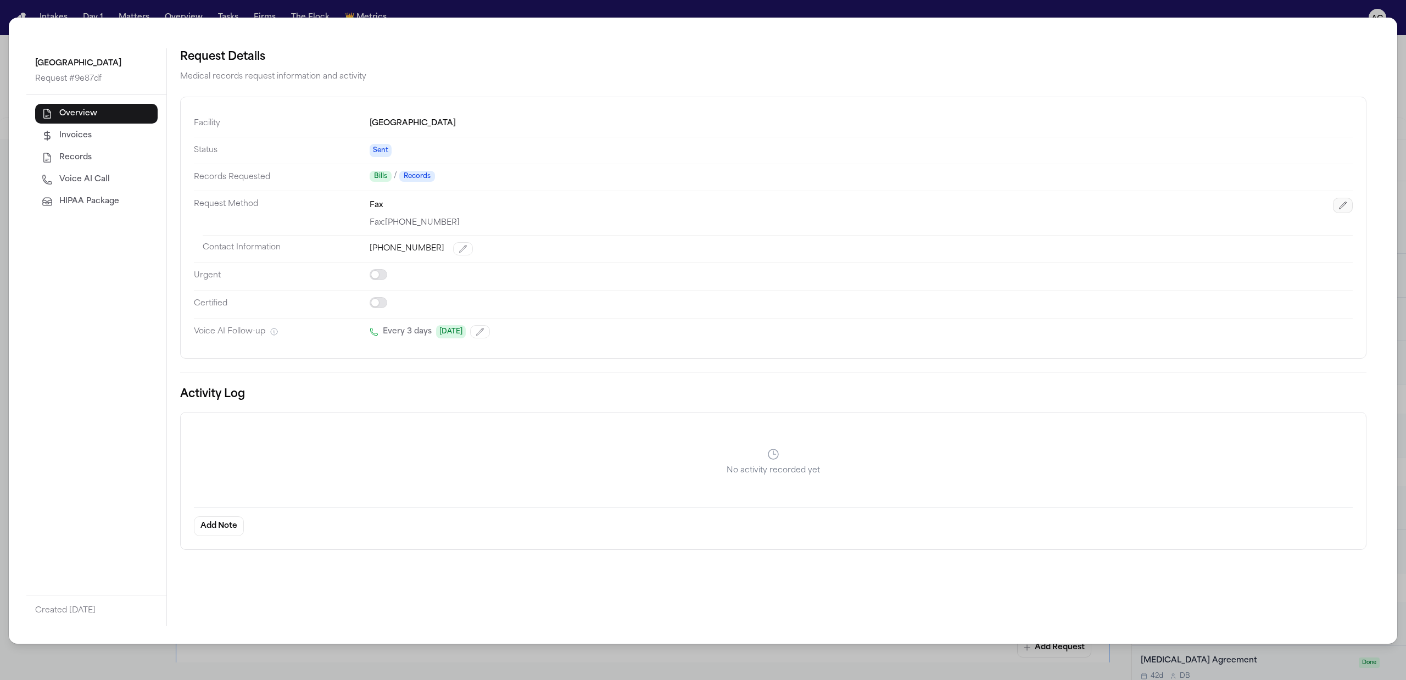
click at [1345, 205] on icon "button" at bounding box center [1342, 205] width 7 height 7
select select "***"
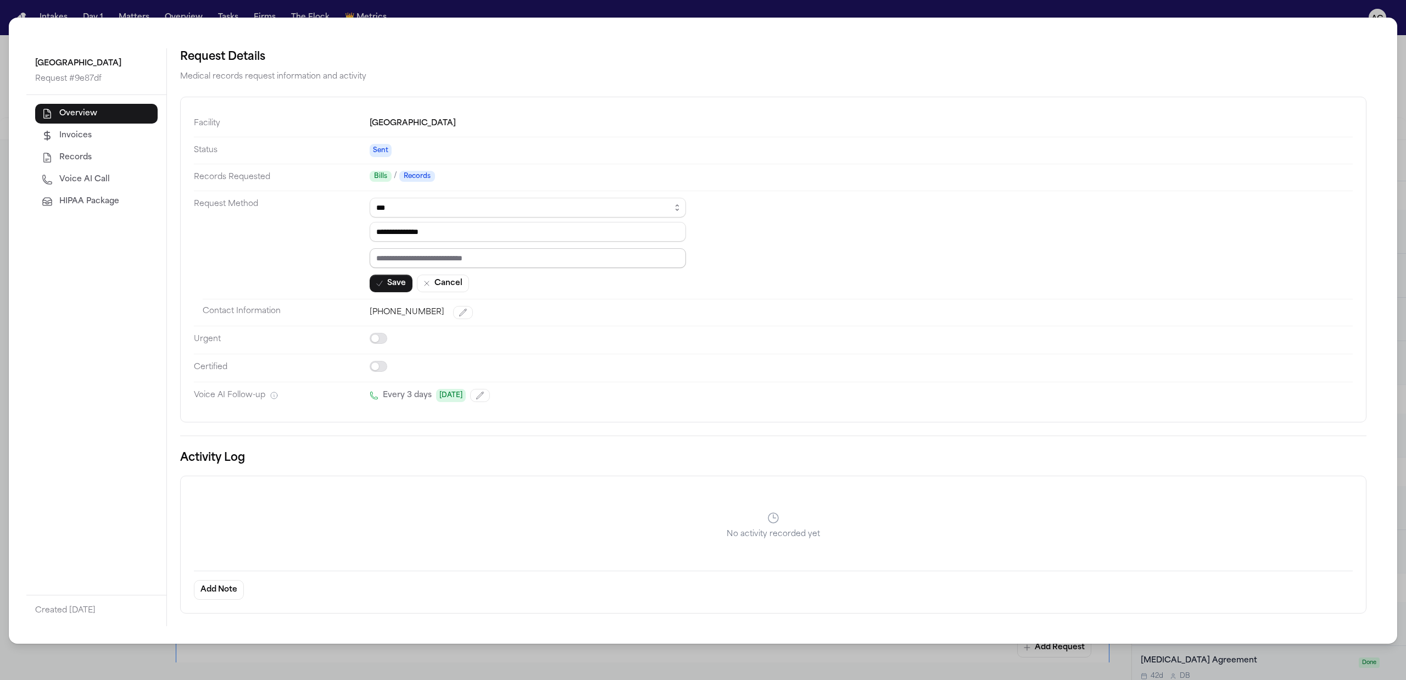
click at [430, 262] on input "text" at bounding box center [528, 258] width 316 height 20
paste input "*********"
type input "*********"
click at [381, 286] on icon "button" at bounding box center [379, 283] width 9 height 9
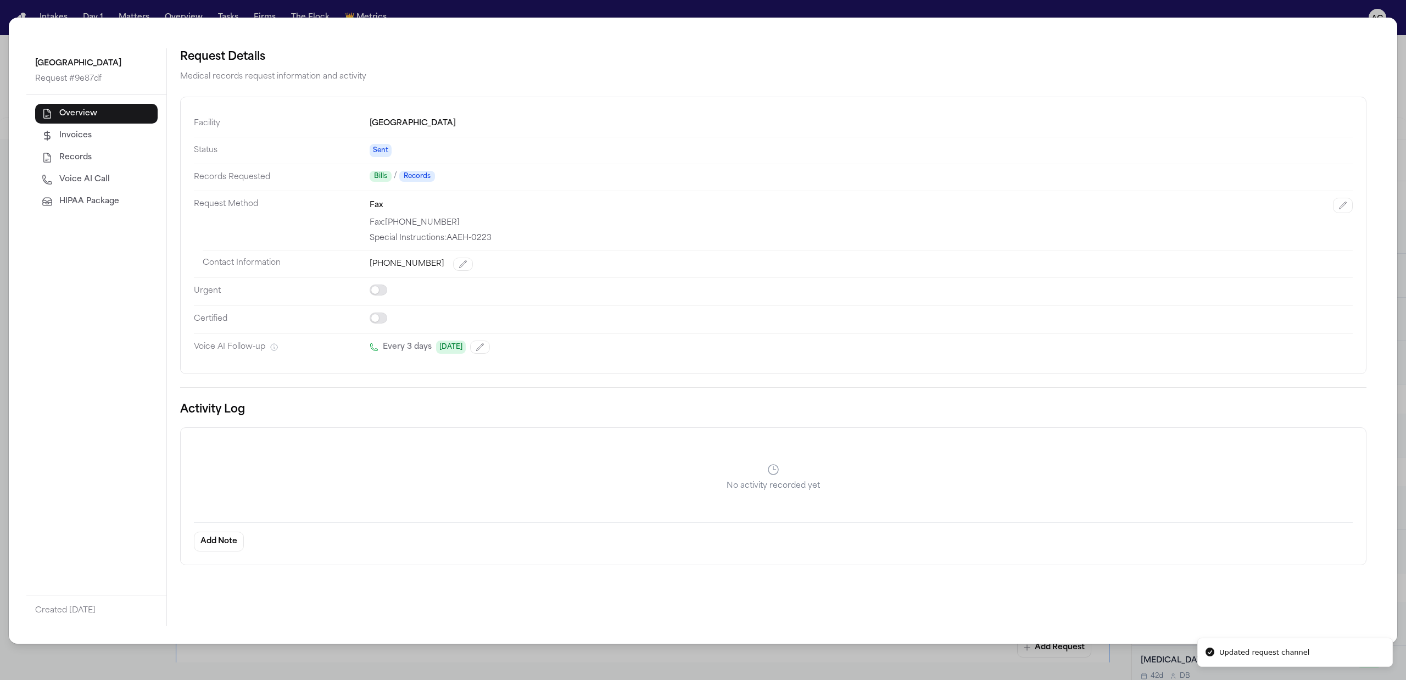
click at [1401, 75] on div "Westchester Medical Center Request # 9e87df Overview Invoices Records Voice AI …" at bounding box center [703, 340] width 1406 height 680
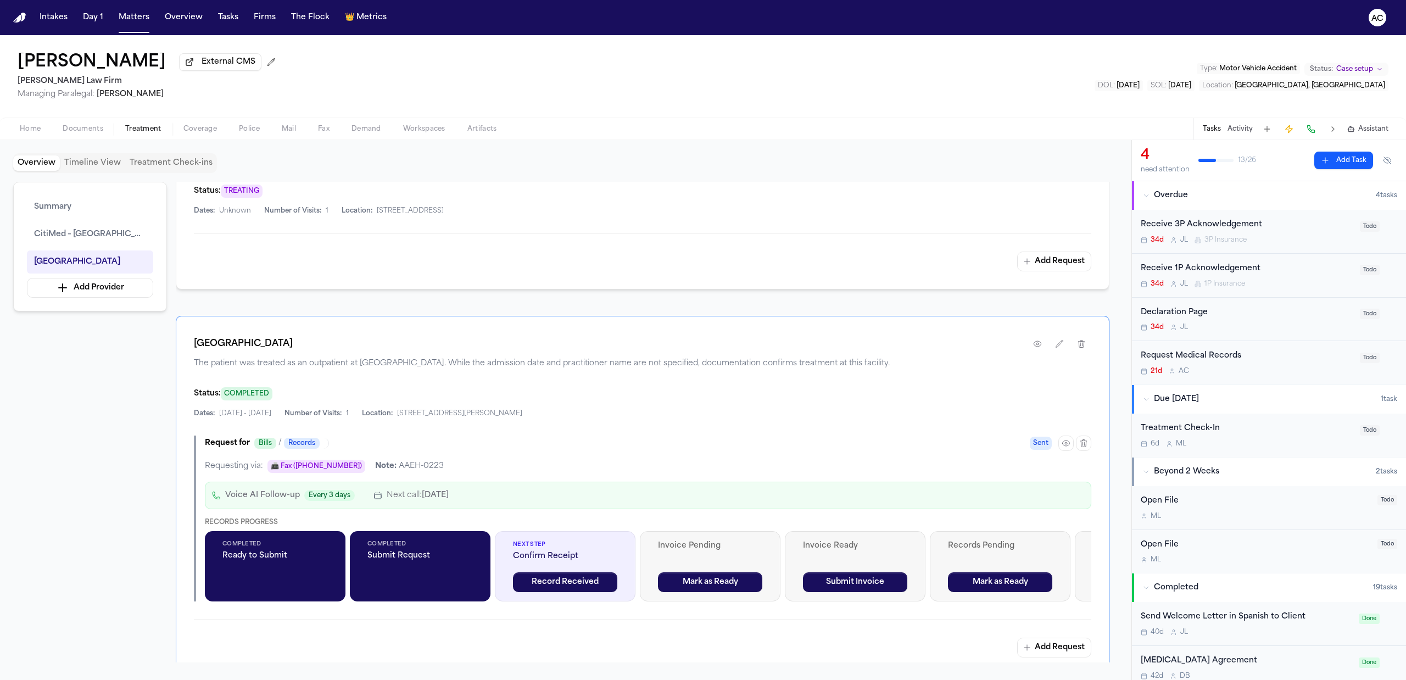
click at [1220, 356] on div "Request Medical Records" at bounding box center [1246, 356] width 212 height 13
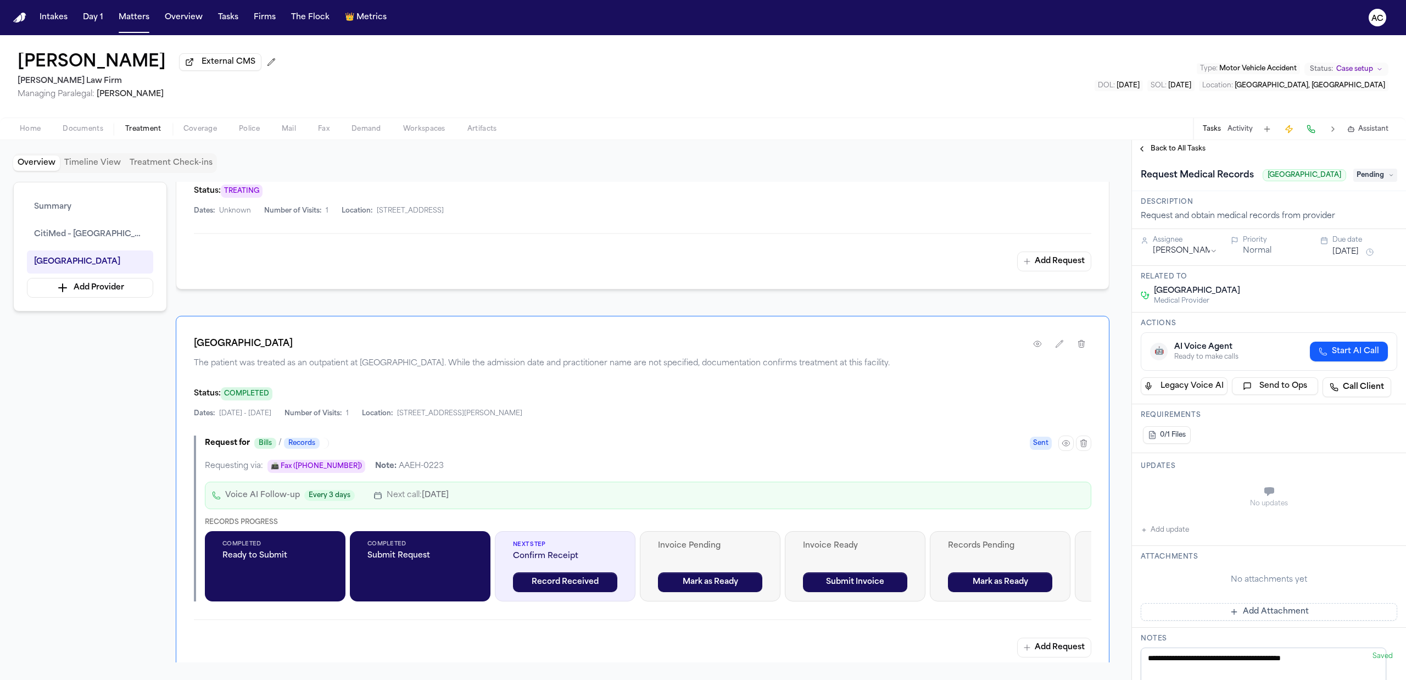
click at [1173, 536] on button "Add update" at bounding box center [1164, 529] width 48 height 13
click at [1206, 504] on textarea "Add your update" at bounding box center [1275, 493] width 234 height 22
click at [1173, 523] on label "Private" at bounding box center [1181, 518] width 23 height 9
click at [1167, 523] on button "Private" at bounding box center [1162, 518] width 9 height 9
click at [1182, 496] on textarea "Add your update" at bounding box center [1275, 493] width 234 height 22
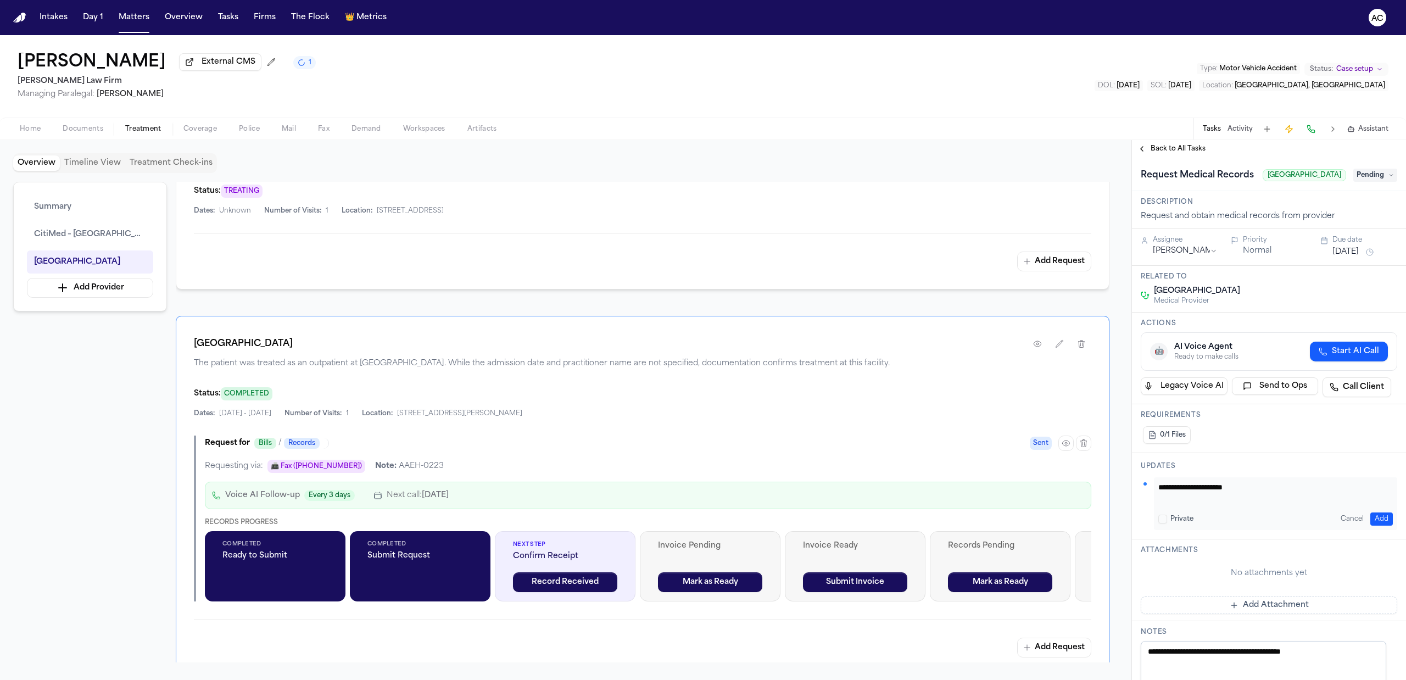
paste textarea "* *********"
click at [1245, 497] on textarea "**********" at bounding box center [1269, 493] width 223 height 22
type textarea "**********"
click at [1376, 525] on button "Add" at bounding box center [1381, 518] width 23 height 13
click at [1354, 182] on span "Pending" at bounding box center [1375, 175] width 44 height 13
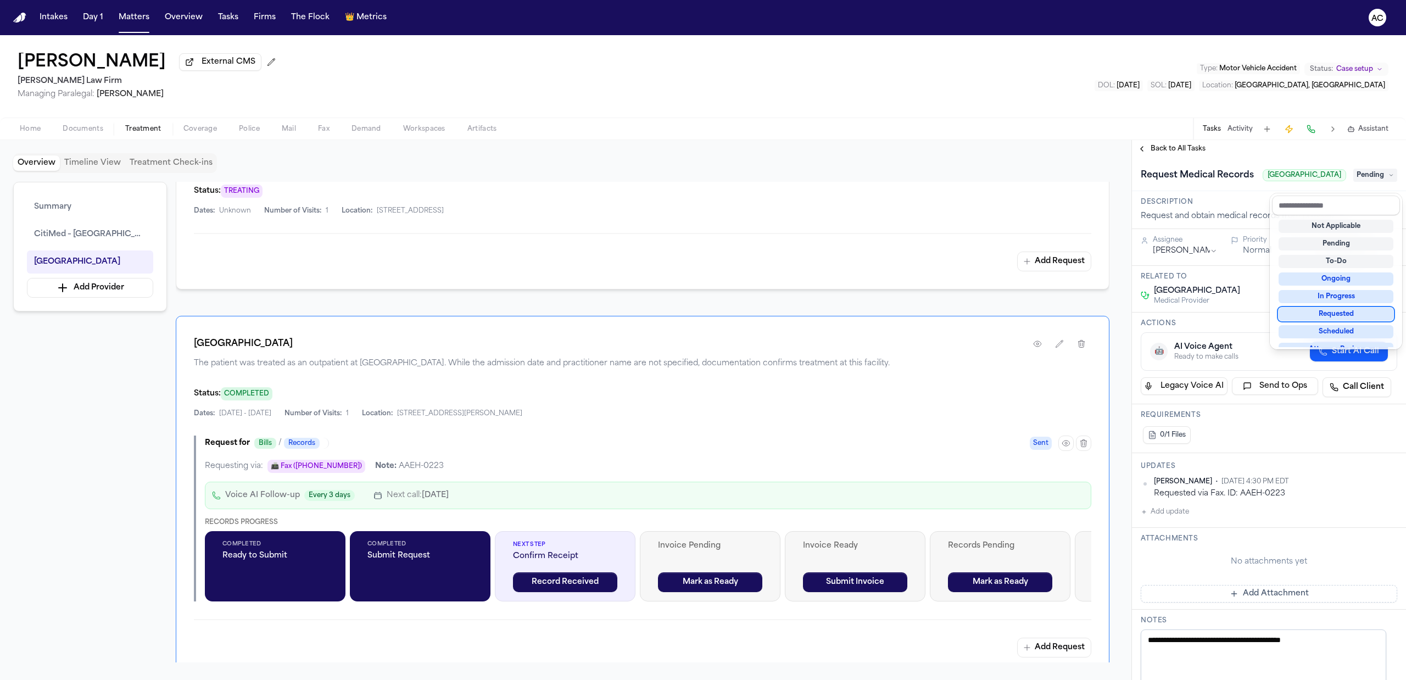
click at [1345, 314] on div "Requested" at bounding box center [1335, 313] width 115 height 13
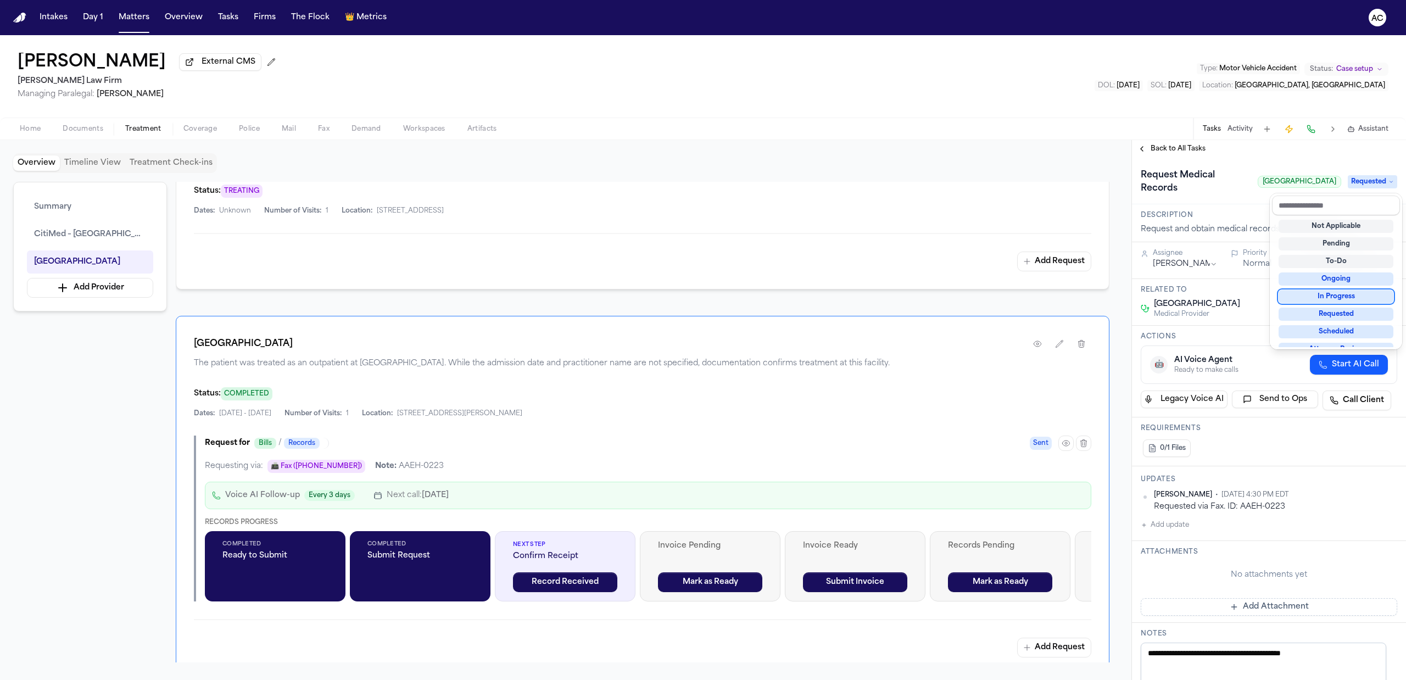
click at [1021, 181] on div "Overview Timeline View Treatment Check-ins Summary CitiMed – White Plains Westc…" at bounding box center [703, 410] width 1406 height 540
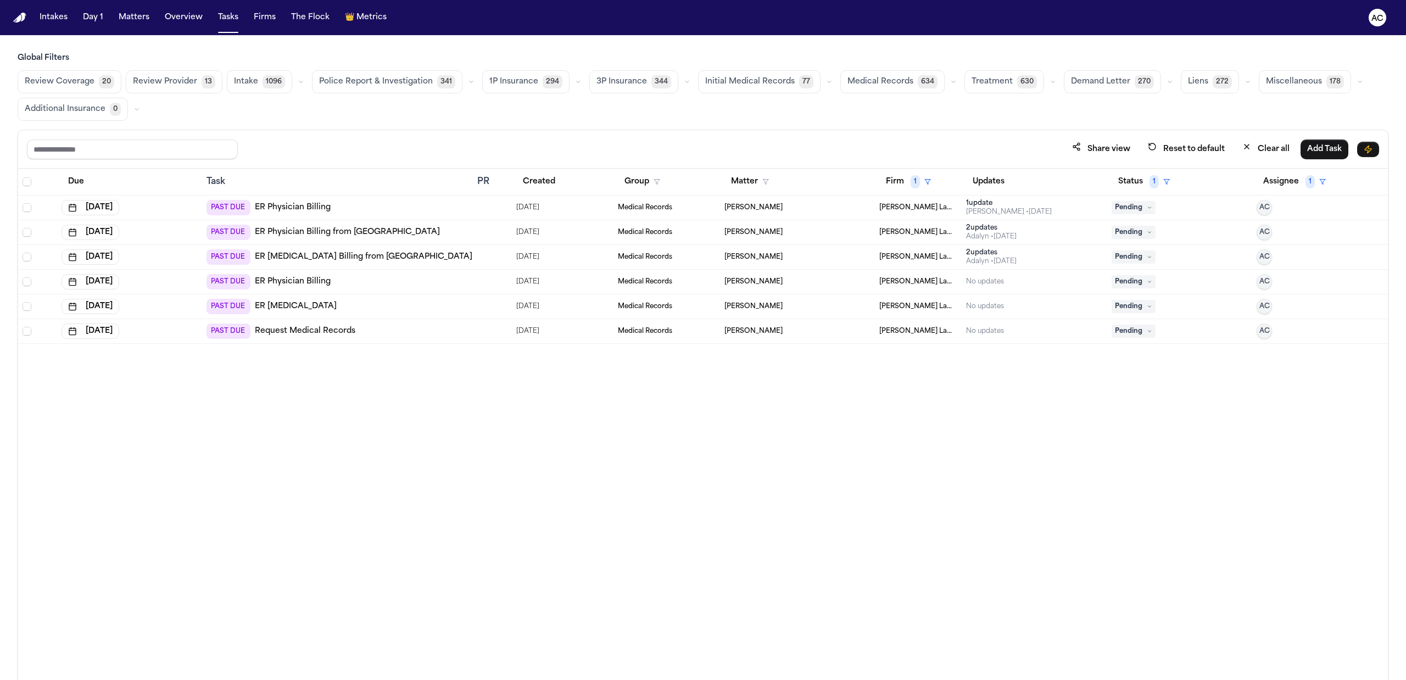
click at [306, 334] on link "Request Medical Records" at bounding box center [305, 331] width 100 height 11
click at [1136, 334] on span "Pending" at bounding box center [1133, 331] width 44 height 13
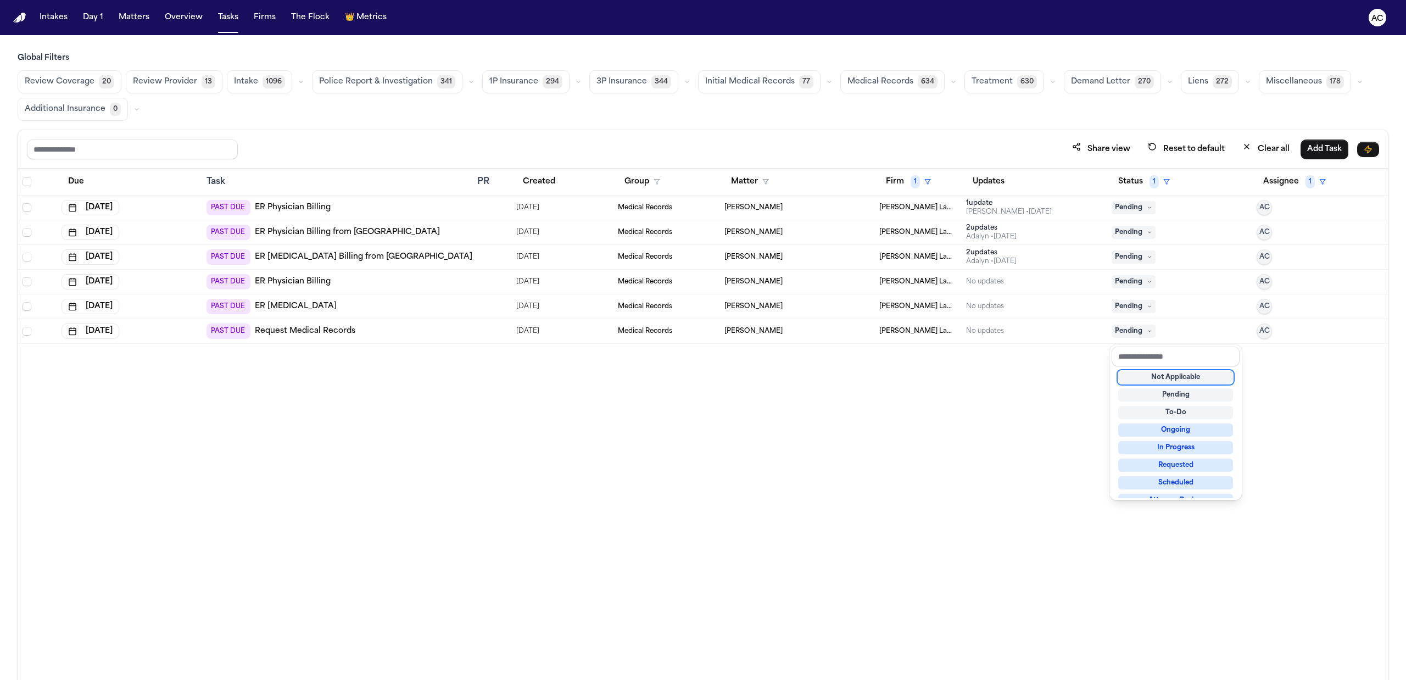
click at [969, 447] on div "Due Task PR Created Group Matter Firm 1 Updates Status 1 Assignee 1 [DATE] PAST…" at bounding box center [702, 448] width 1369 height 559
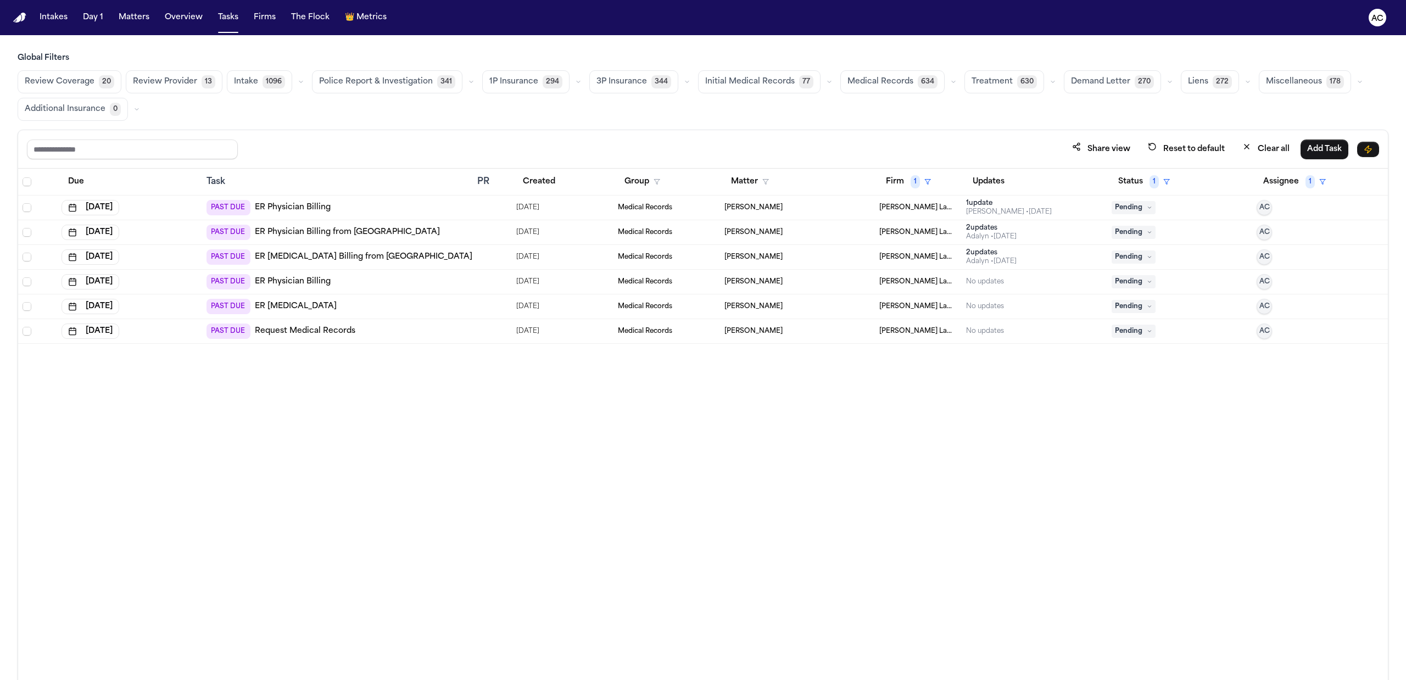
click at [1140, 331] on span "Pending" at bounding box center [1133, 331] width 44 height 13
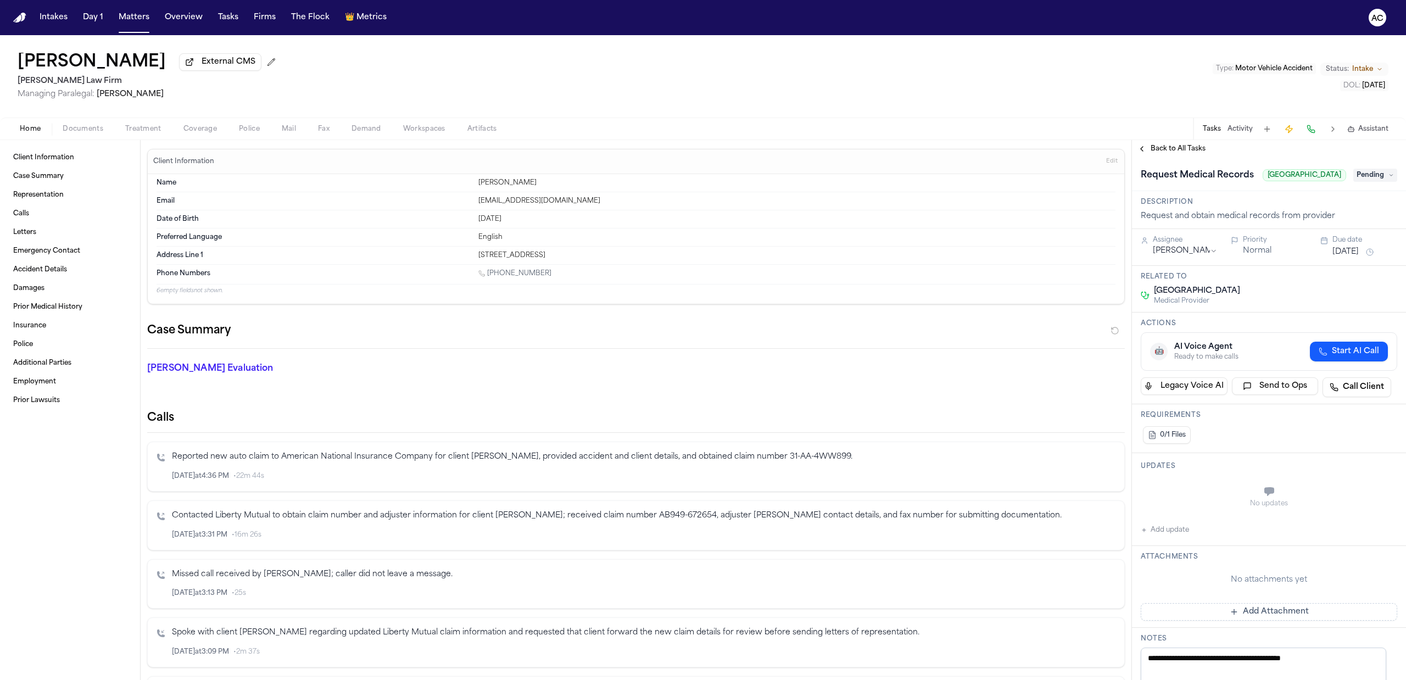
click at [135, 133] on button "Treatment" at bounding box center [143, 128] width 58 height 13
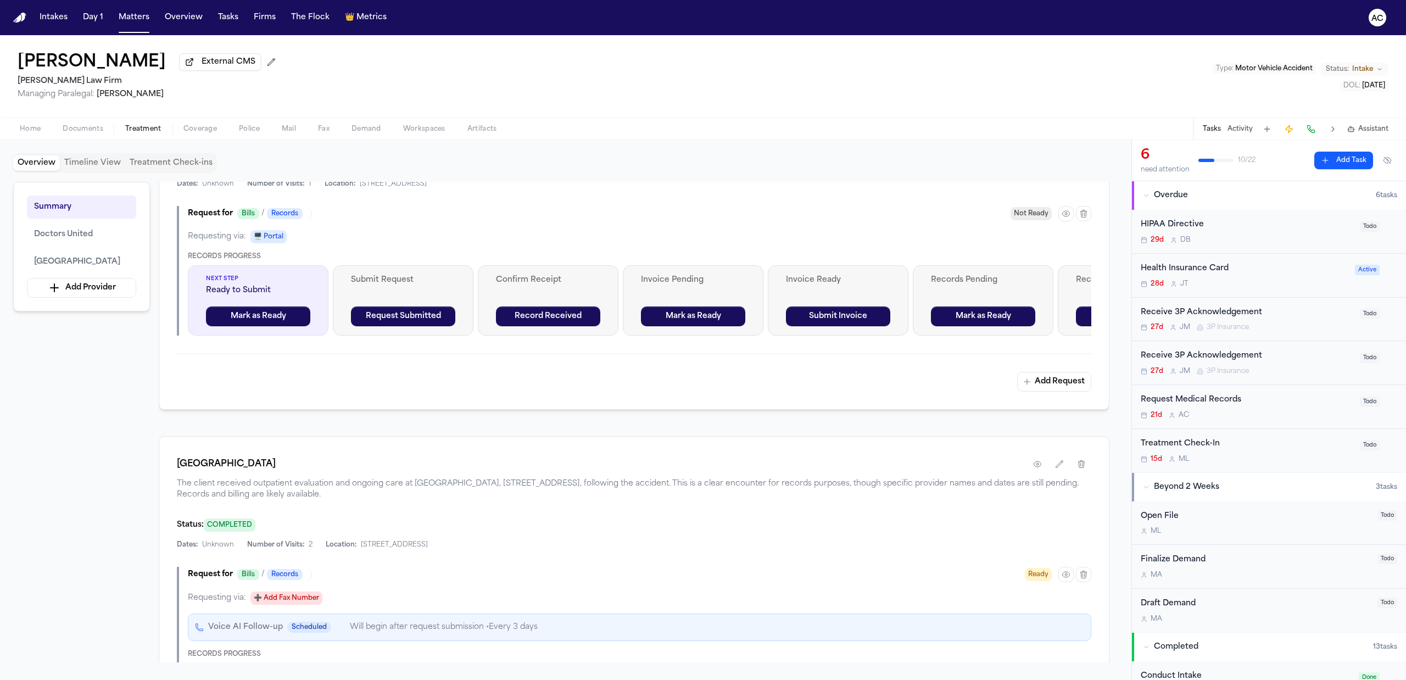
scroll to position [512, 0]
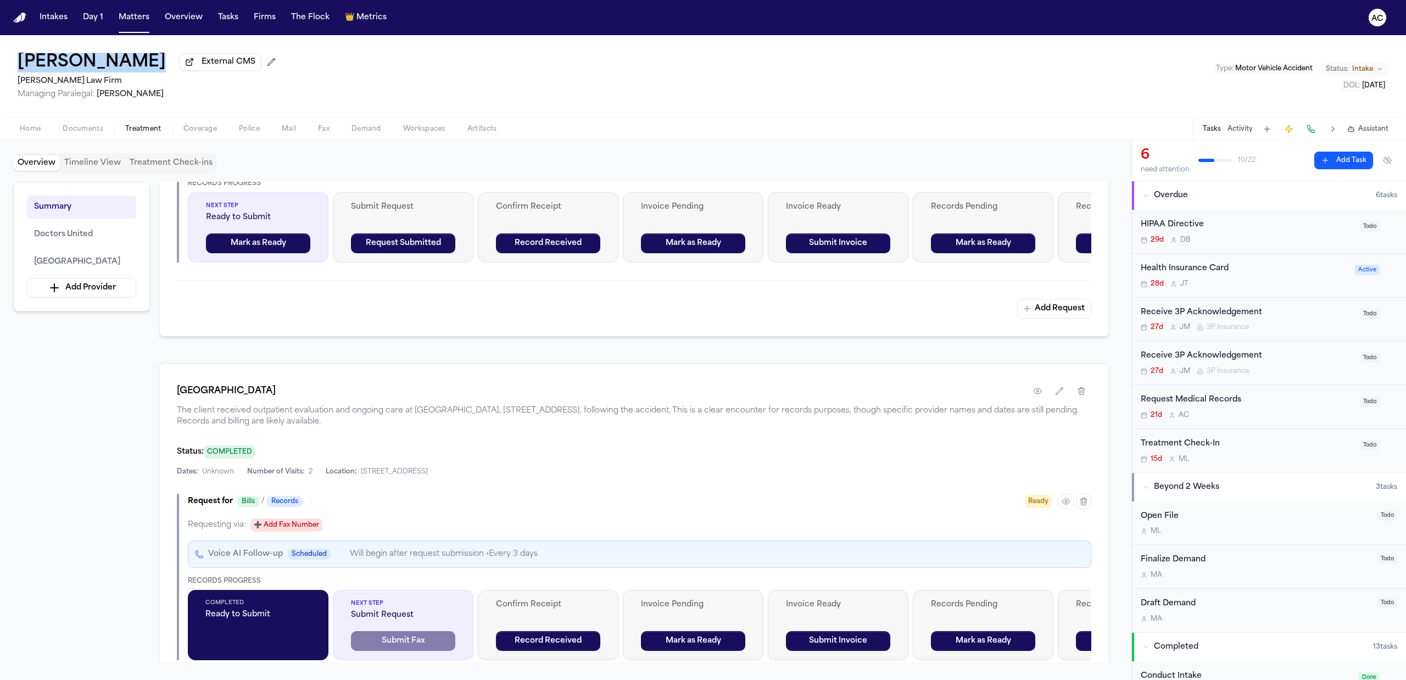
drag, startPoint x: 147, startPoint y: 60, endPoint x: 9, endPoint y: 68, distance: 138.6
click at [9, 68] on div "[PERSON_NAME] External CMS [PERSON_NAME] Law Firm Managing Paralegal: [PERSON_N…" at bounding box center [703, 76] width 1406 height 82
copy div "[PERSON_NAME]"
click at [315, 80] on div "[PERSON_NAME] External CMS [PERSON_NAME] Law Firm Managing Paralegal: [PERSON_N…" at bounding box center [703, 76] width 1406 height 82
click at [33, 125] on span "Home" at bounding box center [30, 129] width 21 height 9
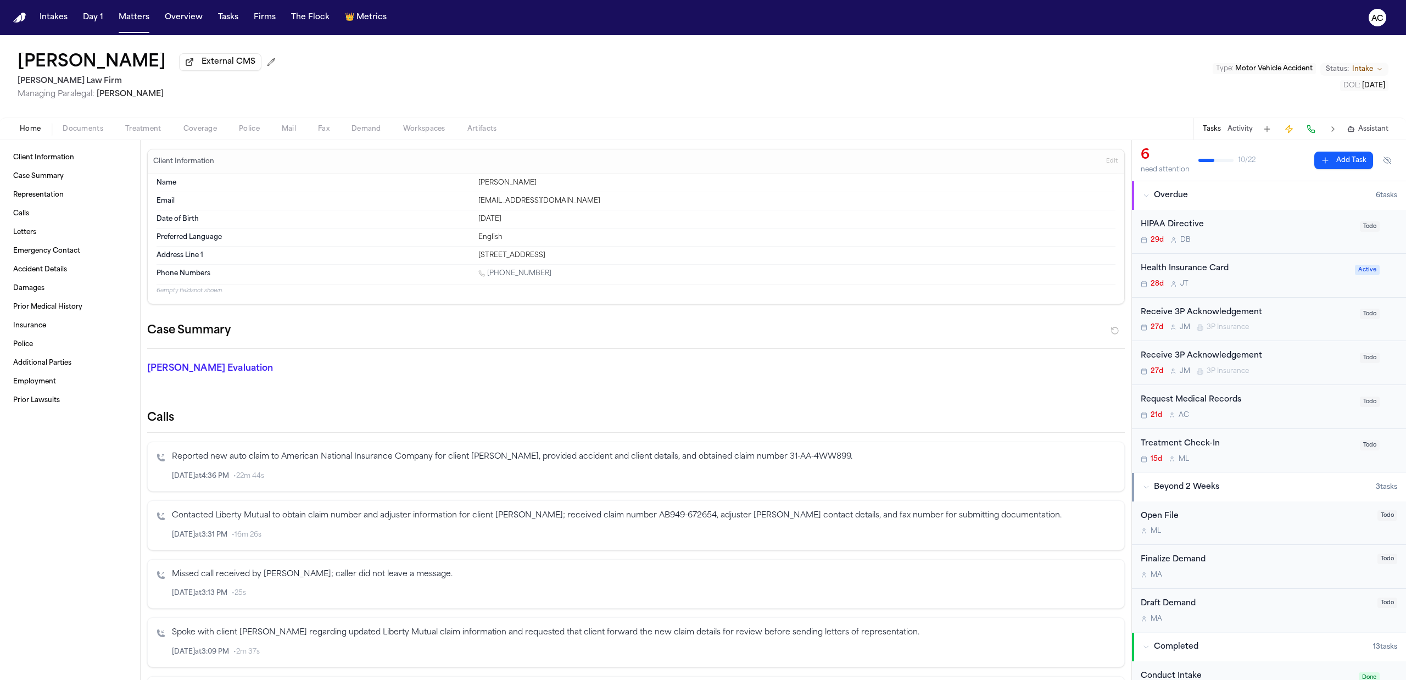
drag, startPoint x: 599, startPoint y: 257, endPoint x: 463, endPoint y: 260, distance: 135.1
click at [463, 260] on div "Address Line [GEOGRAPHIC_DATA][STREET_ADDRESS]" at bounding box center [635, 256] width 959 height 18
copy div "[STREET_ADDRESS]"
drag, startPoint x: 510, startPoint y: 205, endPoint x: 473, endPoint y: 205, distance: 37.3
click at [473, 205] on div "Email [EMAIL_ADDRESS][DOMAIN_NAME]" at bounding box center [635, 201] width 959 height 18
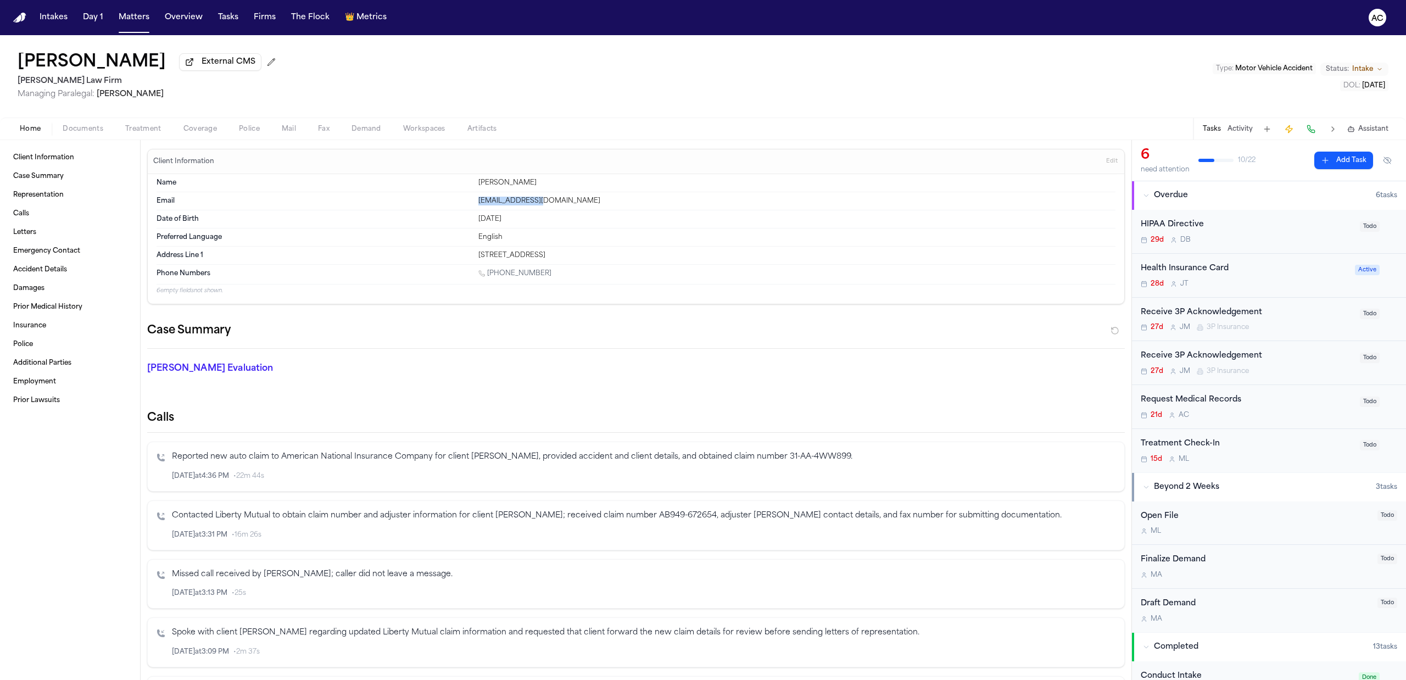
copy div "[EMAIL_ADDRESS][DOMAIN_NAME]"
drag, startPoint x: 543, startPoint y: 275, endPoint x: 616, endPoint y: 260, distance: 74.5
click at [489, 275] on div "[PHONE_NUMBER]" at bounding box center [796, 274] width 637 height 10
copy link "[PHONE_NUMBER]"
click at [1192, 225] on div "HIPAA Directive" at bounding box center [1246, 225] width 212 height 13
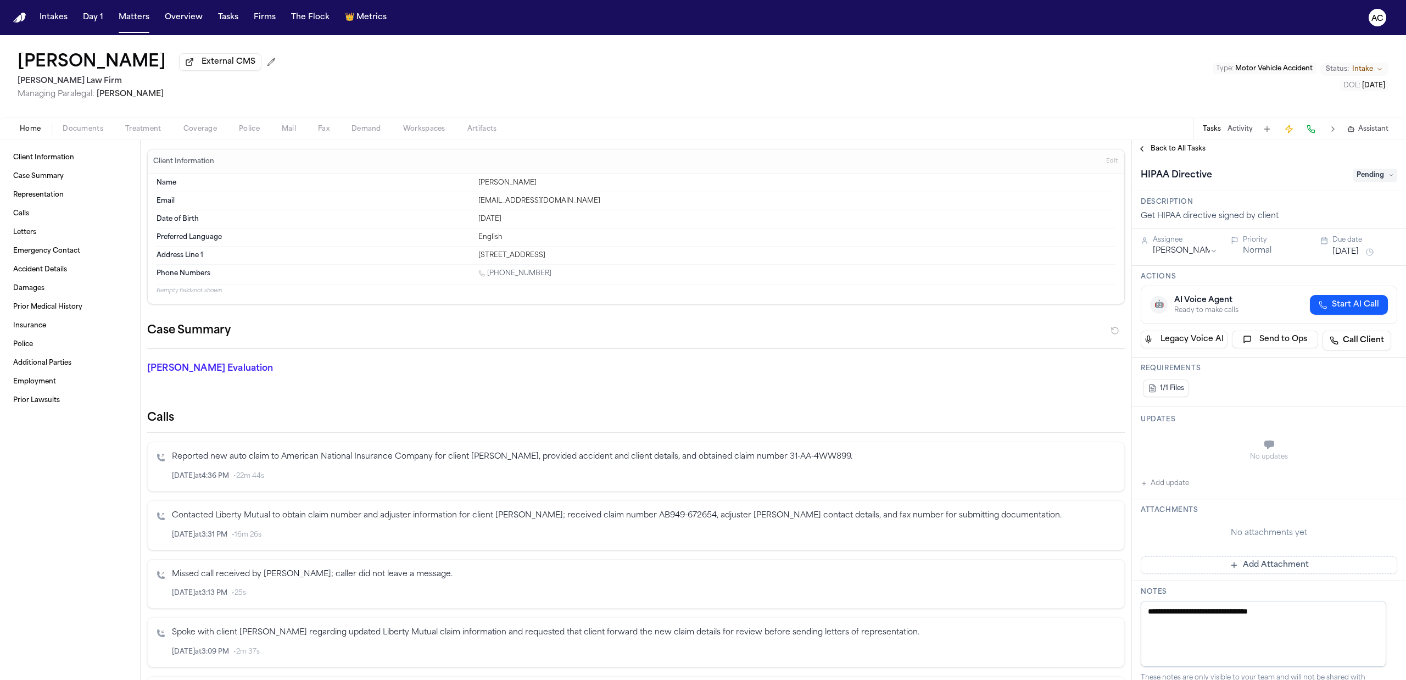
click at [1173, 144] on span "Back to All Tasks" at bounding box center [1177, 148] width 55 height 9
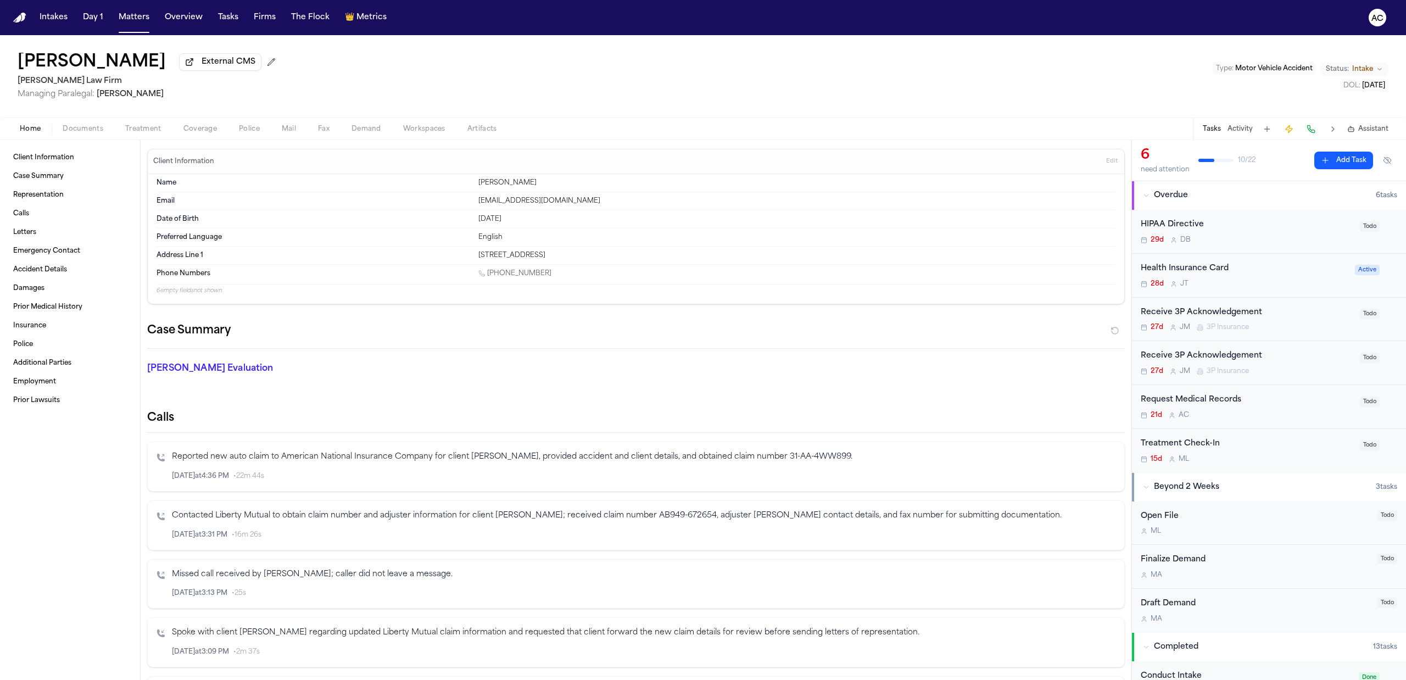
click at [1215, 400] on div "Request Medical Records" at bounding box center [1246, 400] width 212 height 13
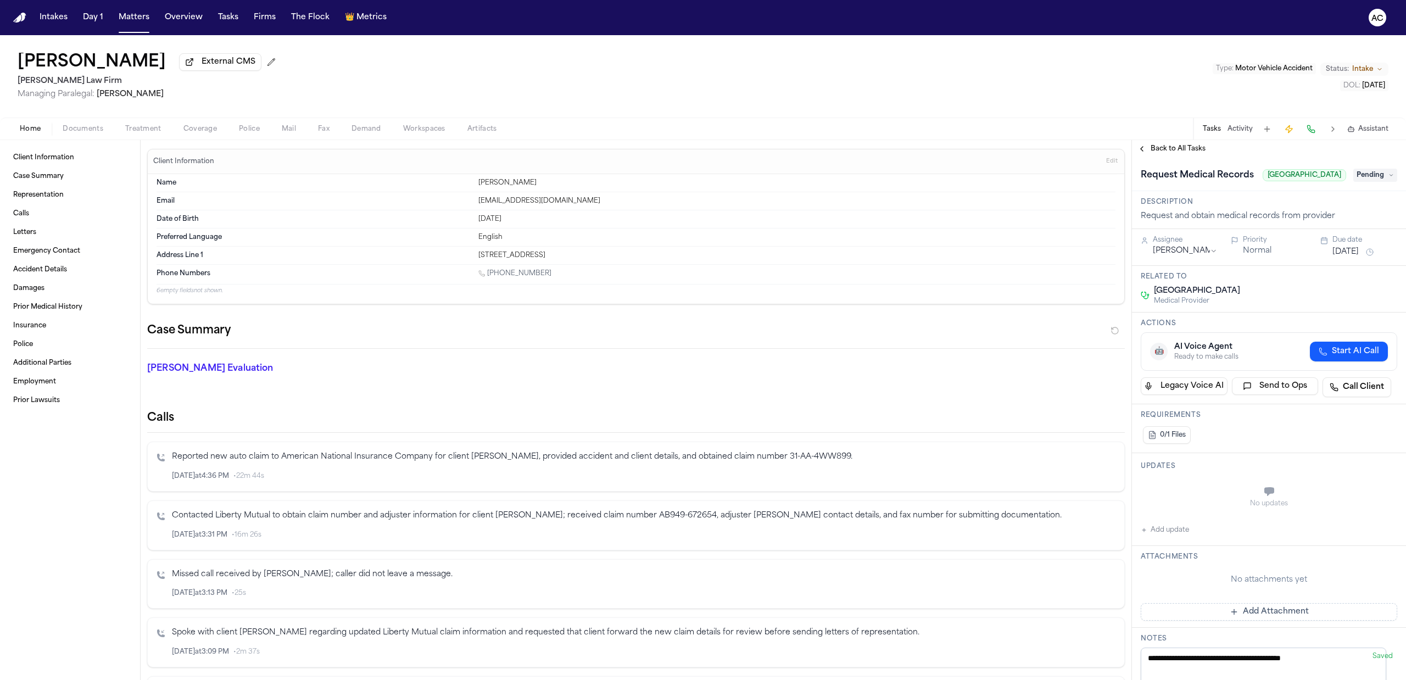
click at [1170, 536] on button "Add update" at bounding box center [1164, 529] width 48 height 13
click at [1167, 523] on div "Private" at bounding box center [1175, 518] width 35 height 9
click at [1166, 523] on button "Private" at bounding box center [1162, 518] width 9 height 9
click at [1202, 504] on textarea "Add your update" at bounding box center [1275, 493] width 234 height 22
paste textarea "**********"
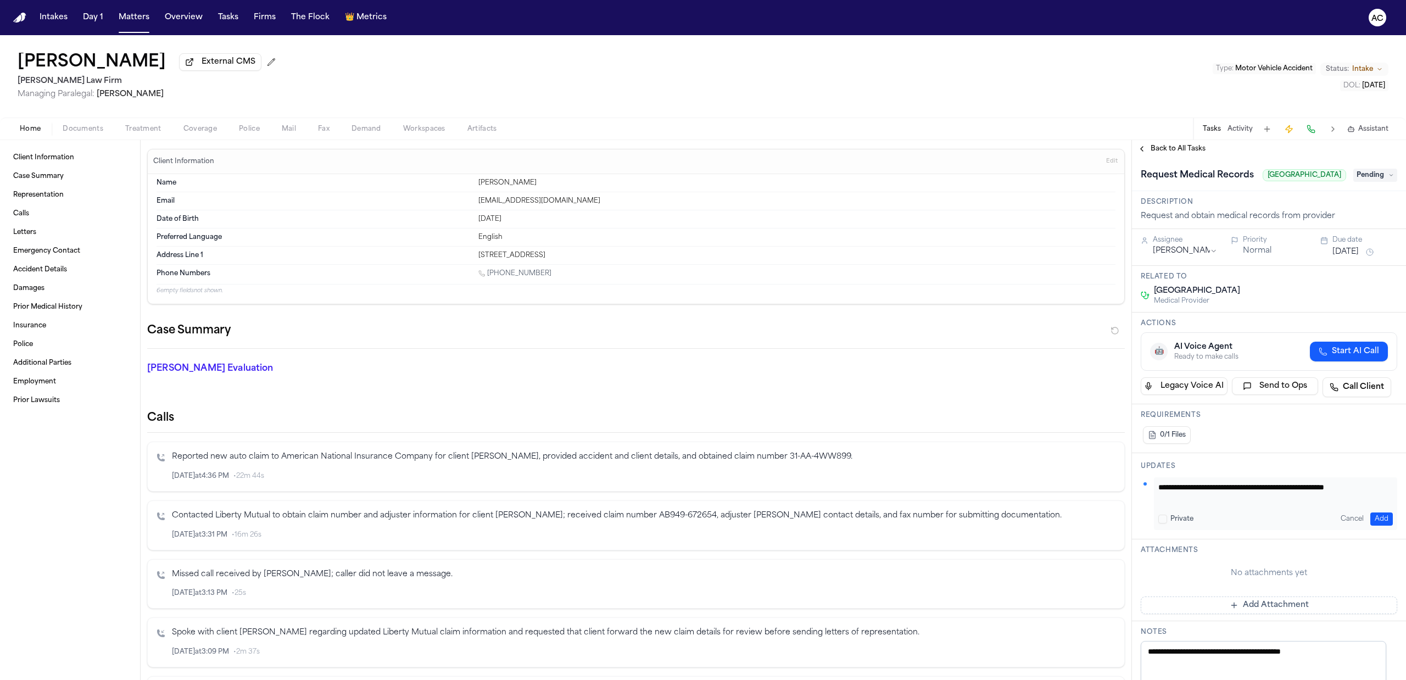
click at [1336, 504] on textarea "**********" at bounding box center [1269, 493] width 223 height 22
click at [1375, 501] on textarea "**********" at bounding box center [1269, 493] width 223 height 22
type textarea "**********"
click at [1374, 525] on button "Add" at bounding box center [1381, 518] width 23 height 13
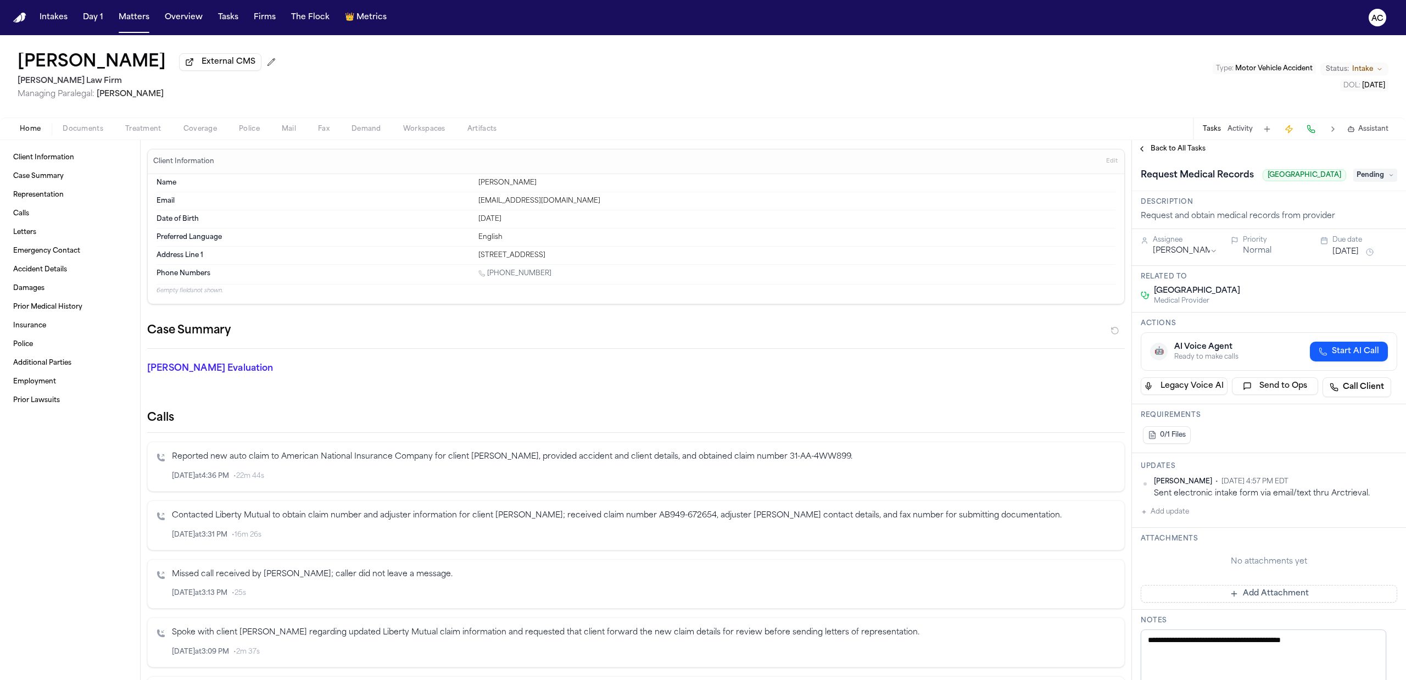
click at [1169, 148] on span "Back to All Tasks" at bounding box center [1177, 148] width 55 height 9
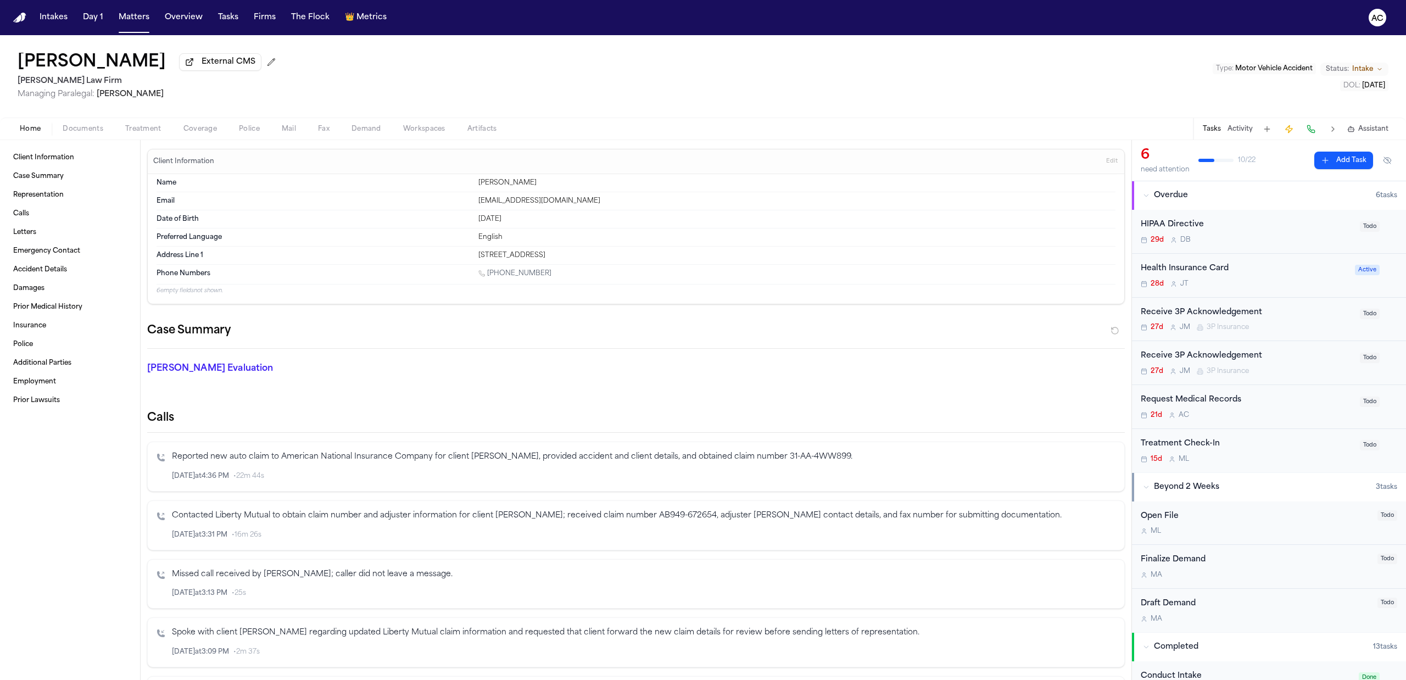
click at [1334, 157] on button "Add Task" at bounding box center [1343, 161] width 59 height 18
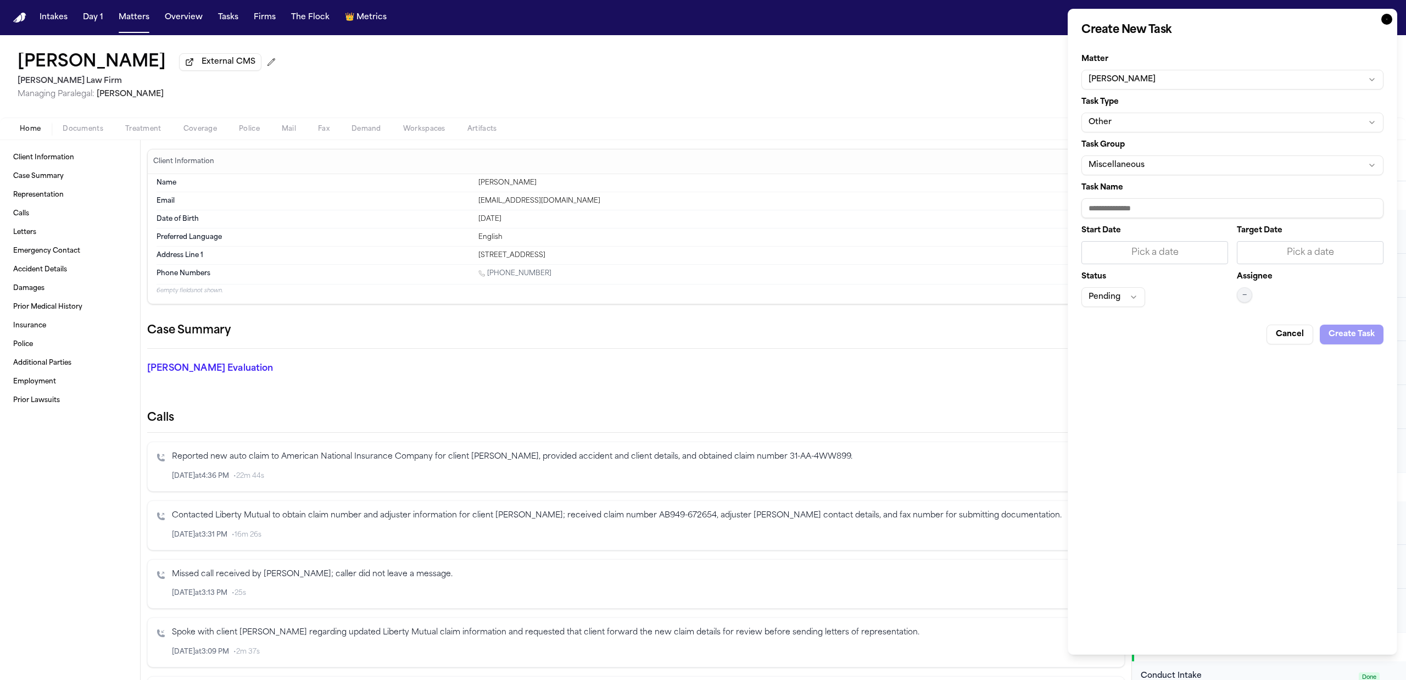
click at [1132, 123] on button "Other" at bounding box center [1232, 123] width 302 height 20
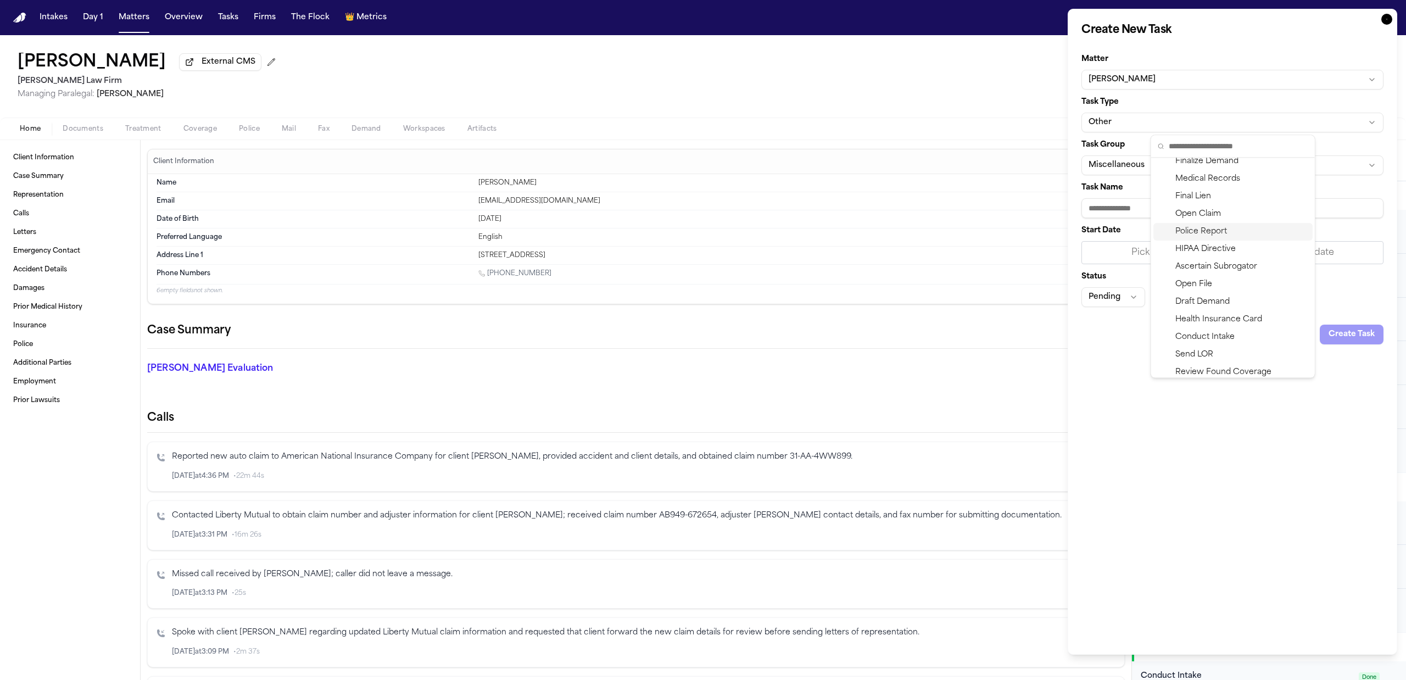
scroll to position [206, 0]
click at [1222, 171] on div "HIPAA Directive" at bounding box center [1232, 173] width 159 height 18
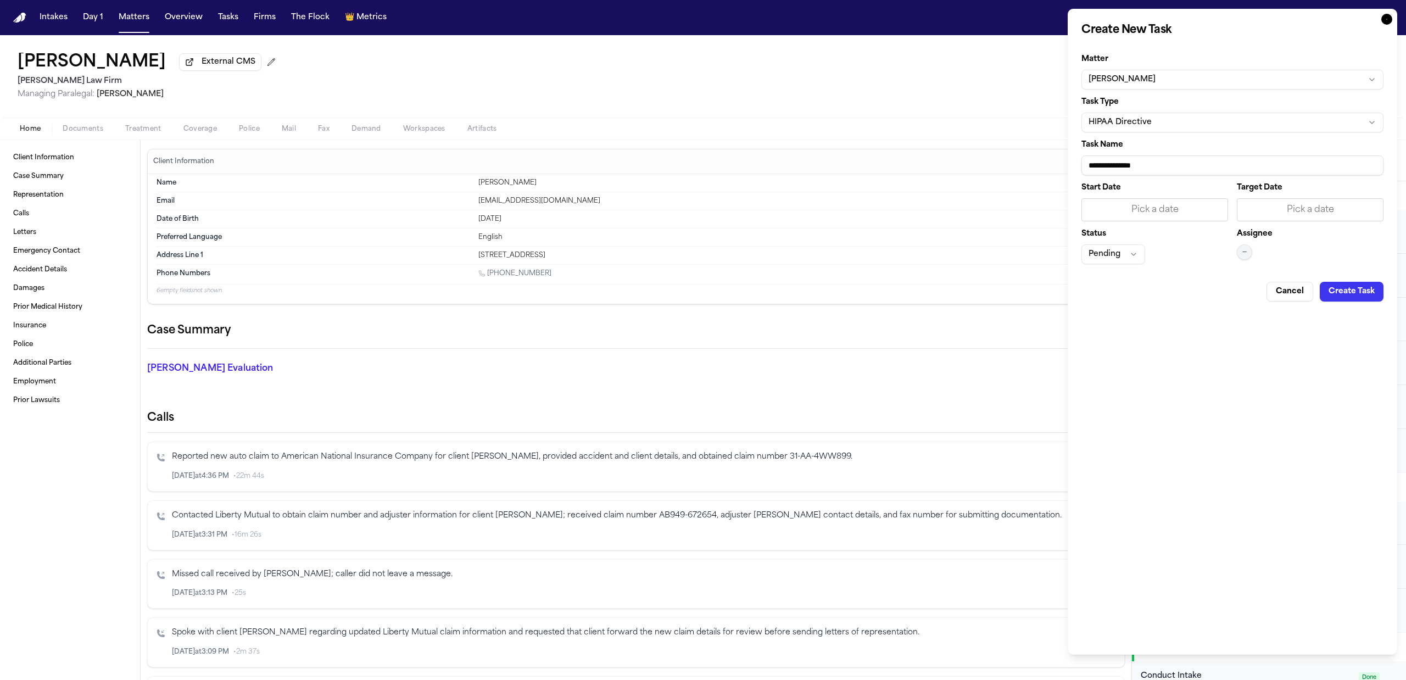
click at [1165, 167] on input "**********" at bounding box center [1232, 165] width 302 height 20
drag, startPoint x: 1100, startPoint y: 170, endPoint x: 1055, endPoint y: 170, distance: 45.6
click at [1055, 170] on body "Intakes Day 1 Matters Overview Tasks Firms The Flock 👑 Metrics AC Navelle Wilso…" at bounding box center [703, 340] width 1406 height 680
click at [1182, 167] on input "**********" at bounding box center [1232, 165] width 302 height 20
type input "**********"
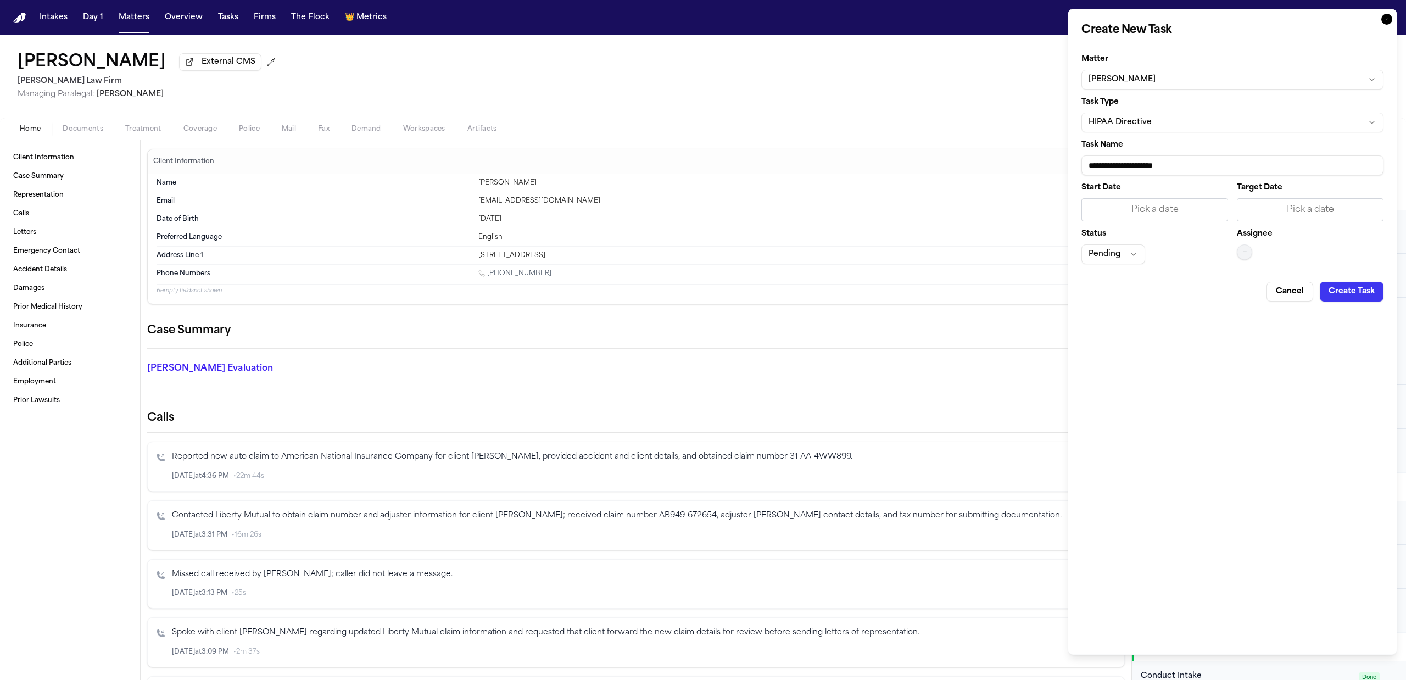
click at [1174, 214] on div "Pick a date" at bounding box center [1154, 209] width 132 height 13
click at [1168, 345] on button "25" at bounding box center [1168, 348] width 18 height 18
click at [1148, 209] on div "9/25/2025" at bounding box center [1154, 209] width 132 height 13
click at [1132, 346] on button "23" at bounding box center [1132, 348] width 18 height 18
click at [1297, 209] on div "Pick a date" at bounding box center [1310, 209] width 132 height 13
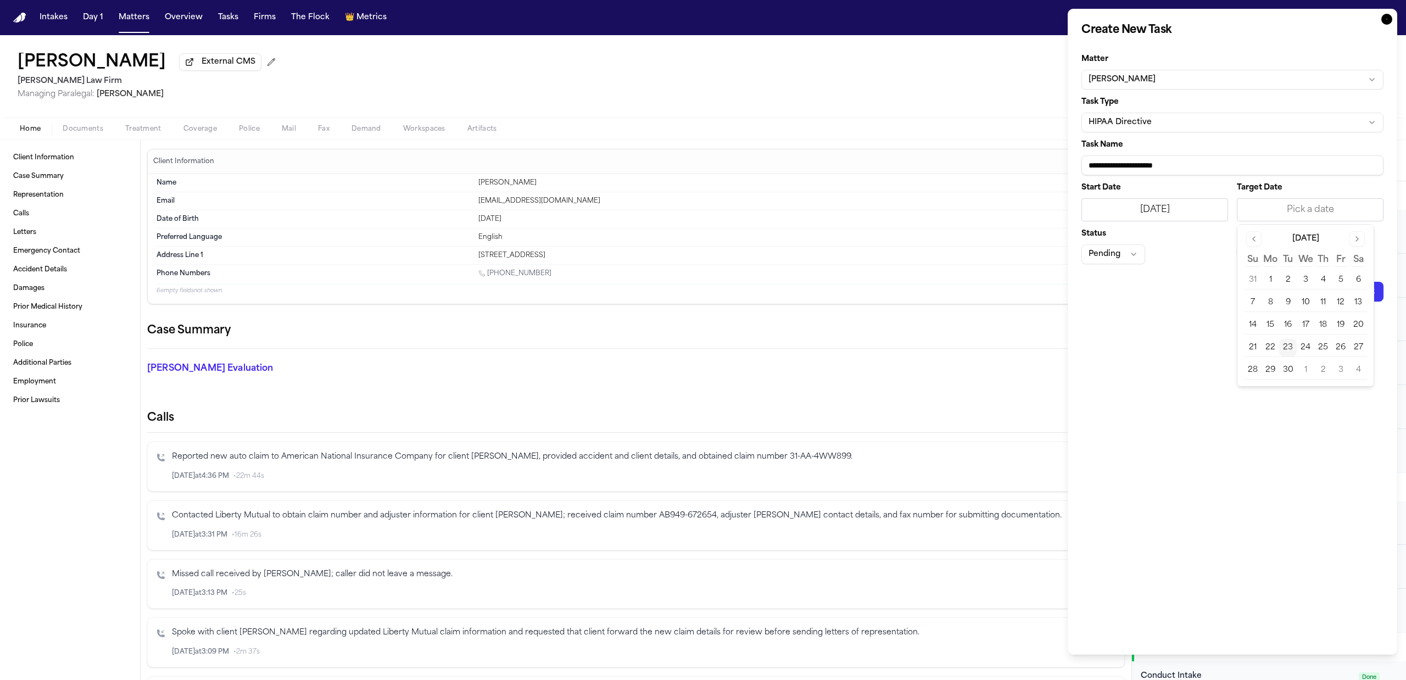
click at [1324, 350] on button "25" at bounding box center [1323, 348] width 18 height 18
click at [1156, 346] on div "**********" at bounding box center [1231, 332] width 329 height 646
click at [1118, 258] on button "Pending" at bounding box center [1113, 254] width 64 height 20
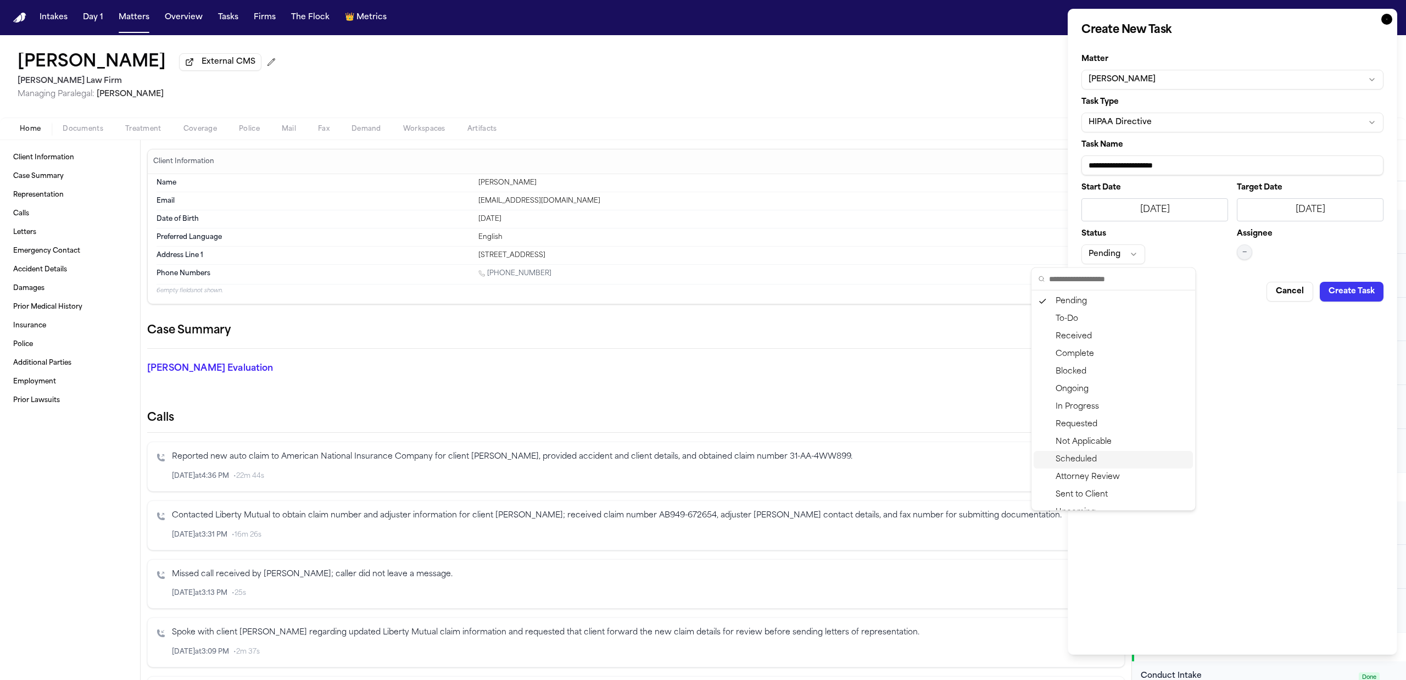
click at [1093, 455] on div "Scheduled" at bounding box center [1112, 460] width 159 height 18
click at [1294, 304] on div "**********" at bounding box center [1231, 332] width 329 height 646
click at [1293, 297] on button "Cancel" at bounding box center [1289, 292] width 47 height 20
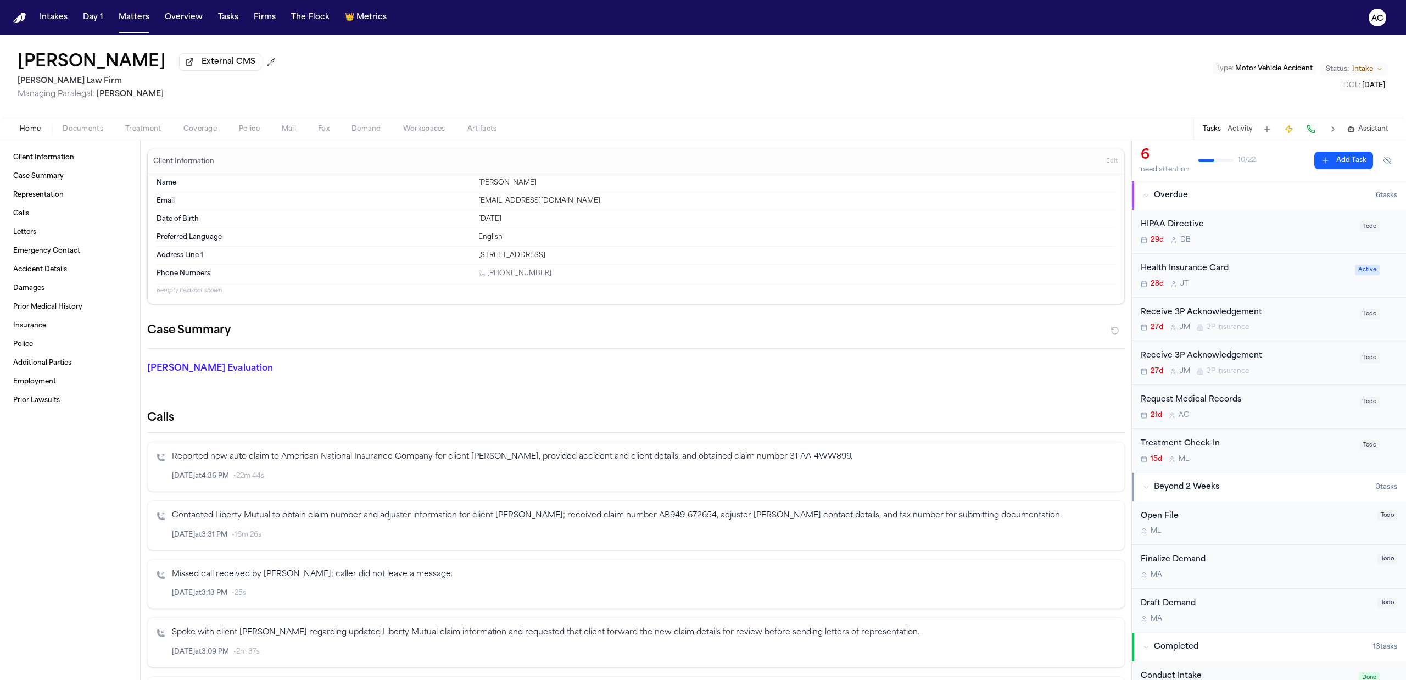
click at [887, 86] on div "Navelle Wilson External CMS Martello Law Firm Managing Paralegal: Michelle Land…" at bounding box center [703, 76] width 1406 height 82
